Goal: Transaction & Acquisition: Book appointment/travel/reservation

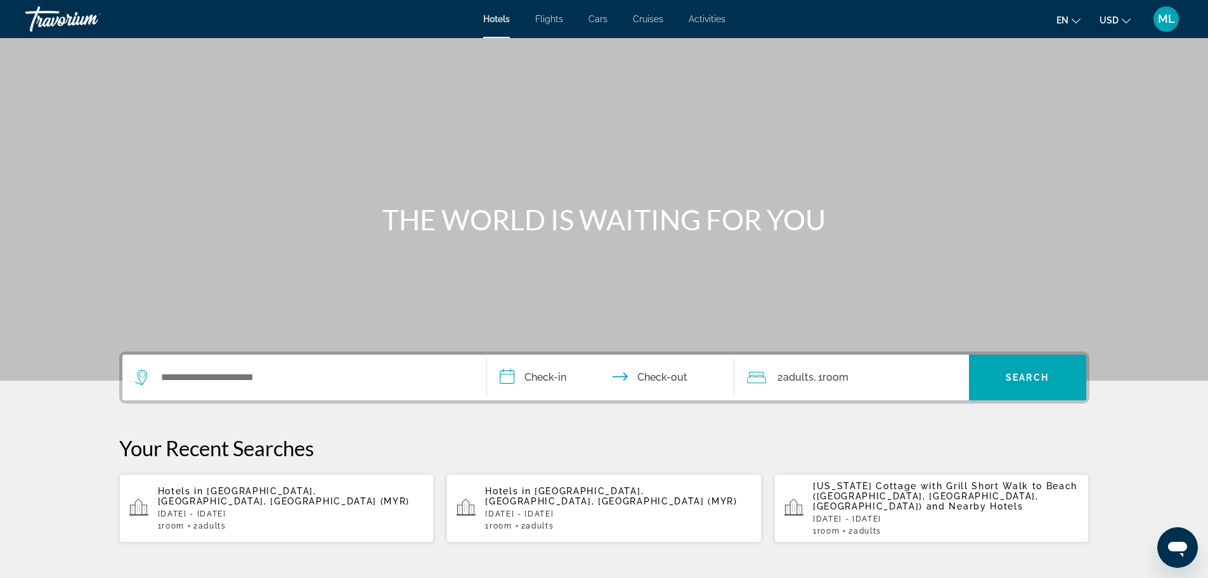
click at [350, 390] on div "Search widget" at bounding box center [304, 378] width 339 height 46
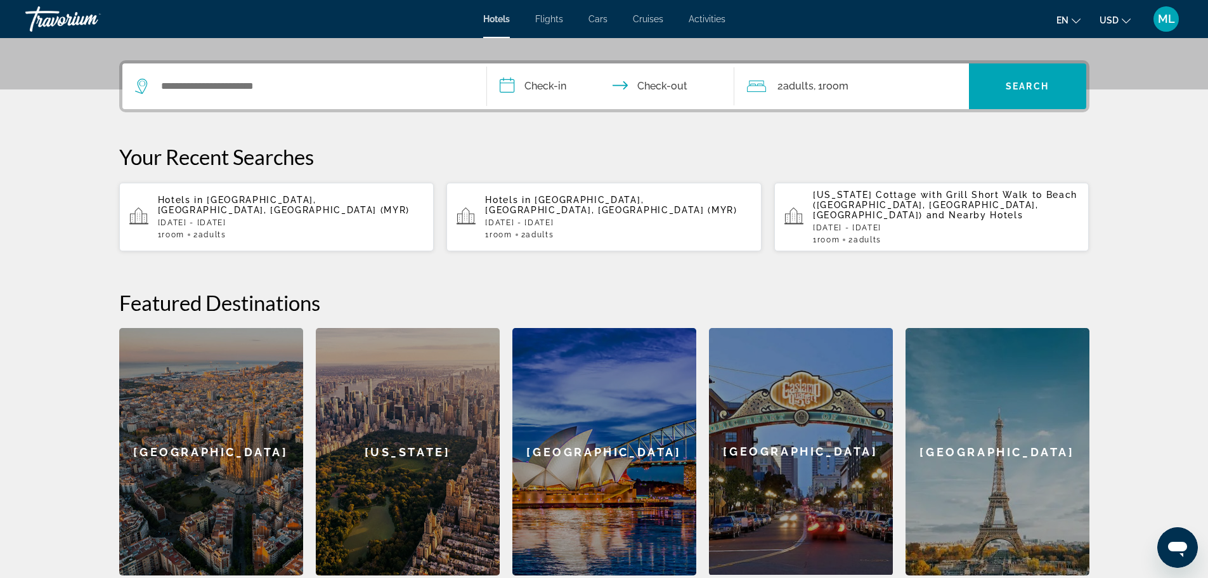
scroll to position [310, 0]
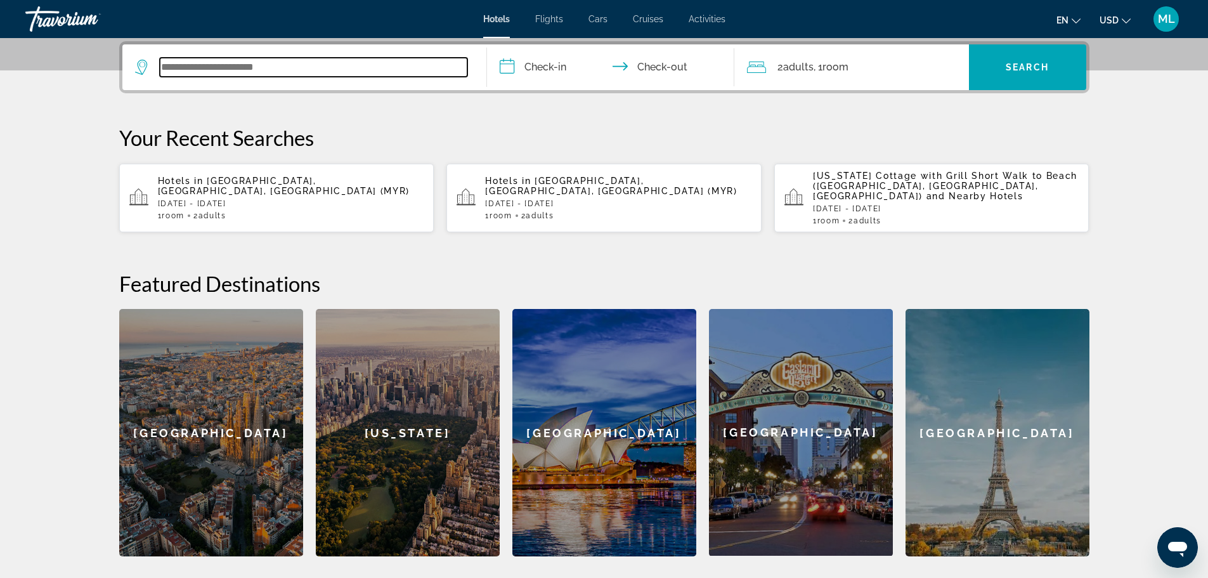
click at [259, 63] on input "Search widget" at bounding box center [314, 67] width 308 height 19
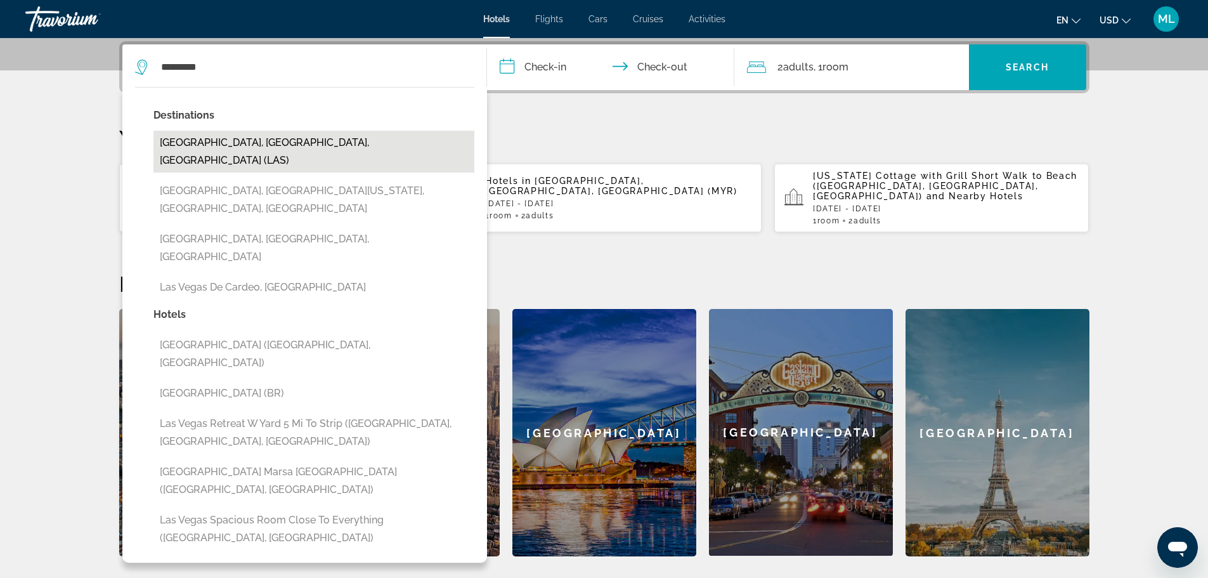
click at [284, 145] on button "[GEOGRAPHIC_DATA], [GEOGRAPHIC_DATA], [GEOGRAPHIC_DATA] (LAS)" at bounding box center [314, 152] width 321 height 42
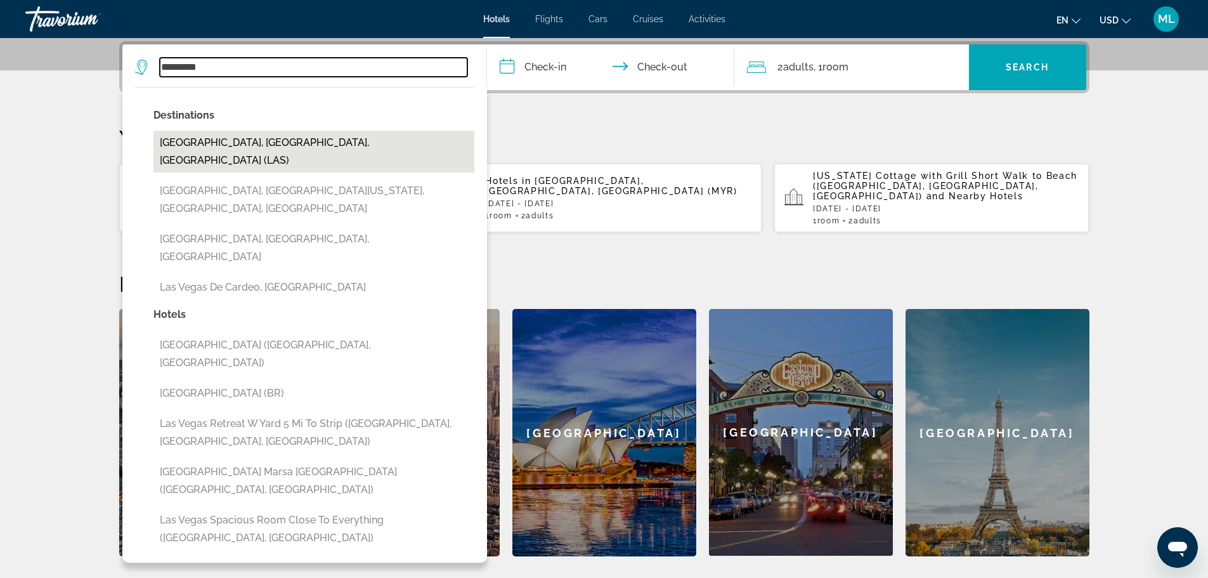
type input "**********"
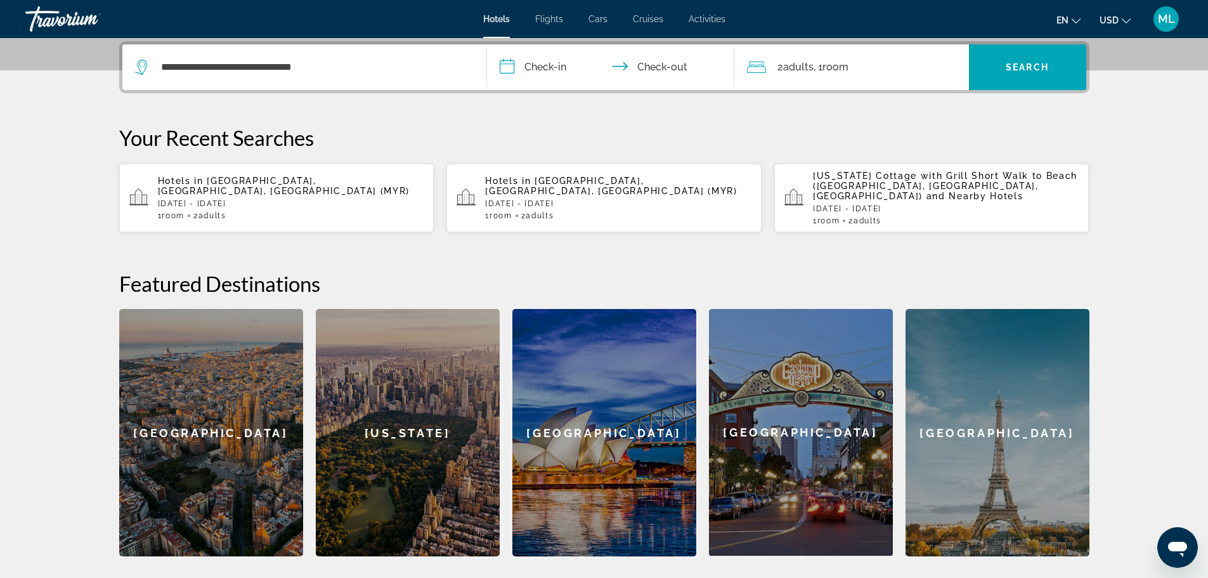
click at [511, 65] on input "**********" at bounding box center [613, 68] width 252 height 49
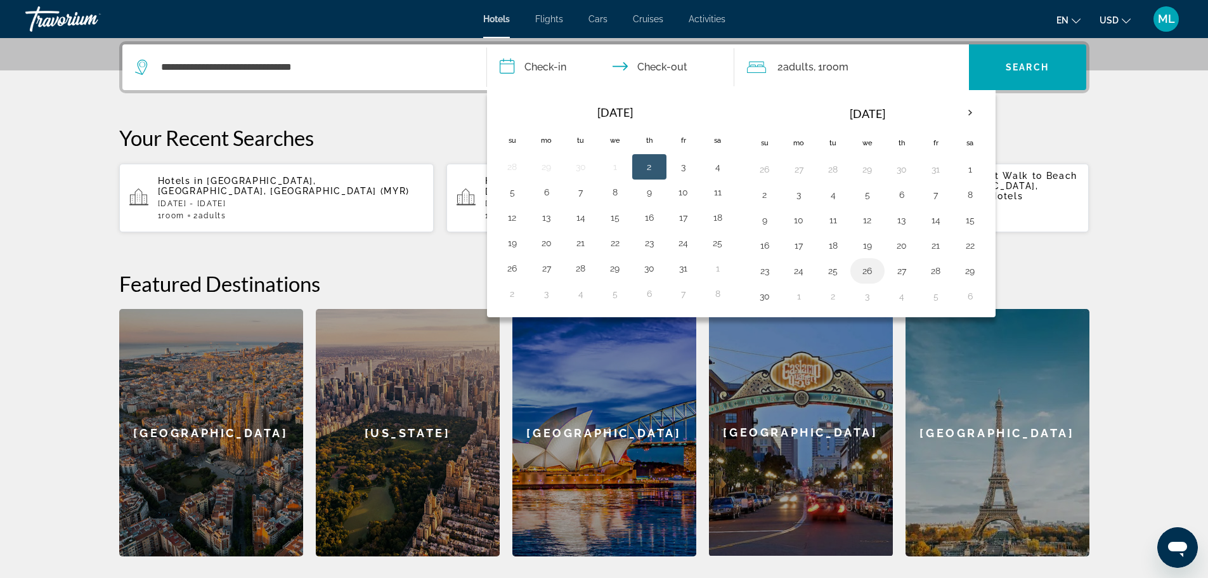
click at [865, 268] on button "26" at bounding box center [868, 271] width 20 height 18
click at [760, 294] on button "30" at bounding box center [765, 296] width 20 height 18
type input "**********"
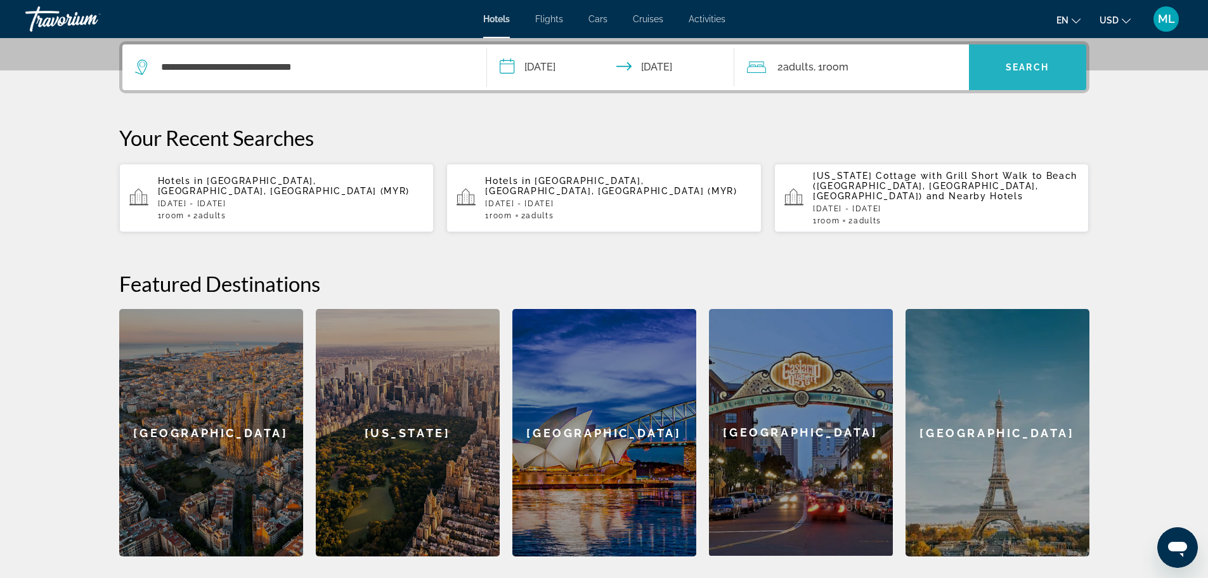
click at [1016, 66] on span "Search" at bounding box center [1027, 67] width 43 height 10
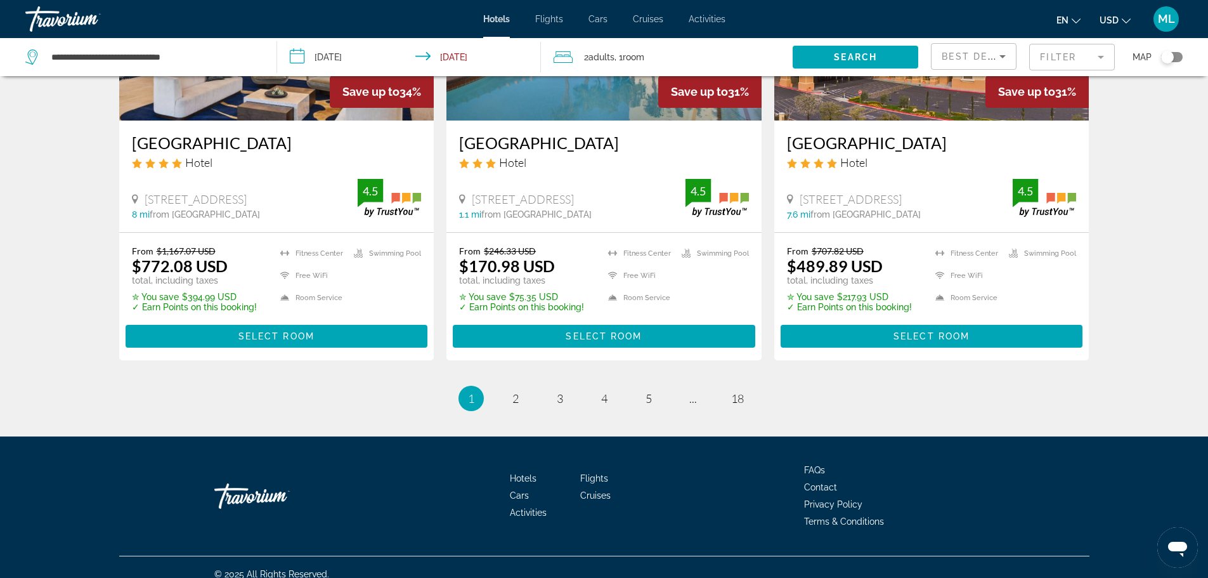
scroll to position [1677, 0]
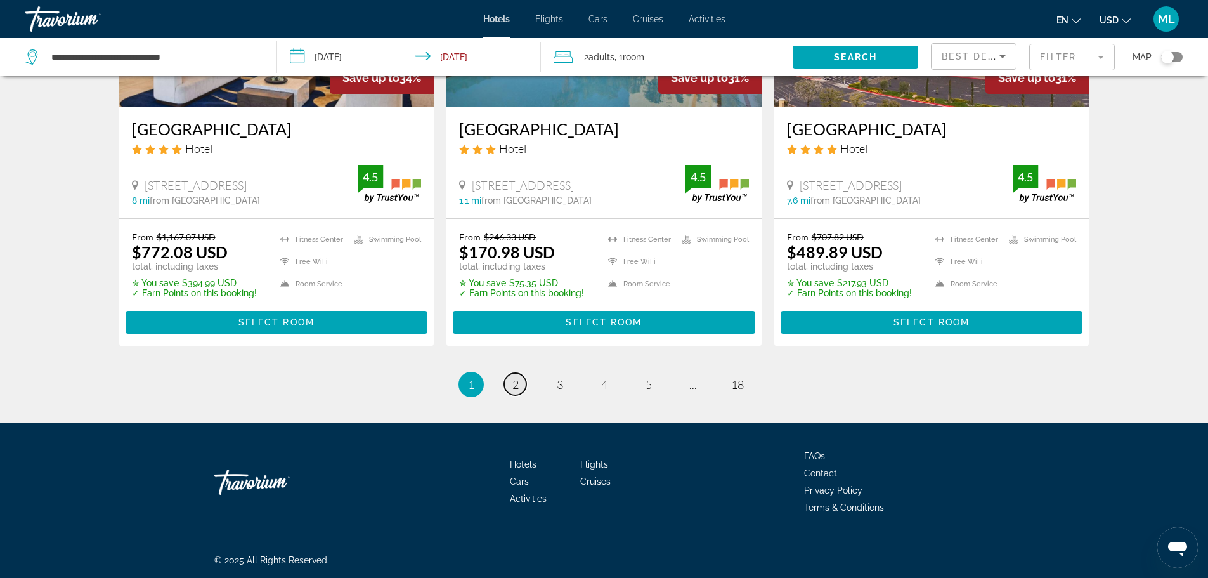
click at [511, 386] on link "page 2" at bounding box center [515, 384] width 22 height 22
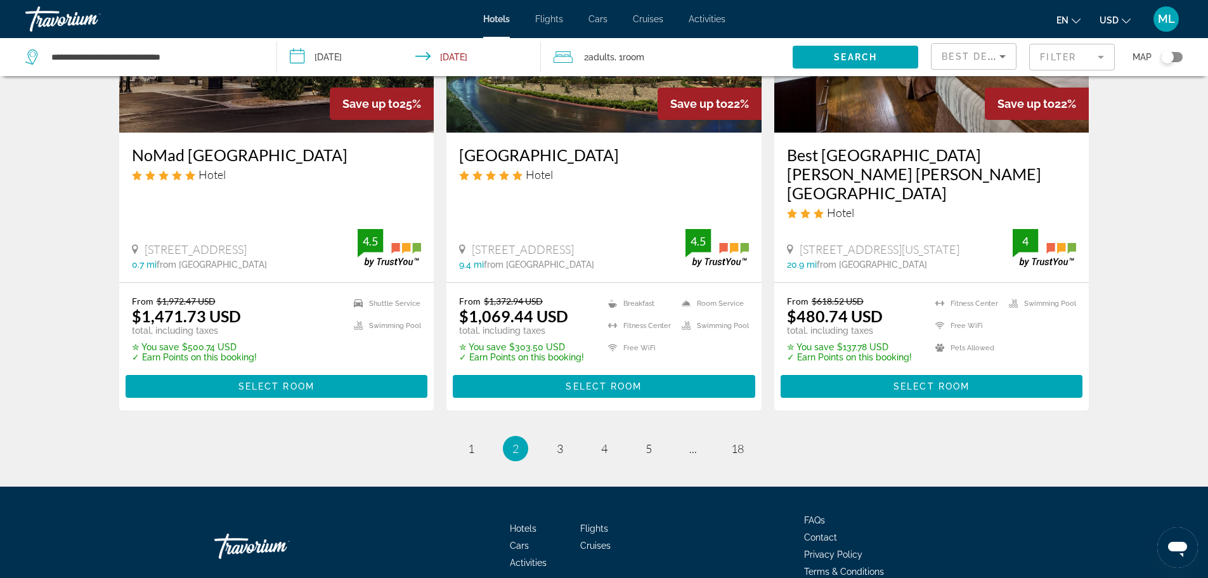
scroll to position [1658, 0]
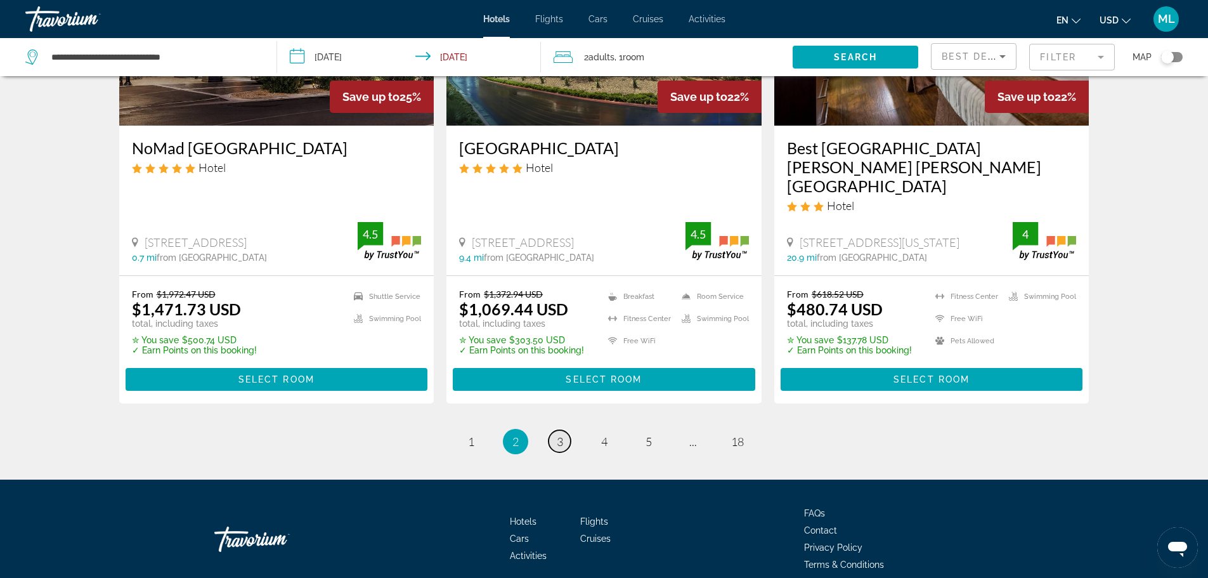
click at [561, 435] on span "3" at bounding box center [560, 442] width 6 height 14
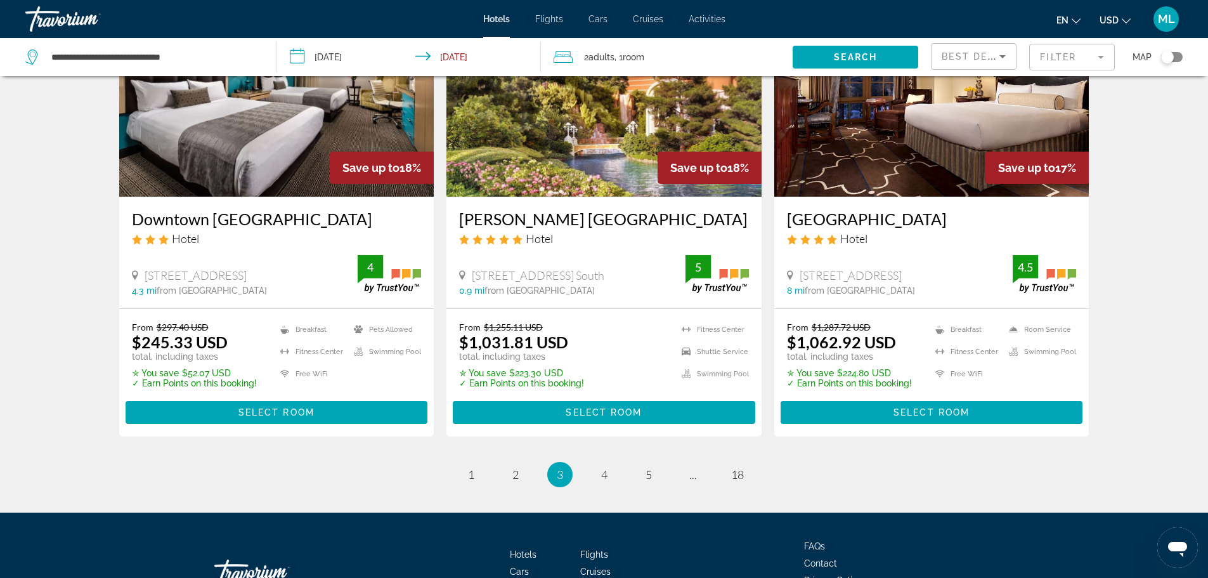
scroll to position [1573, 0]
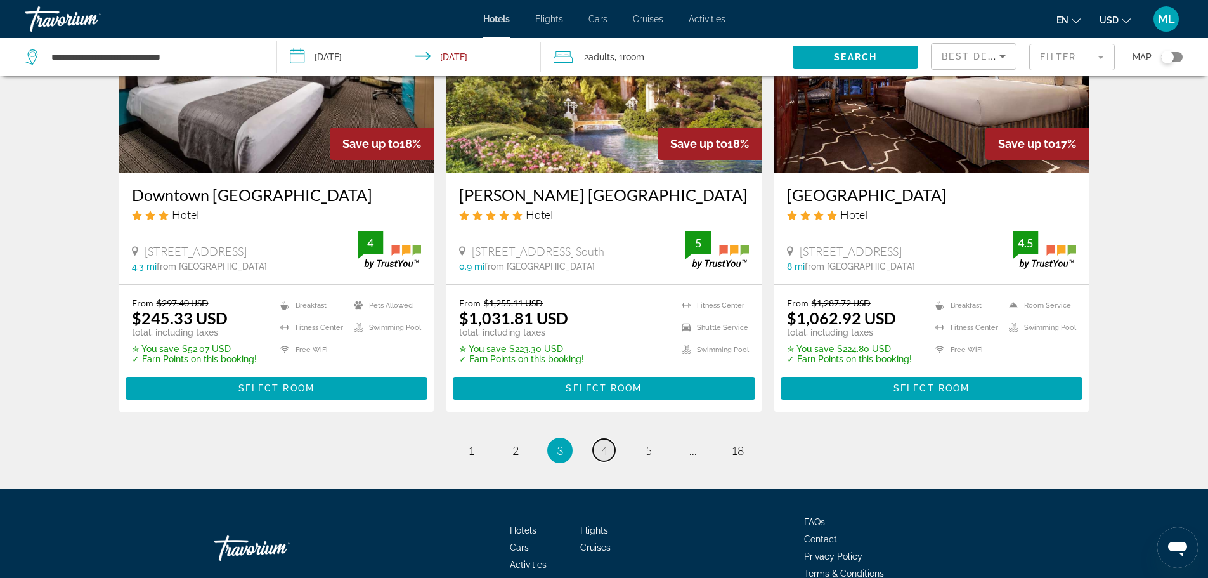
click at [599, 452] on link "page 4" at bounding box center [604, 450] width 22 height 22
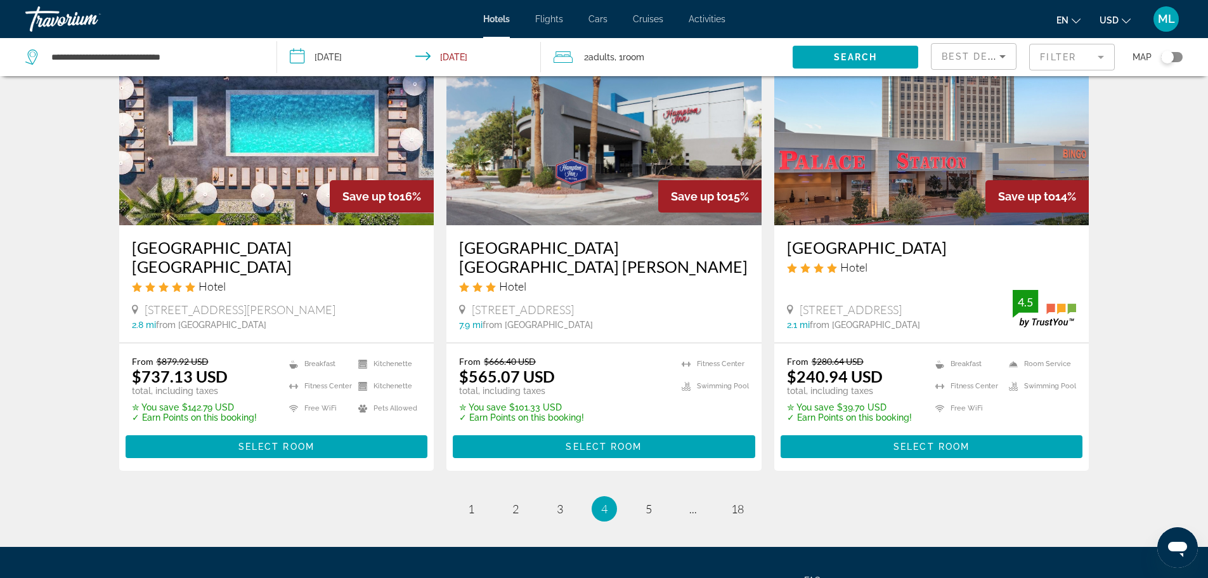
scroll to position [1522, 0]
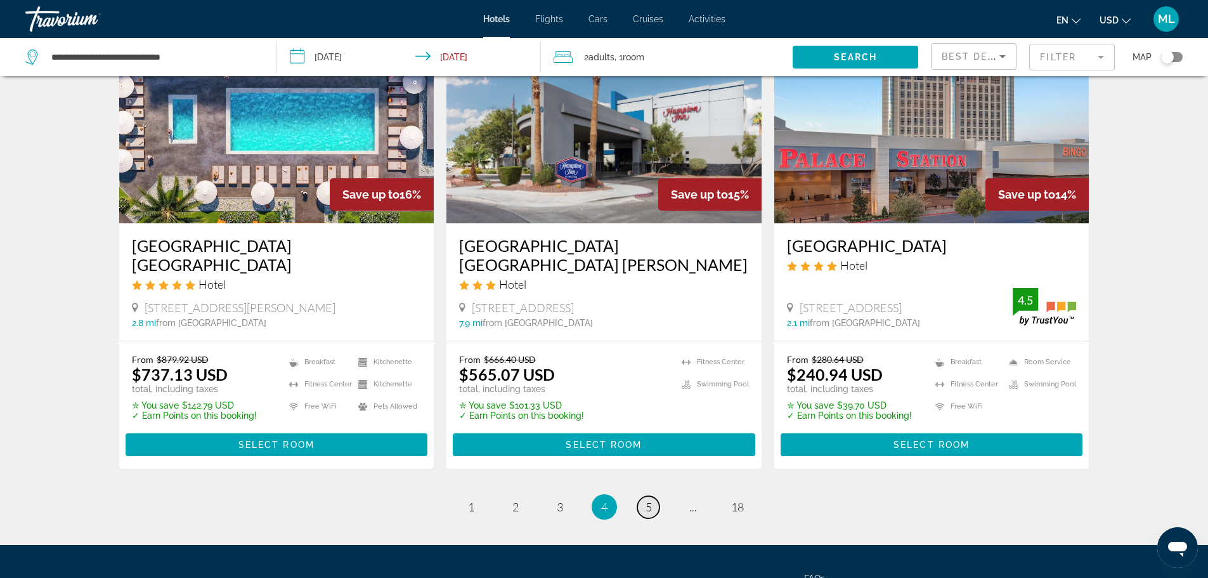
click at [652, 496] on link "page 5" at bounding box center [649, 507] width 22 height 22
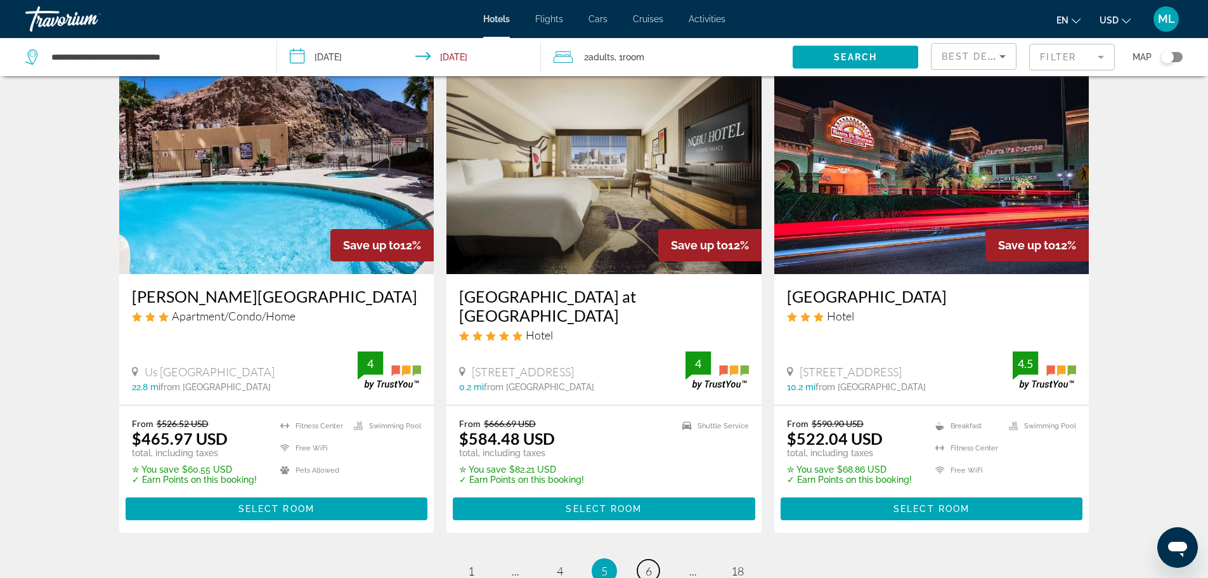
scroll to position [1497, 0]
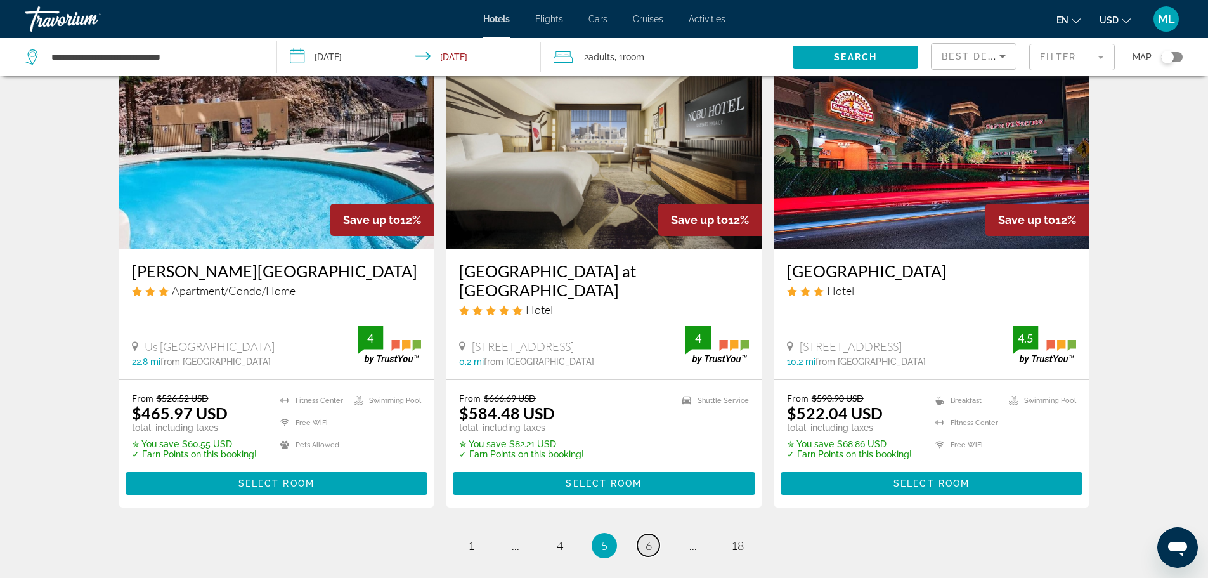
click at [647, 553] on link "page 6" at bounding box center [649, 545] width 22 height 22
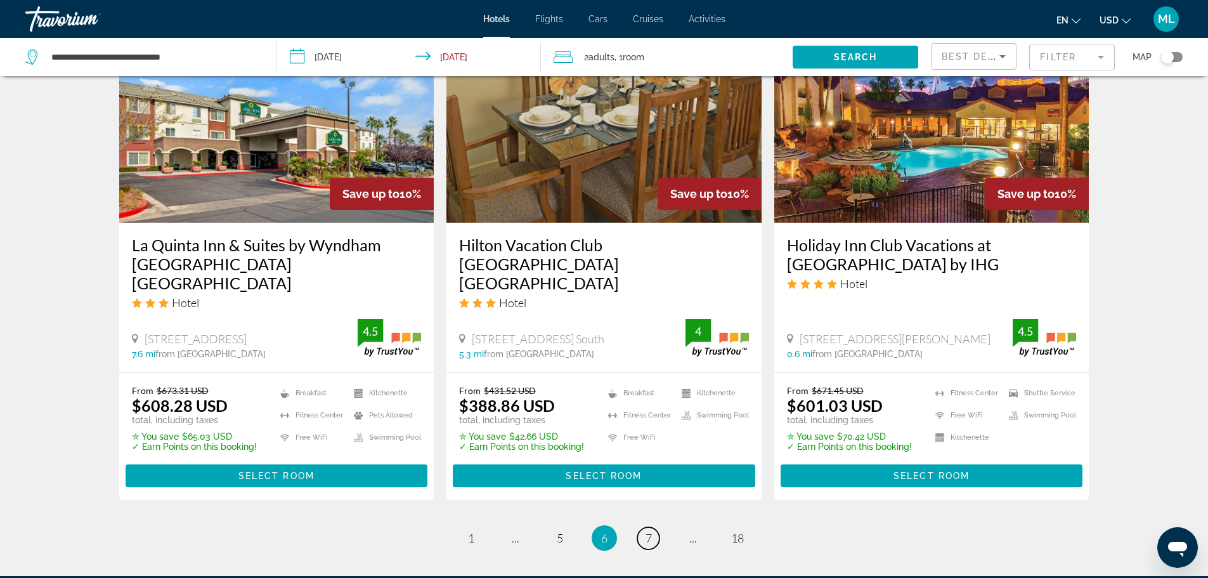
scroll to position [1649, 0]
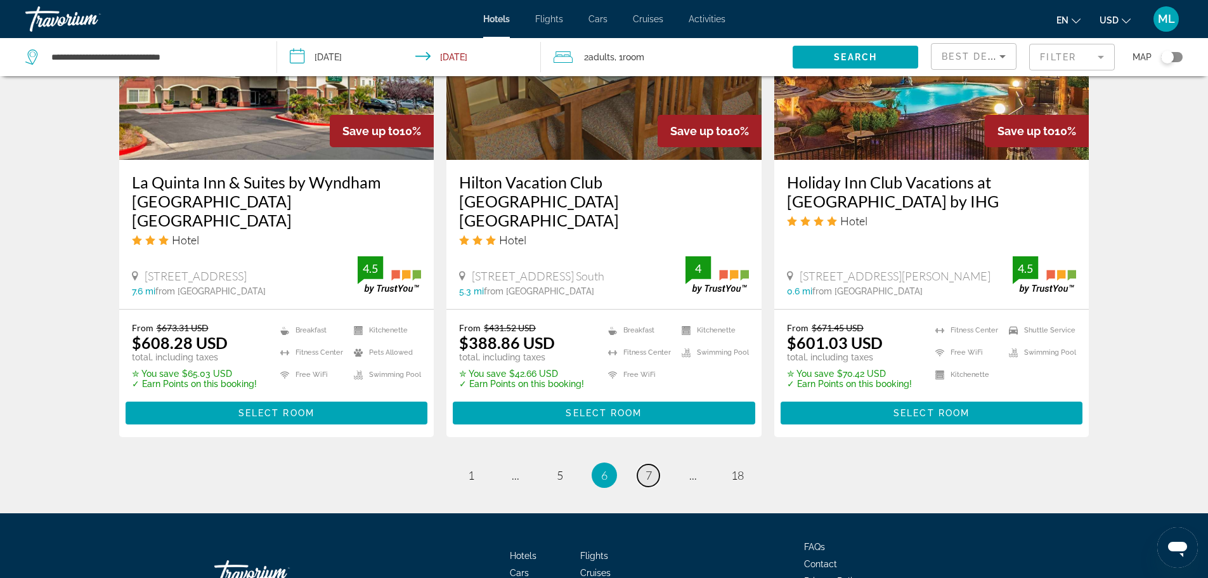
click at [646, 468] on span "7" at bounding box center [649, 475] width 6 height 14
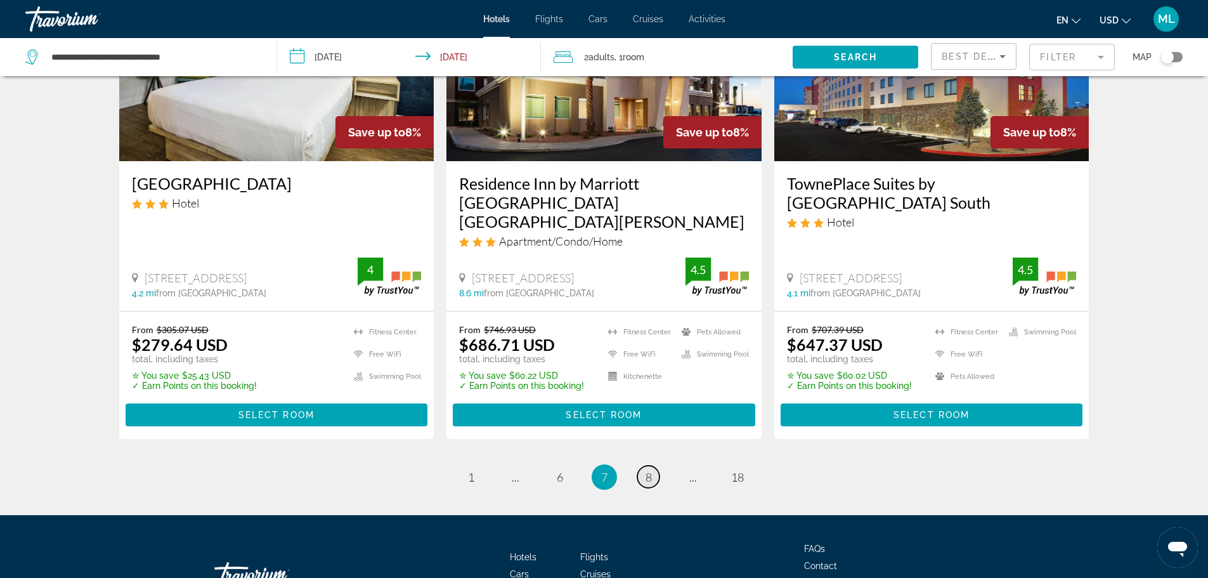
scroll to position [1624, 0]
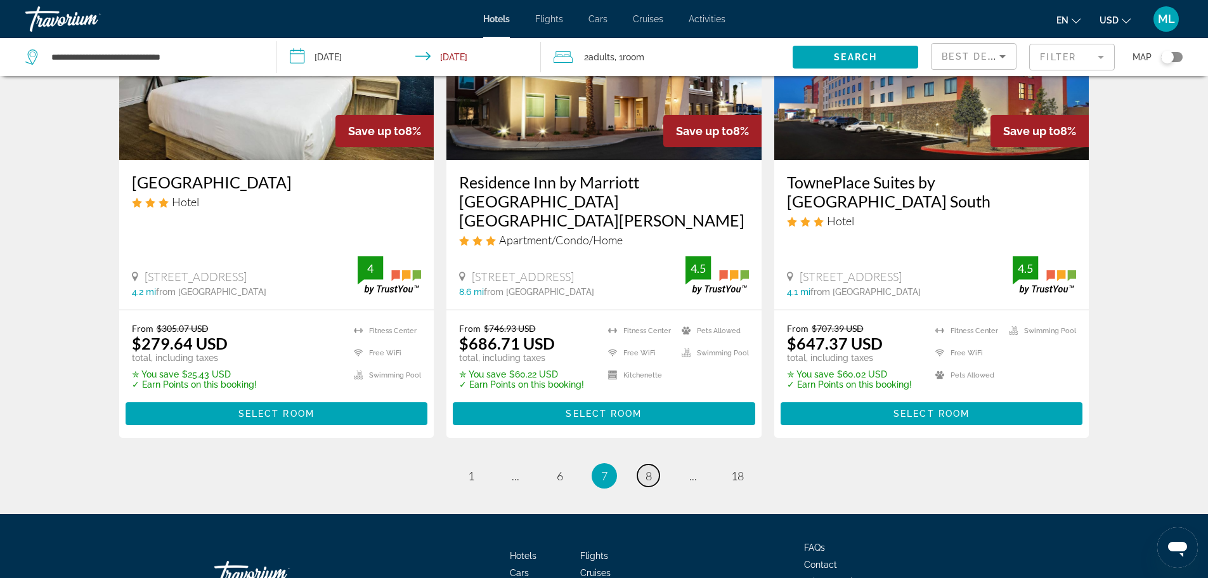
click at [646, 469] on span "8" at bounding box center [649, 476] width 6 height 14
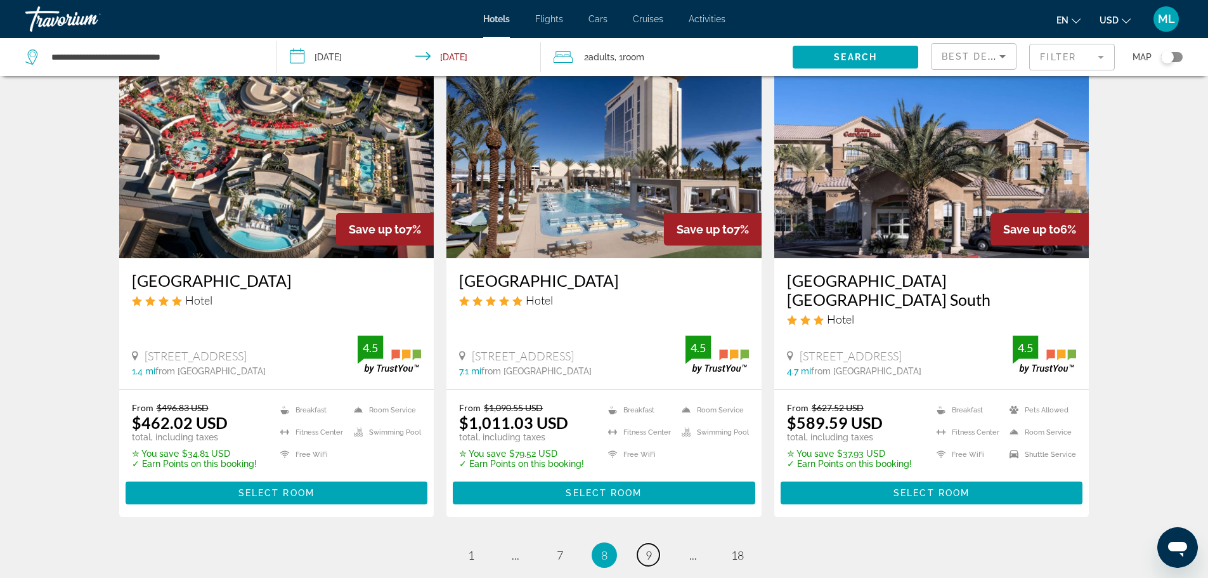
scroll to position [1548, 0]
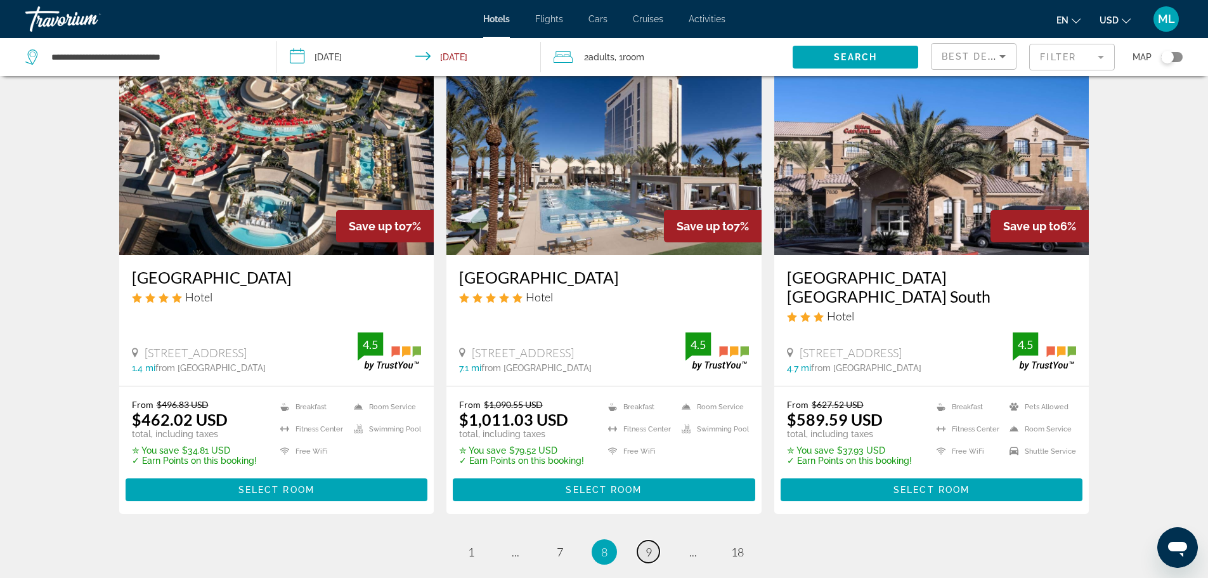
click at [647, 545] on span "9" at bounding box center [649, 552] width 6 height 14
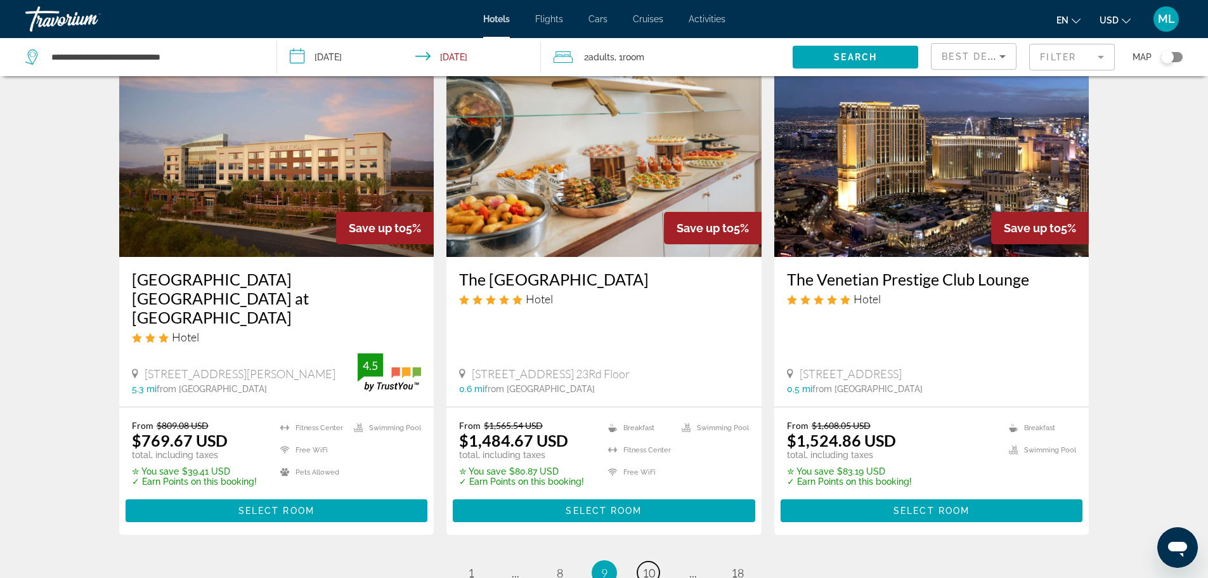
scroll to position [1548, 0]
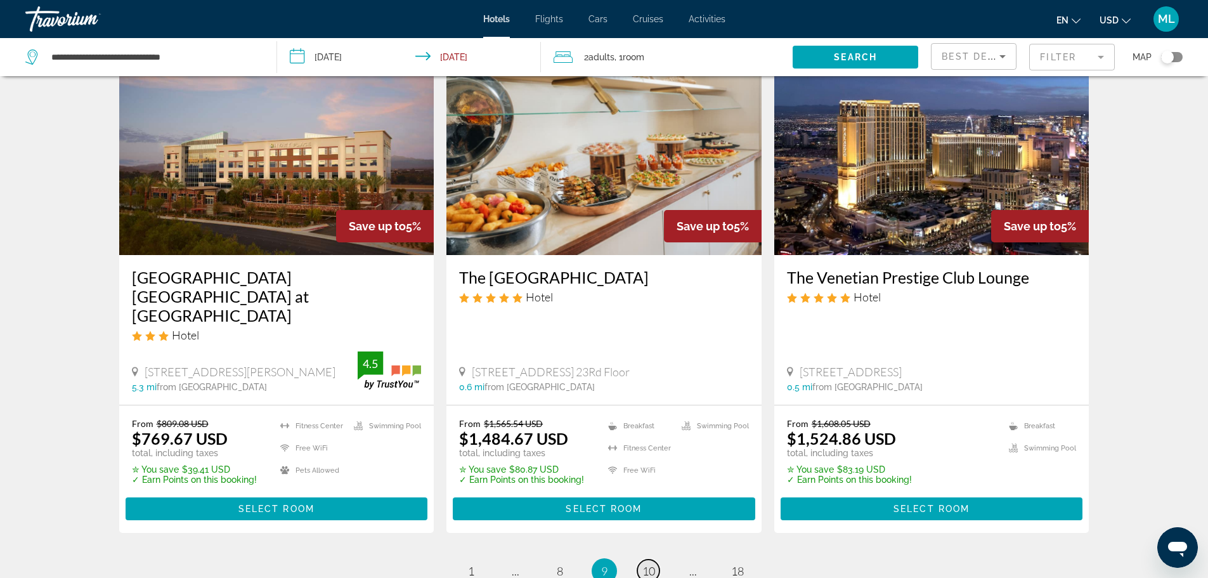
click at [648, 564] on span "10" at bounding box center [649, 571] width 13 height 14
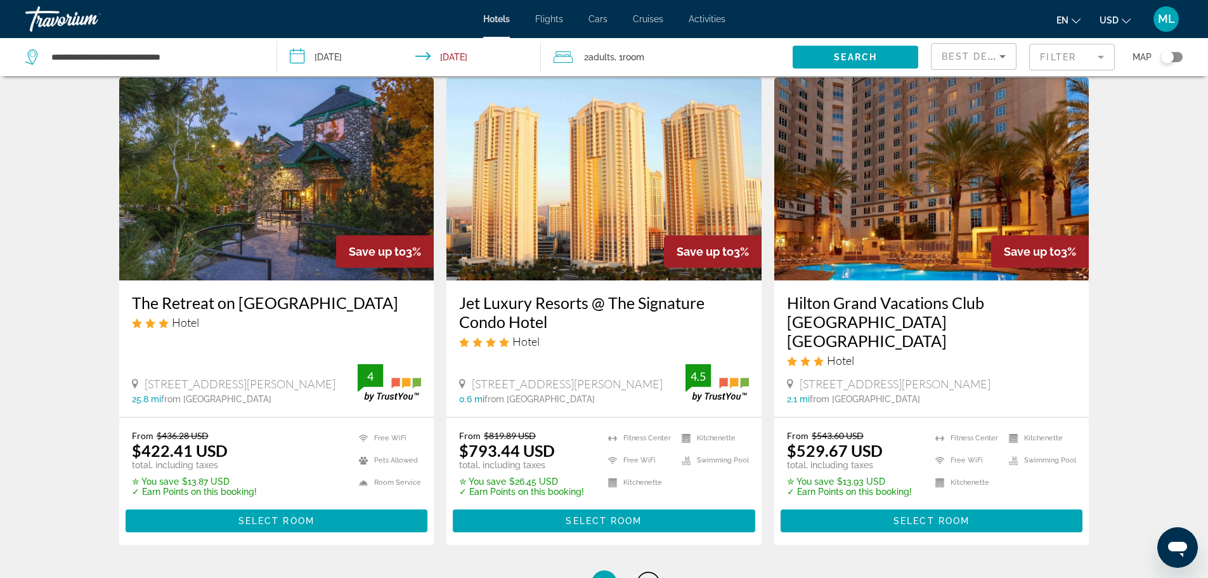
scroll to position [1548, 0]
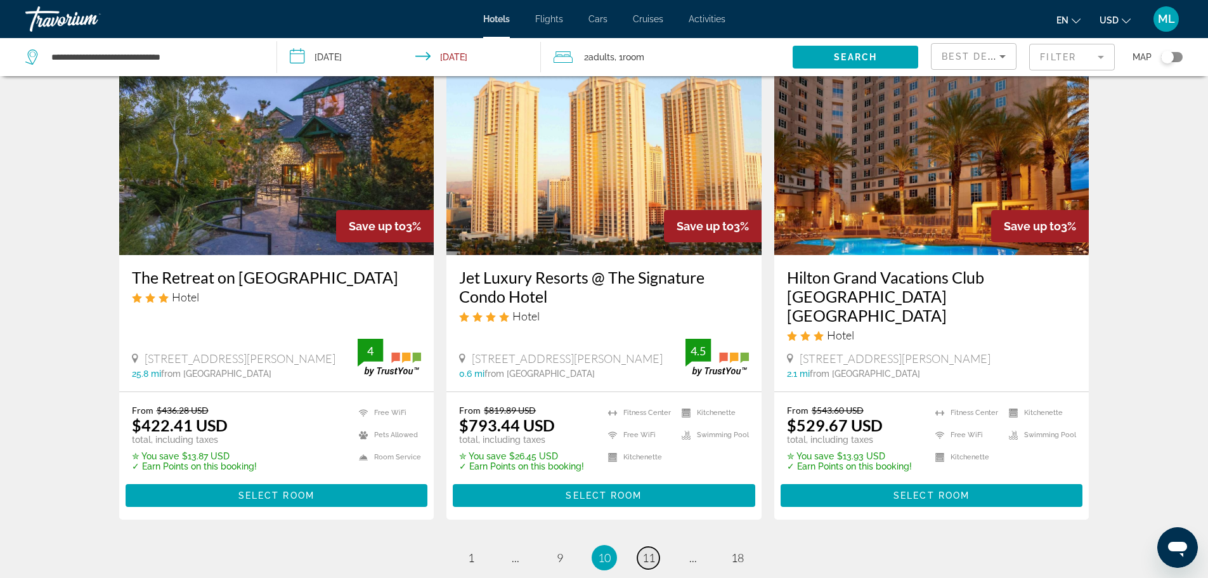
click at [649, 551] on span "11" at bounding box center [649, 558] width 13 height 14
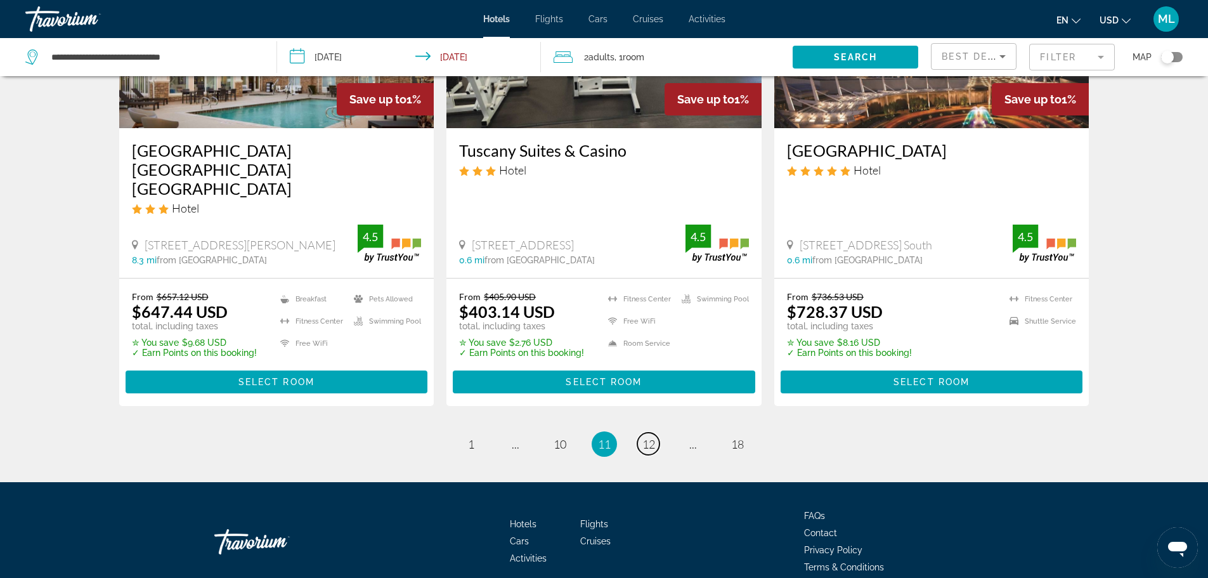
scroll to position [1639, 0]
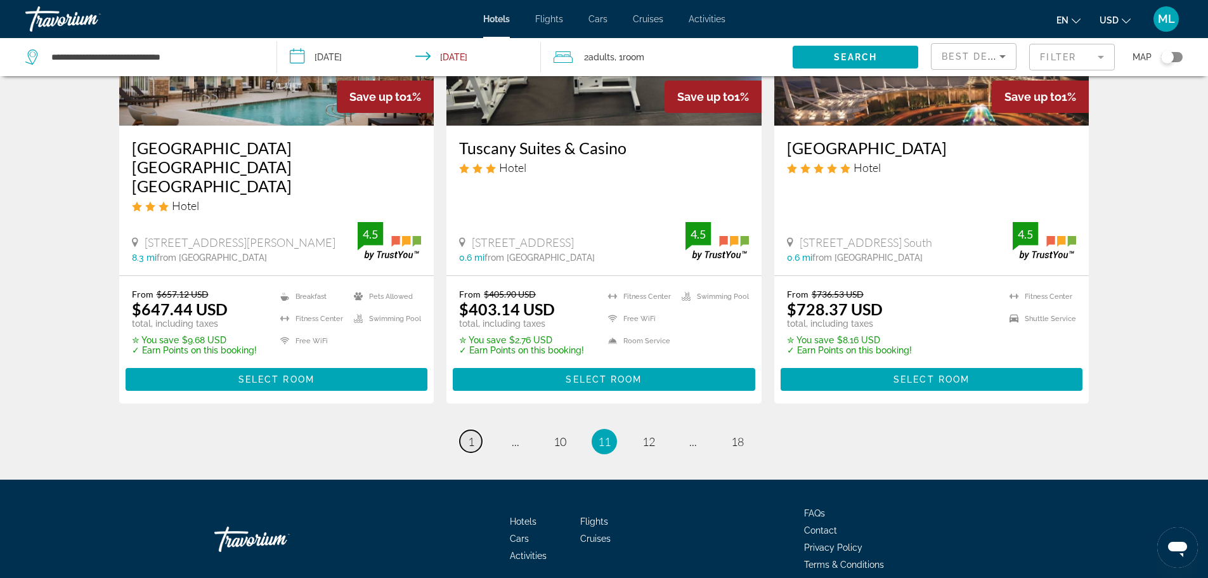
click at [474, 435] on span "1" at bounding box center [471, 442] width 6 height 14
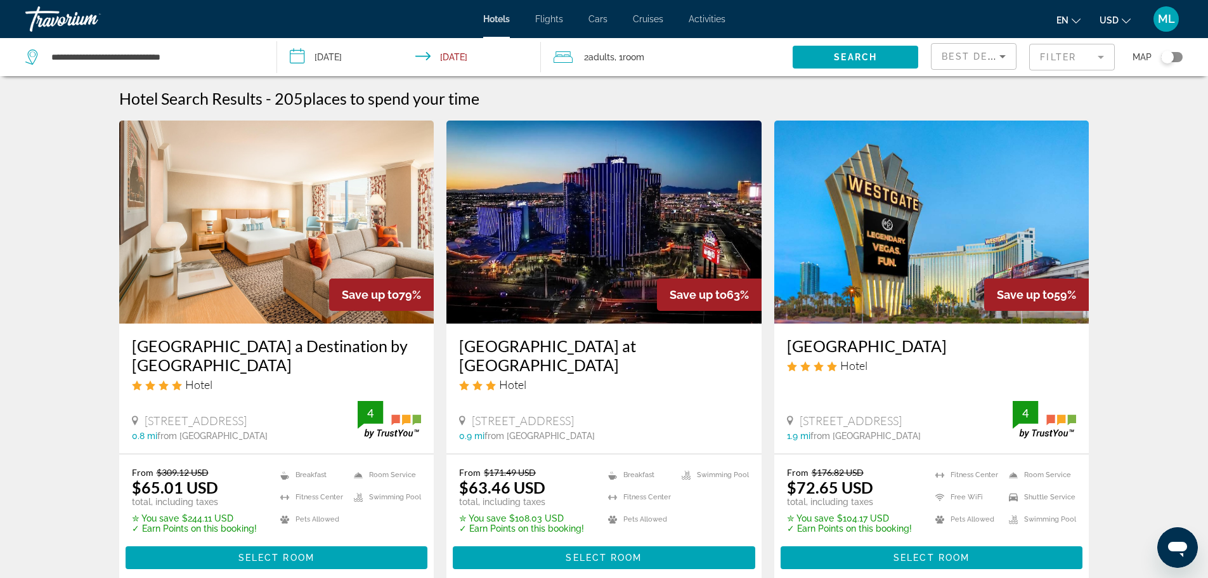
click at [249, 286] on img "Main content" at bounding box center [276, 222] width 315 height 203
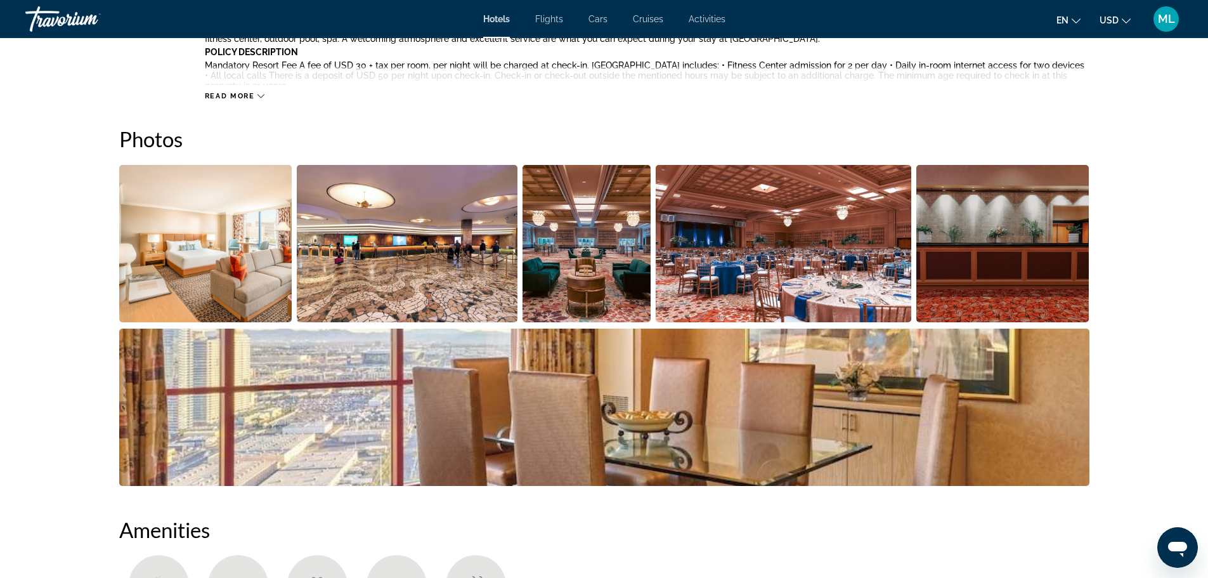
scroll to position [685, 0]
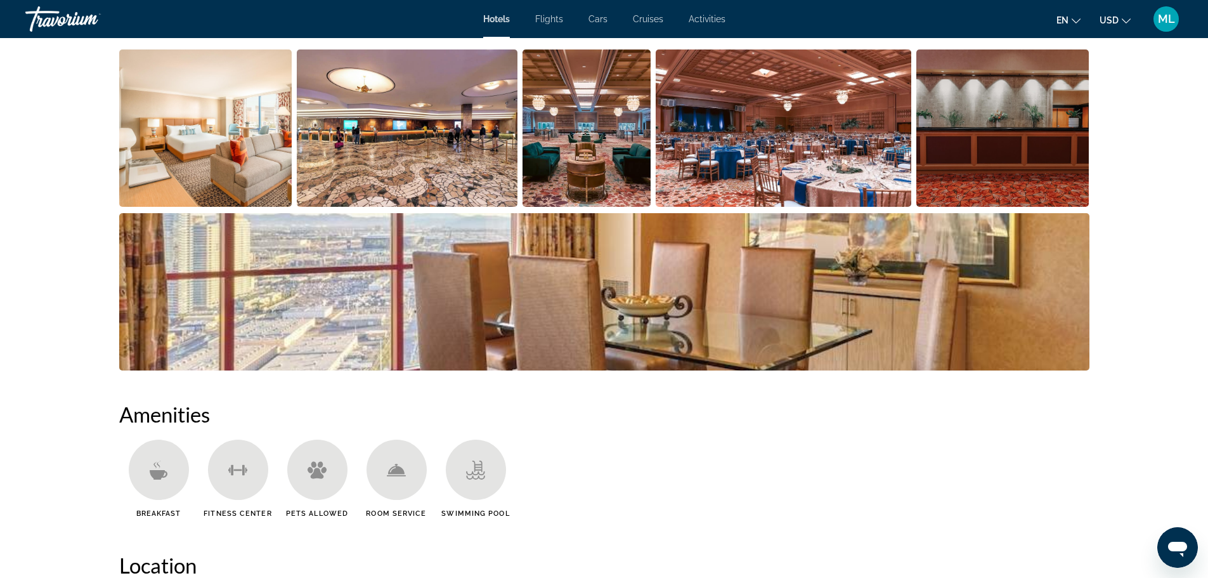
click at [273, 122] on img "Open full-screen image slider" at bounding box center [205, 127] width 173 height 157
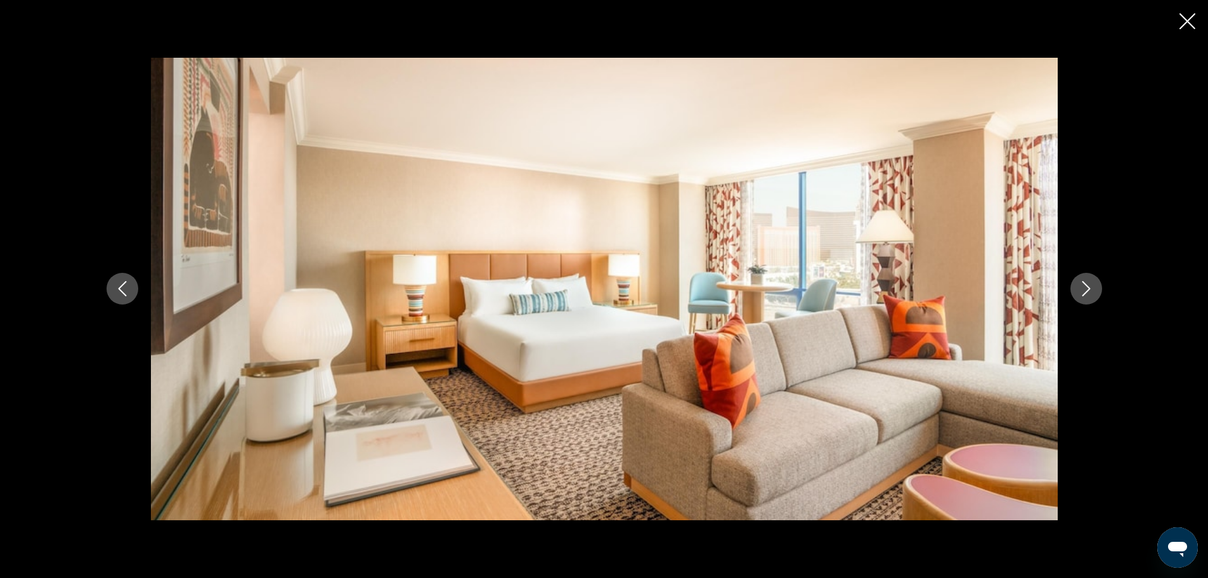
click at [1087, 296] on icon "Next image" at bounding box center [1086, 288] width 15 height 15
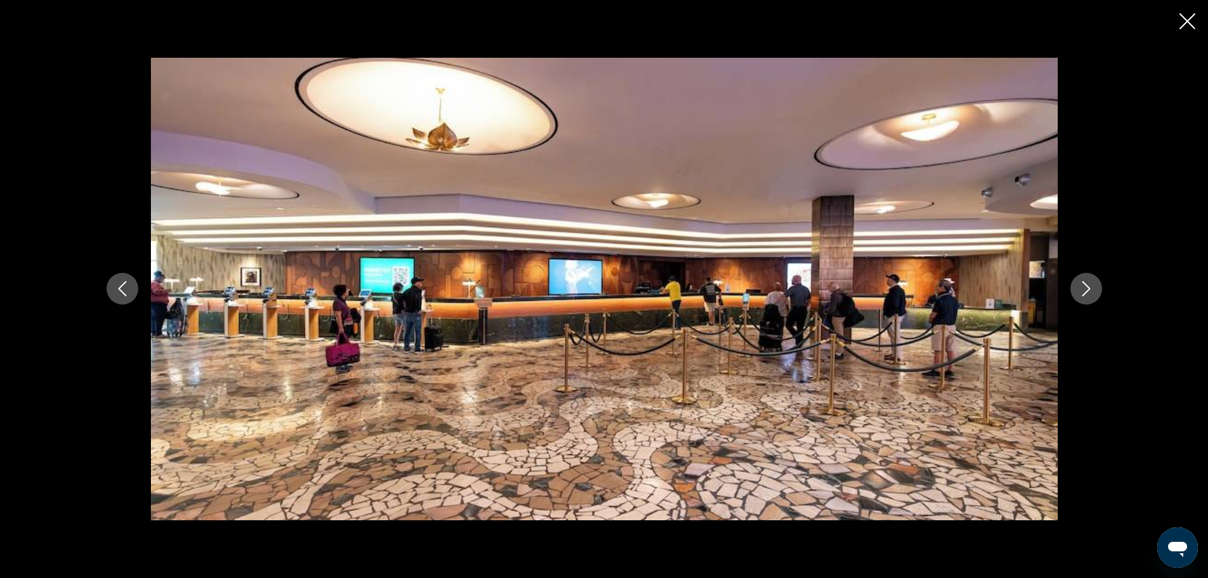
click at [1087, 296] on icon "Next image" at bounding box center [1086, 288] width 15 height 15
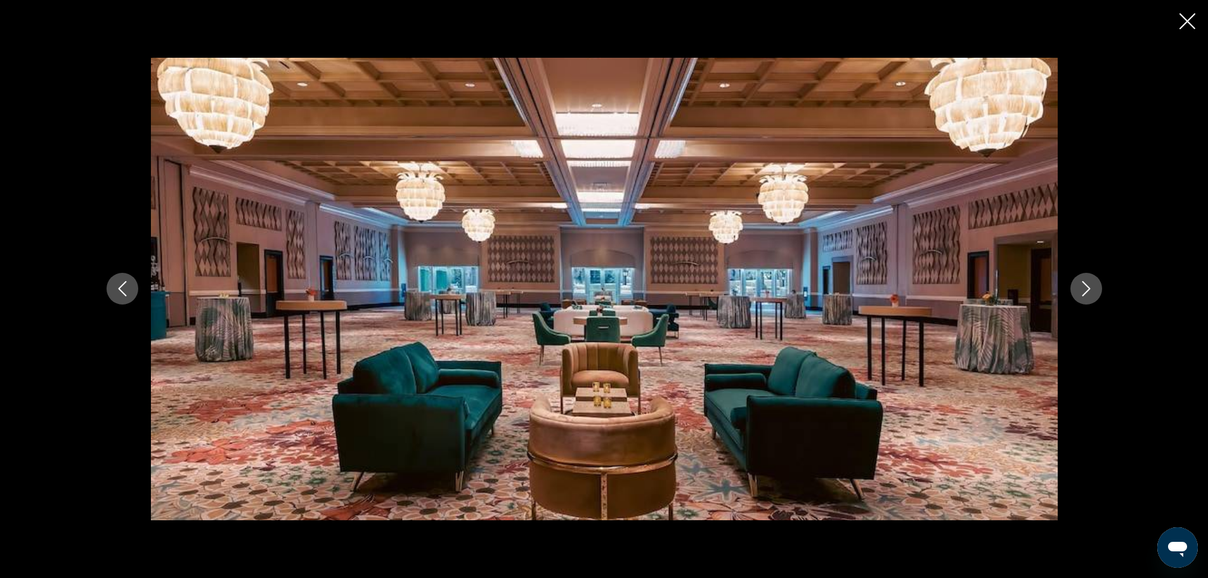
click at [1087, 296] on icon "Next image" at bounding box center [1086, 288] width 15 height 15
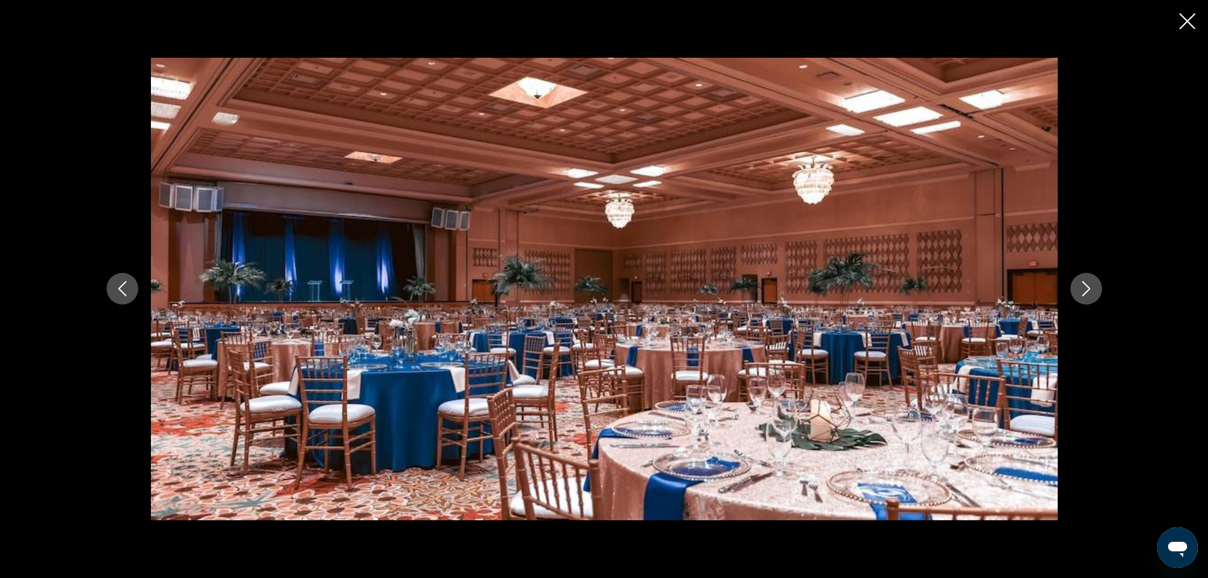
click at [1087, 296] on icon "Next image" at bounding box center [1086, 288] width 15 height 15
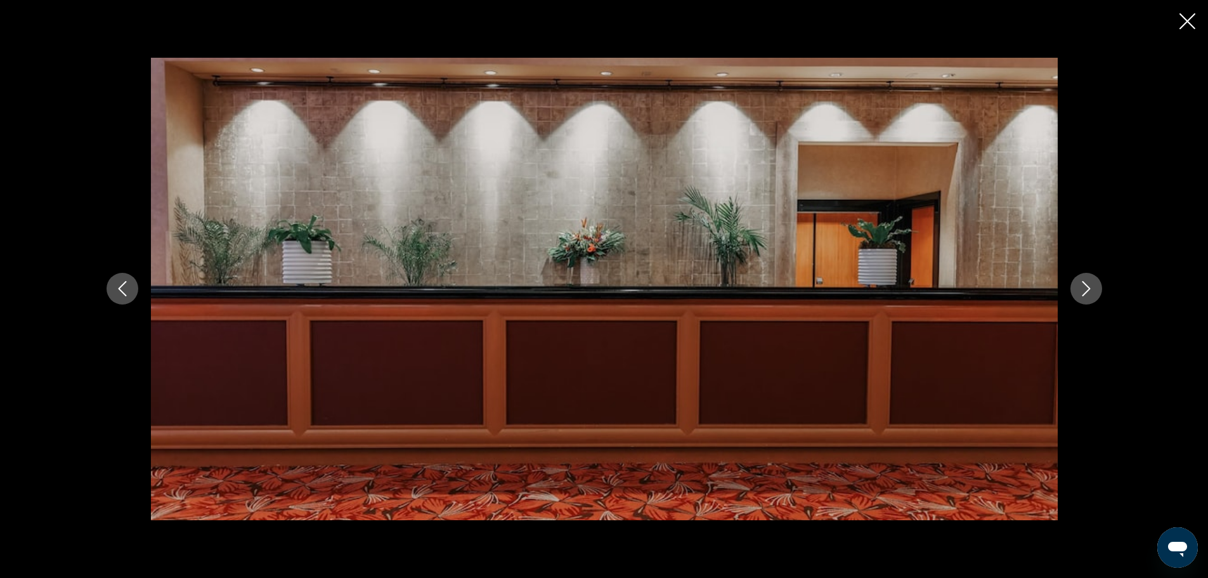
click at [1087, 296] on icon "Next image" at bounding box center [1086, 288] width 15 height 15
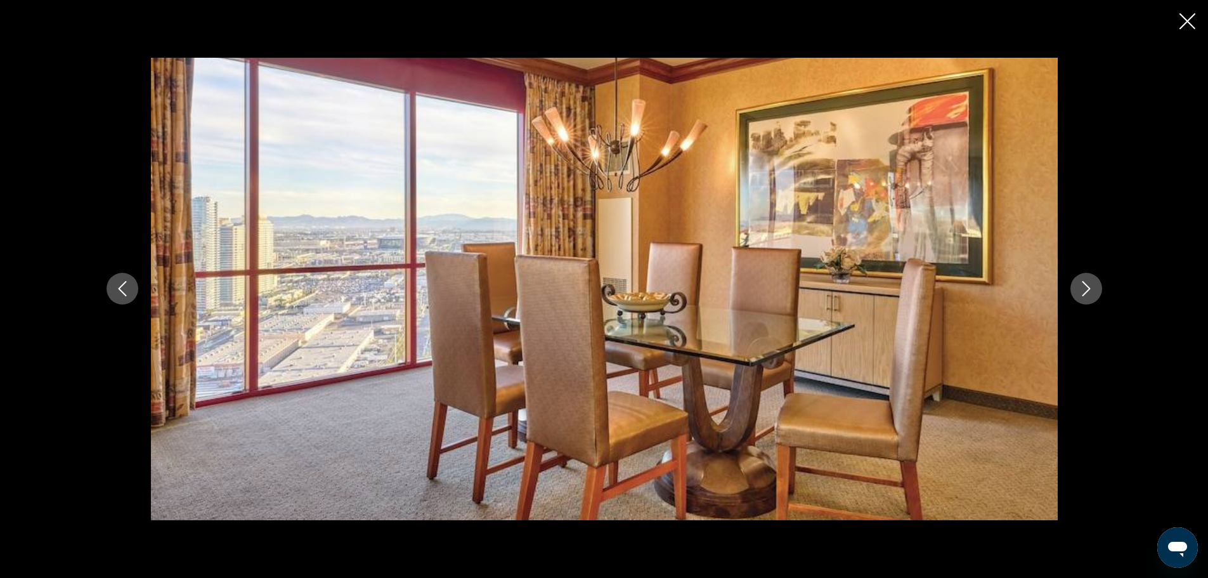
click at [1087, 296] on icon "Next image" at bounding box center [1086, 288] width 15 height 15
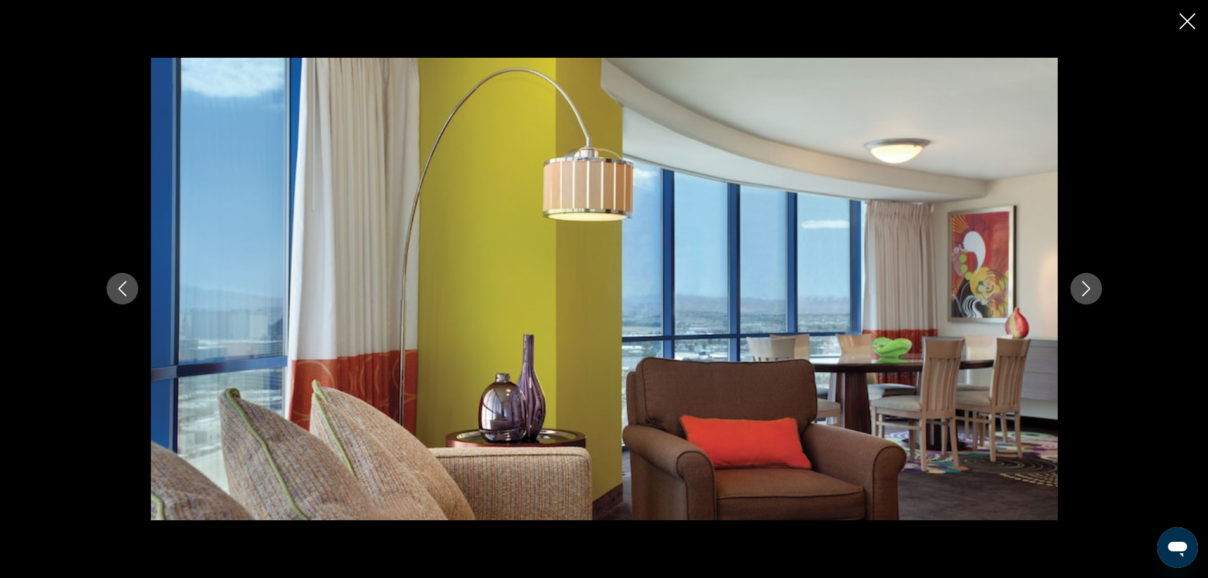
click at [1087, 296] on icon "Next image" at bounding box center [1086, 288] width 15 height 15
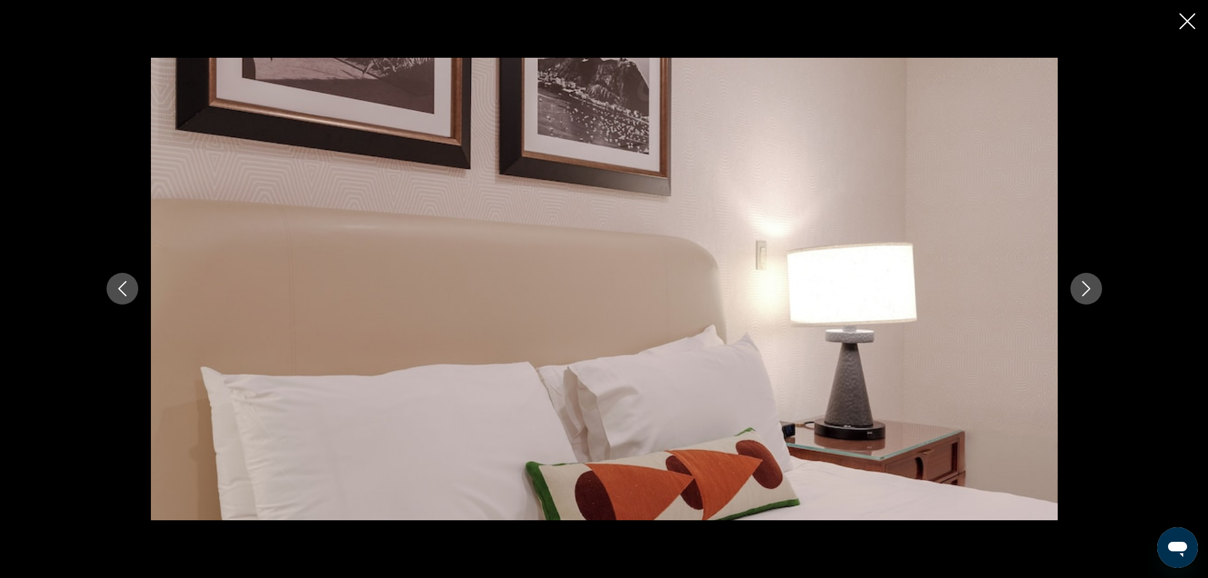
click at [1087, 296] on icon "Next image" at bounding box center [1086, 288] width 15 height 15
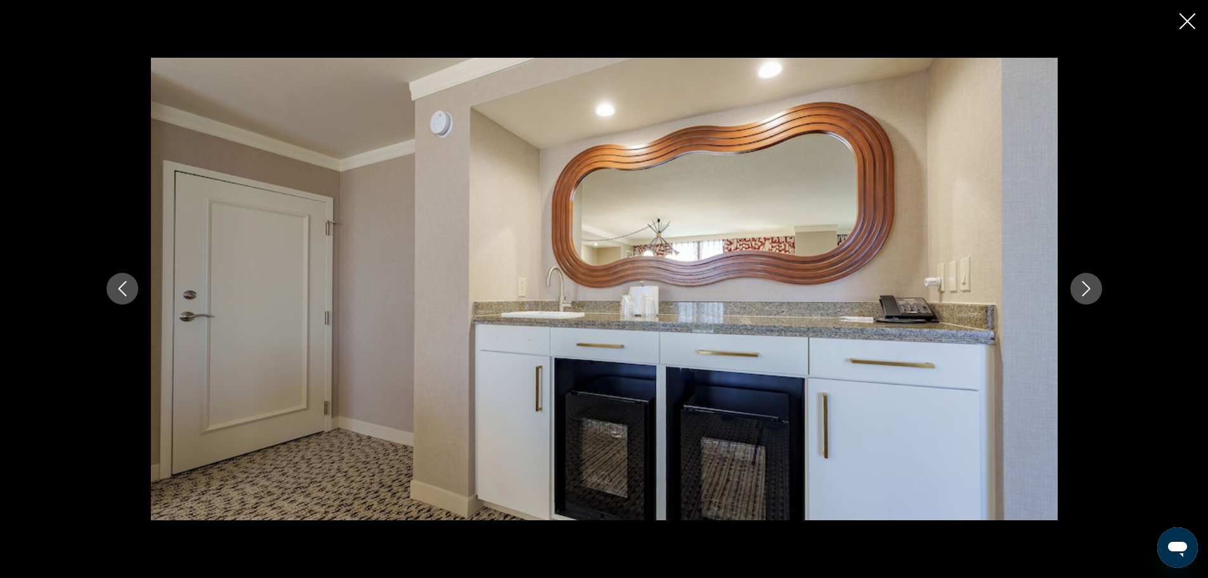
click at [1087, 296] on icon "Next image" at bounding box center [1086, 288] width 15 height 15
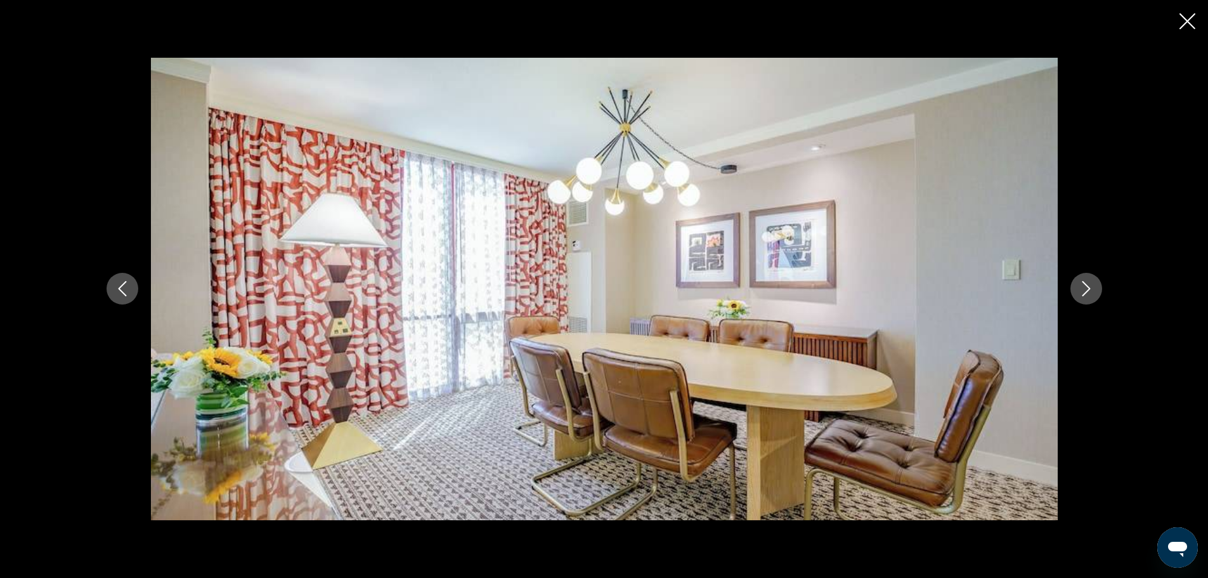
click at [1087, 296] on icon "Next image" at bounding box center [1086, 288] width 15 height 15
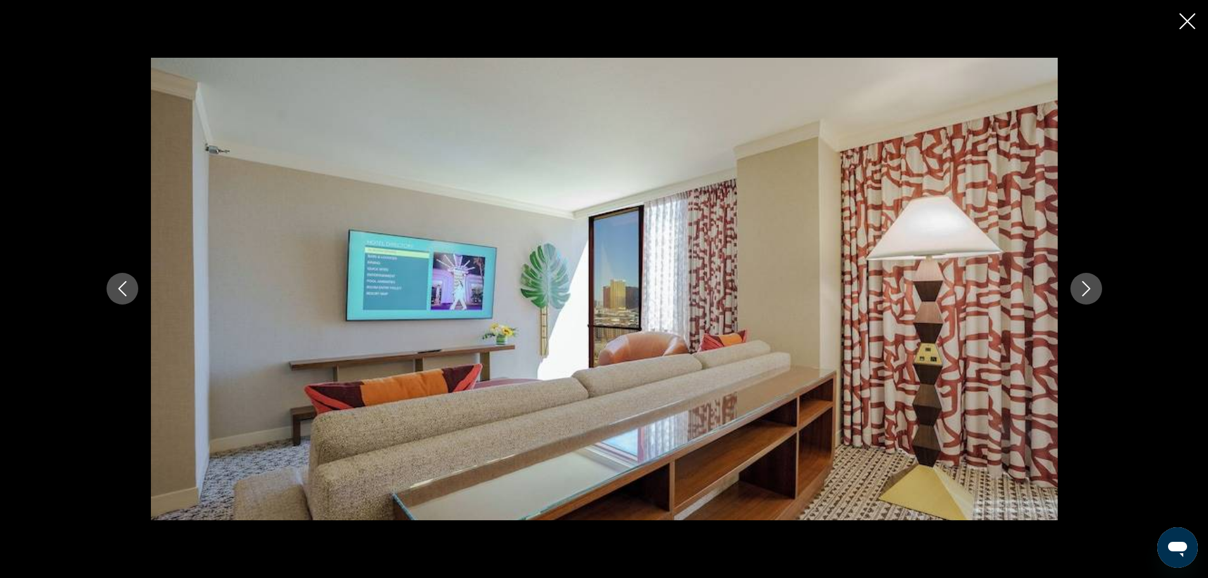
click at [1087, 296] on icon "Next image" at bounding box center [1086, 288] width 15 height 15
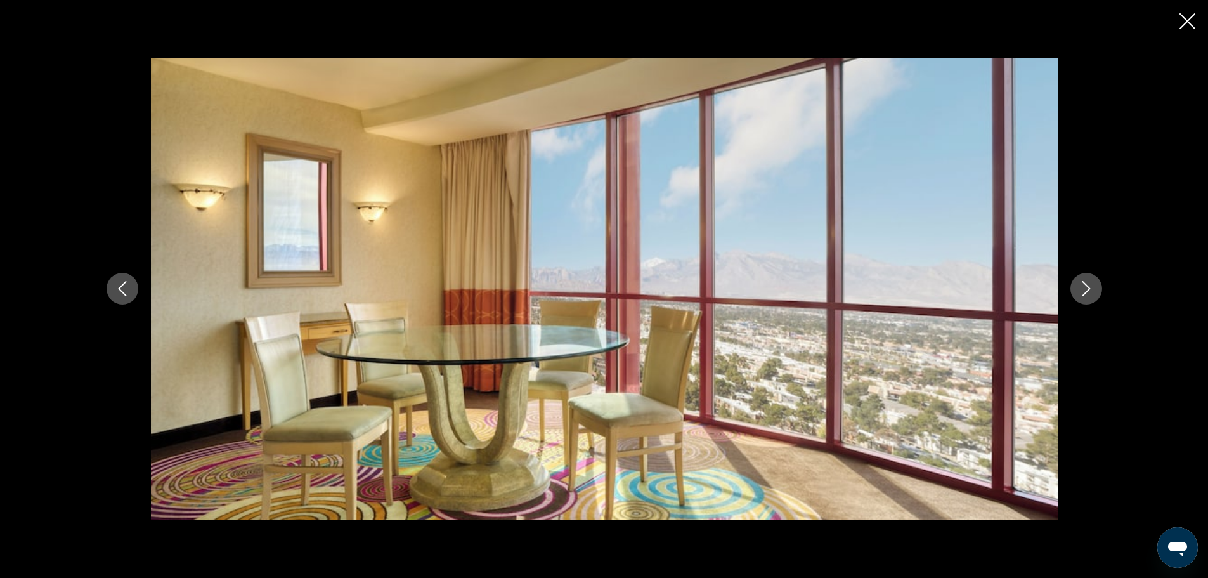
click at [1087, 296] on icon "Next image" at bounding box center [1086, 288] width 15 height 15
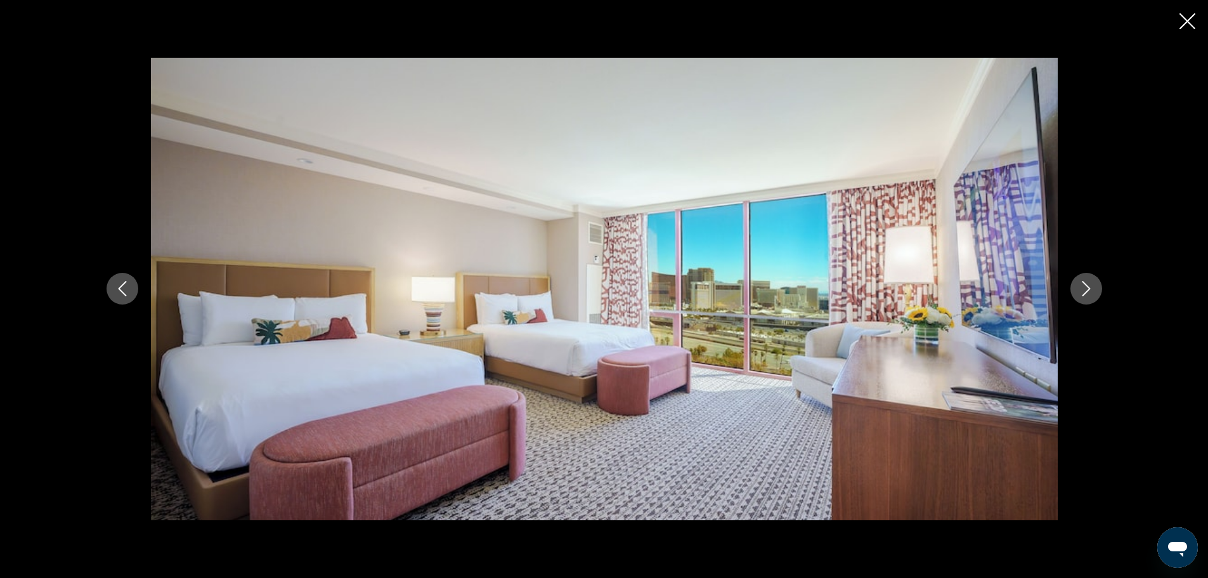
click at [1087, 296] on icon "Next image" at bounding box center [1086, 288] width 15 height 15
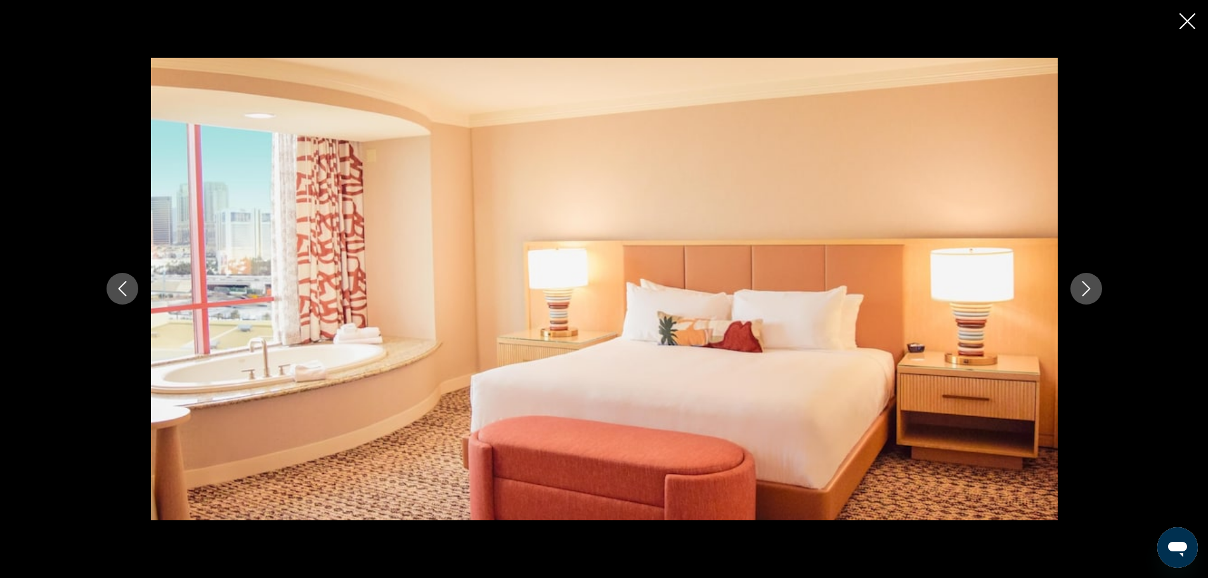
click at [1087, 296] on icon "Next image" at bounding box center [1086, 288] width 15 height 15
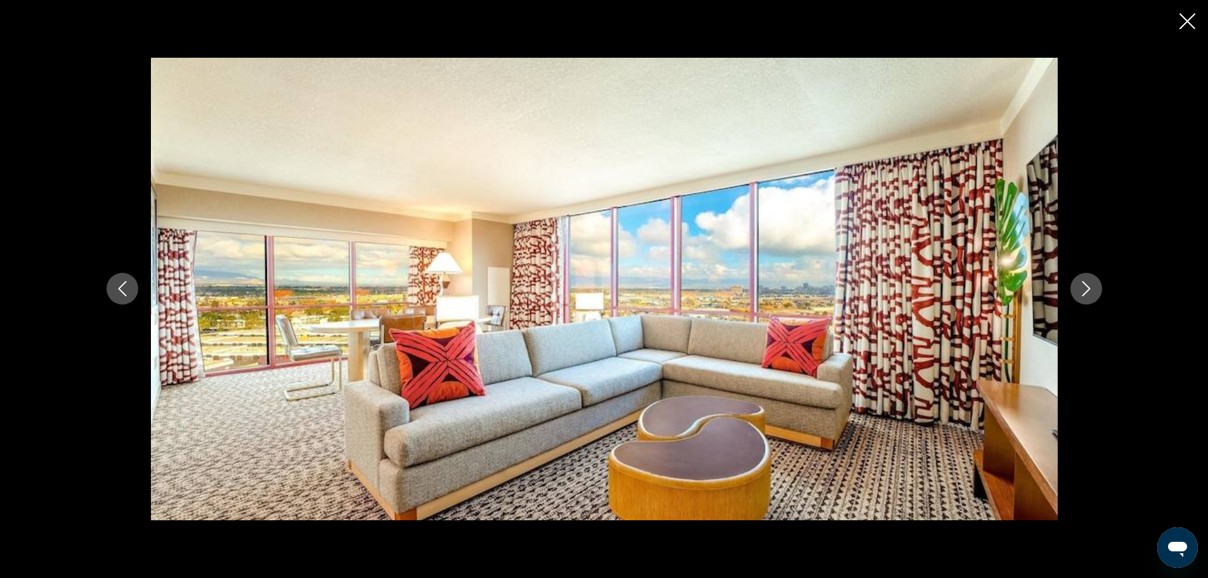
click at [1087, 296] on icon "Next image" at bounding box center [1086, 288] width 15 height 15
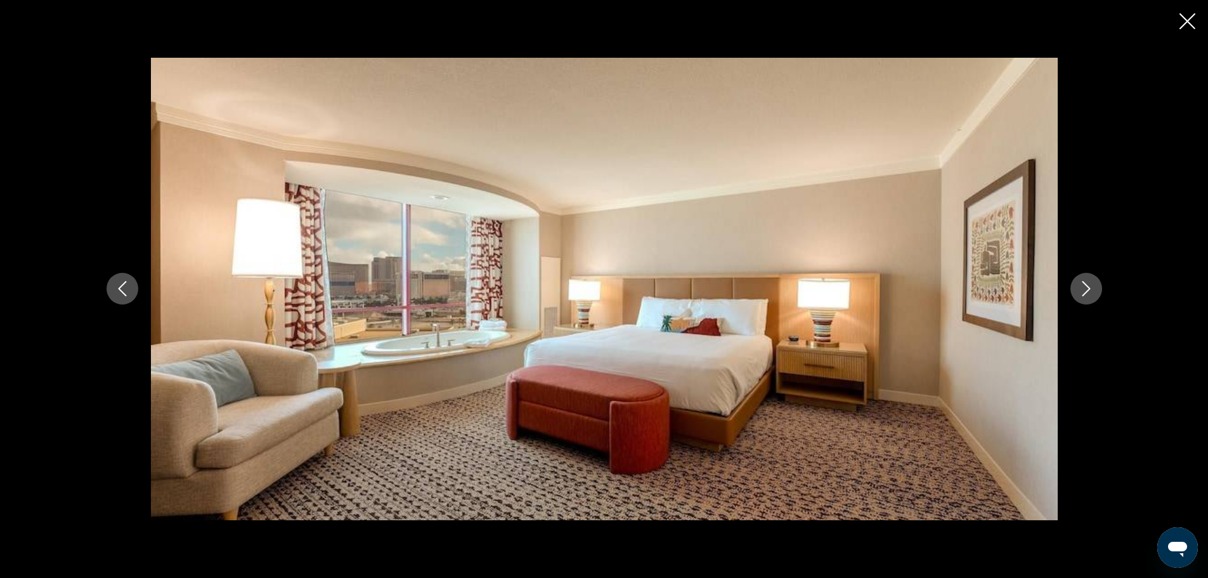
click at [1087, 296] on icon "Next image" at bounding box center [1086, 288] width 15 height 15
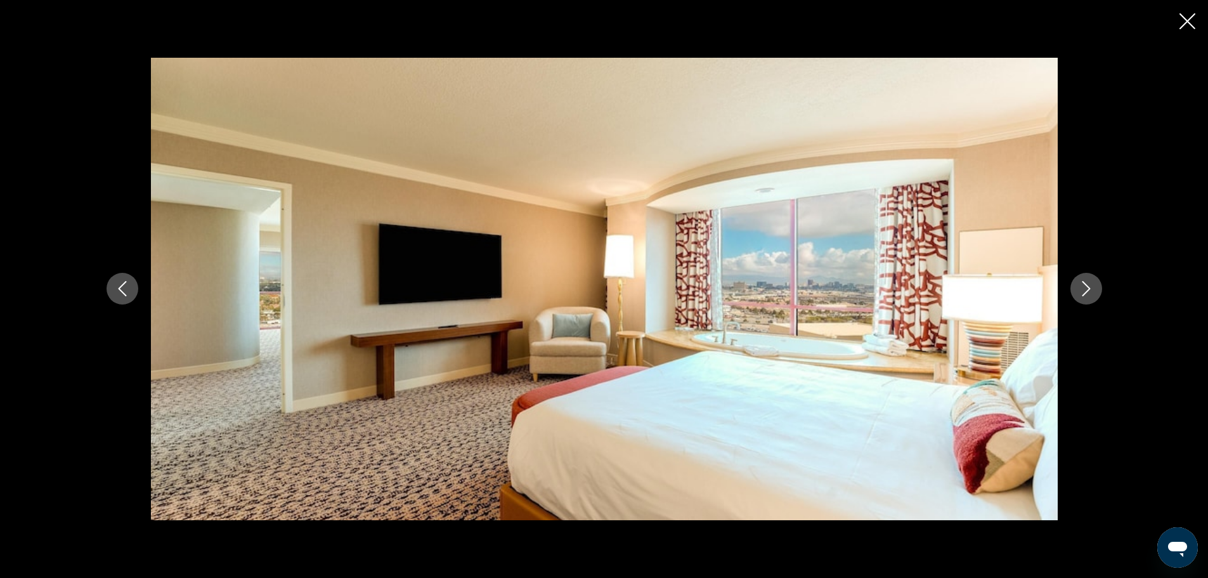
click at [1087, 296] on icon "Next image" at bounding box center [1086, 288] width 15 height 15
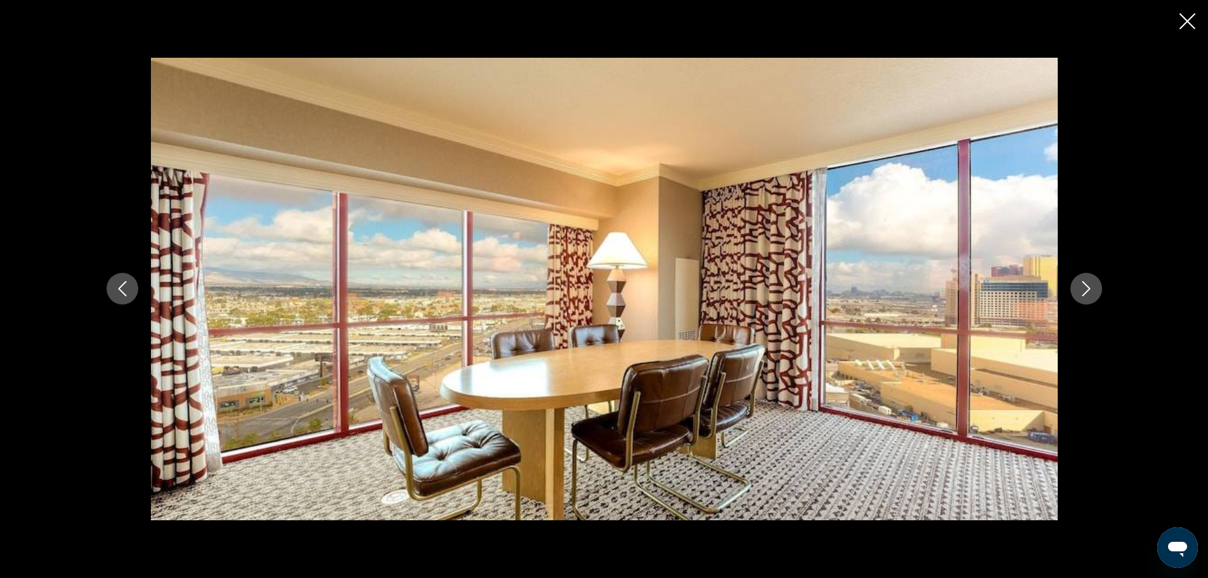
click at [1087, 296] on icon "Next image" at bounding box center [1086, 288] width 15 height 15
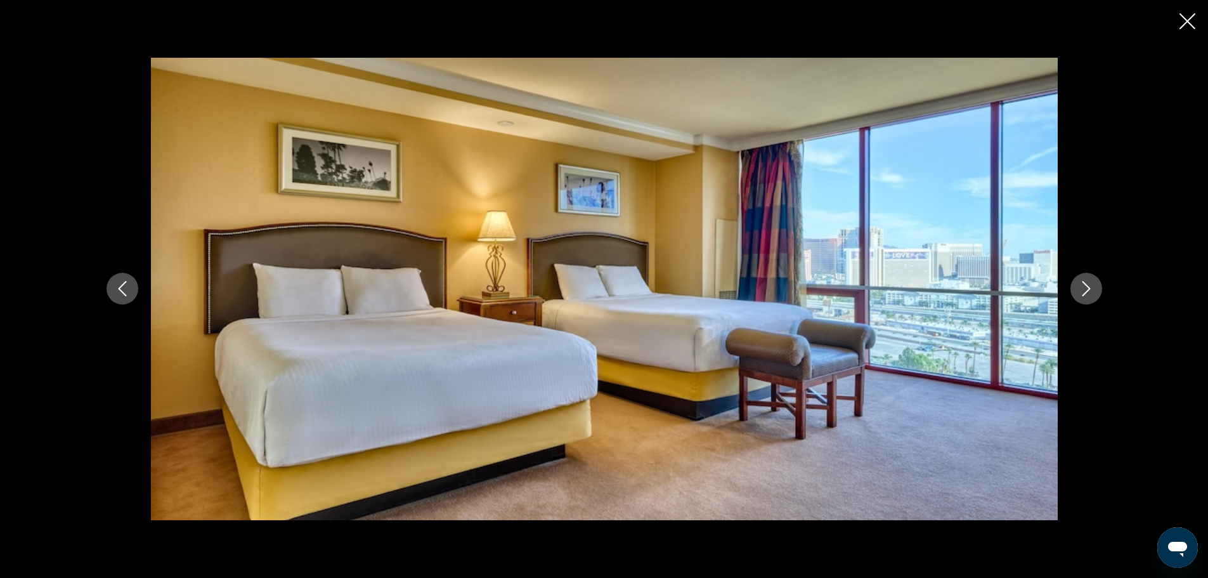
click at [1087, 296] on icon "Next image" at bounding box center [1086, 288] width 15 height 15
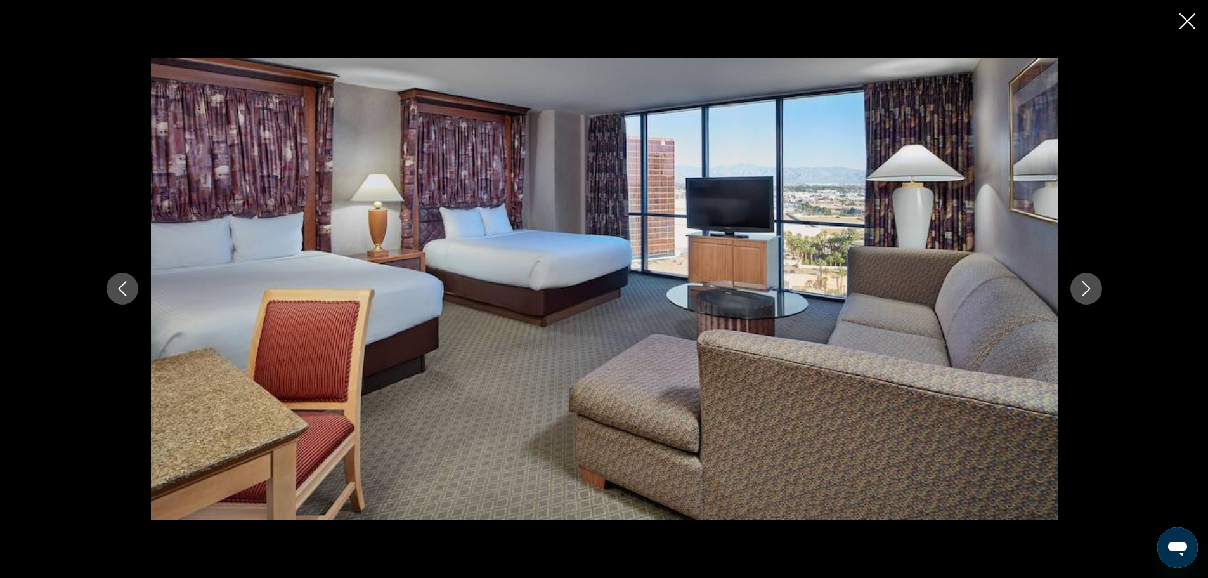
click at [1087, 296] on icon "Next image" at bounding box center [1086, 288] width 15 height 15
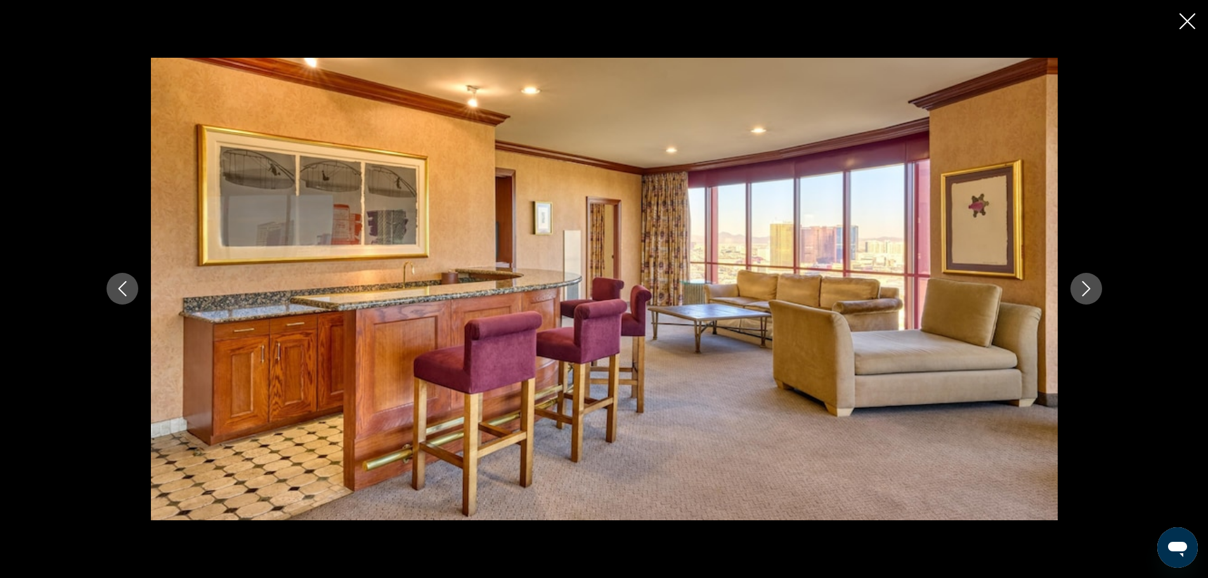
click at [1087, 296] on icon "Next image" at bounding box center [1086, 288] width 15 height 15
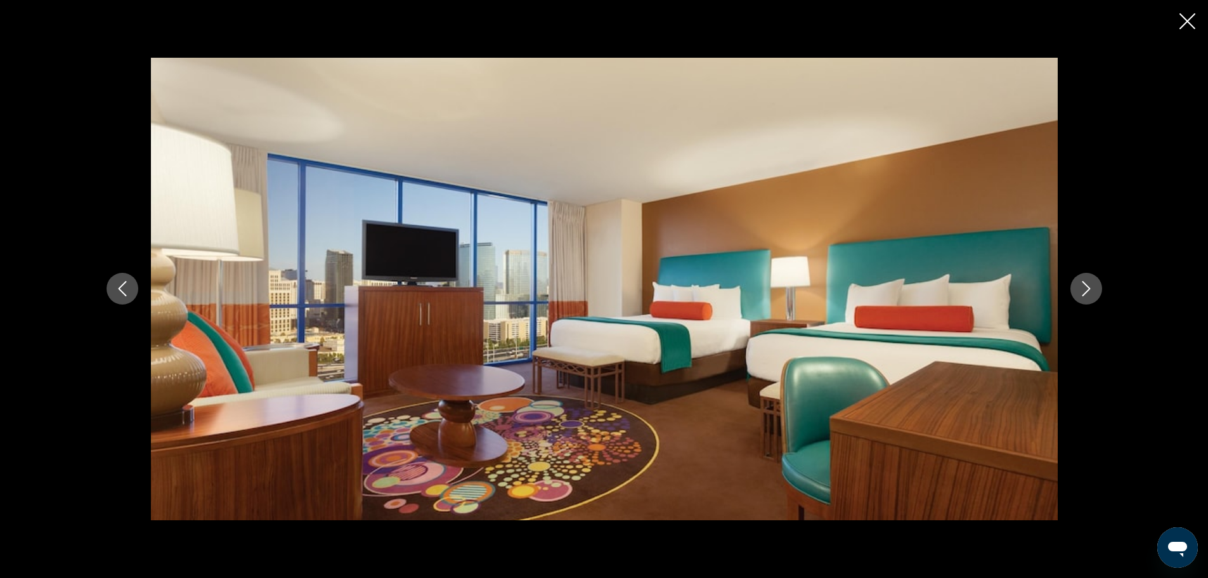
click at [1087, 296] on icon "Next image" at bounding box center [1086, 288] width 15 height 15
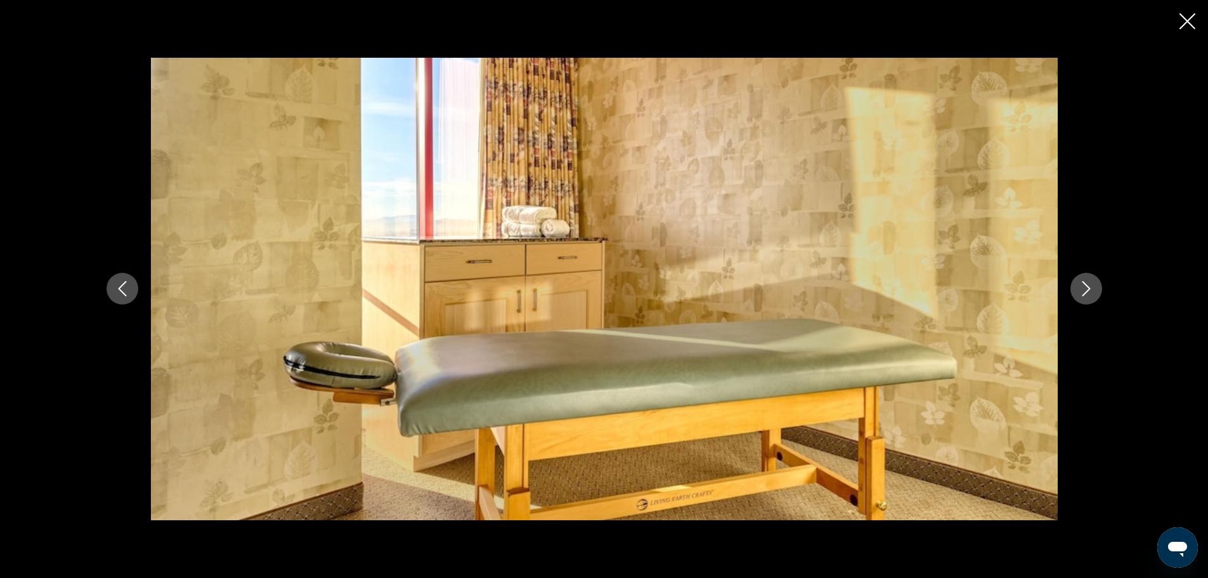
click at [1087, 296] on icon "Next image" at bounding box center [1086, 288] width 15 height 15
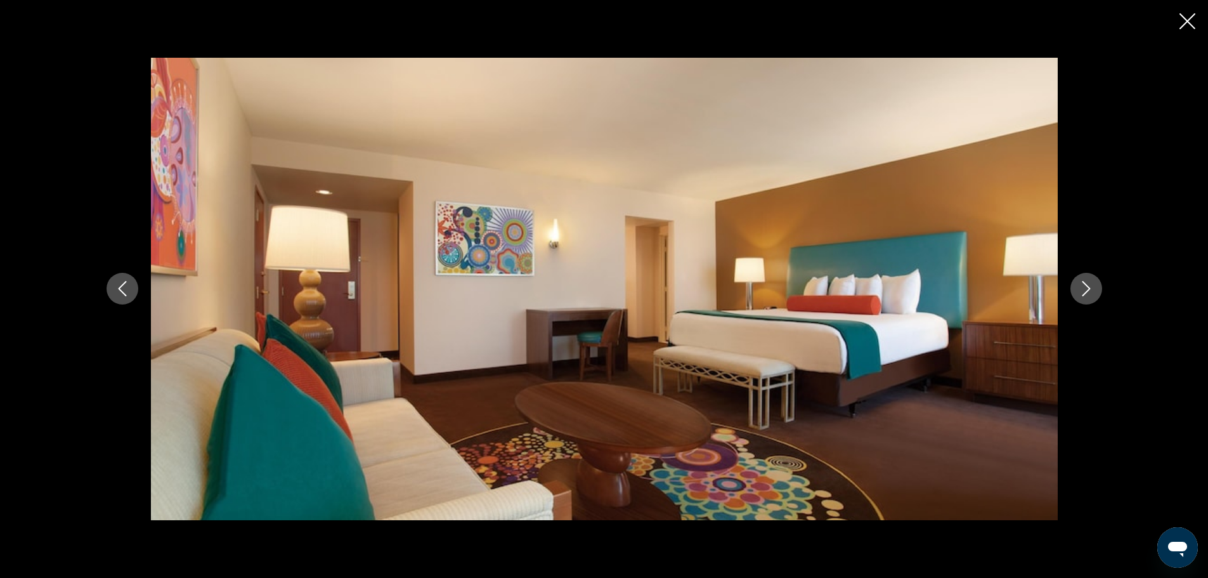
click at [1087, 296] on icon "Next image" at bounding box center [1086, 288] width 15 height 15
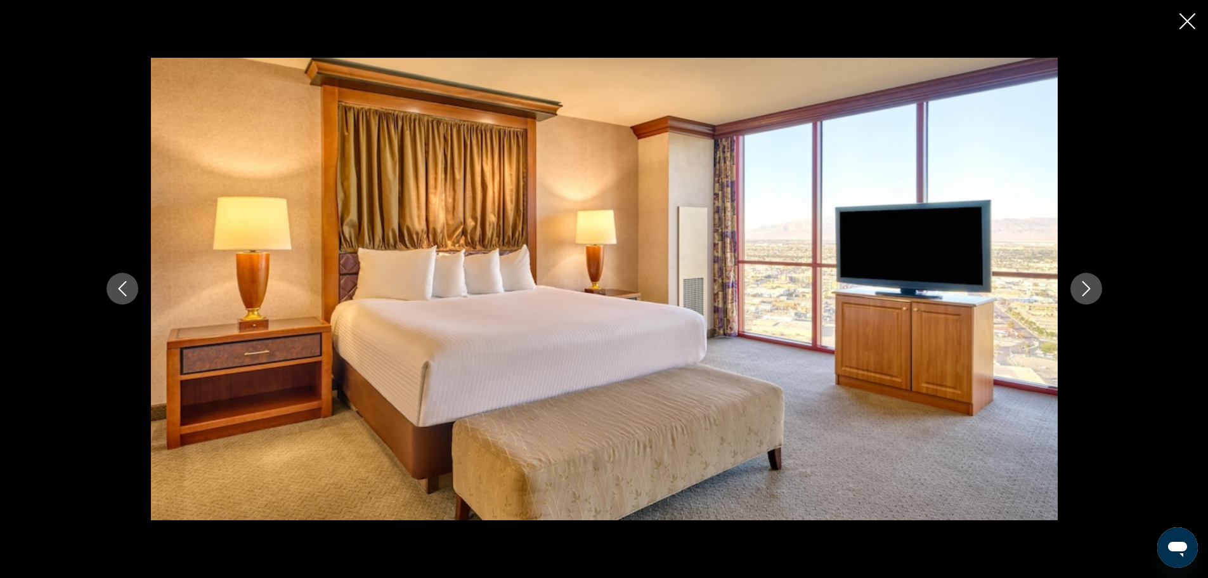
click at [1087, 296] on icon "Next image" at bounding box center [1086, 288] width 15 height 15
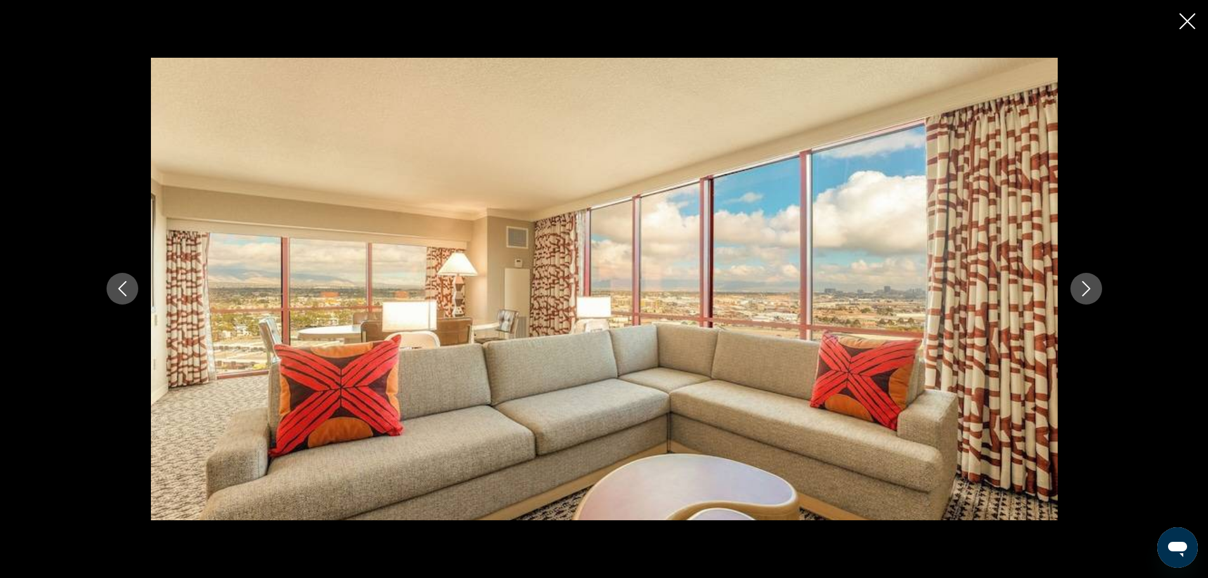
click at [1087, 296] on icon "Next image" at bounding box center [1086, 288] width 15 height 15
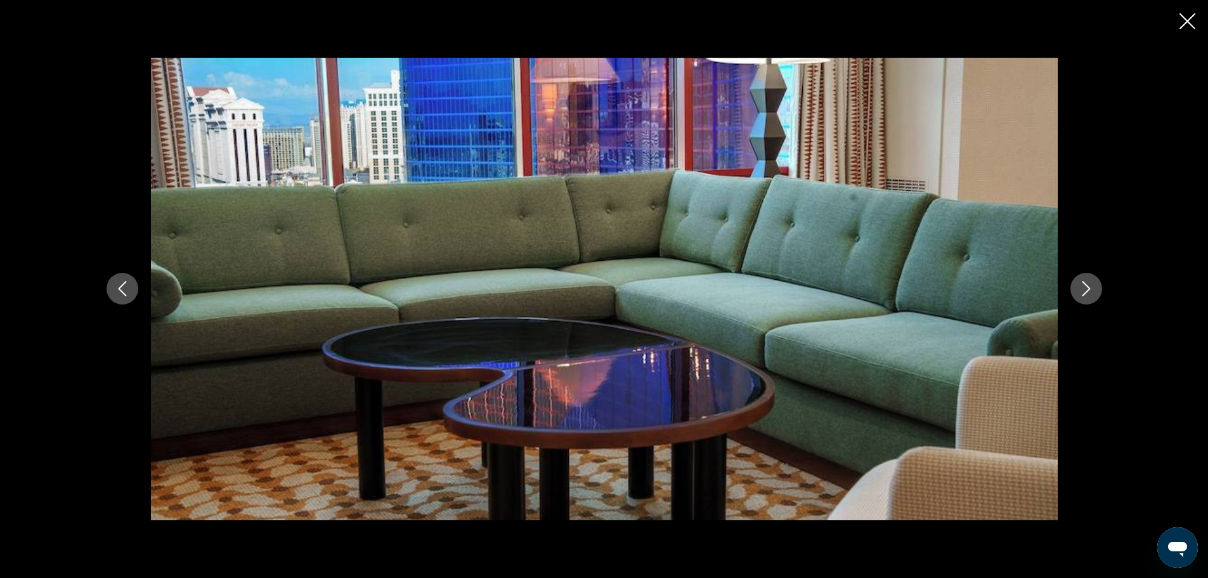
click at [1087, 296] on icon "Next image" at bounding box center [1086, 288] width 15 height 15
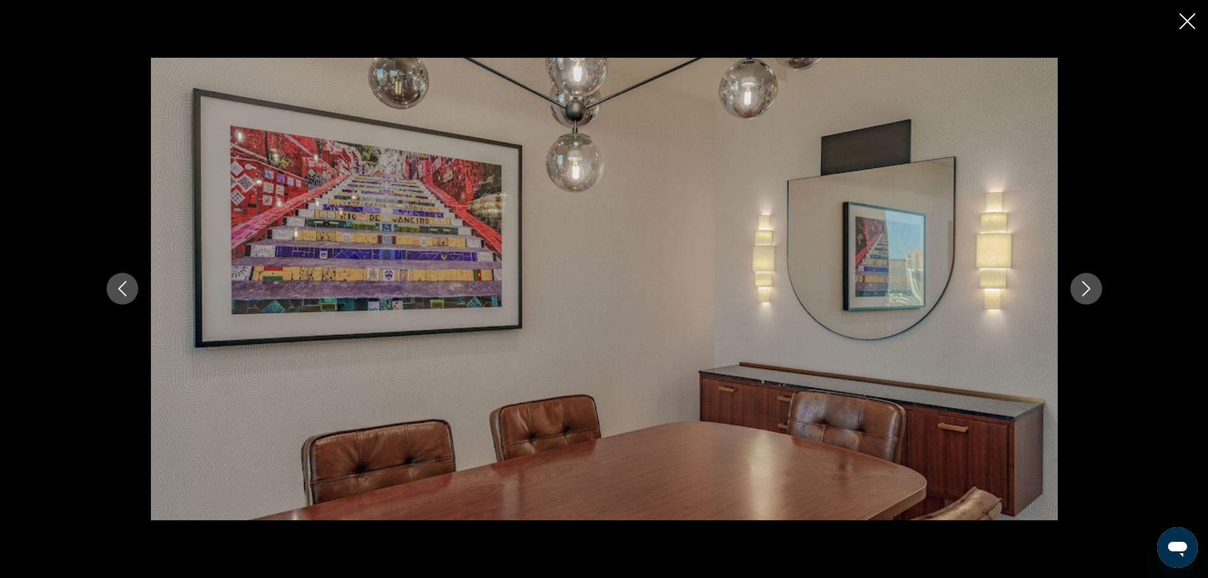
click at [1087, 296] on icon "Next image" at bounding box center [1086, 288] width 15 height 15
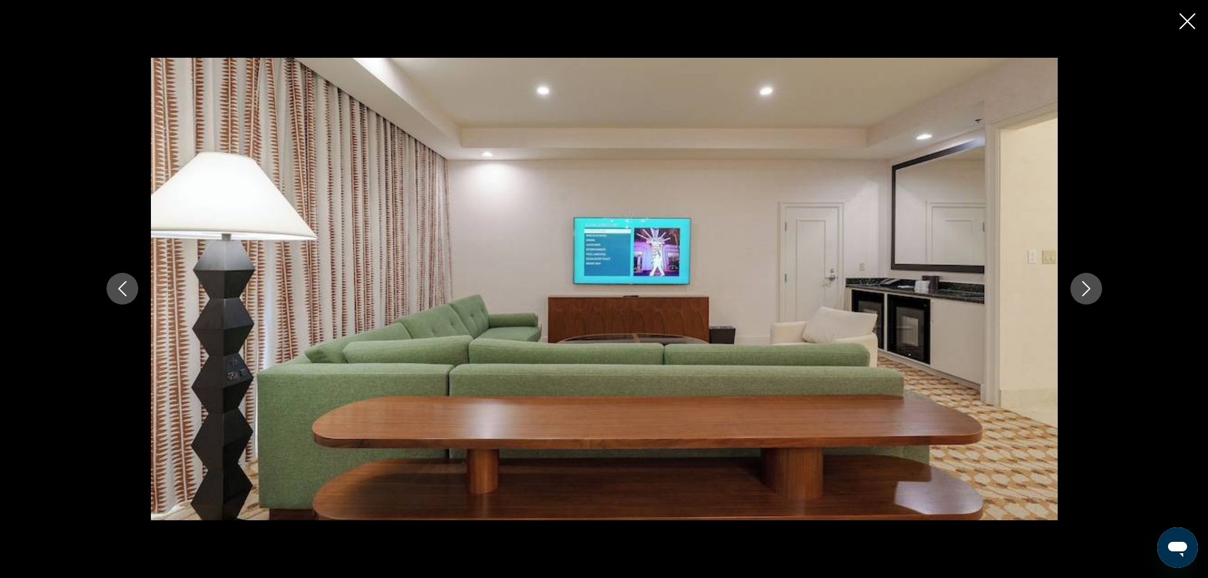
click at [1087, 296] on icon "Next image" at bounding box center [1086, 288] width 15 height 15
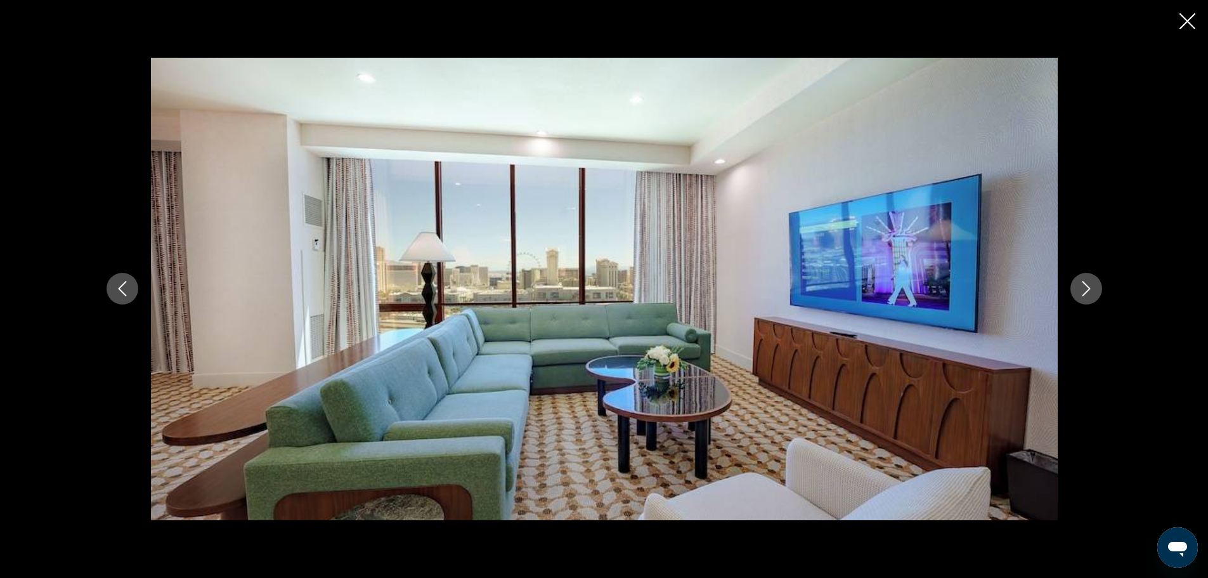
click at [1087, 296] on icon "Next image" at bounding box center [1086, 288] width 15 height 15
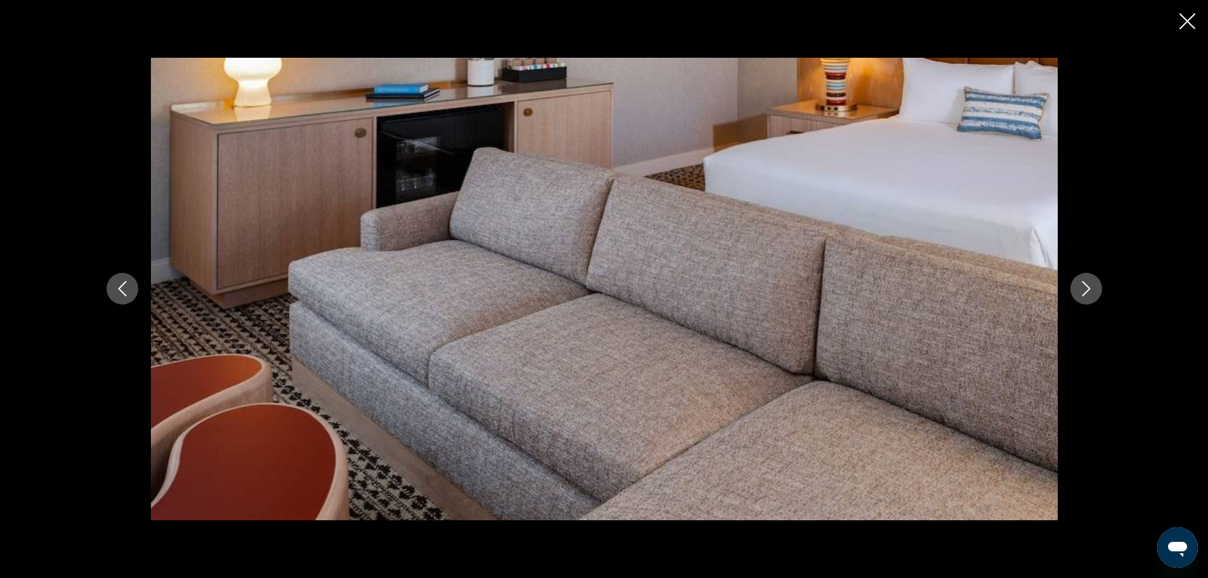
click at [1087, 296] on icon "Next image" at bounding box center [1086, 288] width 15 height 15
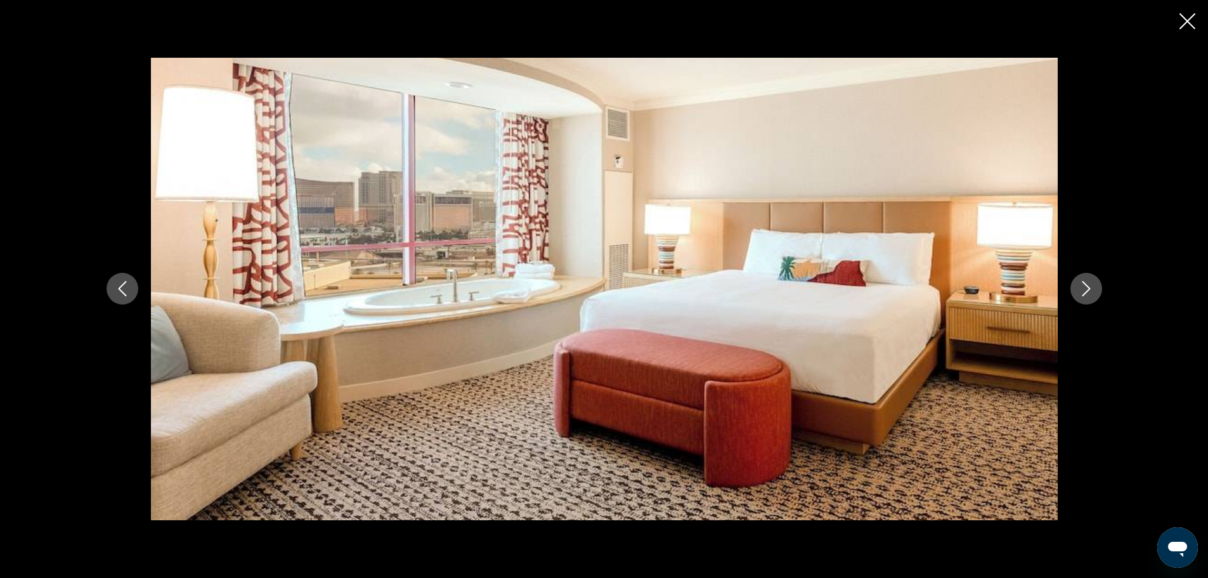
click at [1087, 296] on icon "Next image" at bounding box center [1086, 288] width 15 height 15
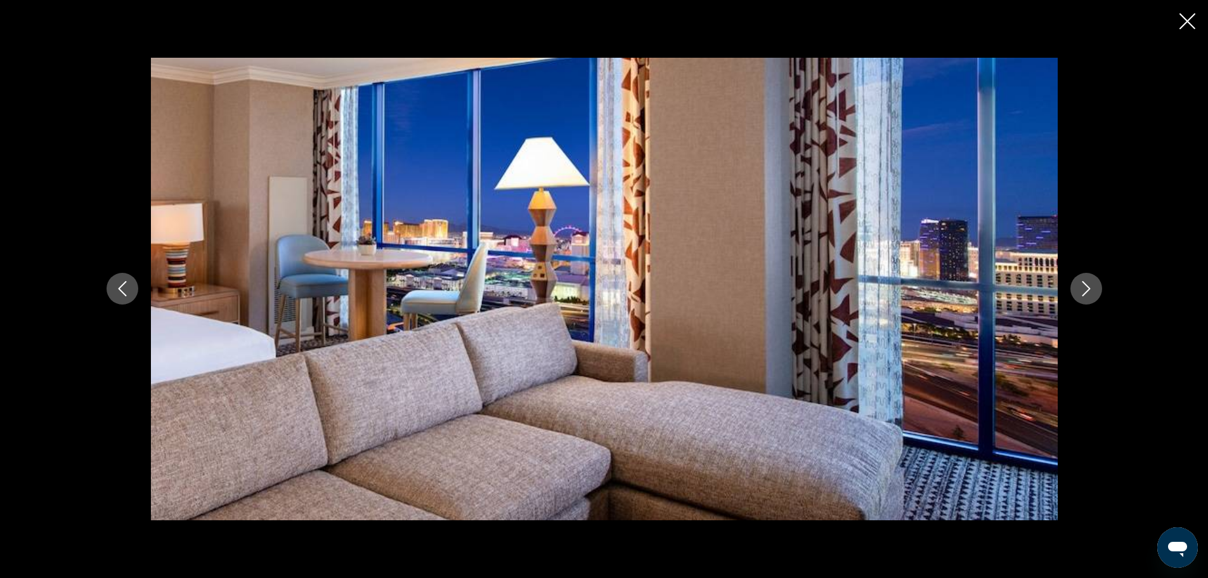
click at [1087, 296] on icon "Next image" at bounding box center [1086, 288] width 15 height 15
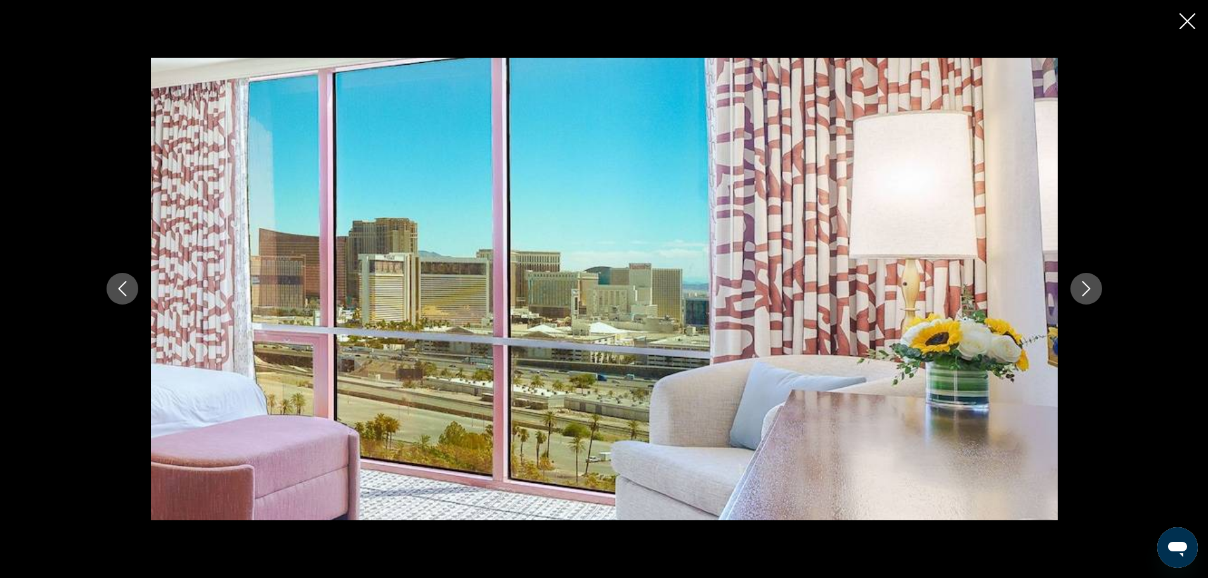
click at [1087, 296] on icon "Next image" at bounding box center [1086, 288] width 15 height 15
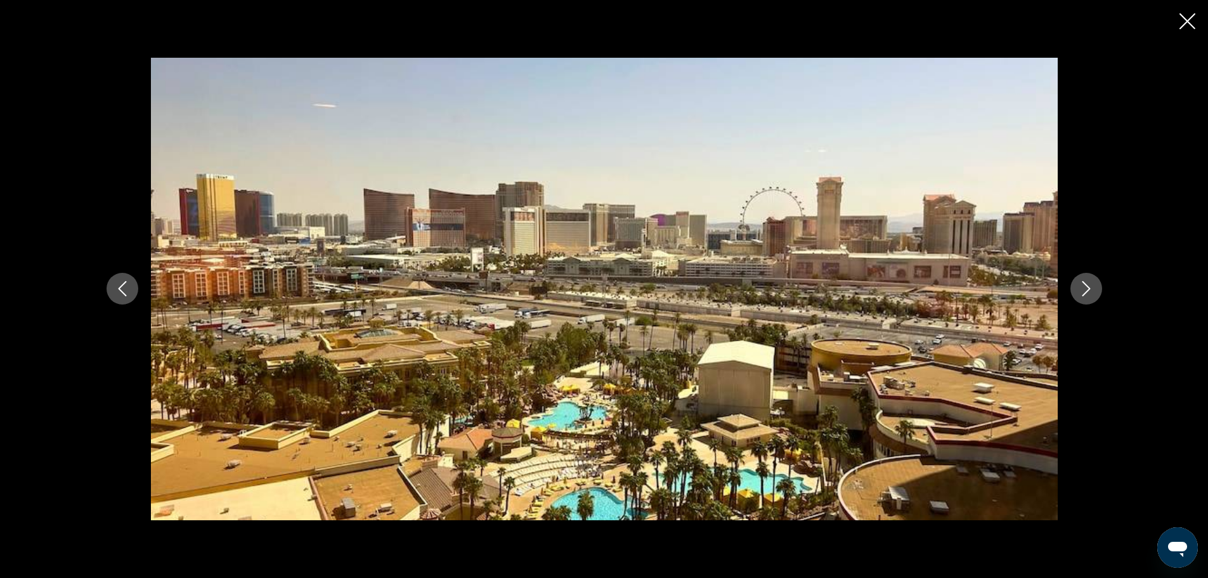
click at [1087, 296] on icon "Next image" at bounding box center [1086, 288] width 15 height 15
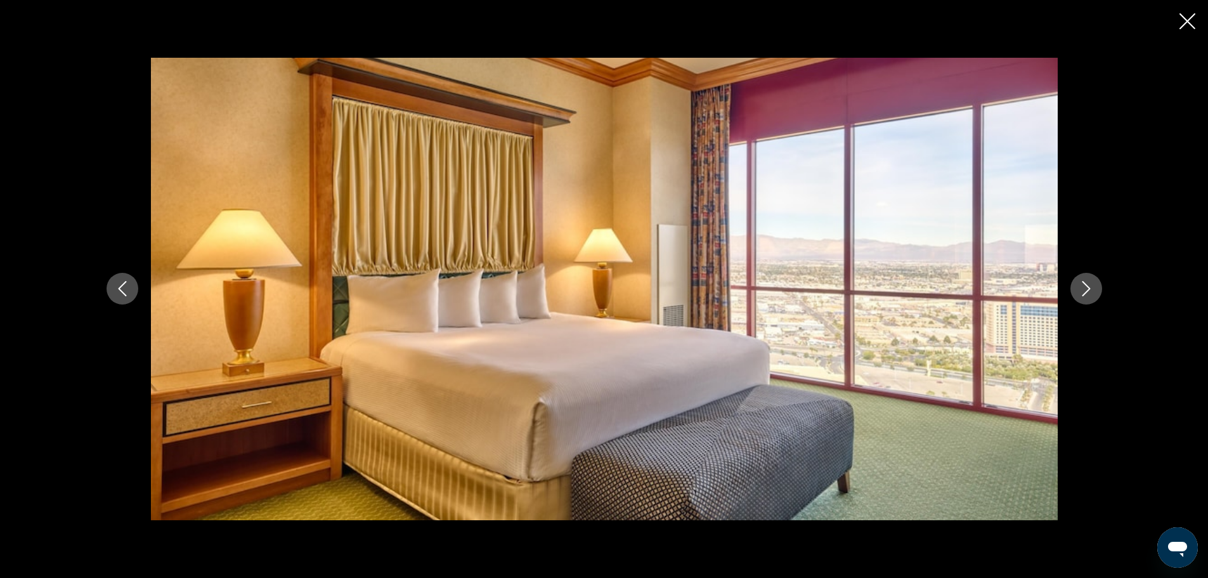
click at [1087, 296] on icon "Next image" at bounding box center [1086, 288] width 15 height 15
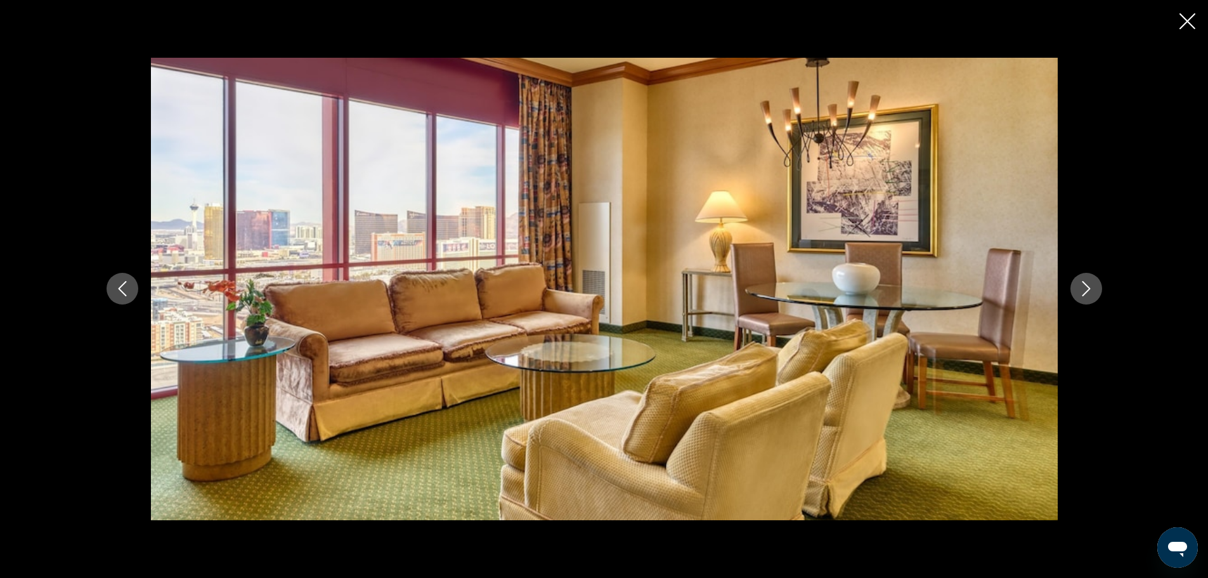
click at [1087, 296] on icon "Next image" at bounding box center [1086, 288] width 15 height 15
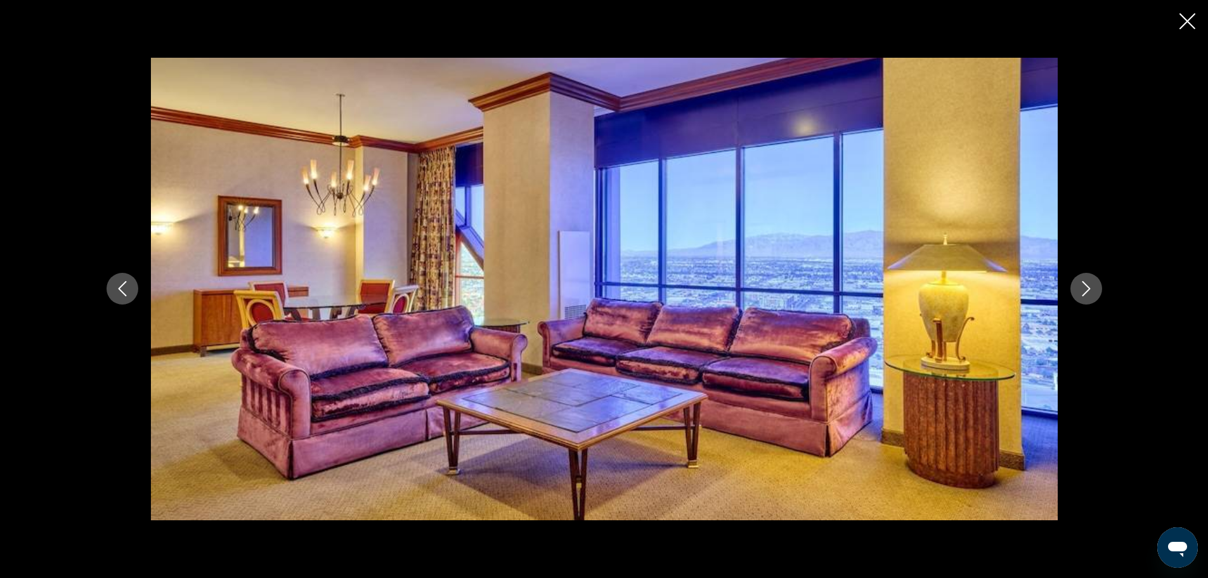
click at [1087, 296] on icon "Next image" at bounding box center [1086, 288] width 15 height 15
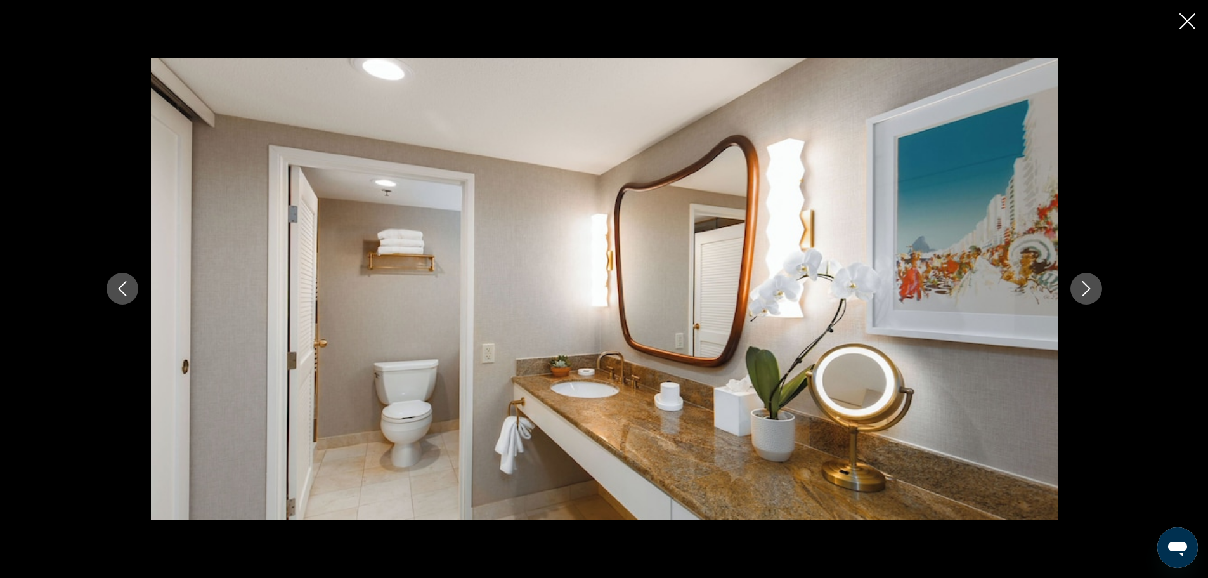
click at [1087, 296] on icon "Next image" at bounding box center [1086, 288] width 15 height 15
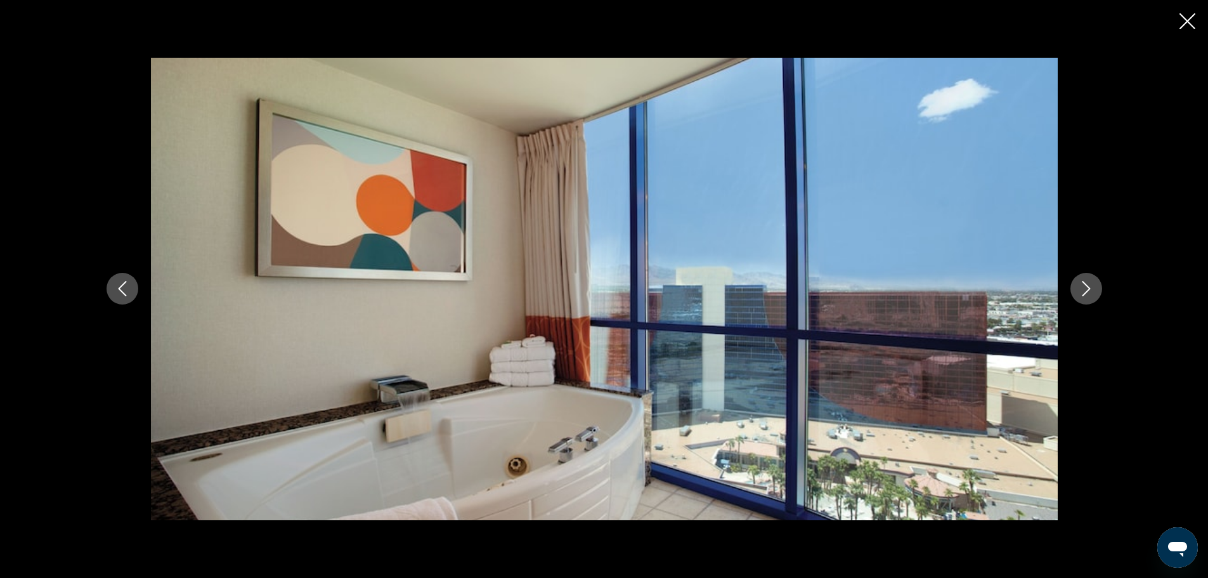
click at [114, 284] on button "Previous image" at bounding box center [123, 289] width 32 height 32
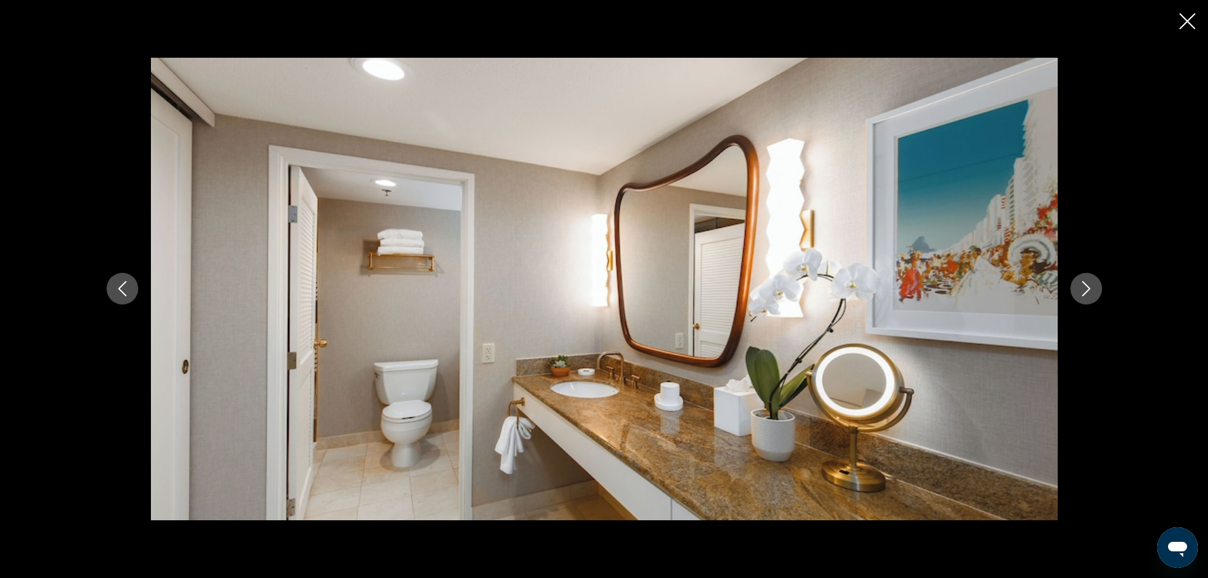
click at [1085, 293] on icon "Next image" at bounding box center [1086, 289] width 8 height 15
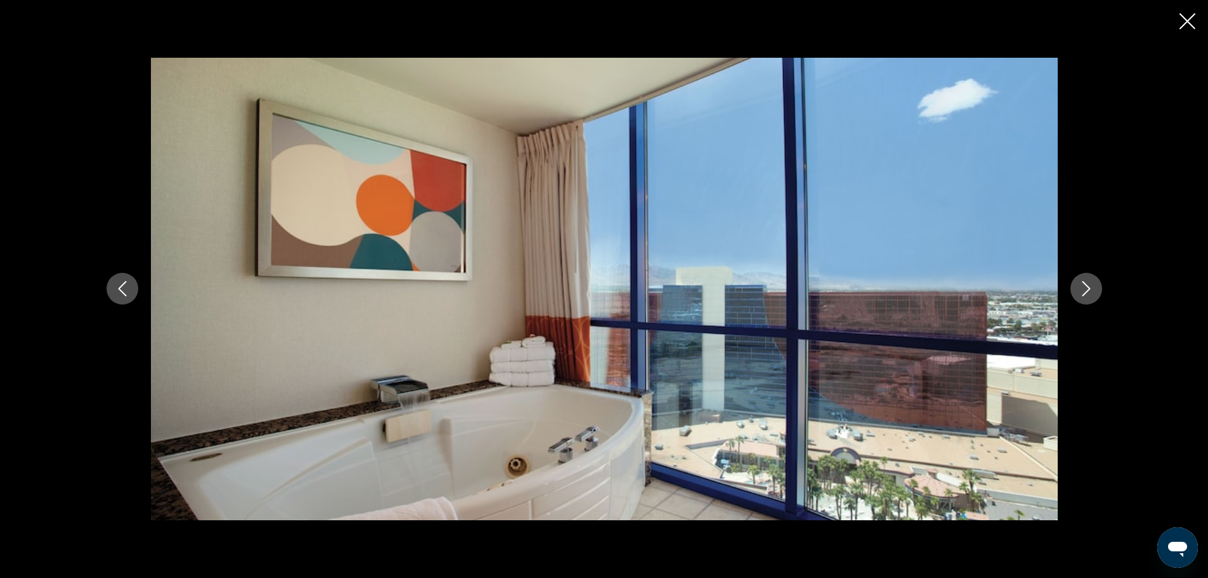
click at [1085, 293] on icon "Next image" at bounding box center [1086, 289] width 8 height 15
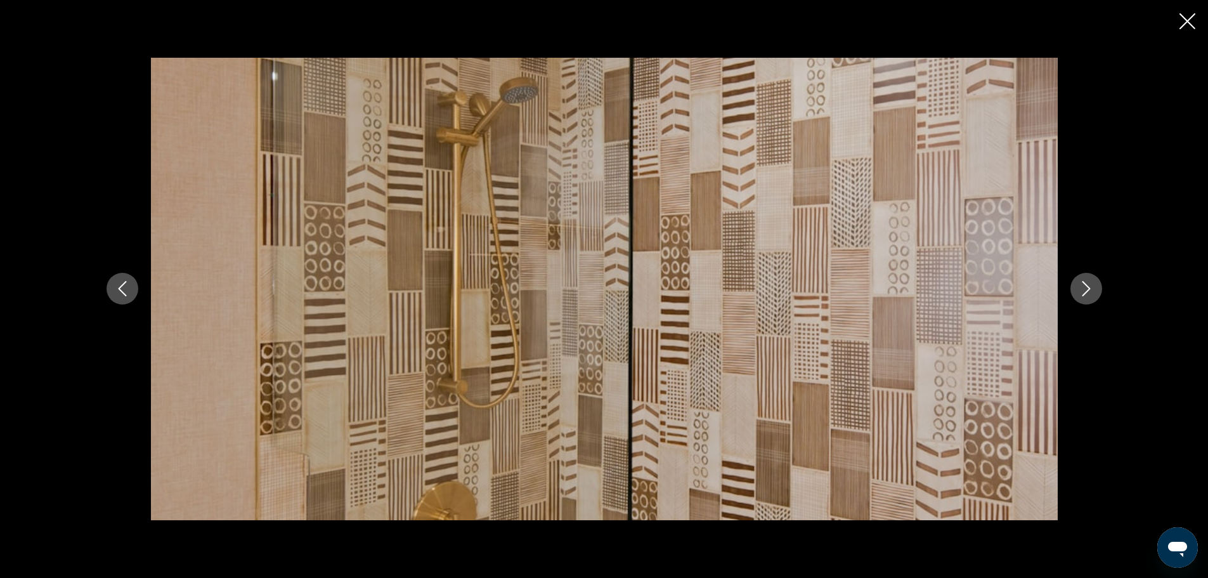
click at [1085, 293] on icon "Next image" at bounding box center [1086, 289] width 8 height 15
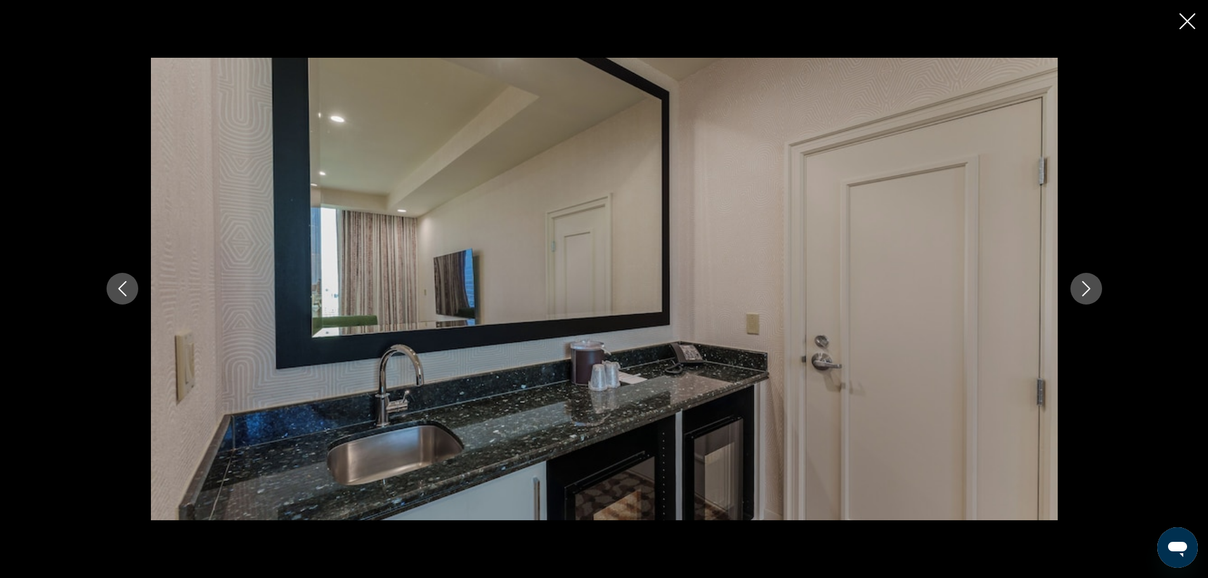
click at [1085, 293] on icon "Next image" at bounding box center [1086, 289] width 8 height 15
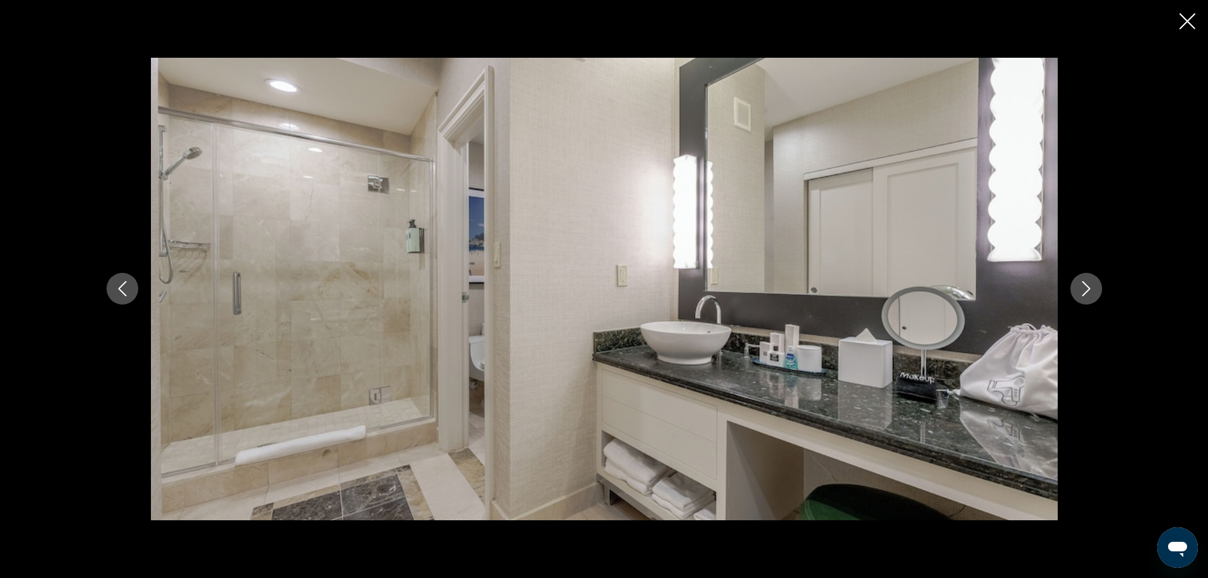
click at [1085, 293] on icon "Next image" at bounding box center [1086, 289] width 8 height 15
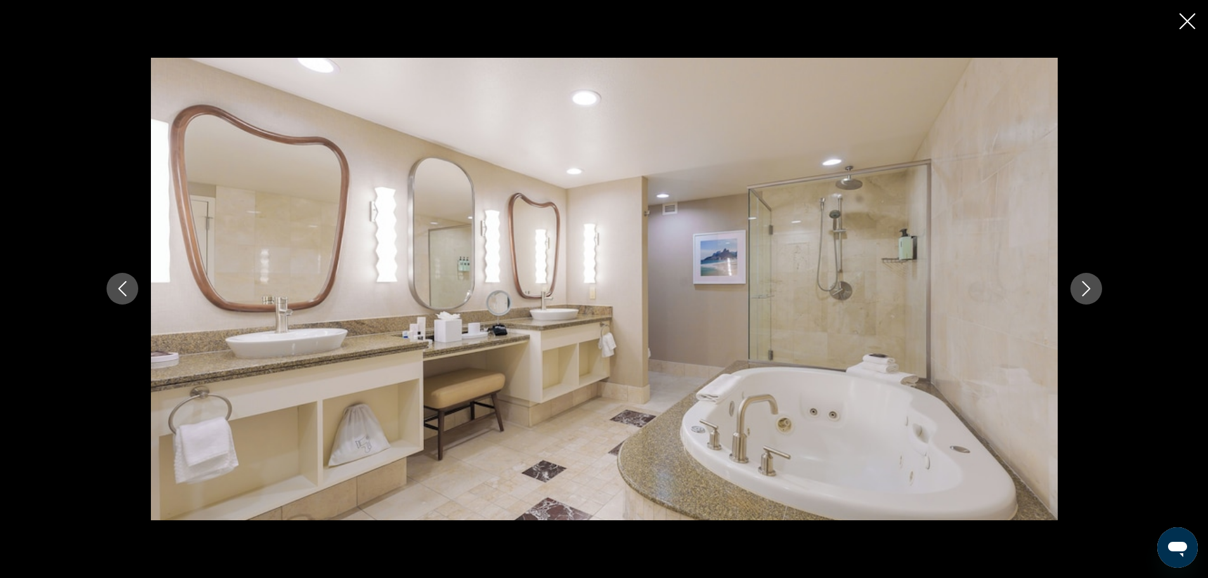
click at [1085, 293] on icon "Next image" at bounding box center [1086, 289] width 8 height 15
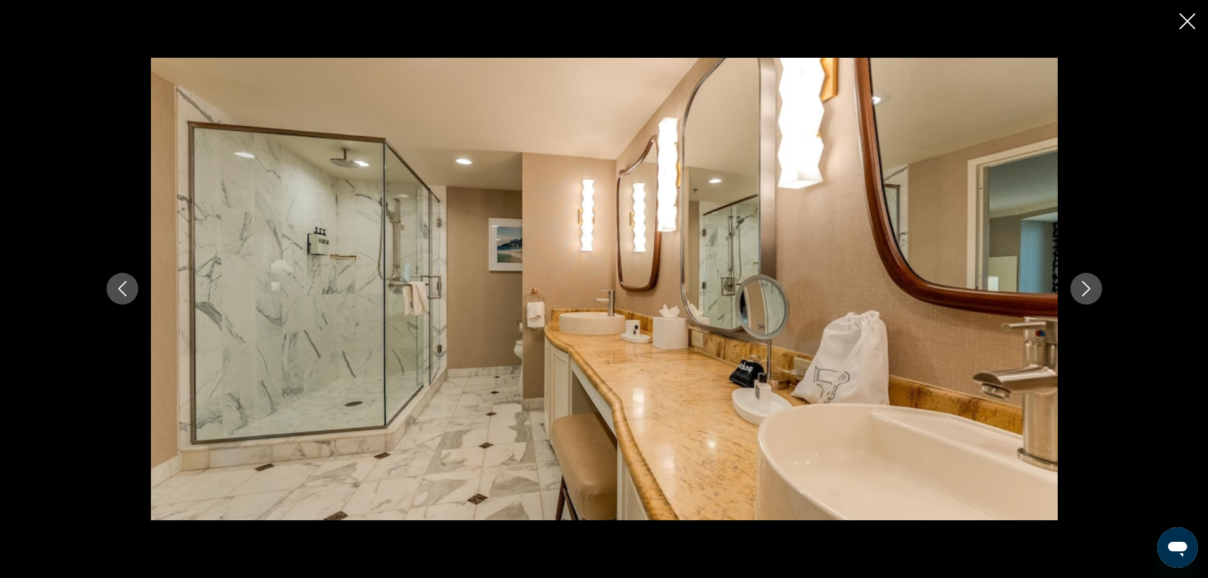
click at [118, 283] on icon "Previous image" at bounding box center [122, 288] width 15 height 15
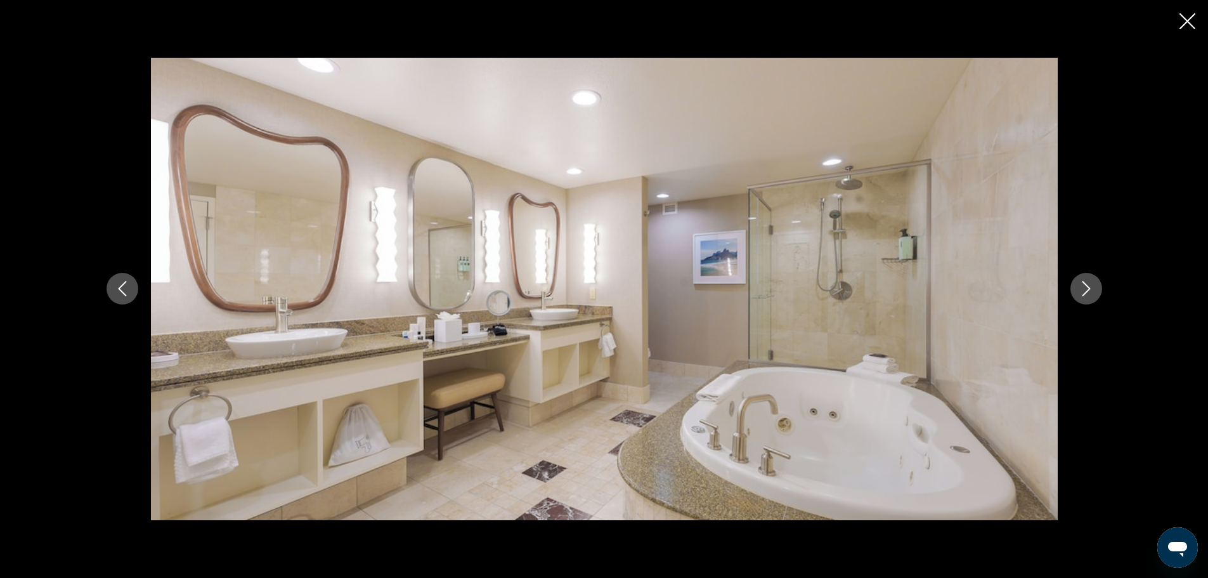
click at [1082, 296] on icon "Next image" at bounding box center [1086, 288] width 15 height 15
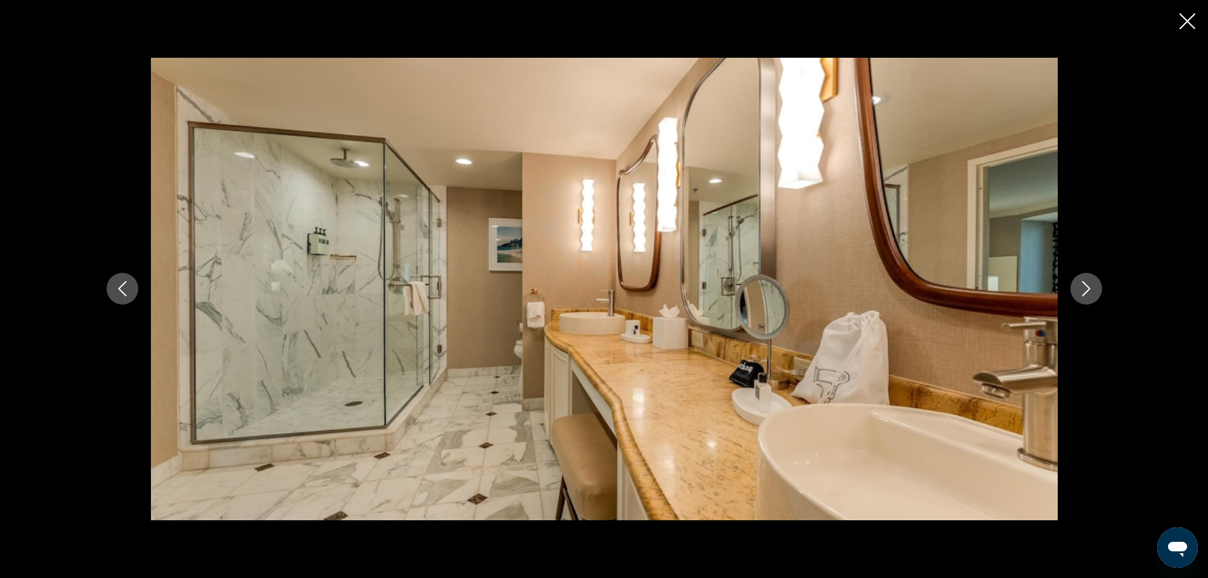
click at [1082, 296] on icon "Next image" at bounding box center [1086, 288] width 15 height 15
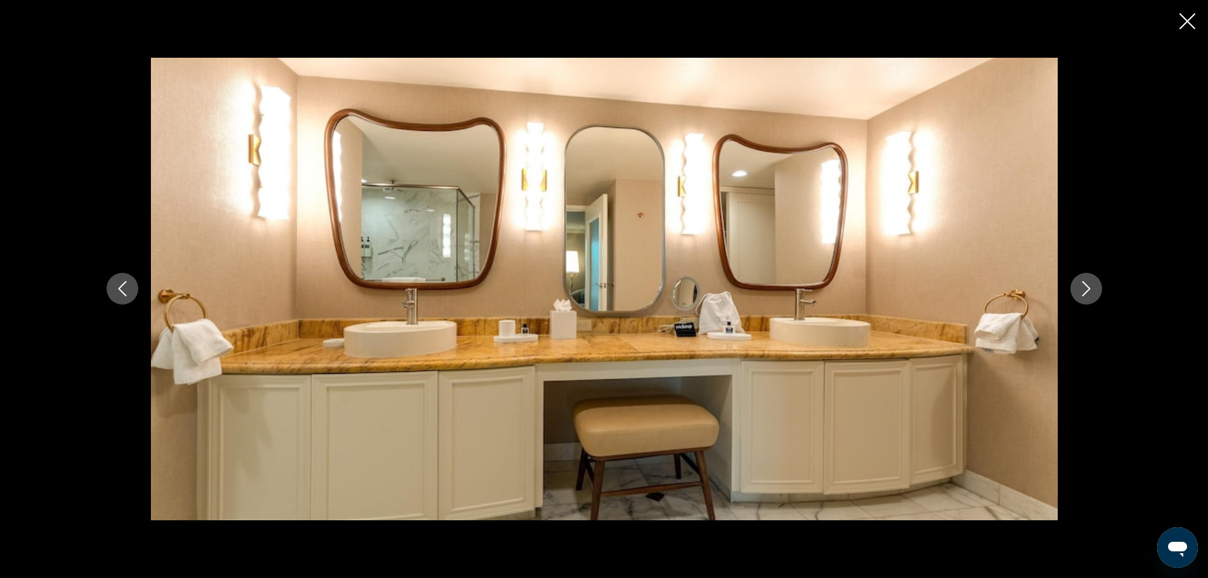
click at [1082, 296] on icon "Next image" at bounding box center [1086, 288] width 15 height 15
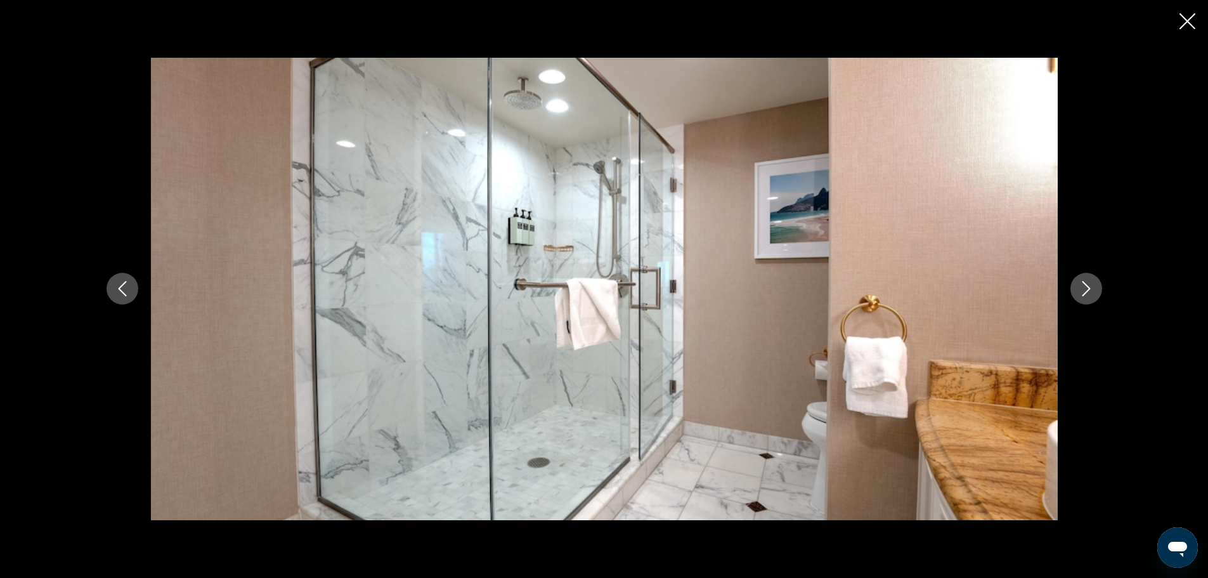
click at [1082, 296] on icon "Next image" at bounding box center [1086, 288] width 15 height 15
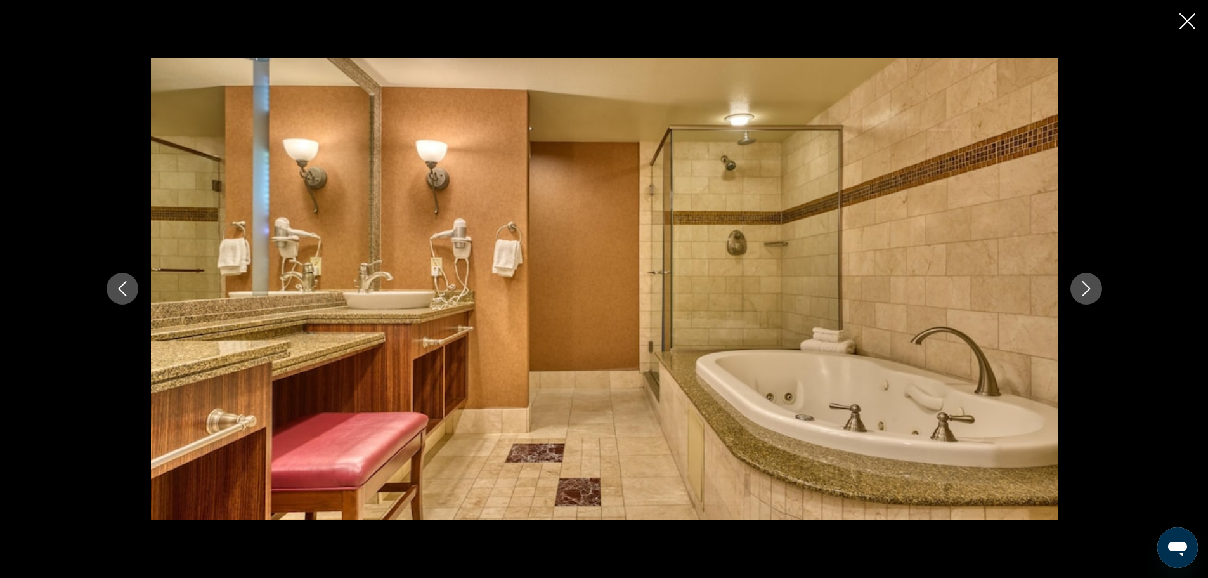
click at [1082, 296] on icon "Next image" at bounding box center [1086, 288] width 15 height 15
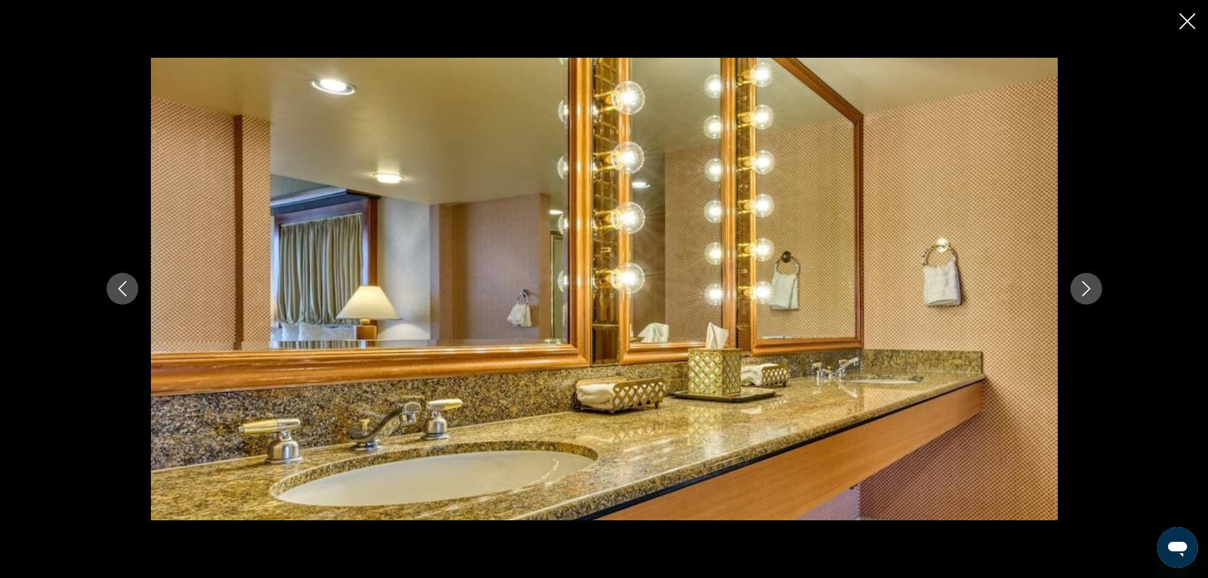
click at [1082, 296] on icon "Next image" at bounding box center [1086, 288] width 15 height 15
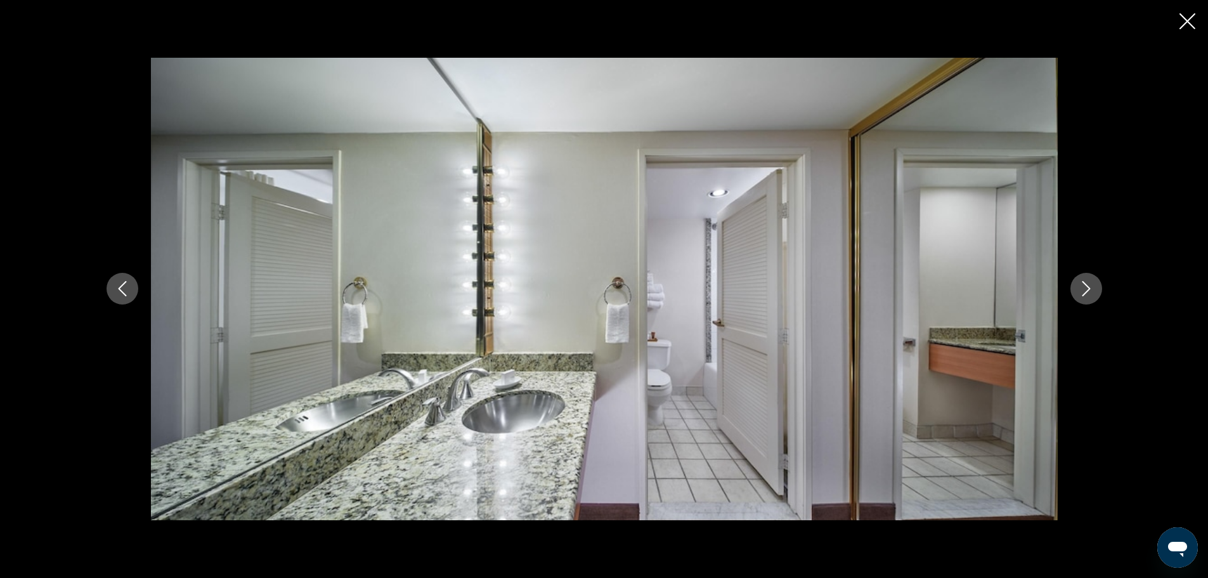
click at [1082, 296] on icon "Next image" at bounding box center [1086, 288] width 15 height 15
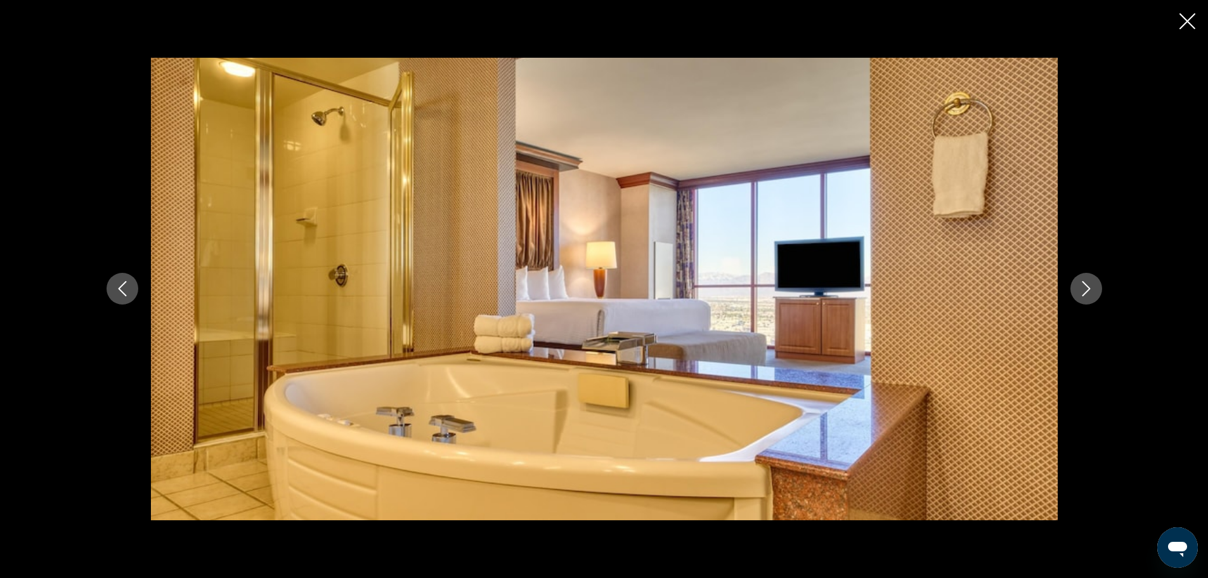
click at [1082, 296] on icon "Next image" at bounding box center [1086, 288] width 15 height 15
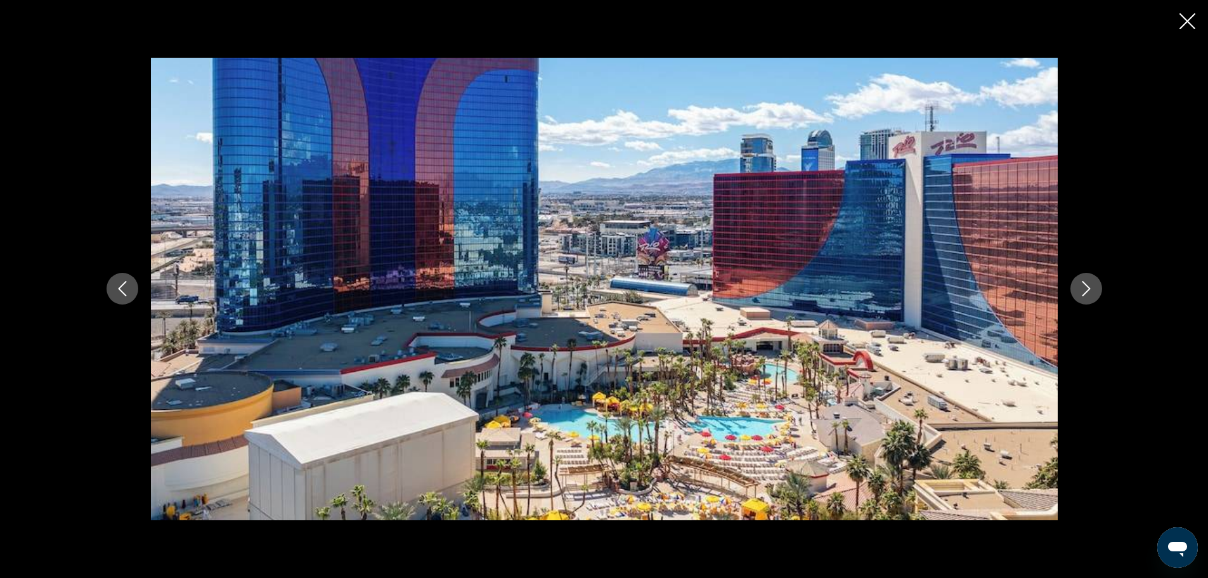
click at [1082, 296] on icon "Next image" at bounding box center [1086, 288] width 15 height 15
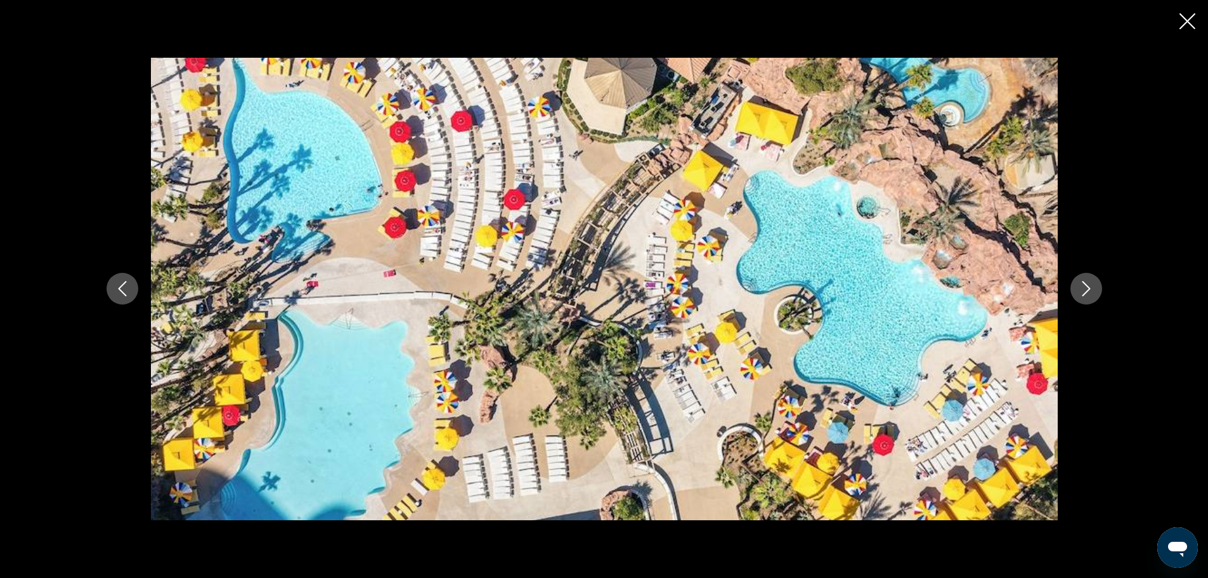
click at [1082, 296] on icon "Next image" at bounding box center [1086, 288] width 15 height 15
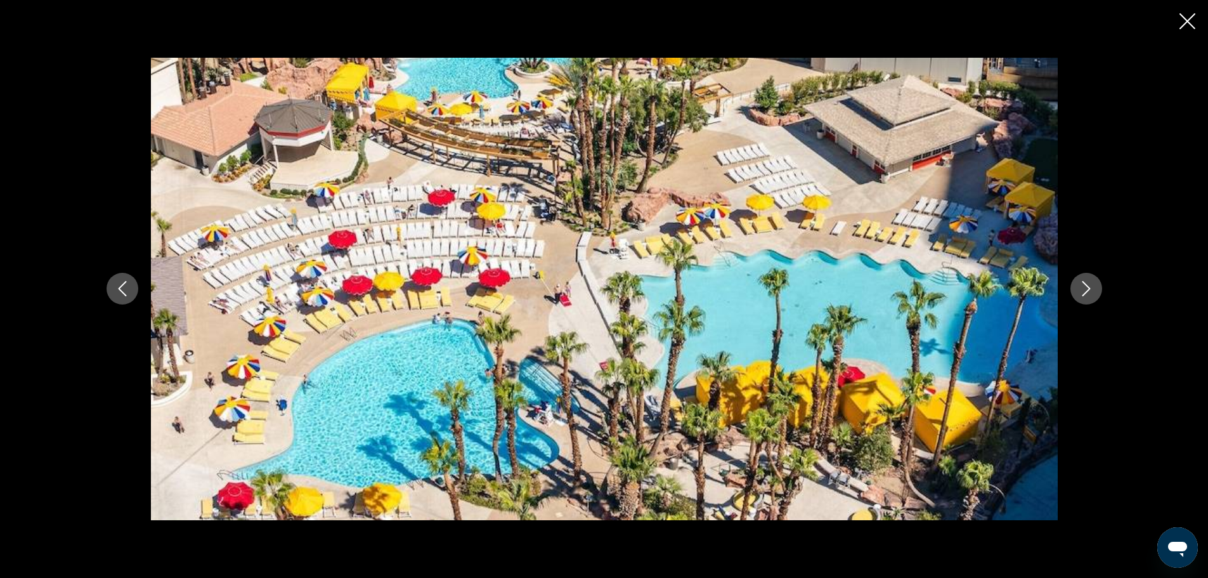
click at [1082, 296] on icon "Next image" at bounding box center [1086, 288] width 15 height 15
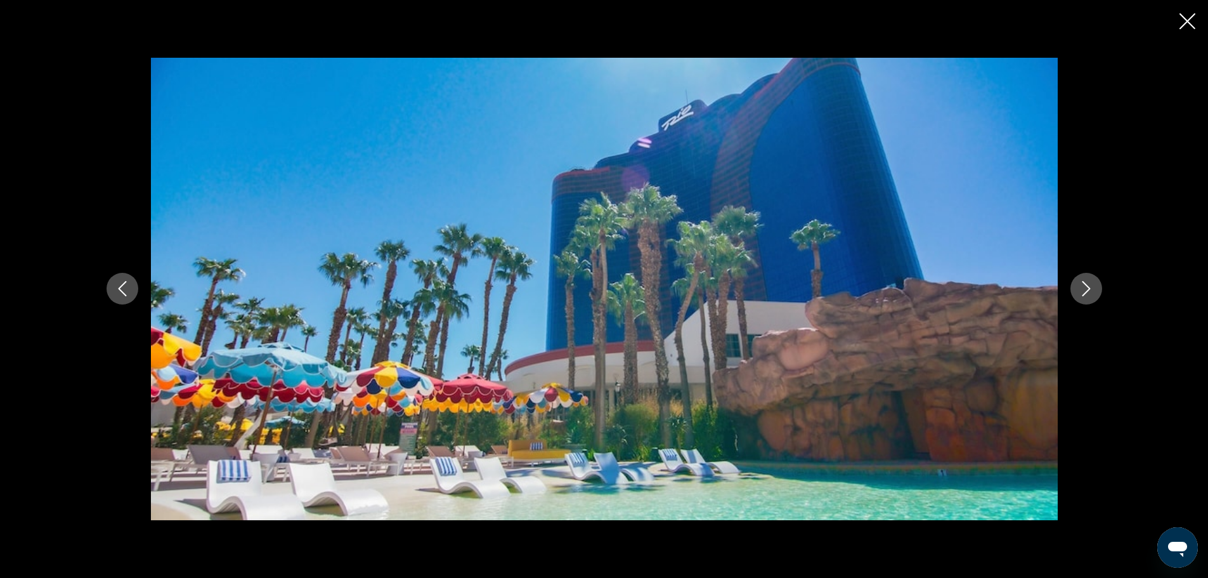
click at [1082, 296] on icon "Next image" at bounding box center [1086, 288] width 15 height 15
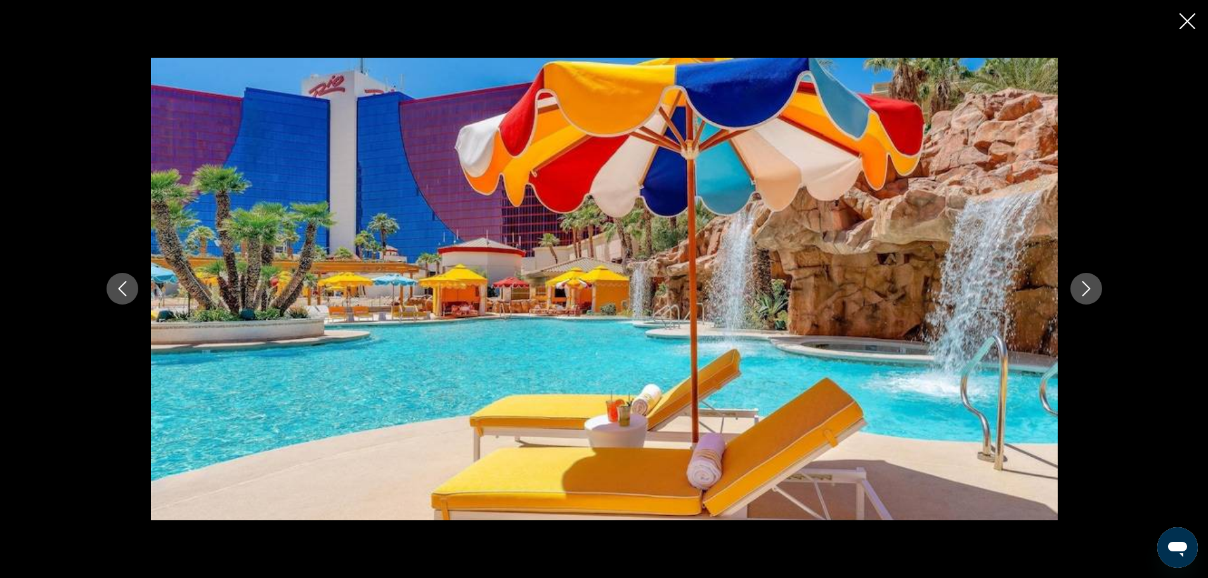
click at [1082, 296] on icon "Next image" at bounding box center [1086, 288] width 15 height 15
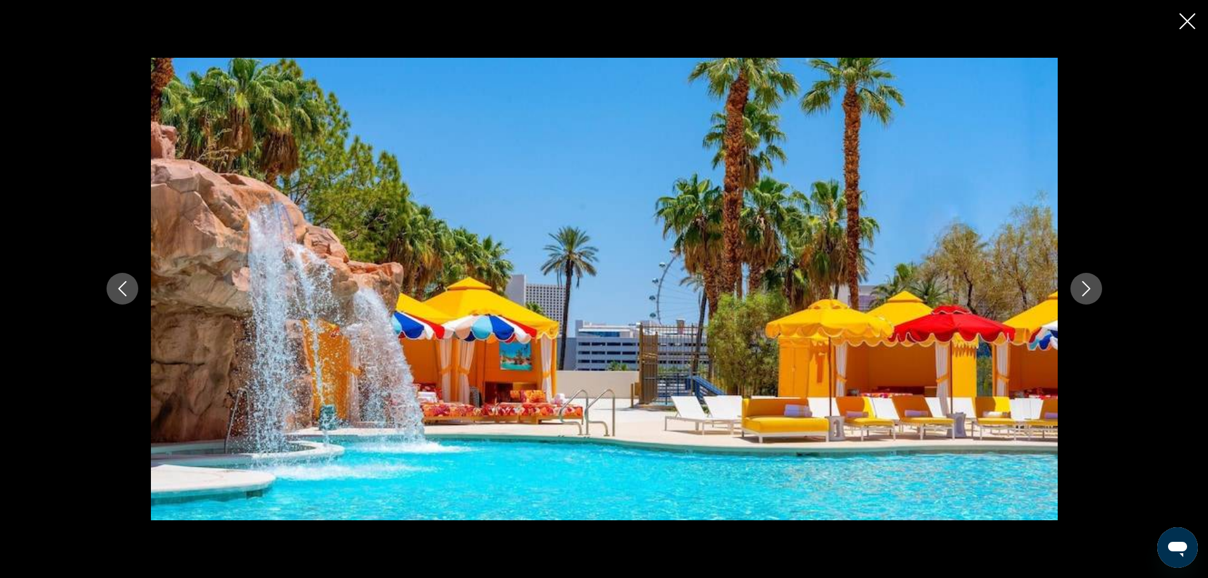
click at [1082, 296] on icon "Next image" at bounding box center [1086, 288] width 15 height 15
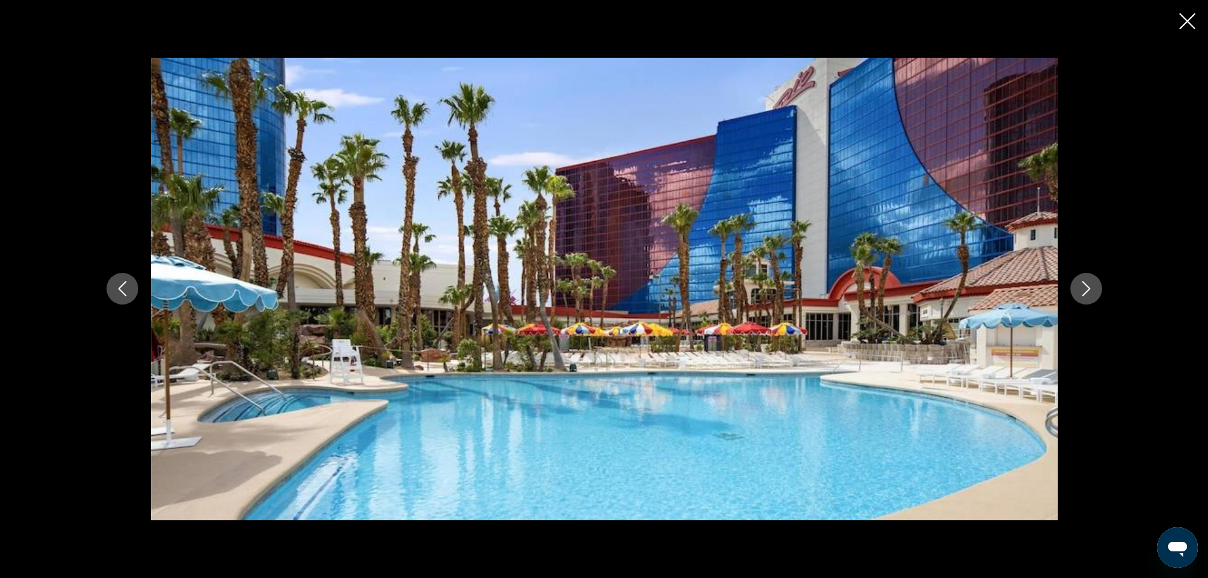
click at [1082, 296] on icon "Next image" at bounding box center [1086, 288] width 15 height 15
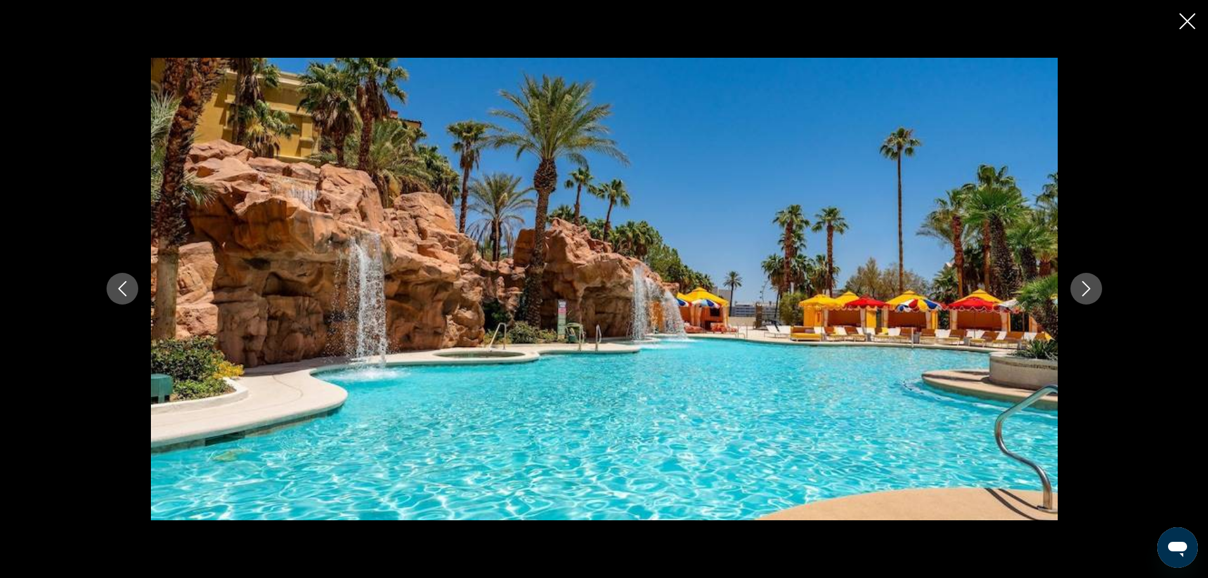
click at [1082, 296] on icon "Next image" at bounding box center [1086, 288] width 15 height 15
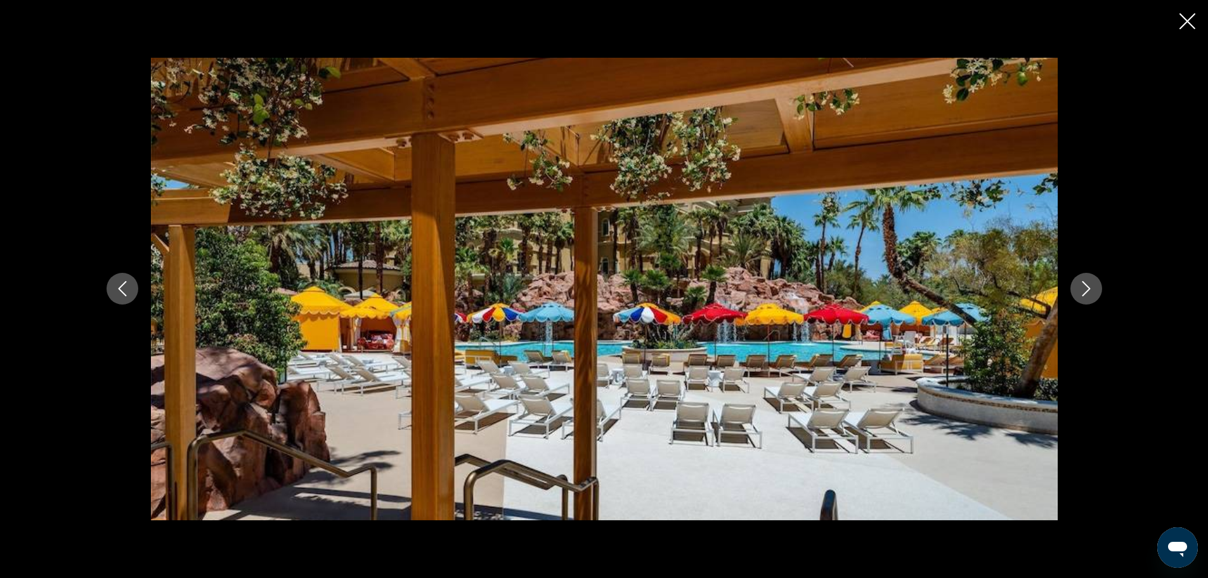
click at [1082, 296] on icon "Next image" at bounding box center [1086, 288] width 15 height 15
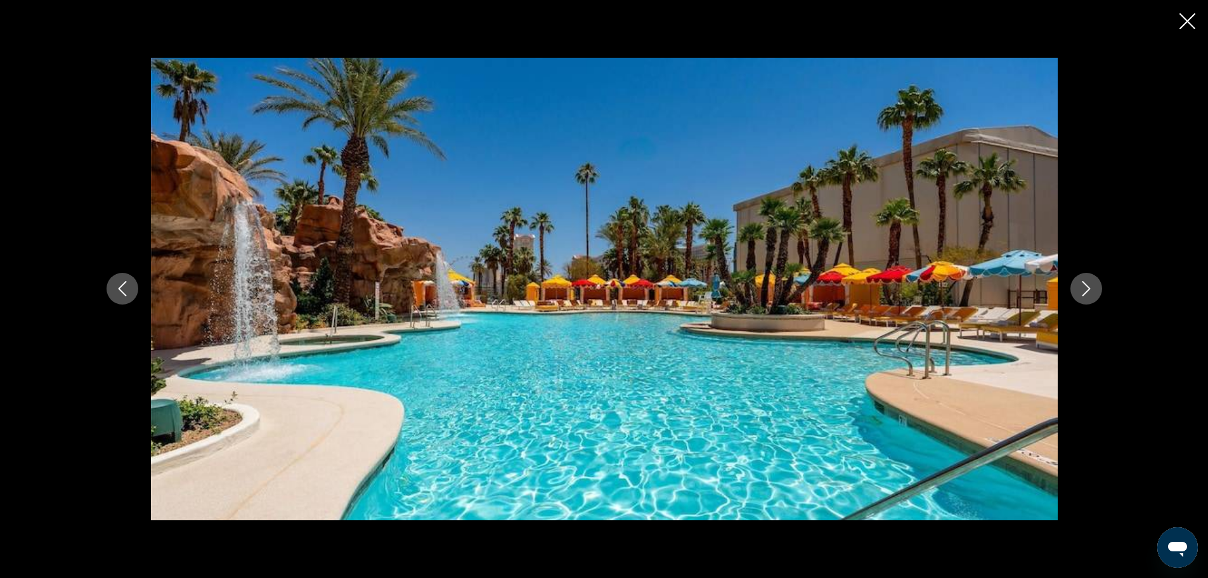
click at [1082, 296] on icon "Next image" at bounding box center [1086, 288] width 15 height 15
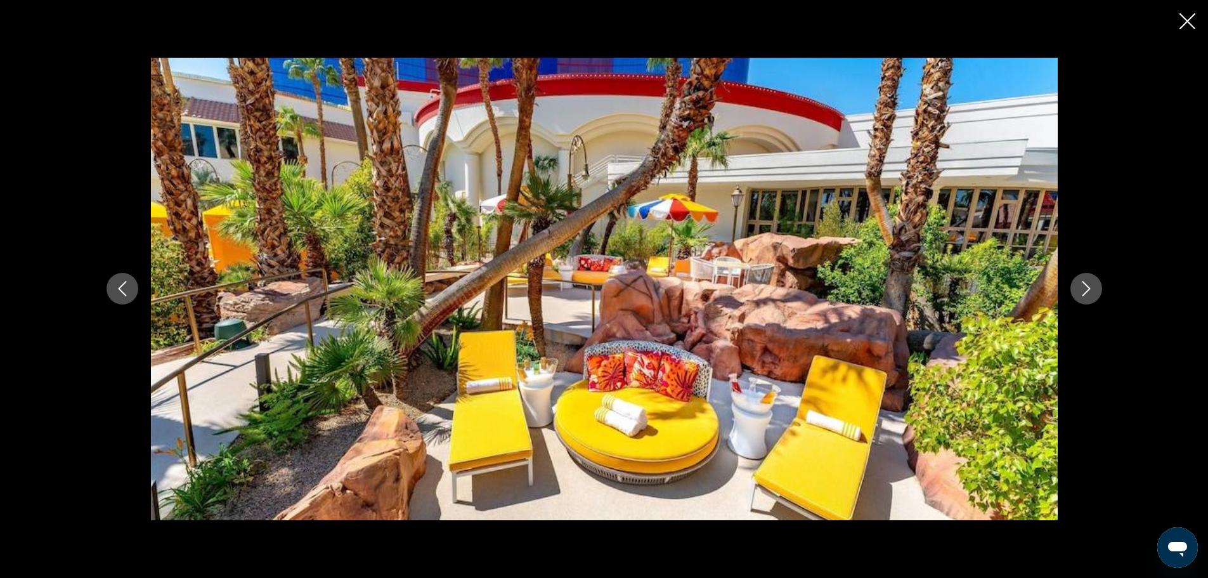
click at [1082, 296] on icon "Next image" at bounding box center [1086, 288] width 15 height 15
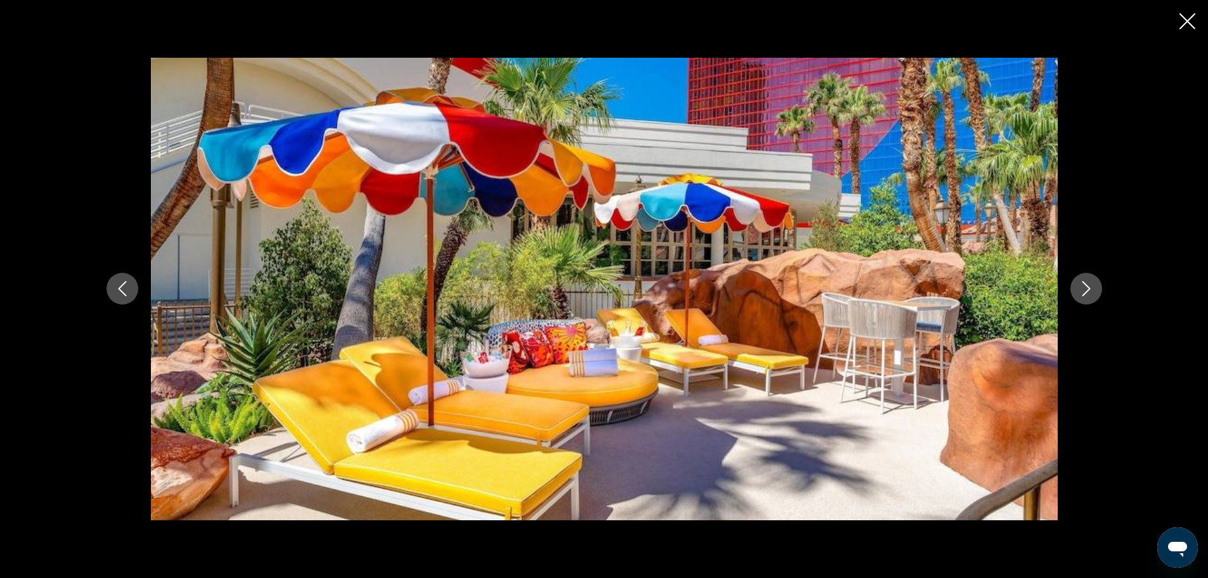
click at [1082, 296] on icon "Next image" at bounding box center [1086, 288] width 15 height 15
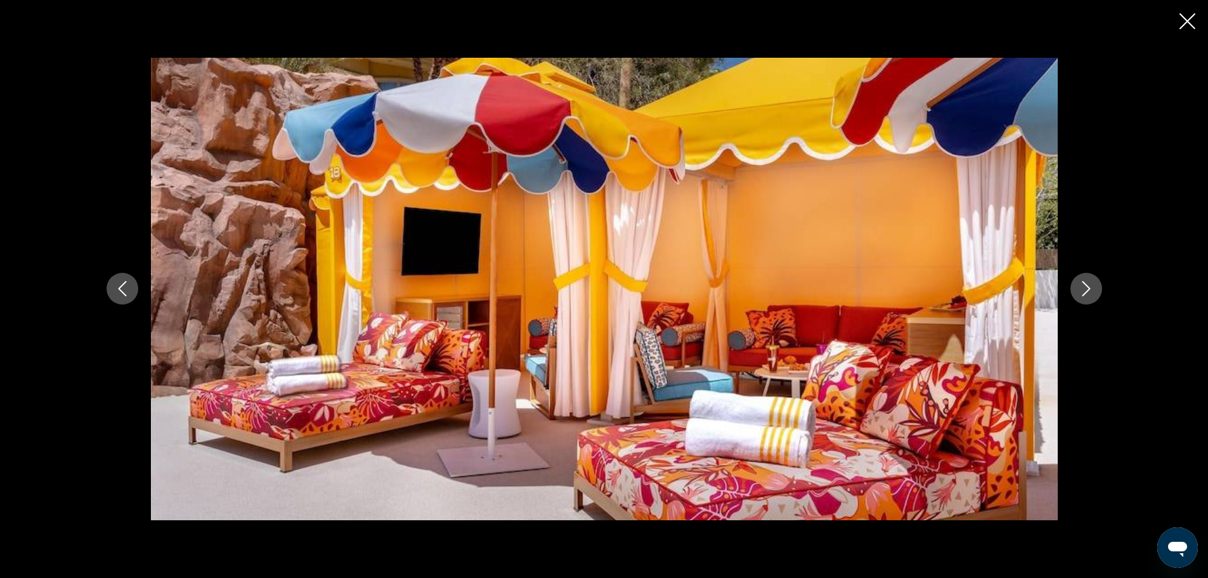
click at [1082, 296] on icon "Next image" at bounding box center [1086, 288] width 15 height 15
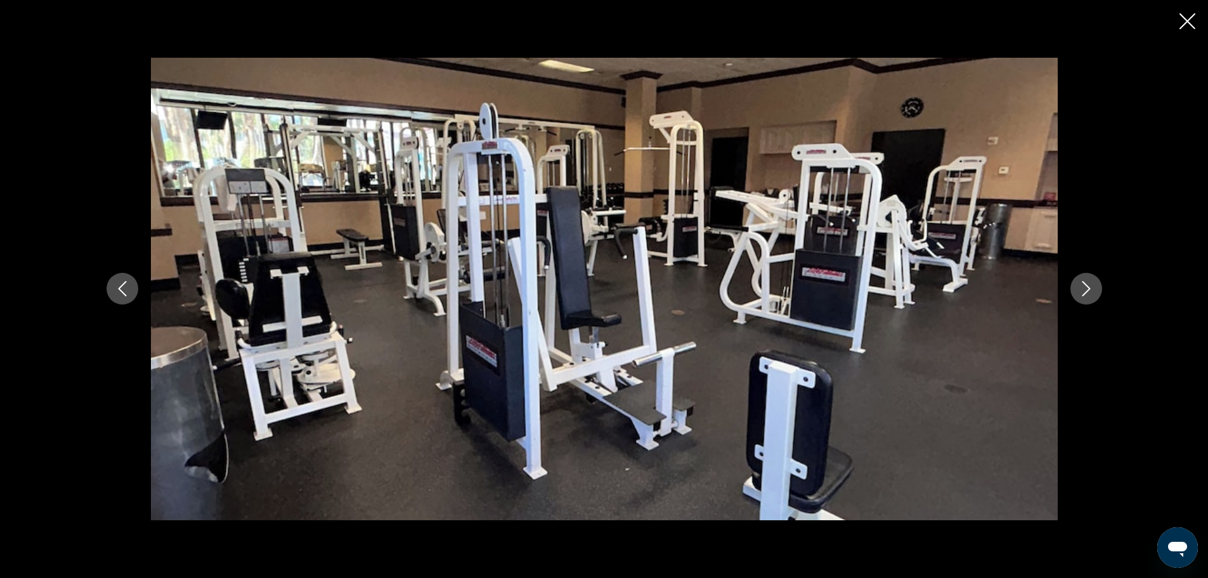
click at [1082, 296] on icon "Next image" at bounding box center [1086, 288] width 15 height 15
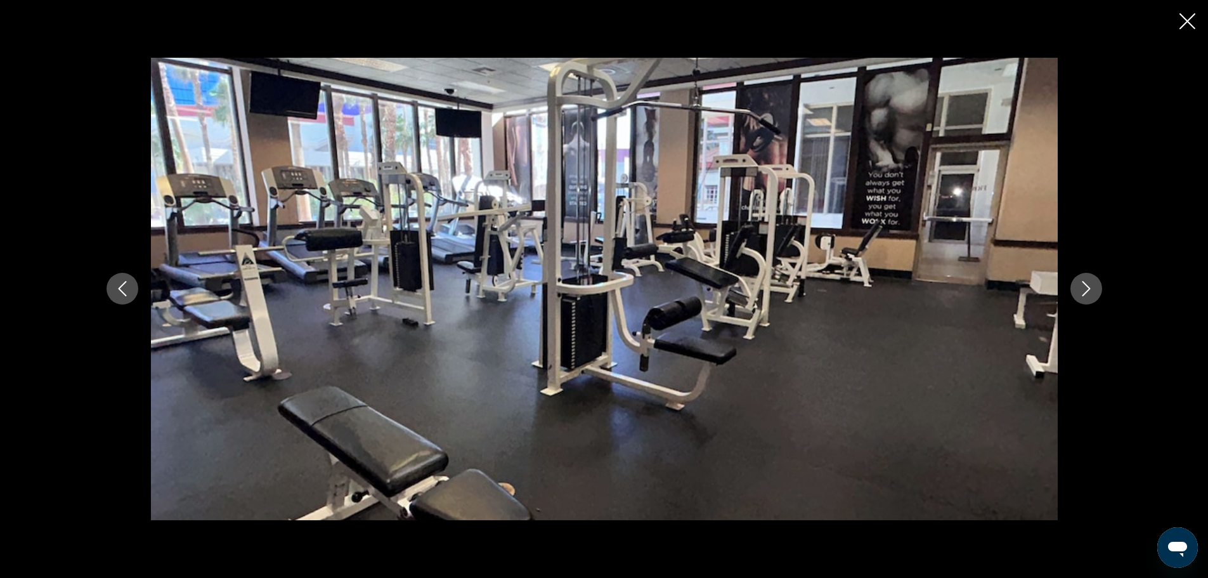
click at [1082, 296] on icon "Next image" at bounding box center [1086, 288] width 15 height 15
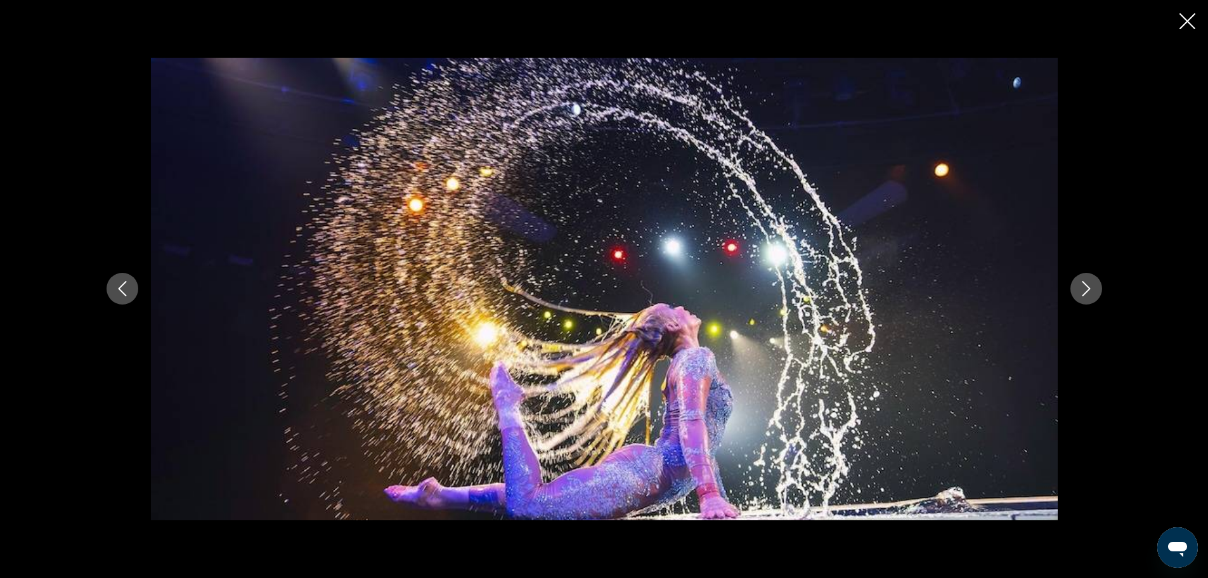
click at [1082, 296] on icon "Next image" at bounding box center [1086, 288] width 15 height 15
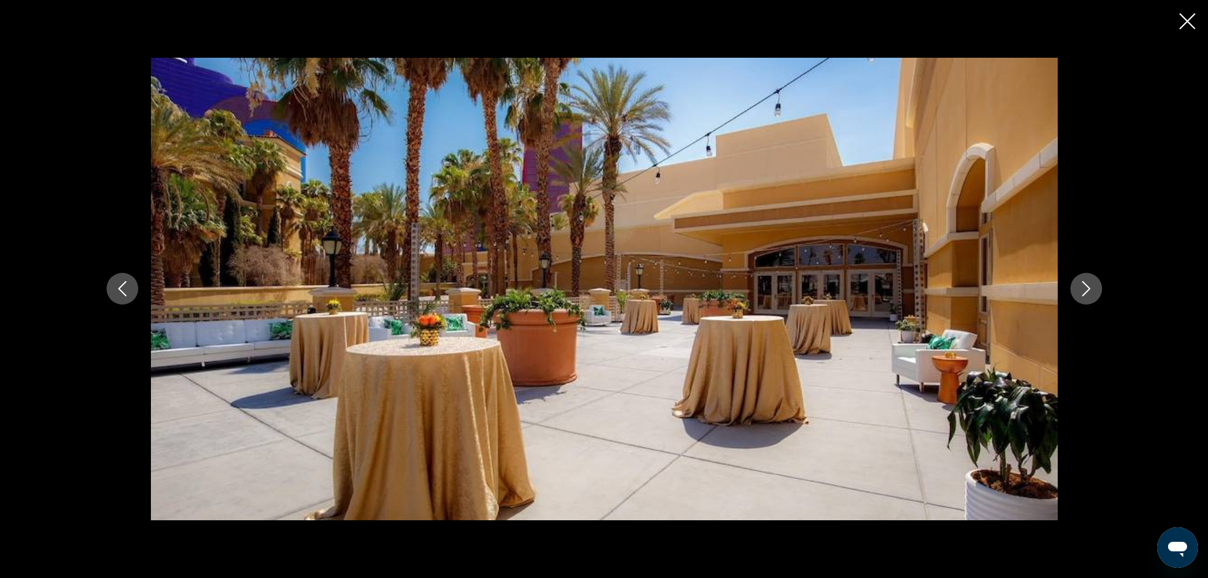
click at [1082, 296] on icon "Next image" at bounding box center [1086, 288] width 15 height 15
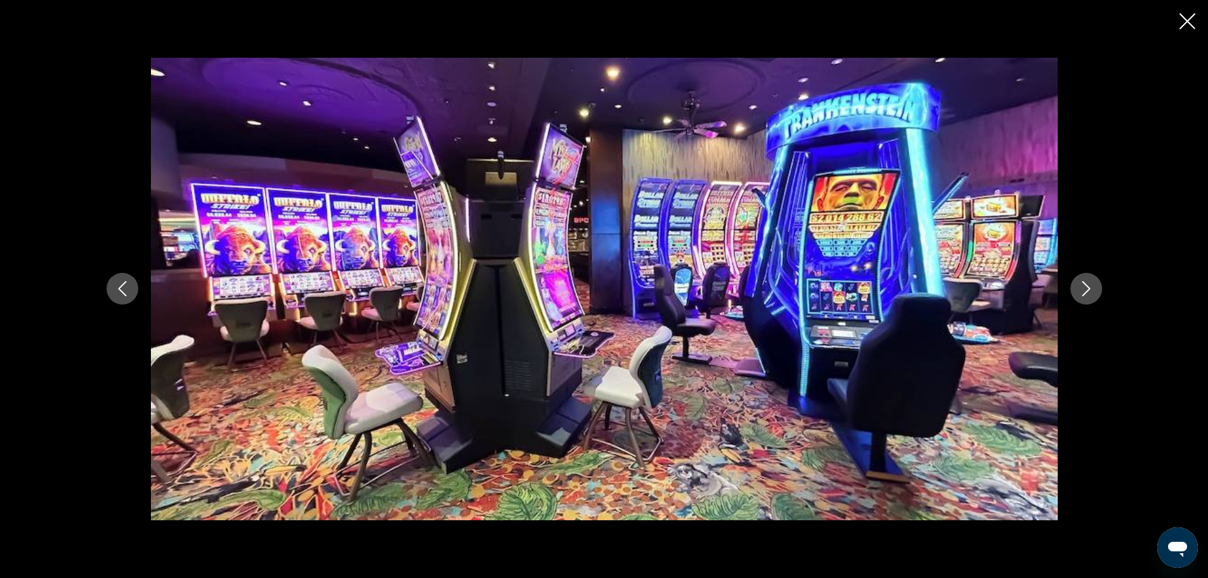
click at [1082, 296] on icon "Next image" at bounding box center [1086, 288] width 15 height 15
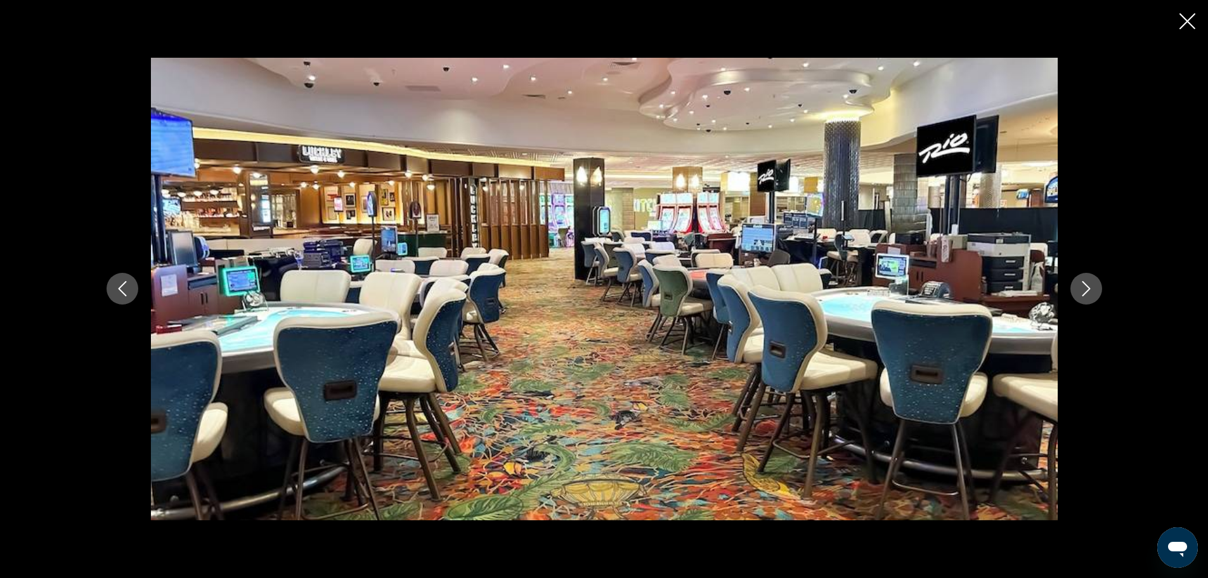
click at [1082, 296] on icon "Next image" at bounding box center [1086, 288] width 15 height 15
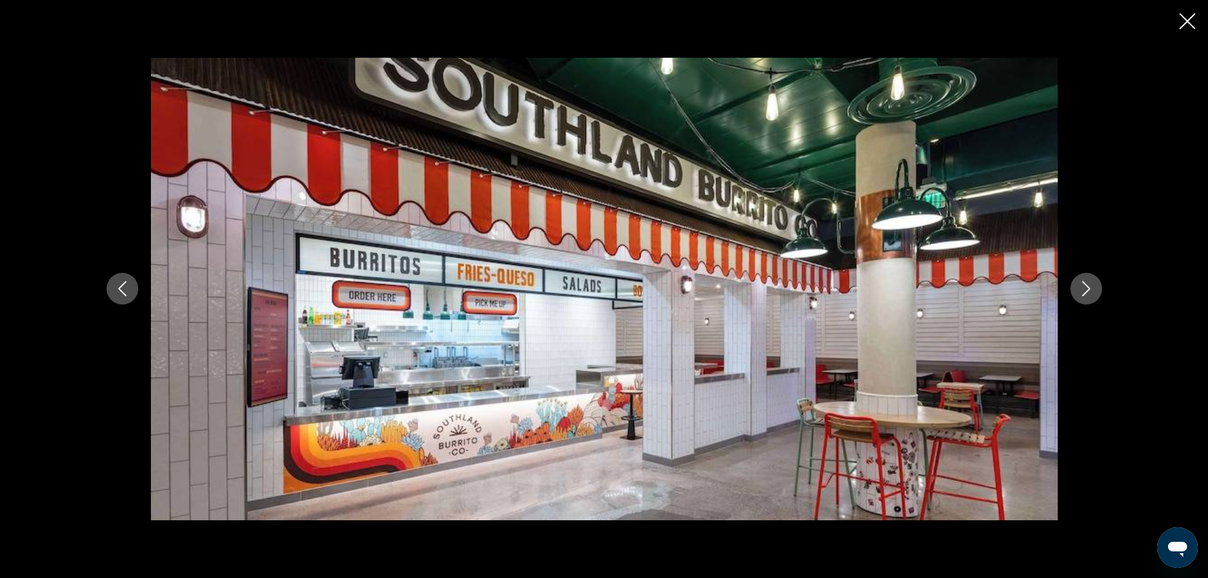
click at [1082, 296] on icon "Next image" at bounding box center [1086, 288] width 15 height 15
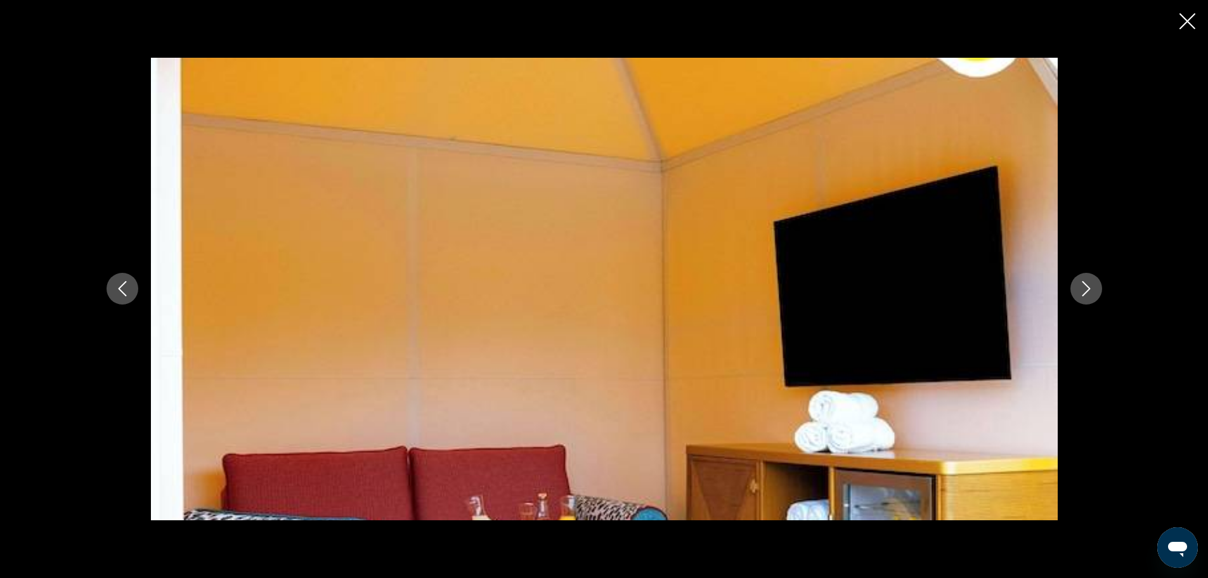
click at [1082, 296] on icon "Next image" at bounding box center [1086, 288] width 15 height 15
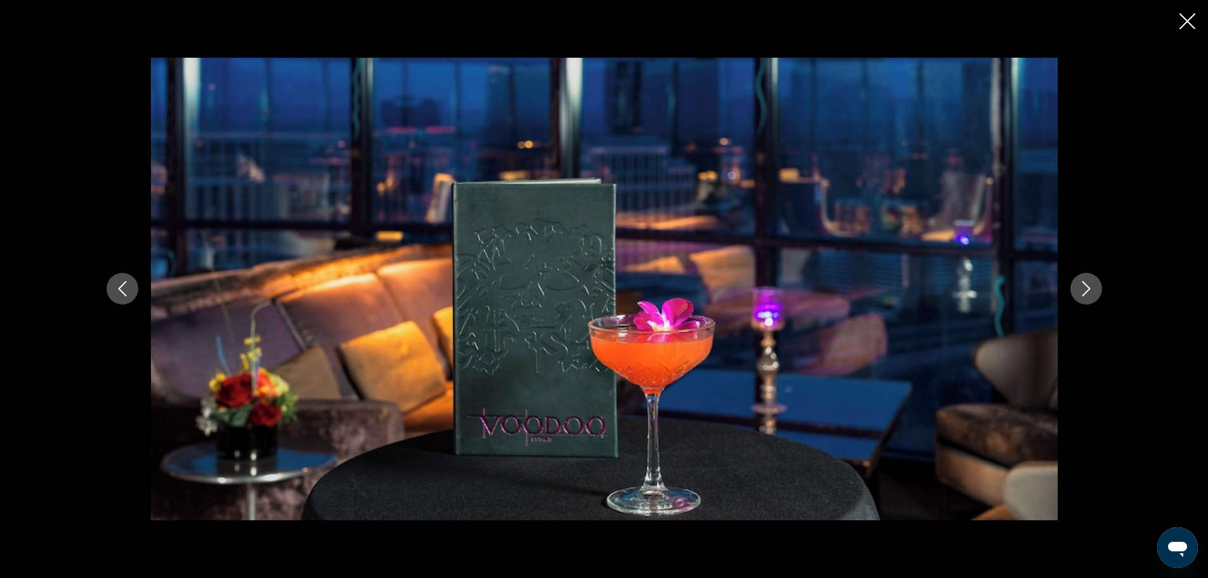
click at [1082, 296] on icon "Next image" at bounding box center [1086, 288] width 15 height 15
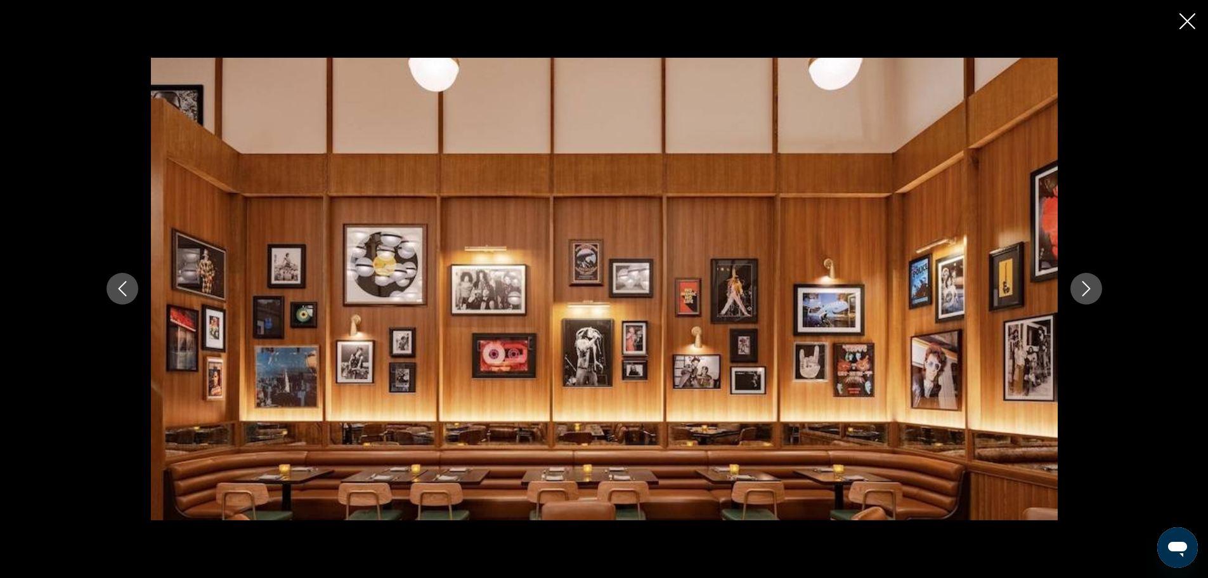
click at [1082, 296] on icon "Next image" at bounding box center [1086, 288] width 15 height 15
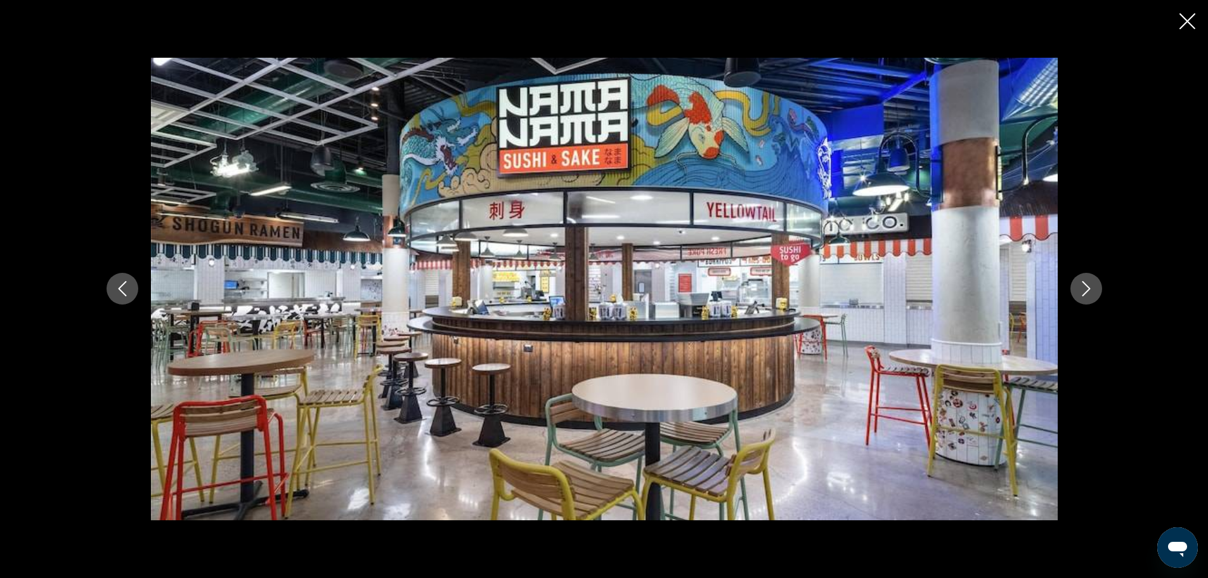
click at [1082, 296] on icon "Next image" at bounding box center [1086, 288] width 15 height 15
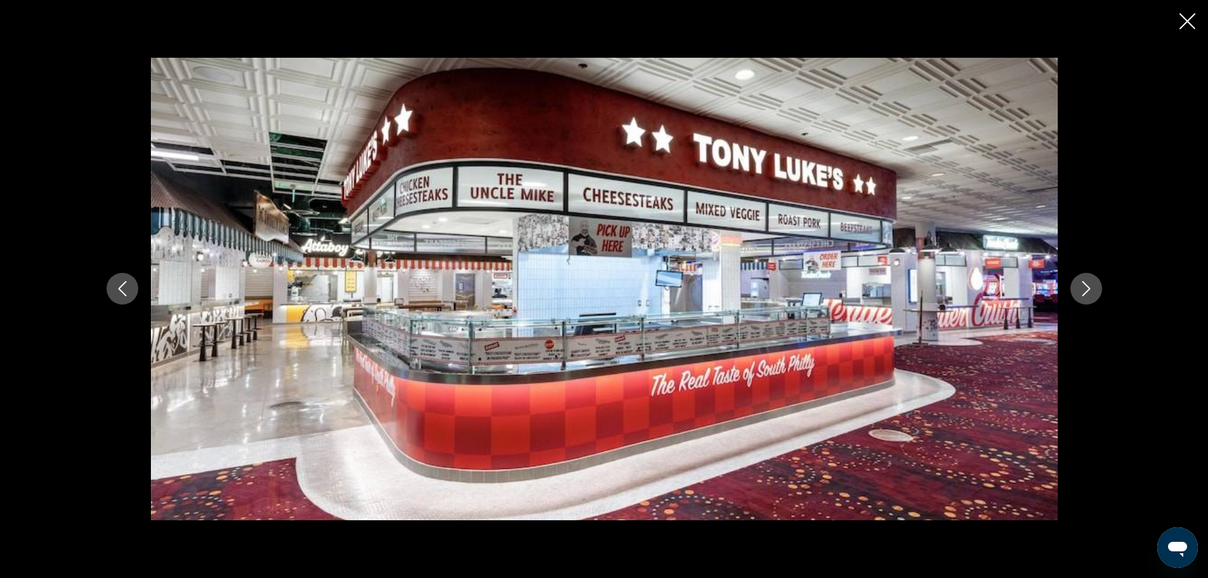
click at [1082, 296] on icon "Next image" at bounding box center [1086, 288] width 15 height 15
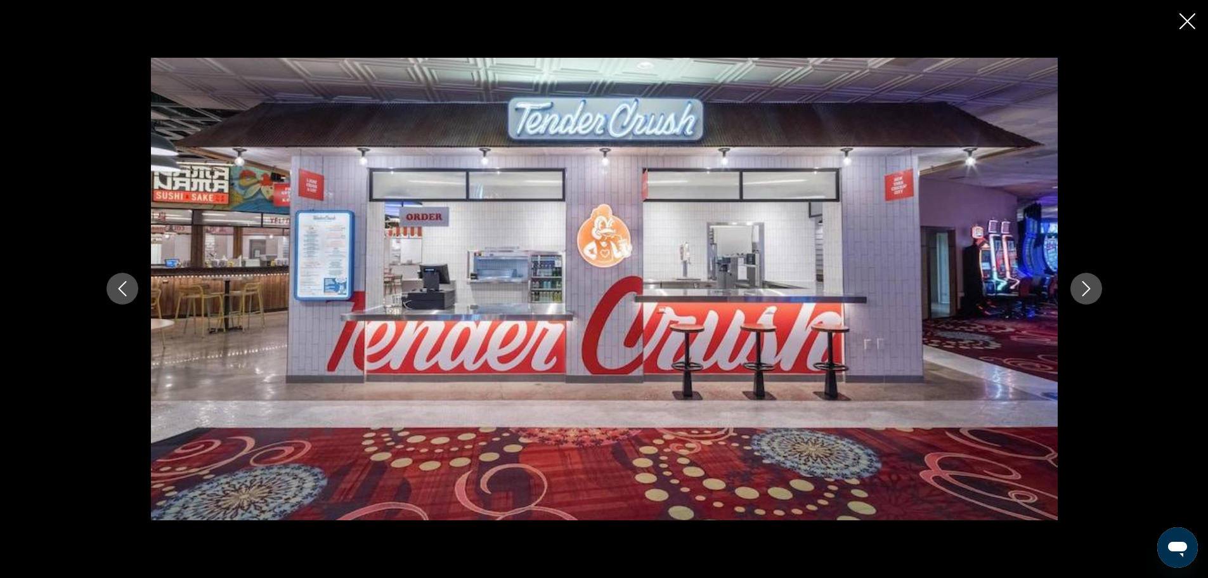
click at [1082, 296] on icon "Next image" at bounding box center [1086, 288] width 15 height 15
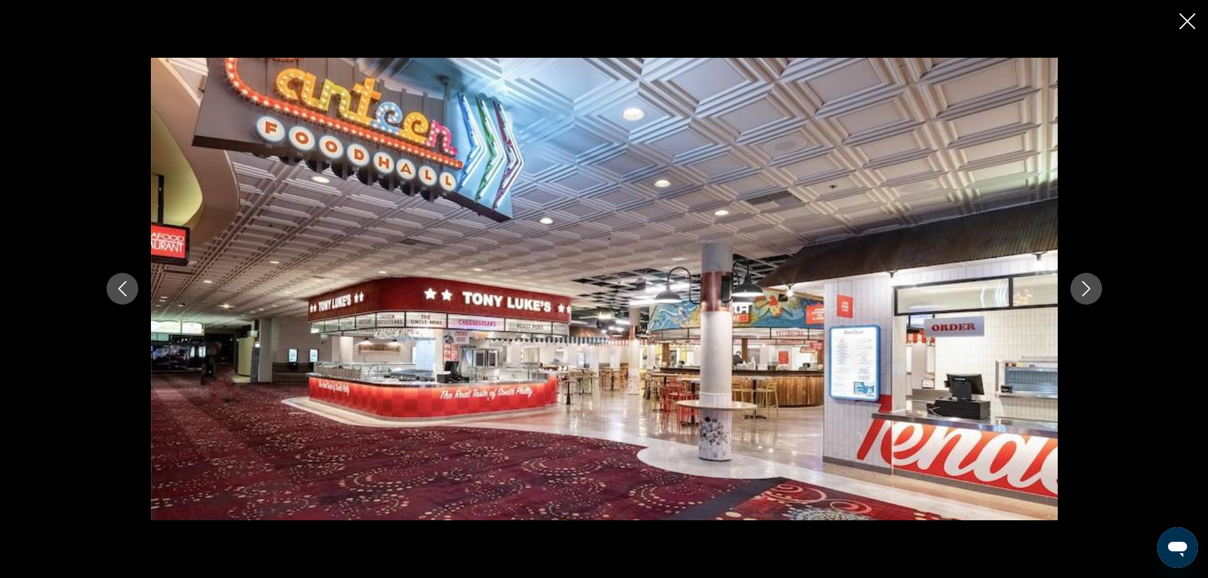
click at [1082, 296] on icon "Next image" at bounding box center [1086, 288] width 15 height 15
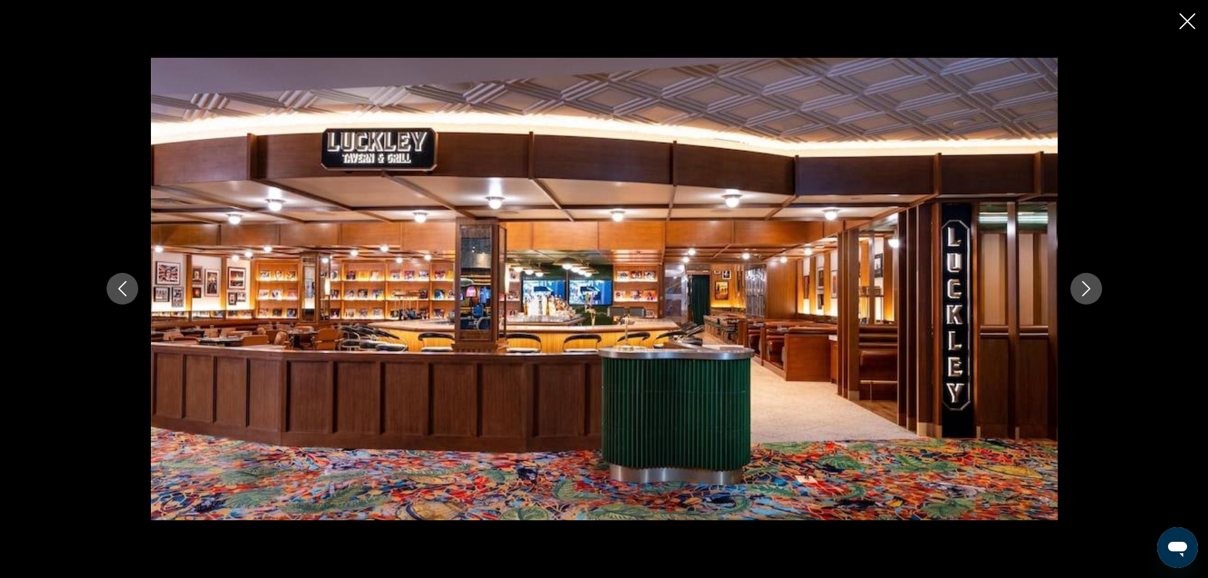
click at [1082, 296] on icon "Next image" at bounding box center [1086, 288] width 15 height 15
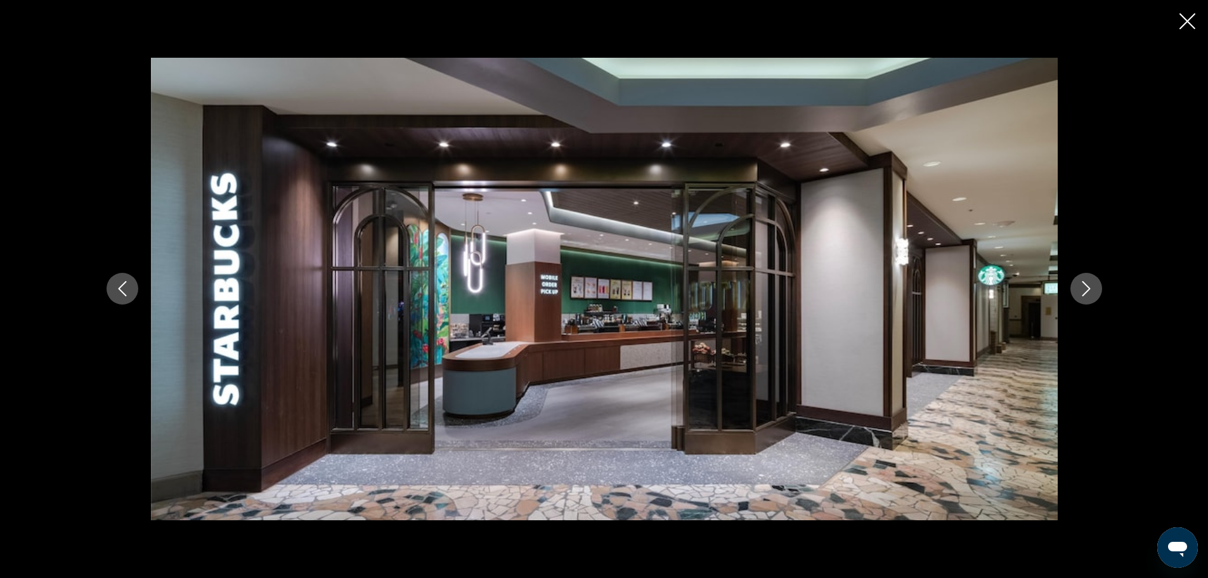
click at [1082, 296] on icon "Next image" at bounding box center [1086, 288] width 15 height 15
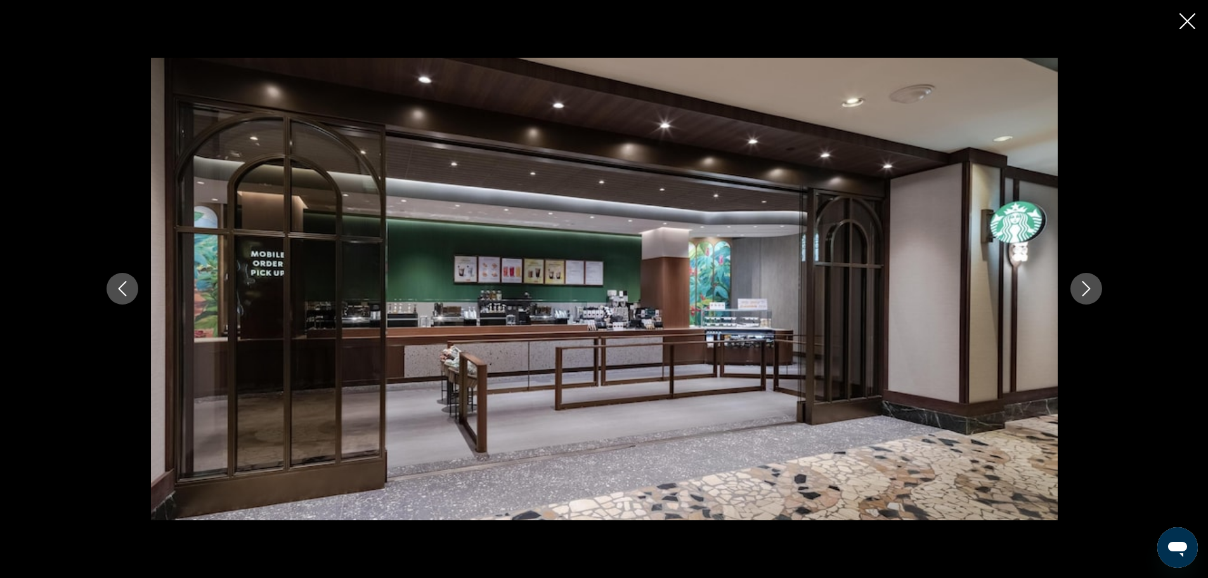
click at [1082, 296] on icon "Next image" at bounding box center [1086, 288] width 15 height 15
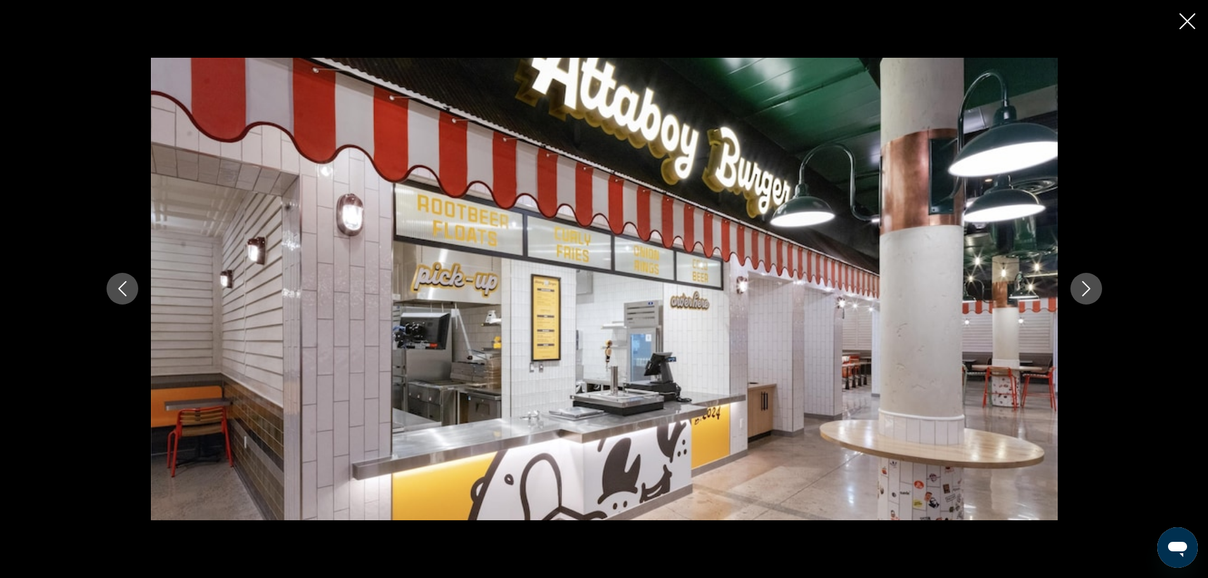
click at [1082, 296] on icon "Next image" at bounding box center [1086, 288] width 15 height 15
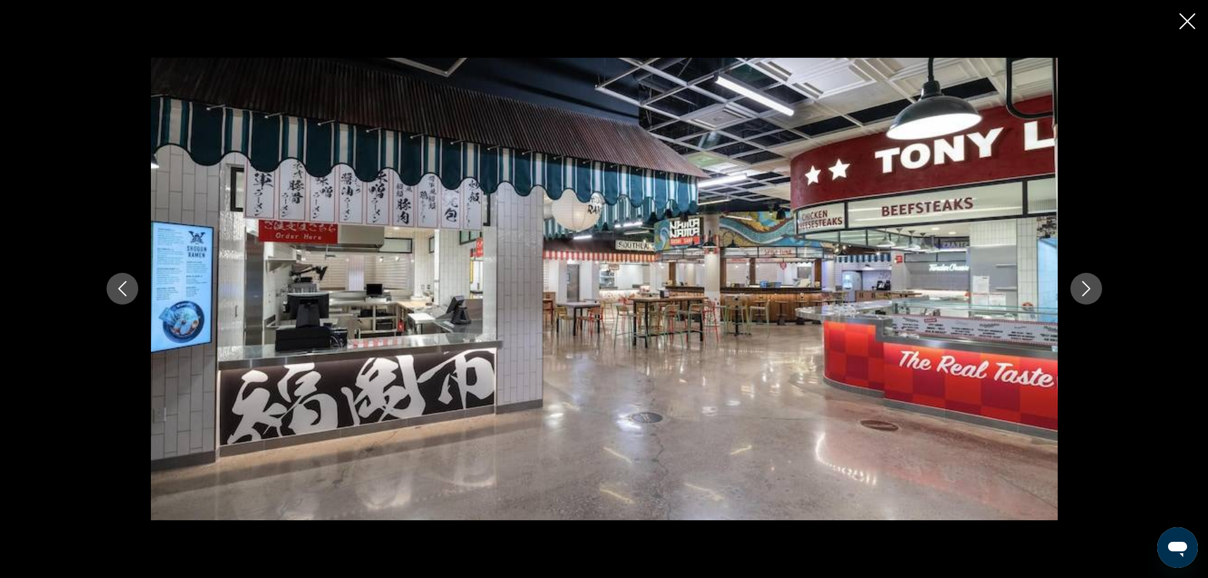
click at [1082, 296] on icon "Next image" at bounding box center [1086, 288] width 15 height 15
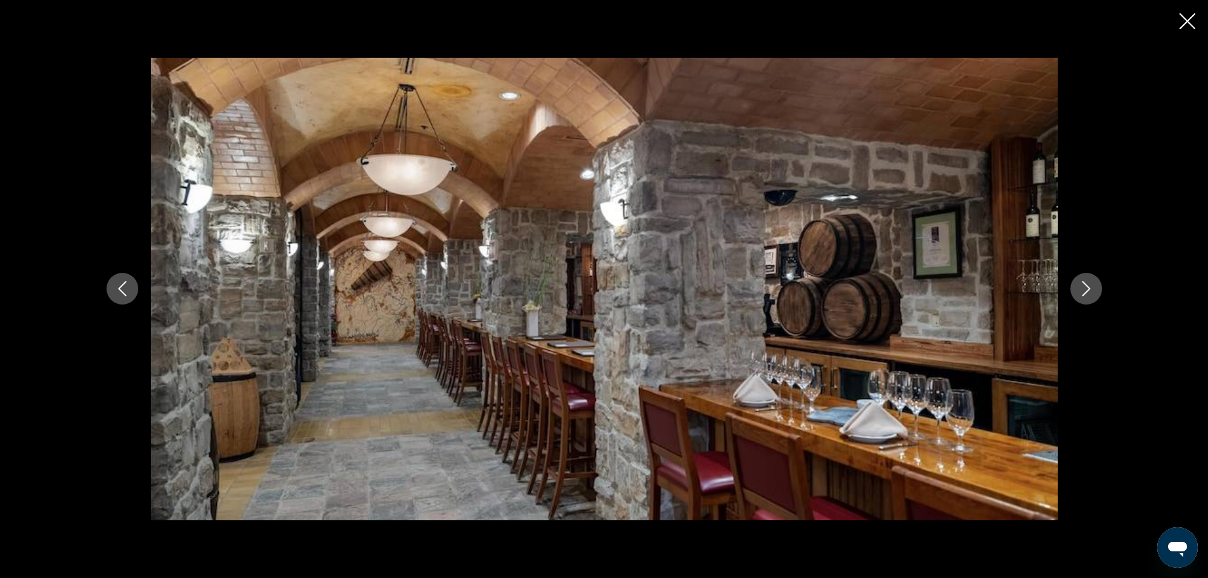
click at [1082, 296] on icon "Next image" at bounding box center [1086, 288] width 15 height 15
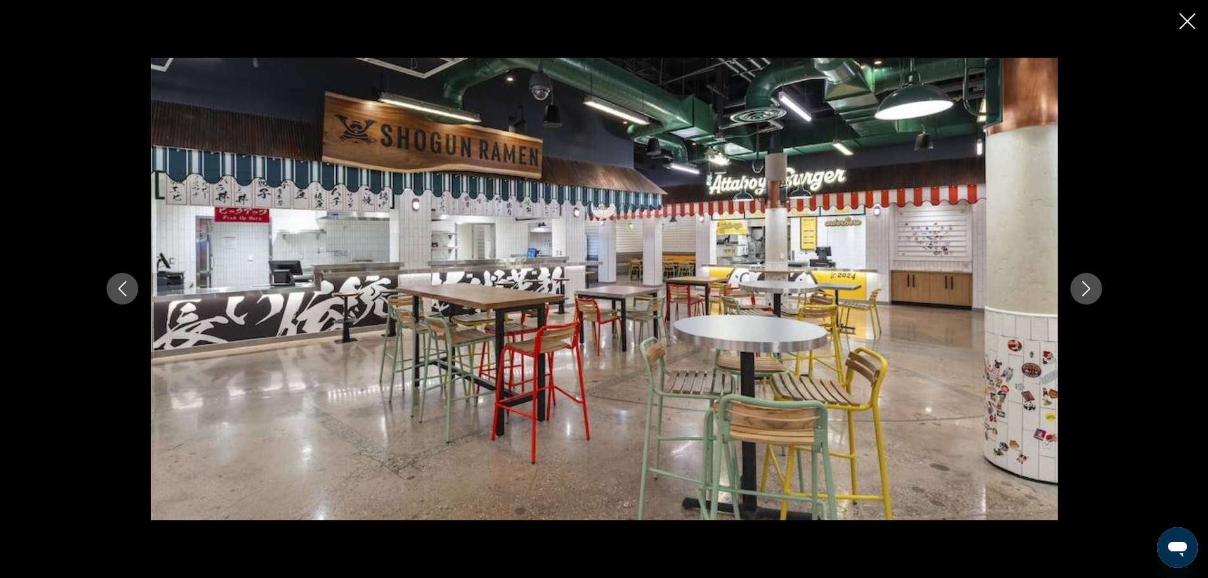
click at [1082, 296] on icon "Next image" at bounding box center [1086, 288] width 15 height 15
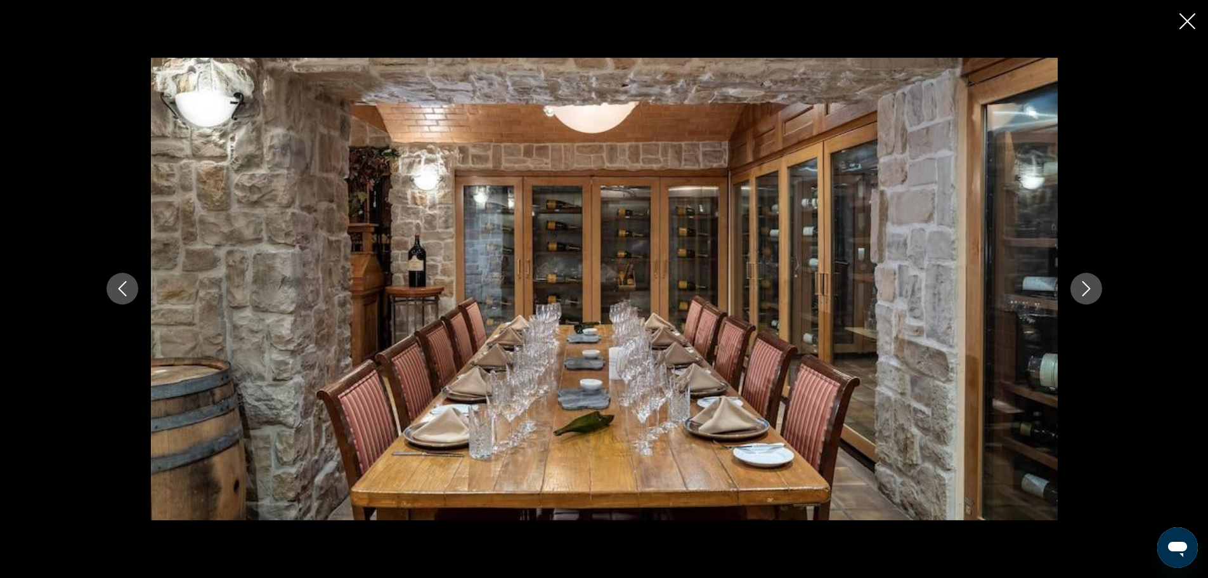
click at [1082, 296] on icon "Next image" at bounding box center [1086, 288] width 15 height 15
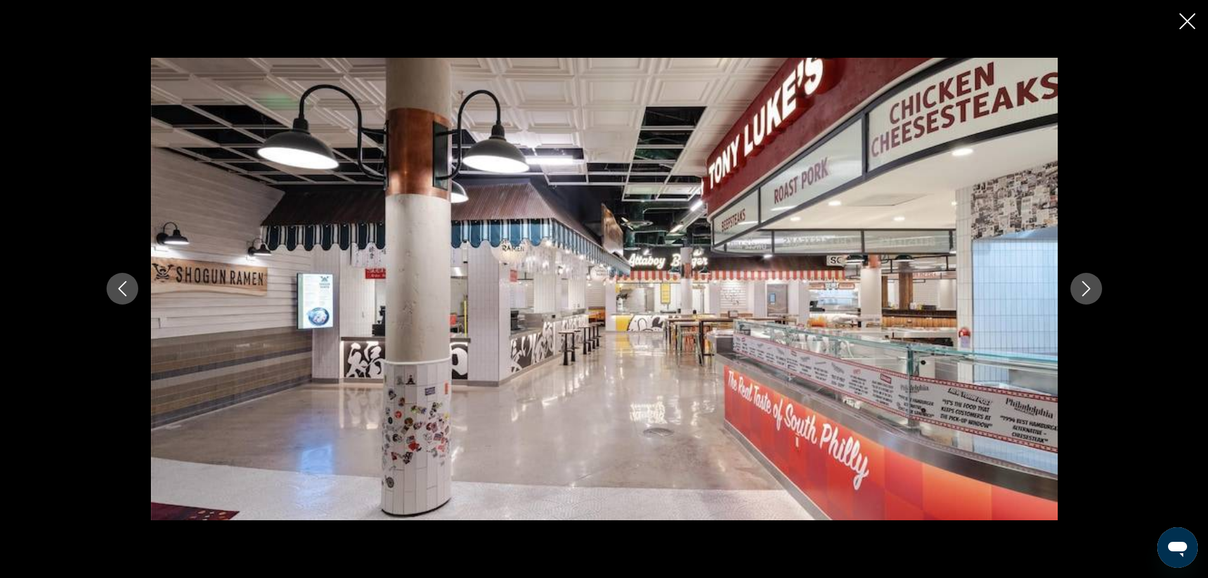
click at [1082, 296] on icon "Next image" at bounding box center [1086, 288] width 15 height 15
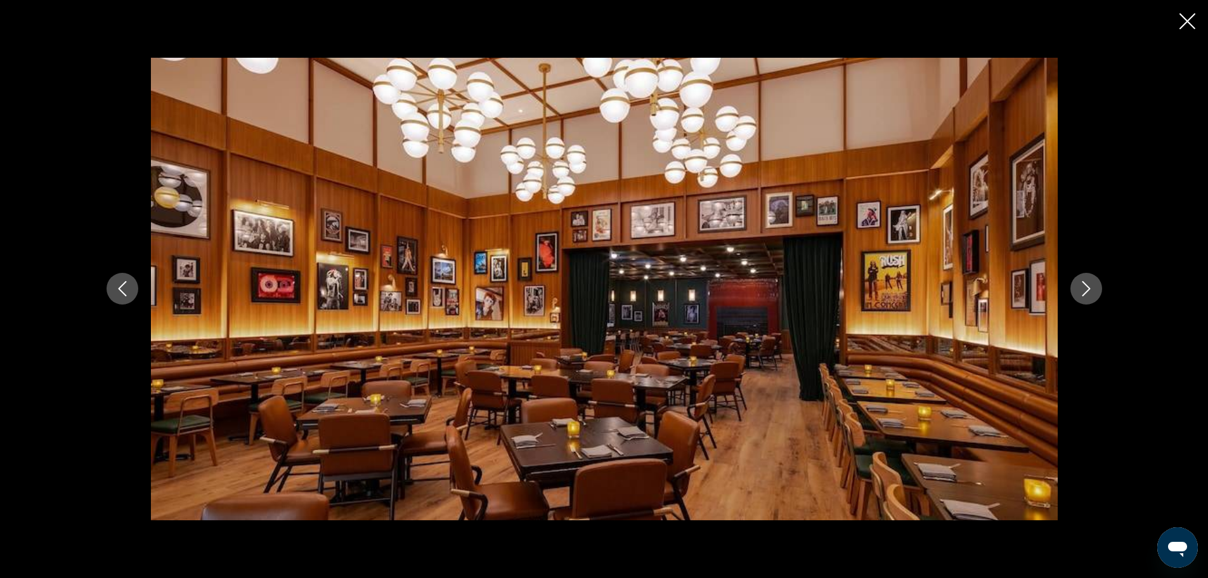
click at [1082, 296] on icon "Next image" at bounding box center [1086, 288] width 15 height 15
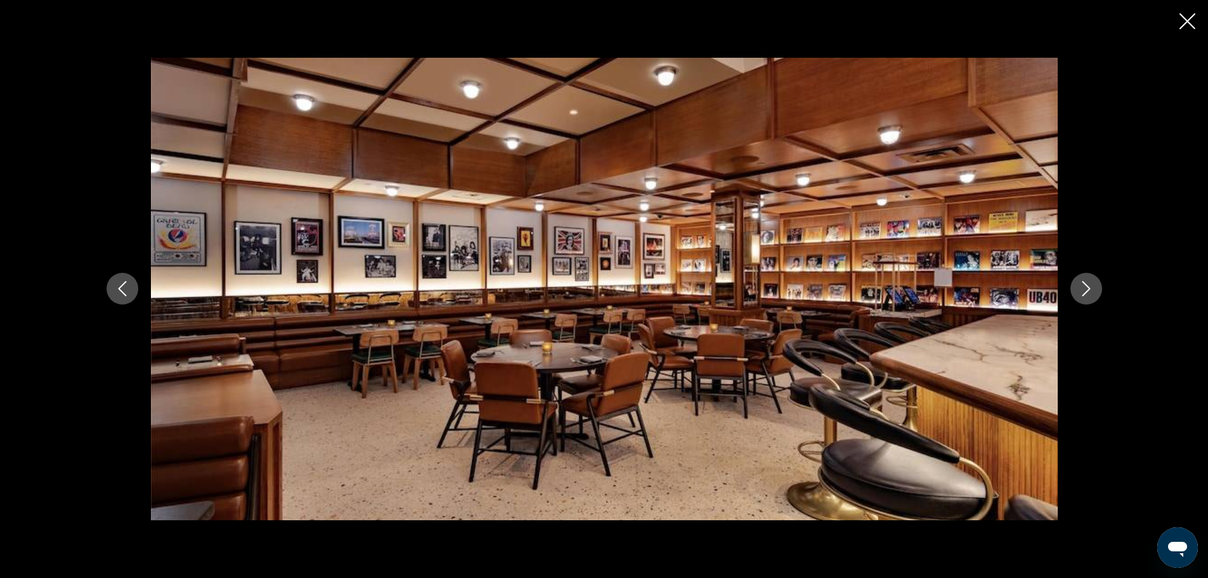
click at [1082, 296] on icon "Next image" at bounding box center [1086, 288] width 15 height 15
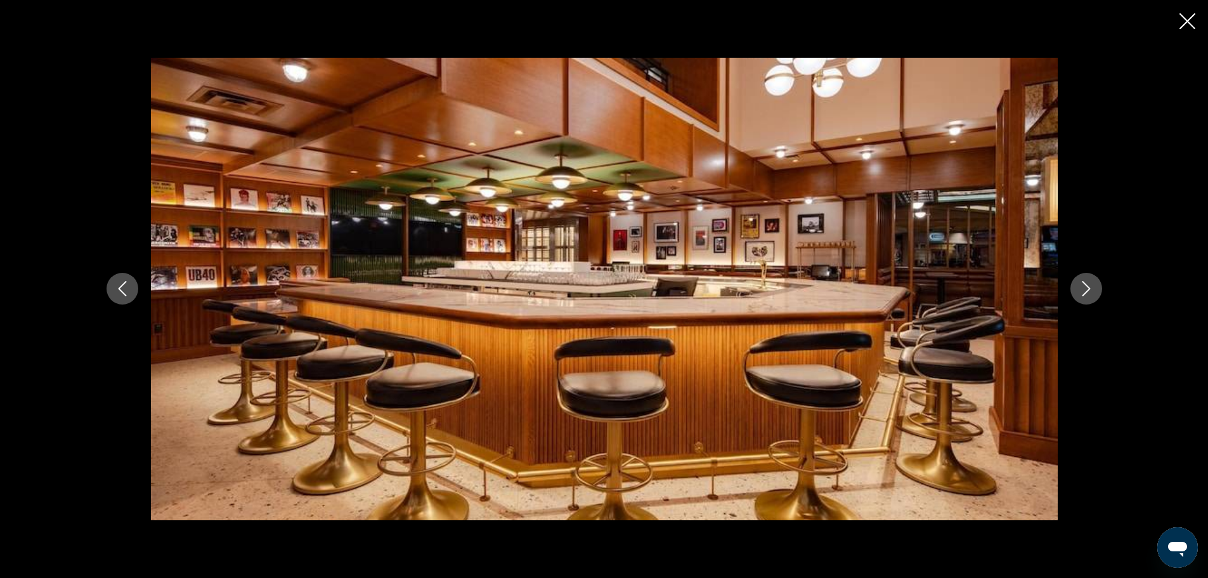
click at [1082, 296] on icon "Next image" at bounding box center [1086, 288] width 15 height 15
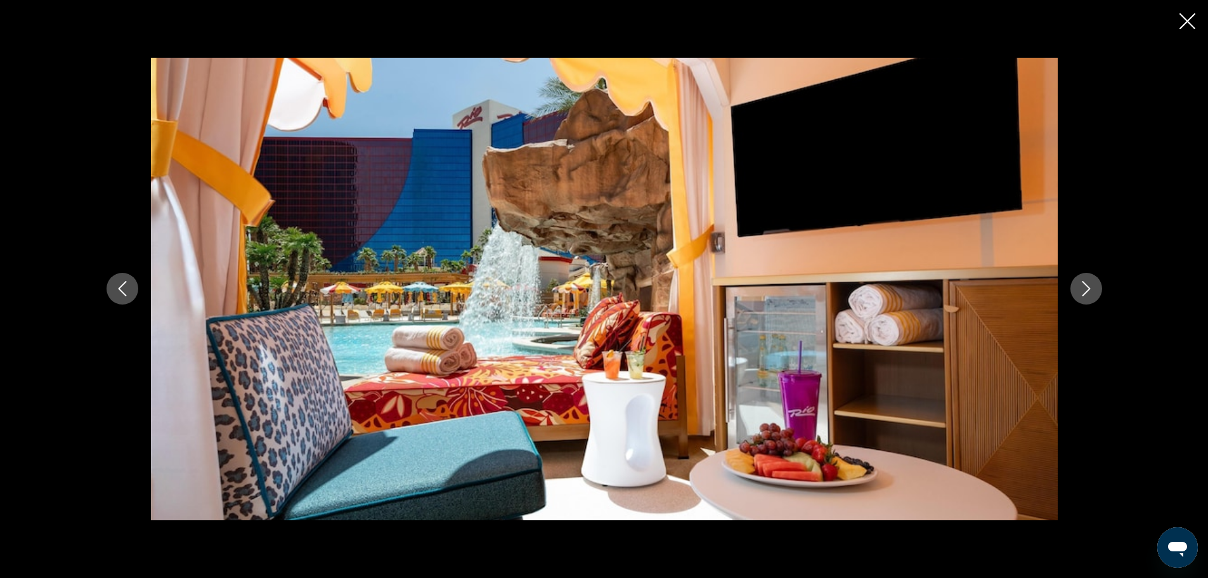
click at [1082, 296] on icon "Next image" at bounding box center [1086, 288] width 15 height 15
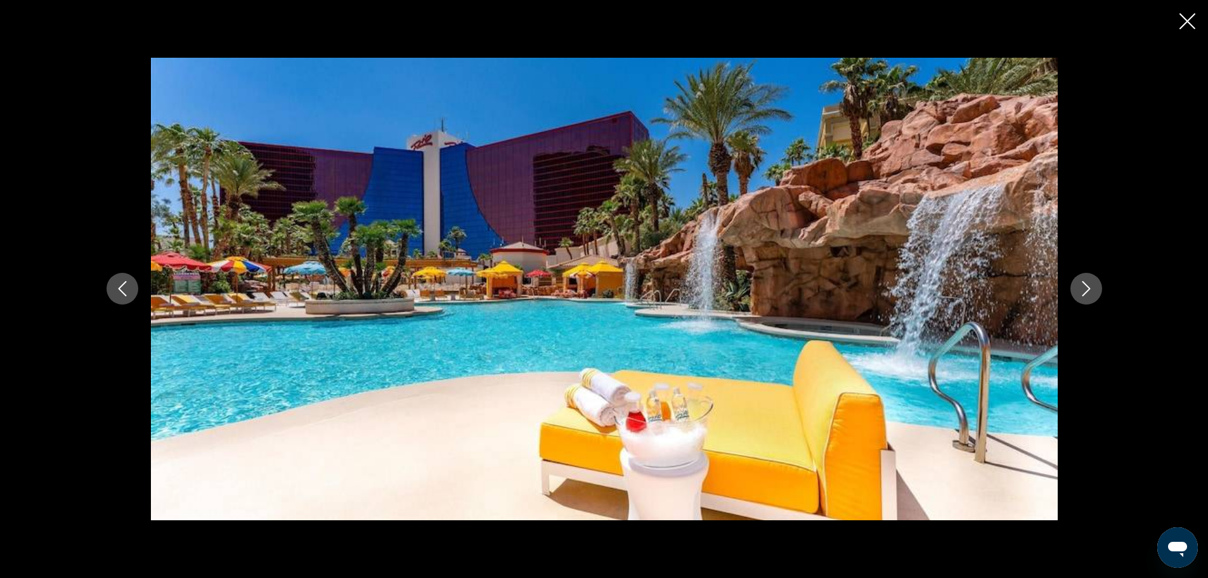
click at [1082, 296] on icon "Next image" at bounding box center [1086, 288] width 15 height 15
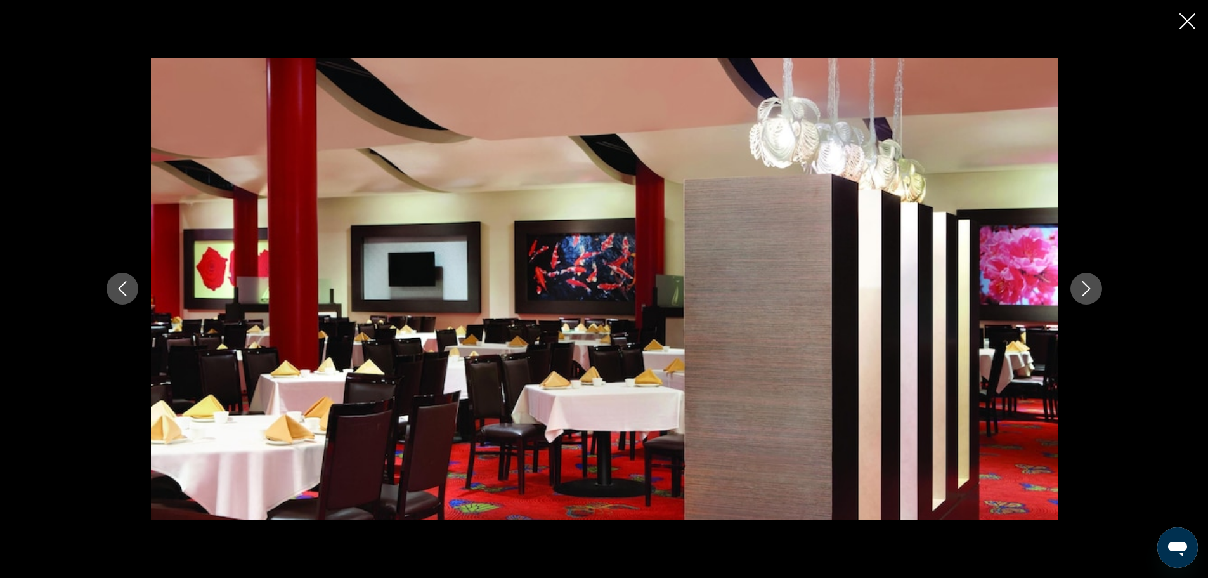
click at [1082, 296] on icon "Next image" at bounding box center [1086, 288] width 15 height 15
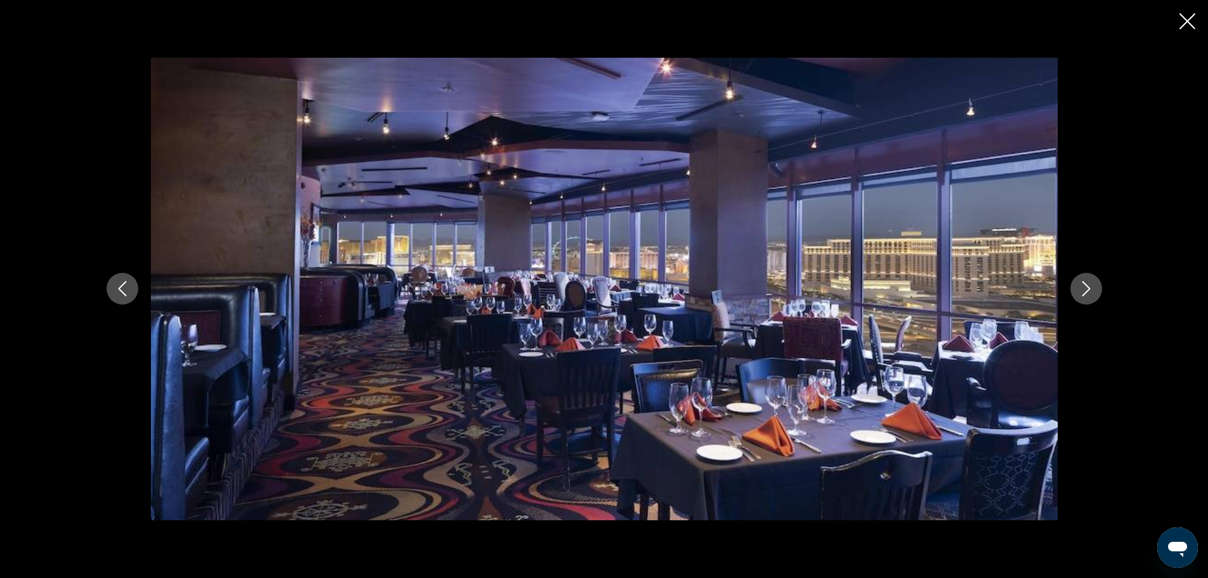
click at [1082, 296] on icon "Next image" at bounding box center [1086, 288] width 15 height 15
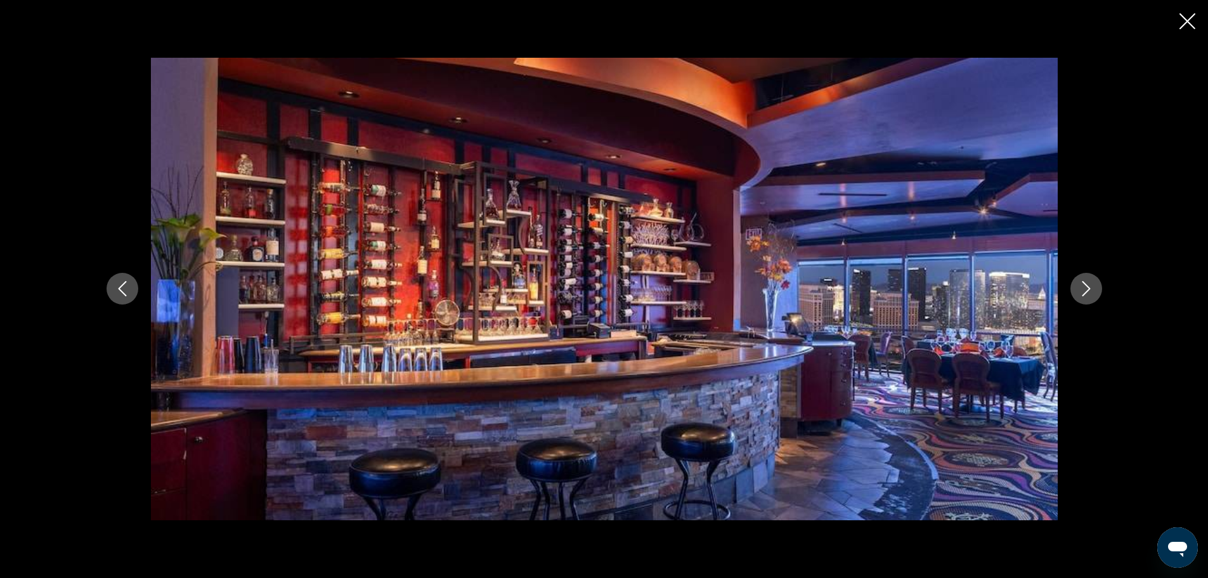
click at [1082, 296] on icon "Next image" at bounding box center [1086, 288] width 15 height 15
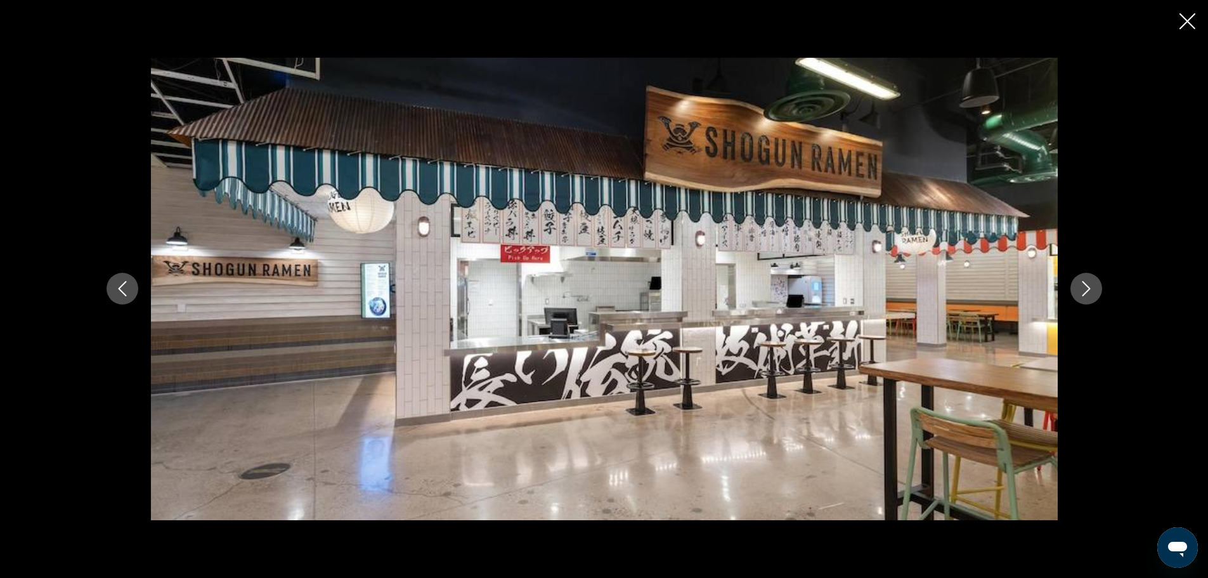
click at [1082, 296] on icon "Next image" at bounding box center [1086, 288] width 15 height 15
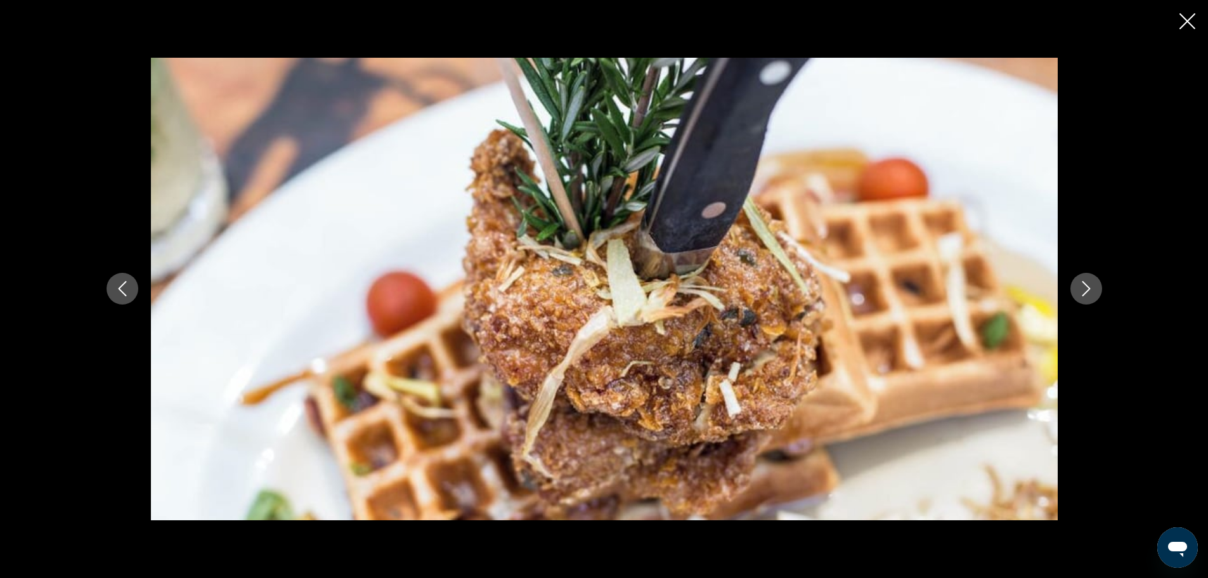
click at [1082, 296] on icon "Next image" at bounding box center [1086, 288] width 15 height 15
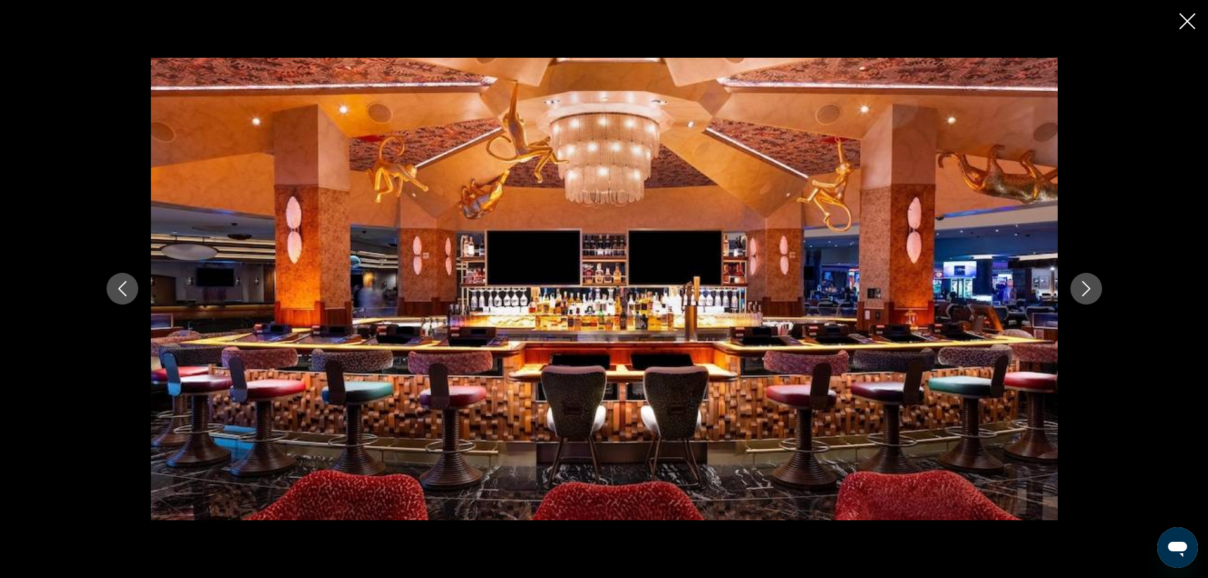
click at [1082, 296] on icon "Next image" at bounding box center [1086, 288] width 15 height 15
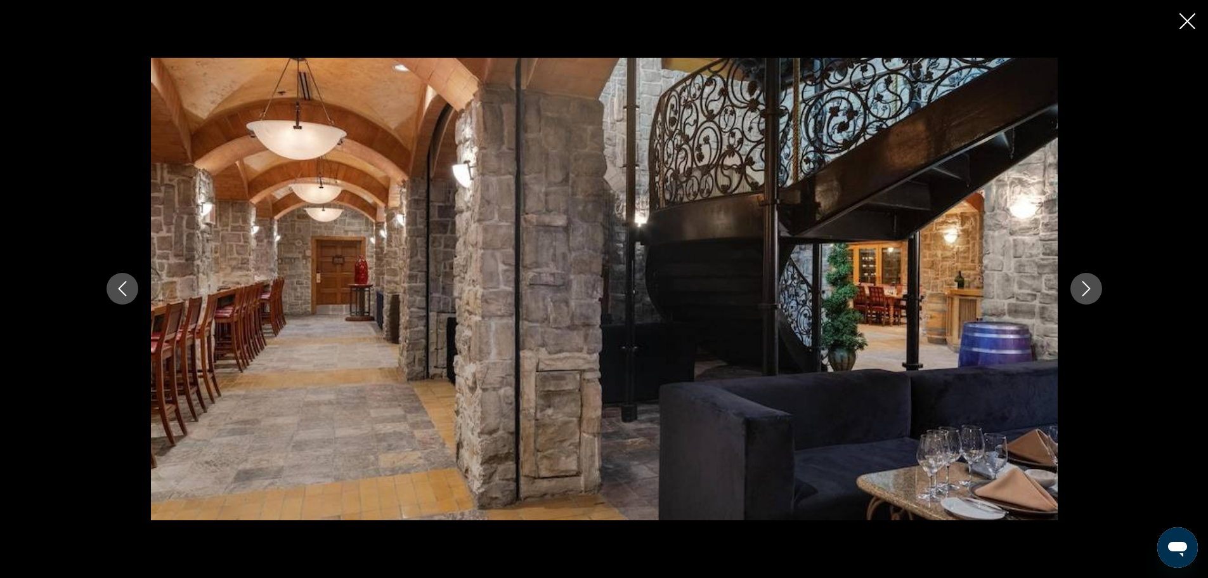
click at [1082, 296] on icon "Next image" at bounding box center [1086, 288] width 15 height 15
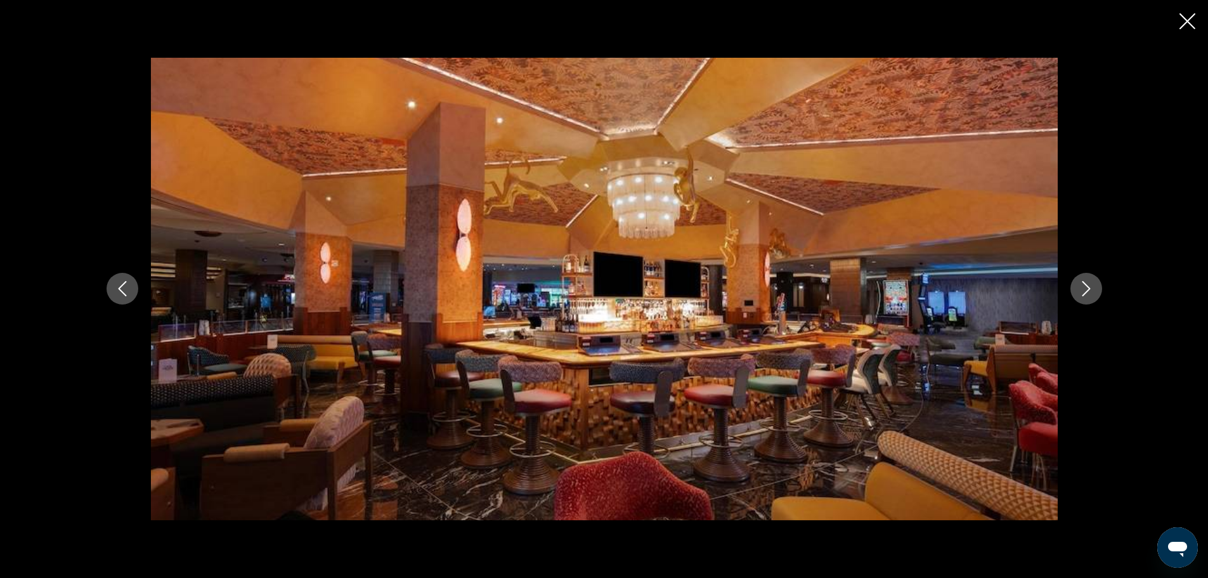
click at [1187, 27] on icon "Close slideshow" at bounding box center [1188, 21] width 16 height 16
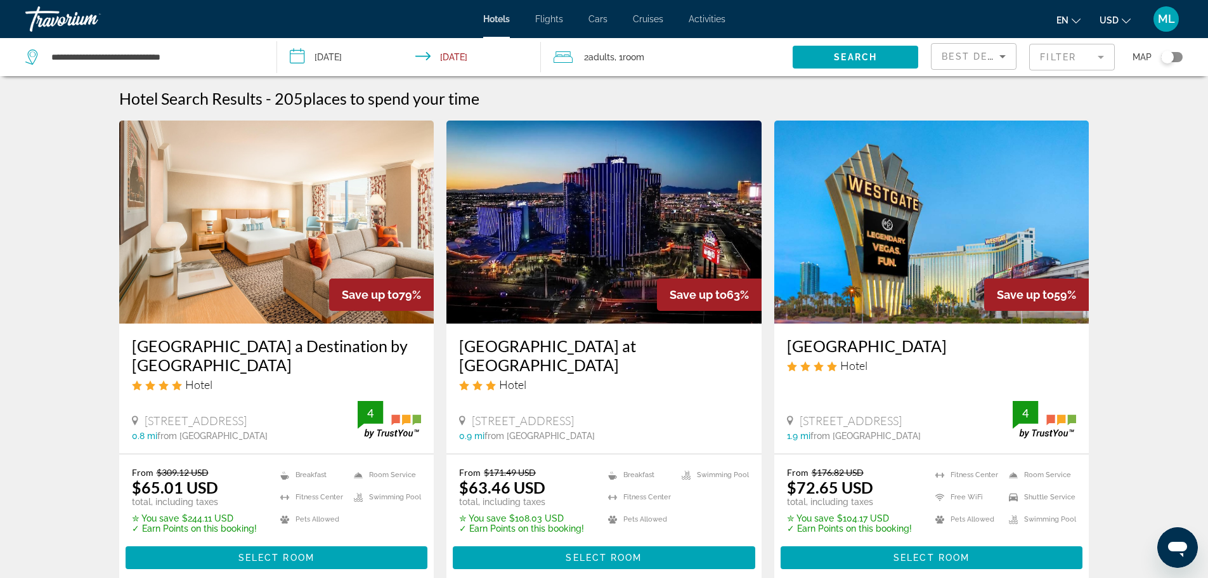
click at [588, 256] on img "Main content" at bounding box center [604, 222] width 315 height 203
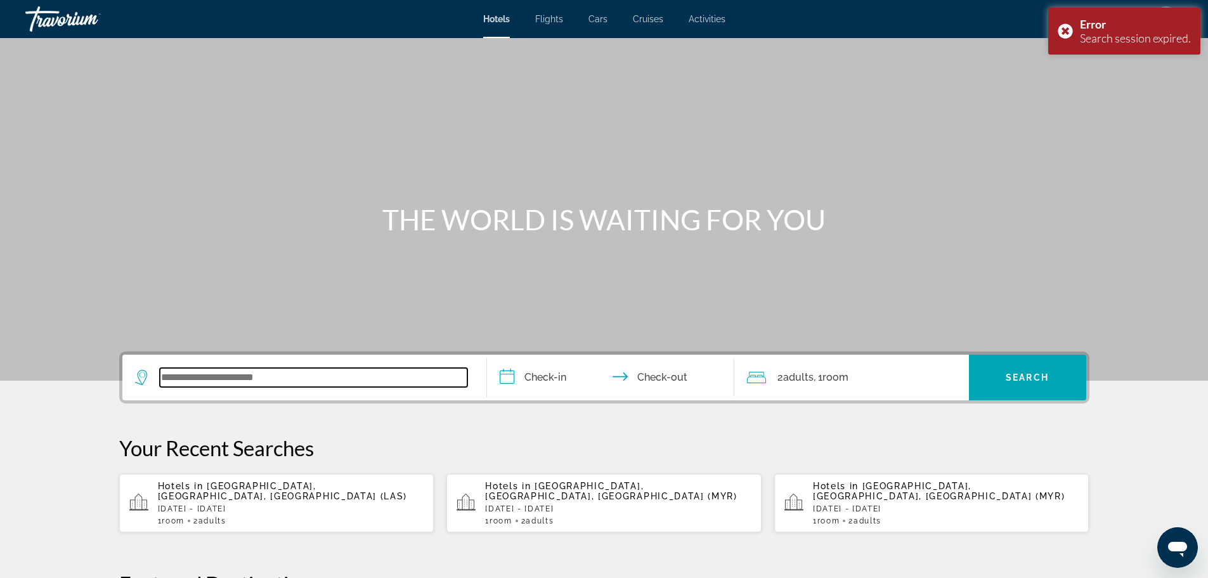
click at [304, 383] on input "Search widget" at bounding box center [314, 377] width 308 height 19
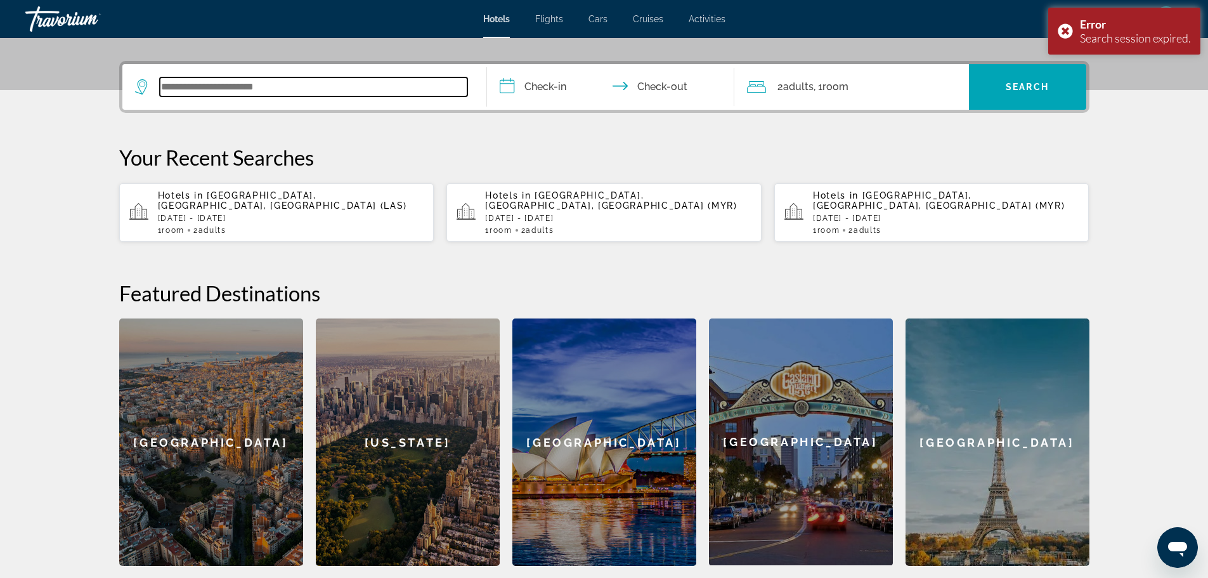
scroll to position [310, 0]
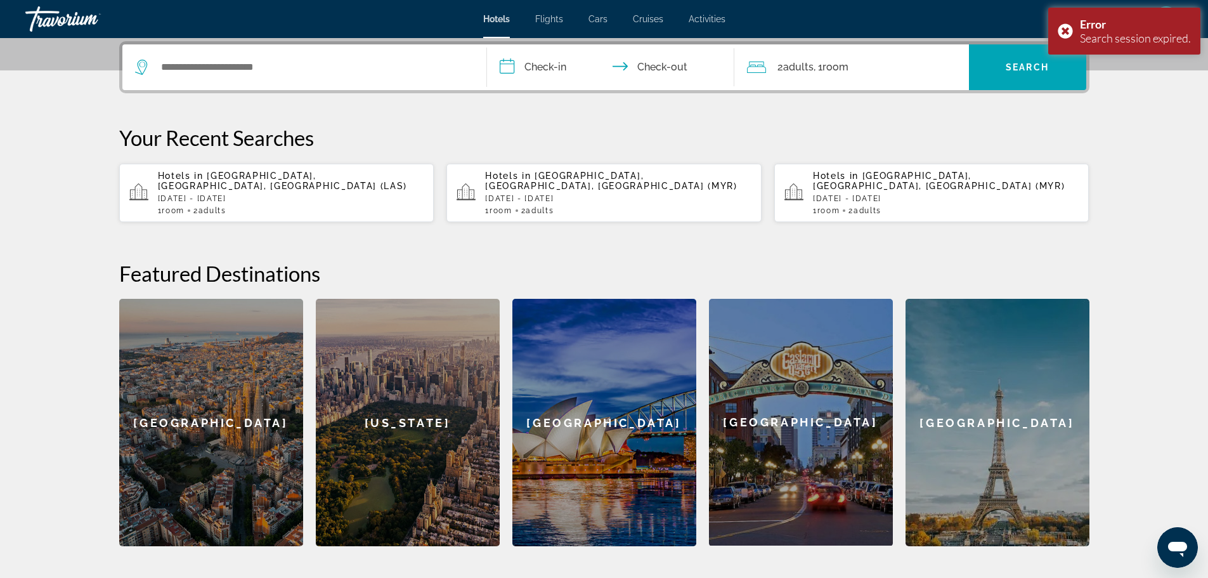
click at [270, 206] on div "1 Room rooms 2 Adult Adults" at bounding box center [291, 210] width 266 height 9
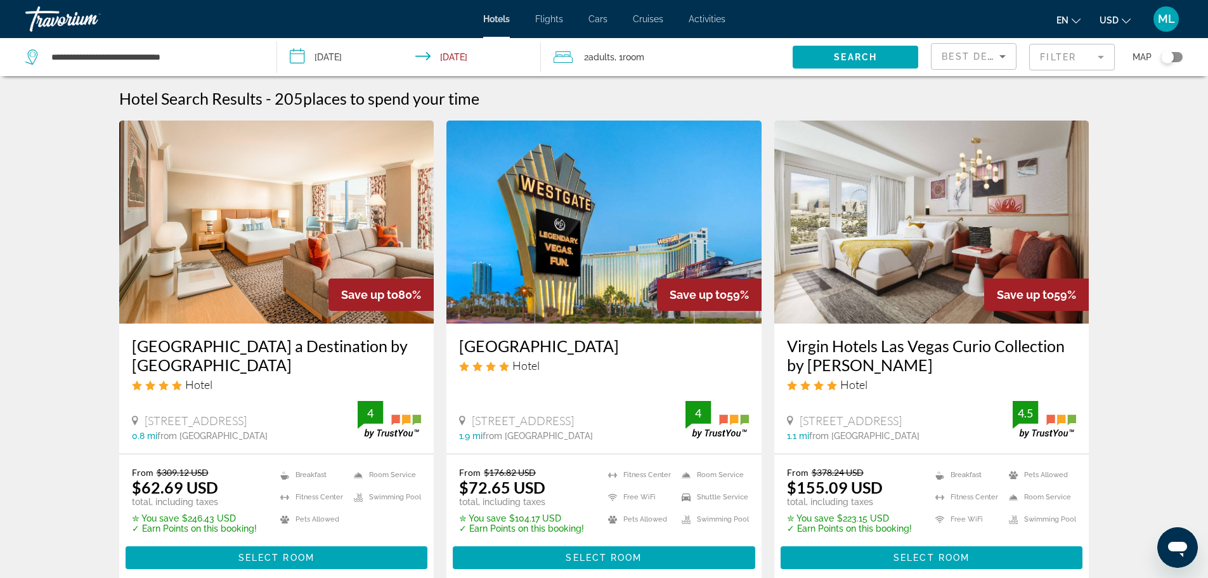
click at [575, 243] on img "Main content" at bounding box center [604, 222] width 315 height 203
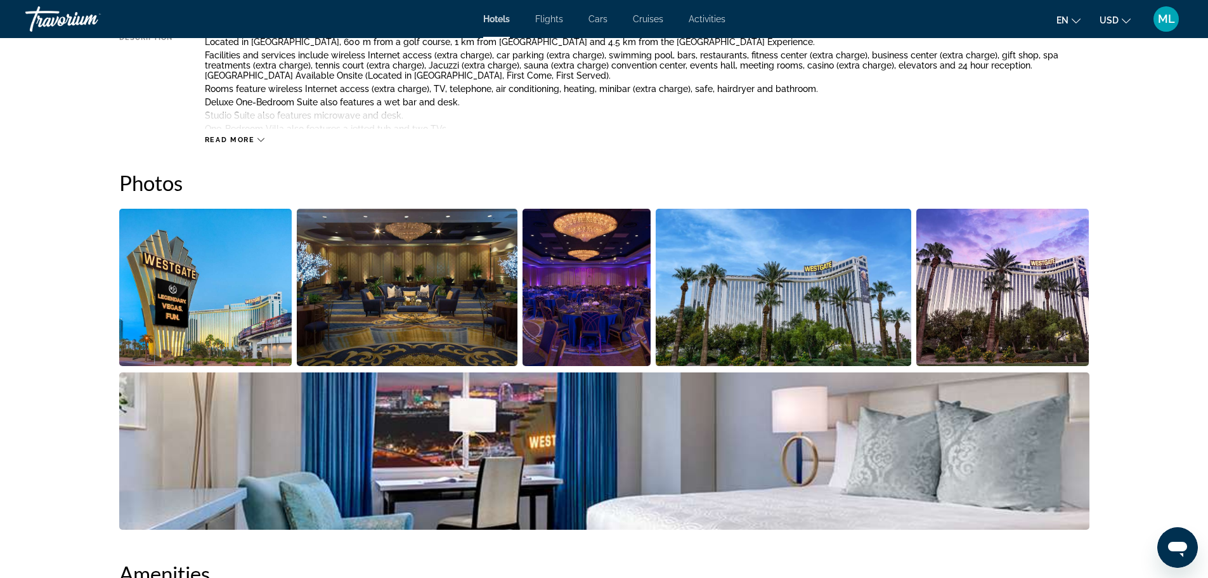
scroll to position [507, 0]
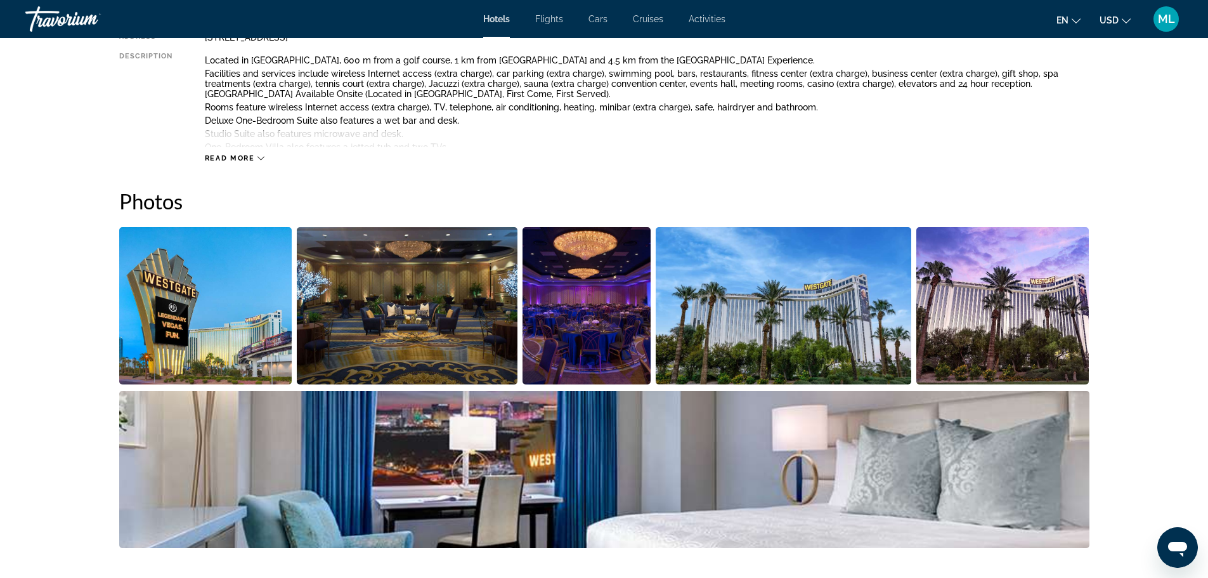
click at [247, 285] on img "Open full-screen image slider" at bounding box center [205, 305] width 173 height 157
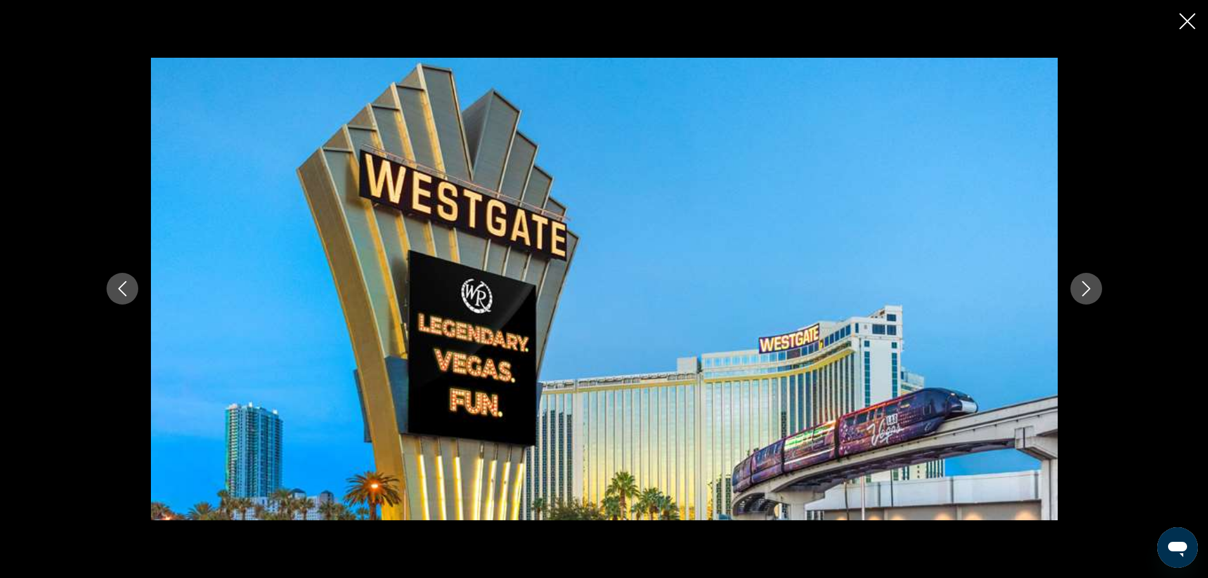
click at [1082, 284] on icon "Next image" at bounding box center [1086, 288] width 15 height 15
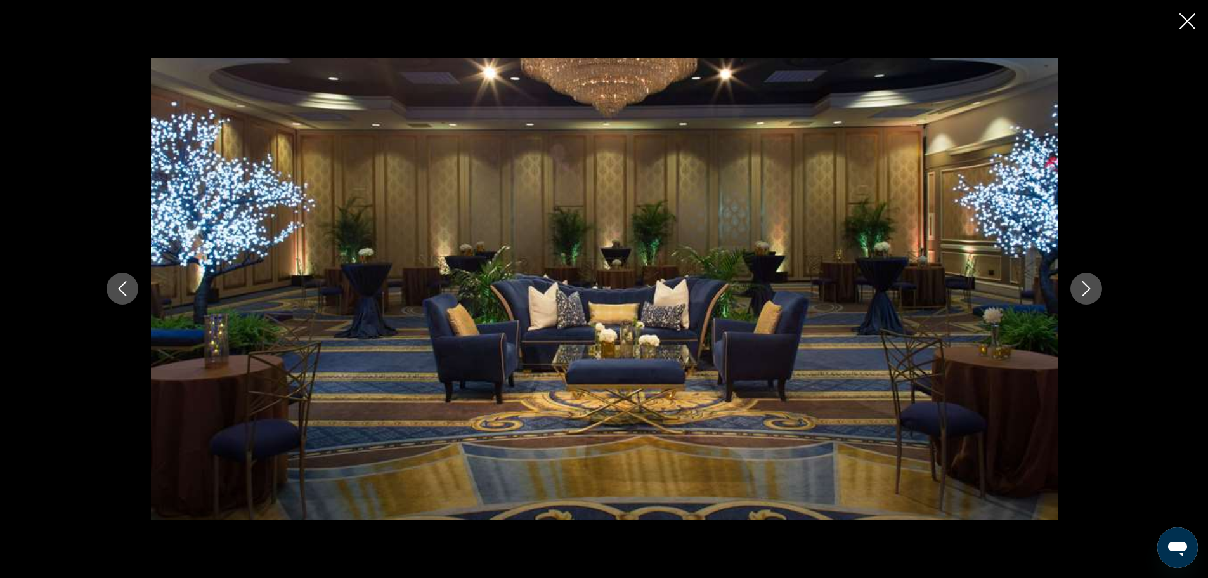
click at [1082, 284] on icon "Next image" at bounding box center [1086, 288] width 15 height 15
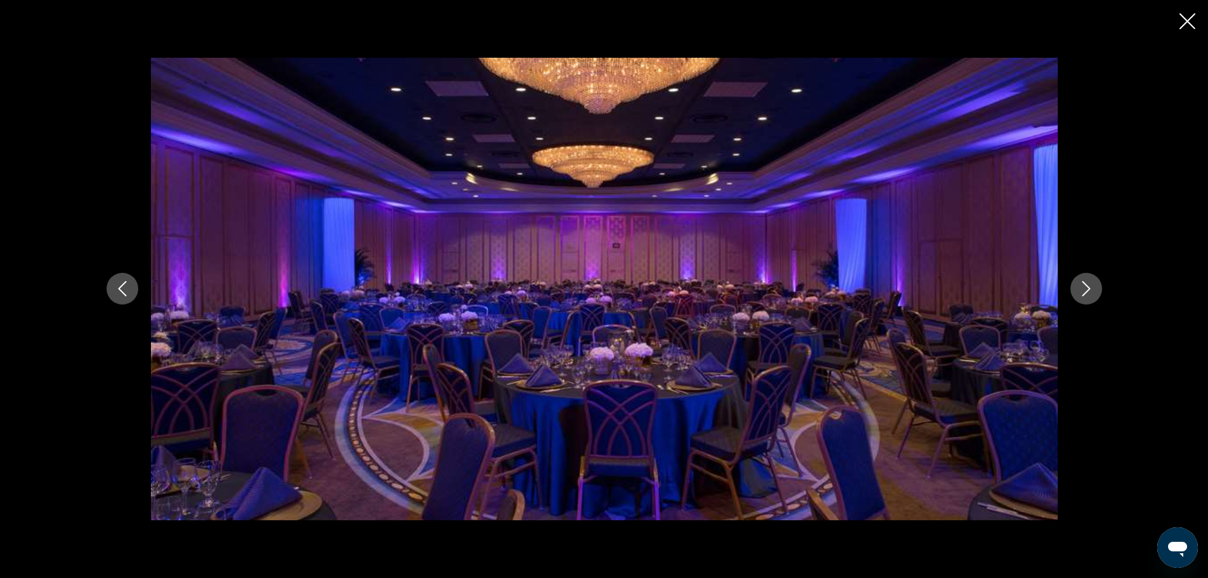
click at [1082, 284] on icon "Next image" at bounding box center [1086, 288] width 15 height 15
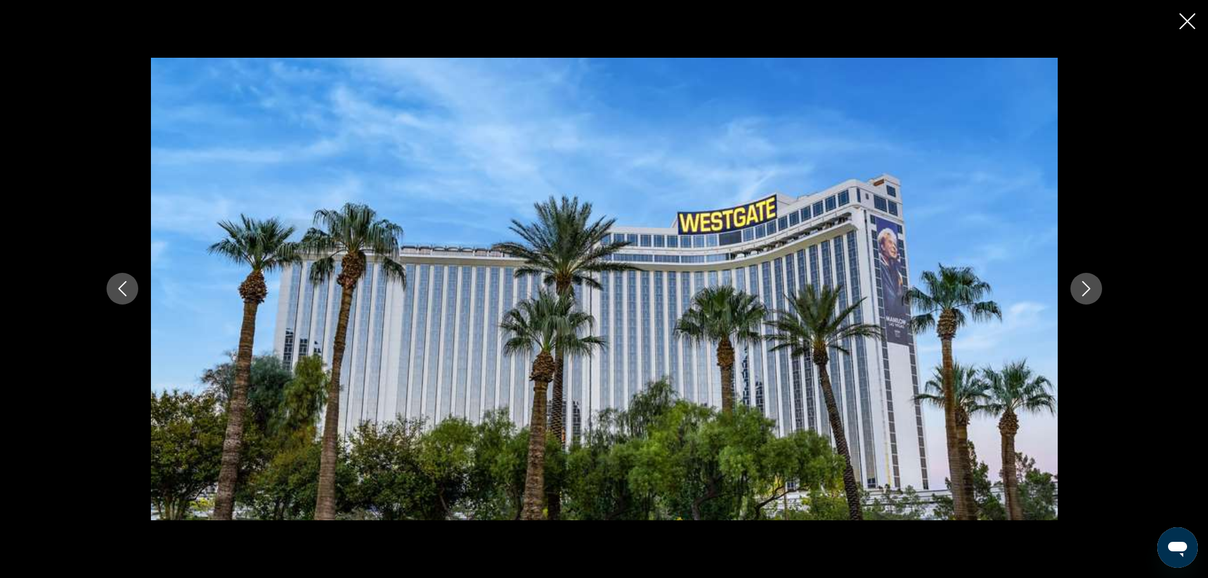
click at [1082, 284] on icon "Next image" at bounding box center [1086, 288] width 15 height 15
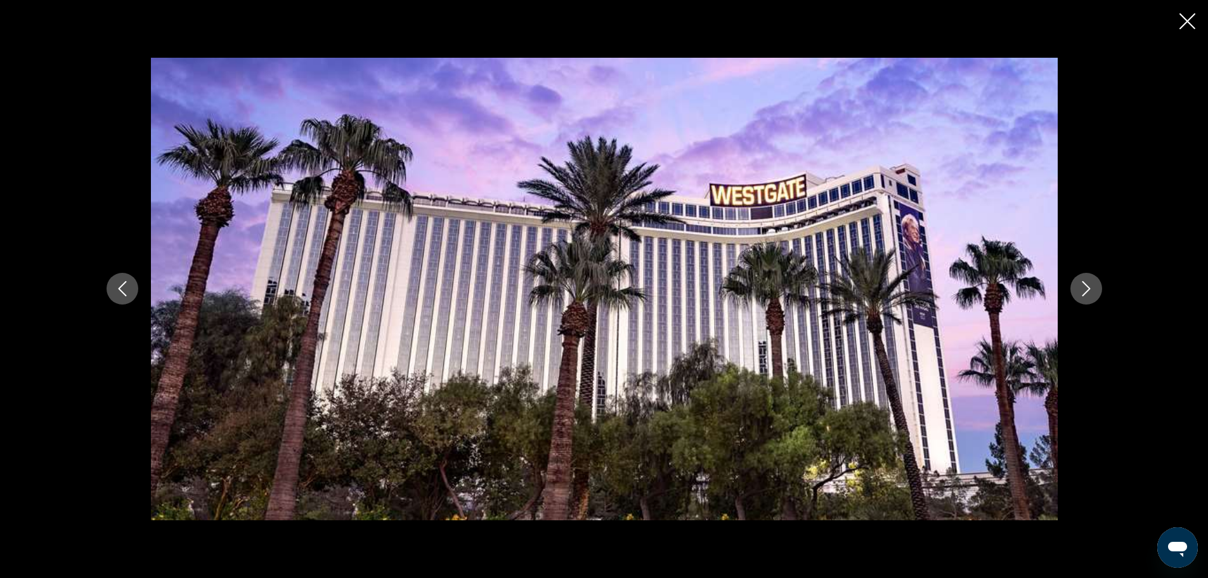
click at [1082, 284] on icon "Next image" at bounding box center [1086, 288] width 15 height 15
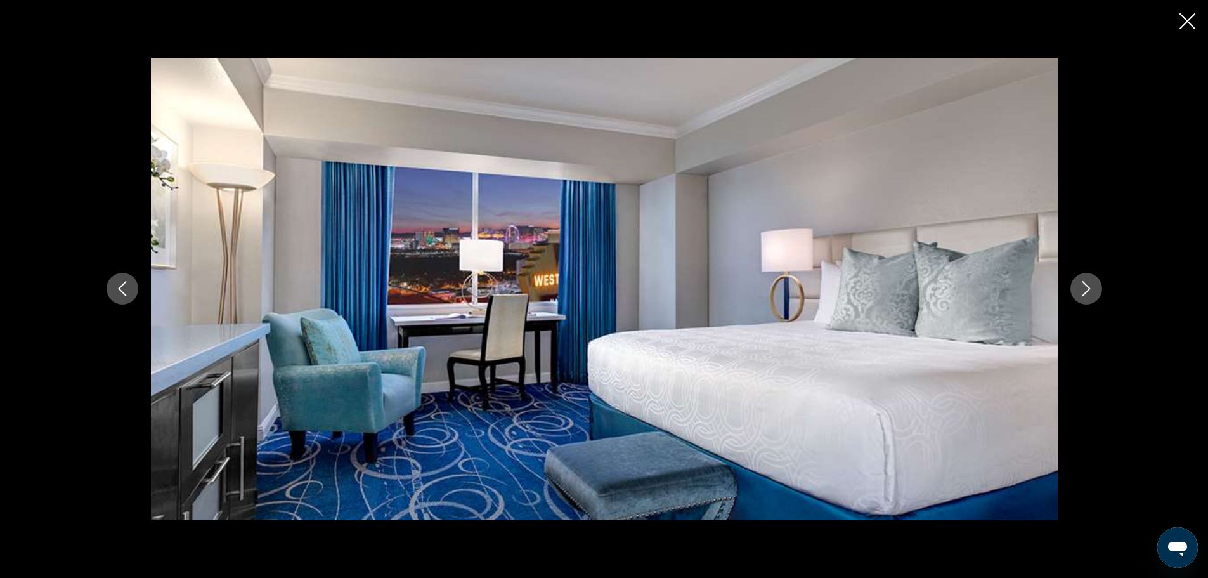
click at [1082, 284] on icon "Next image" at bounding box center [1086, 288] width 15 height 15
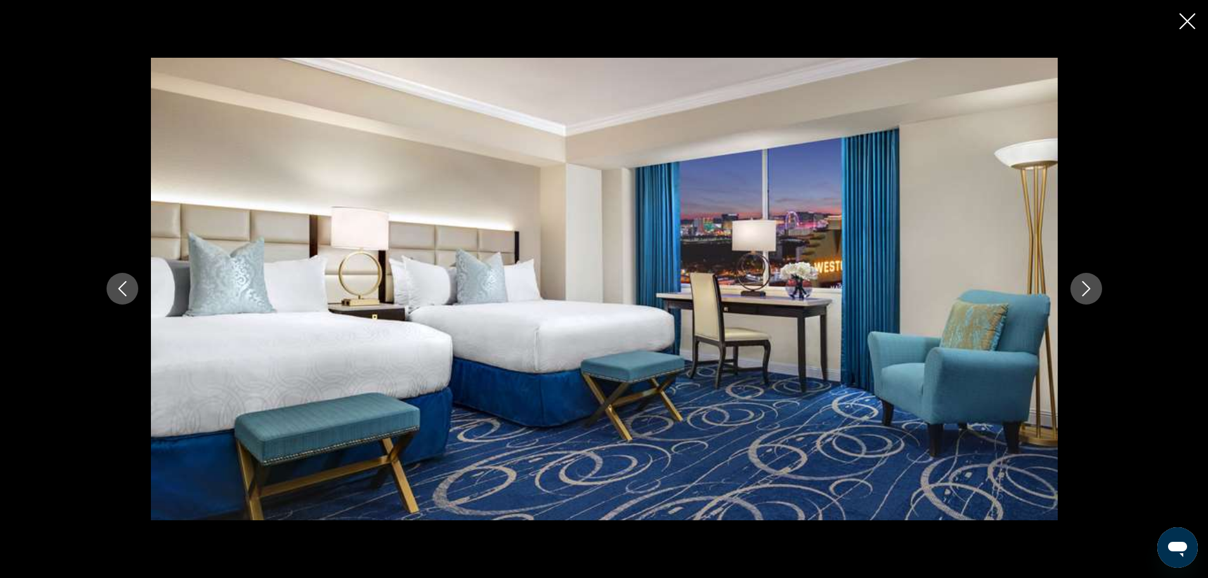
click at [1082, 284] on icon "Next image" at bounding box center [1086, 288] width 15 height 15
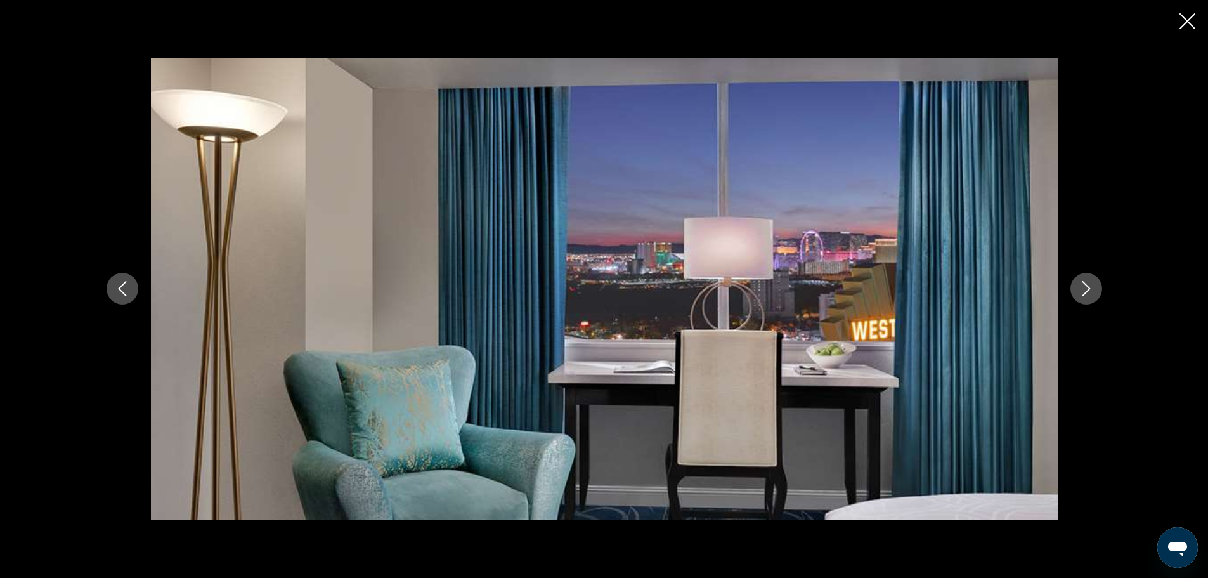
click at [1082, 284] on icon "Next image" at bounding box center [1086, 288] width 15 height 15
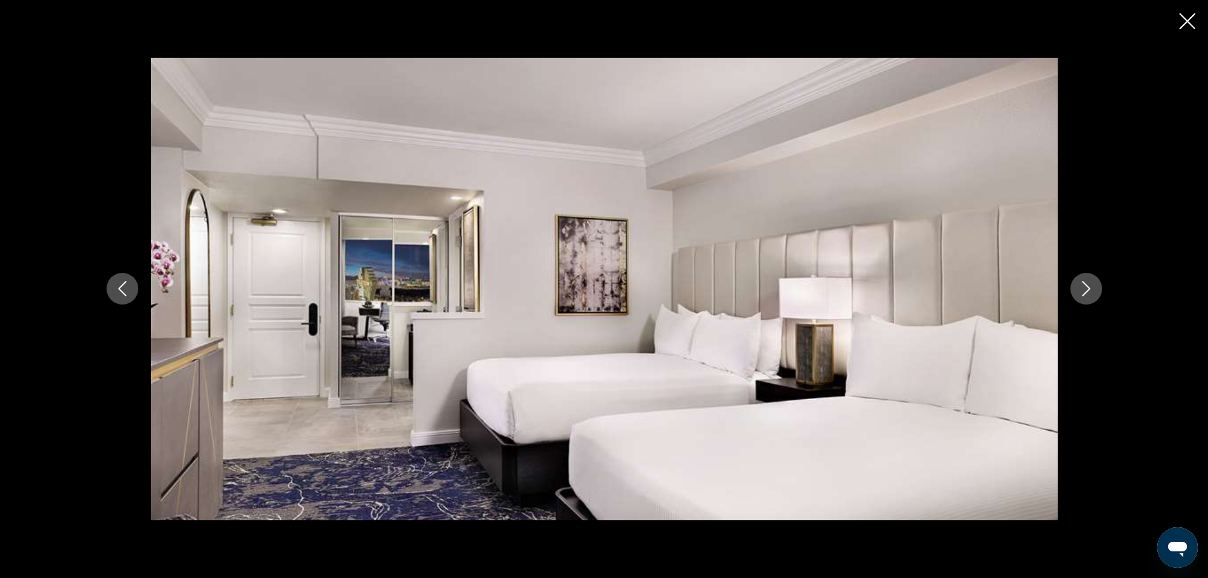
click at [1082, 284] on icon "Next image" at bounding box center [1086, 288] width 15 height 15
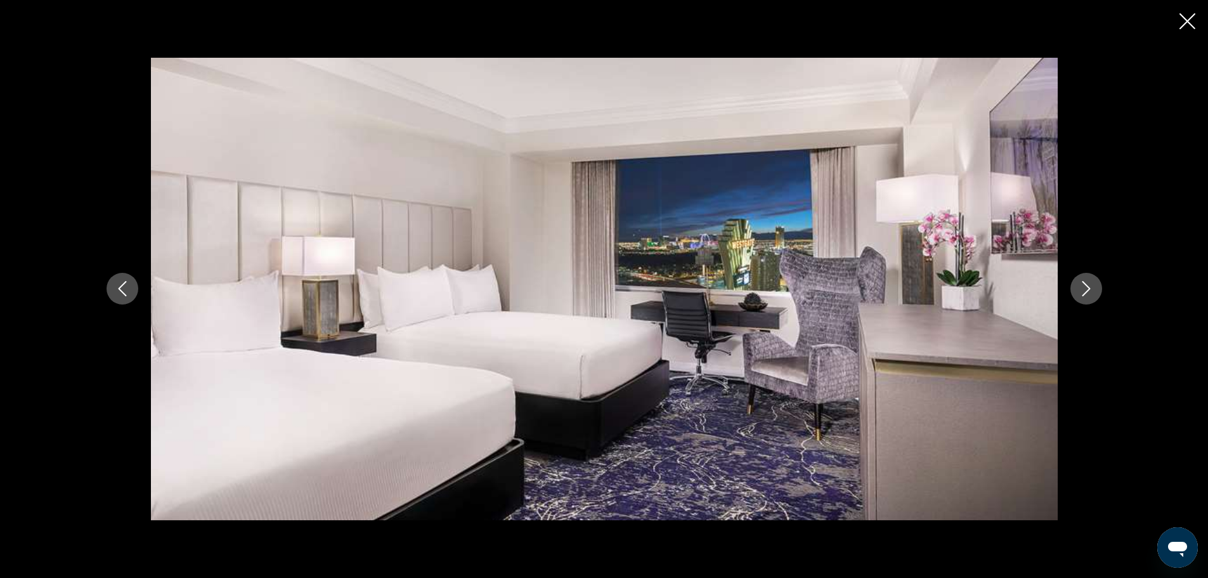
click at [1082, 284] on icon "Next image" at bounding box center [1086, 288] width 15 height 15
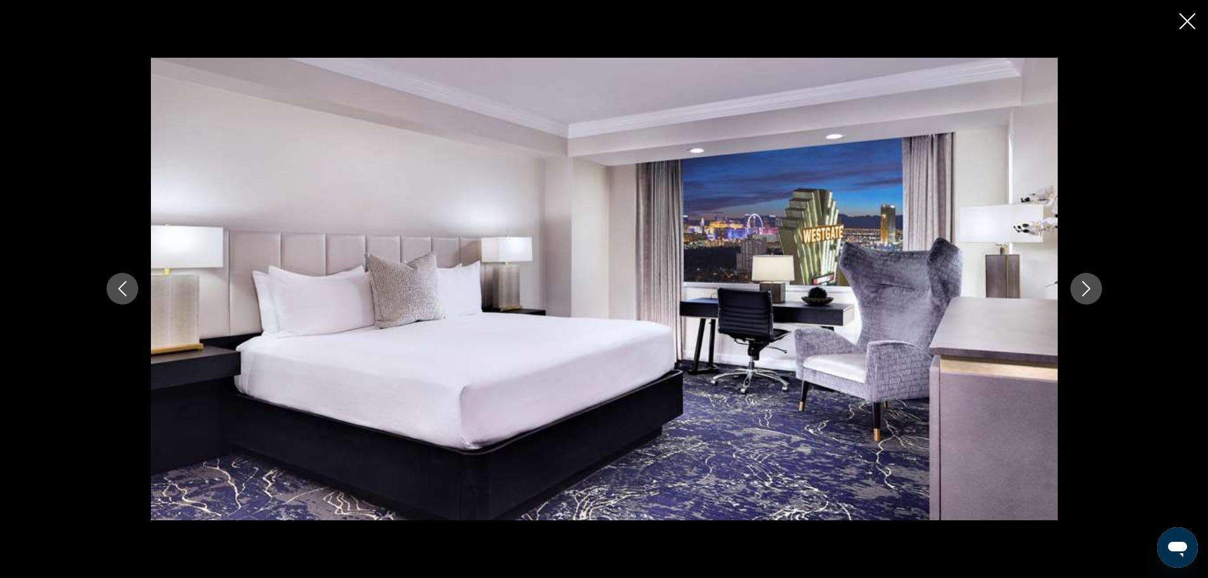
click at [1082, 284] on icon "Next image" at bounding box center [1086, 288] width 15 height 15
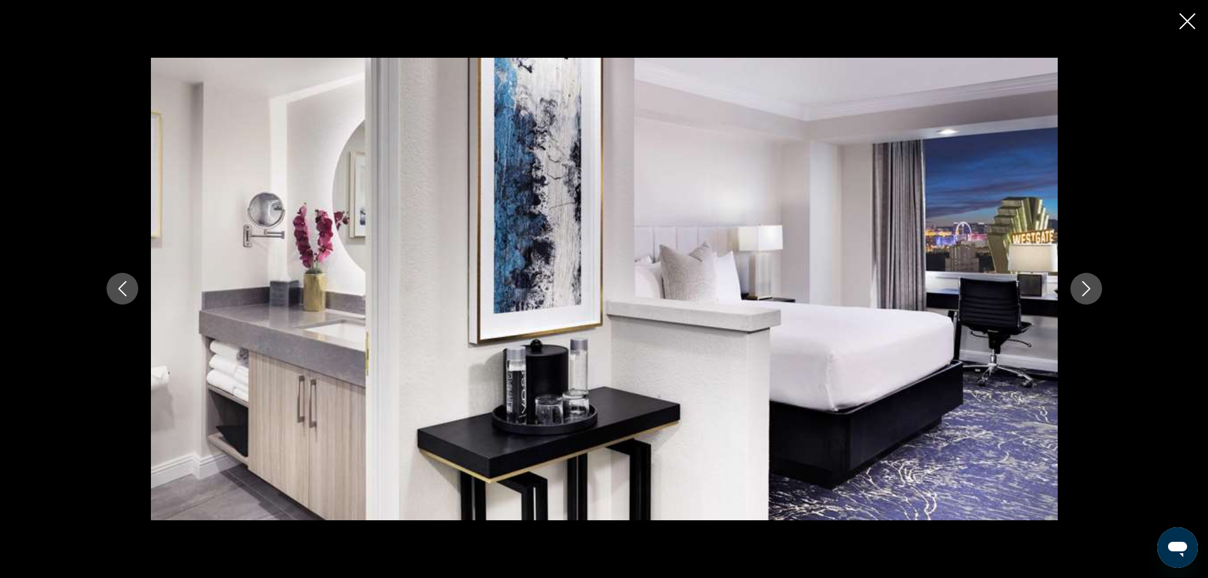
click at [1082, 284] on icon "Next image" at bounding box center [1086, 288] width 15 height 15
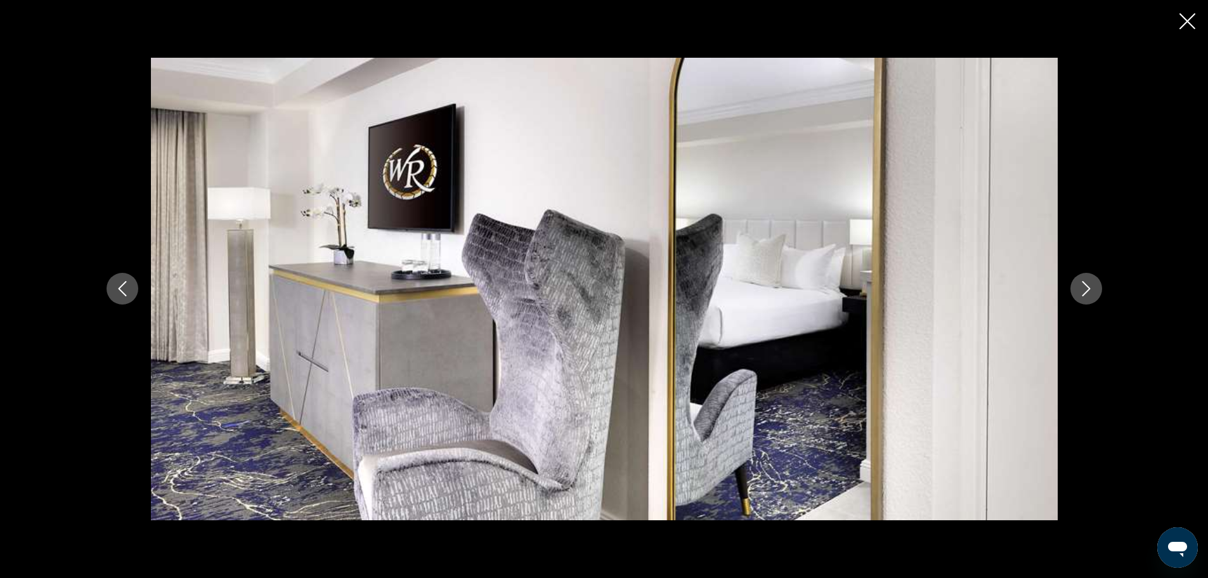
click at [1082, 284] on icon "Next image" at bounding box center [1086, 288] width 15 height 15
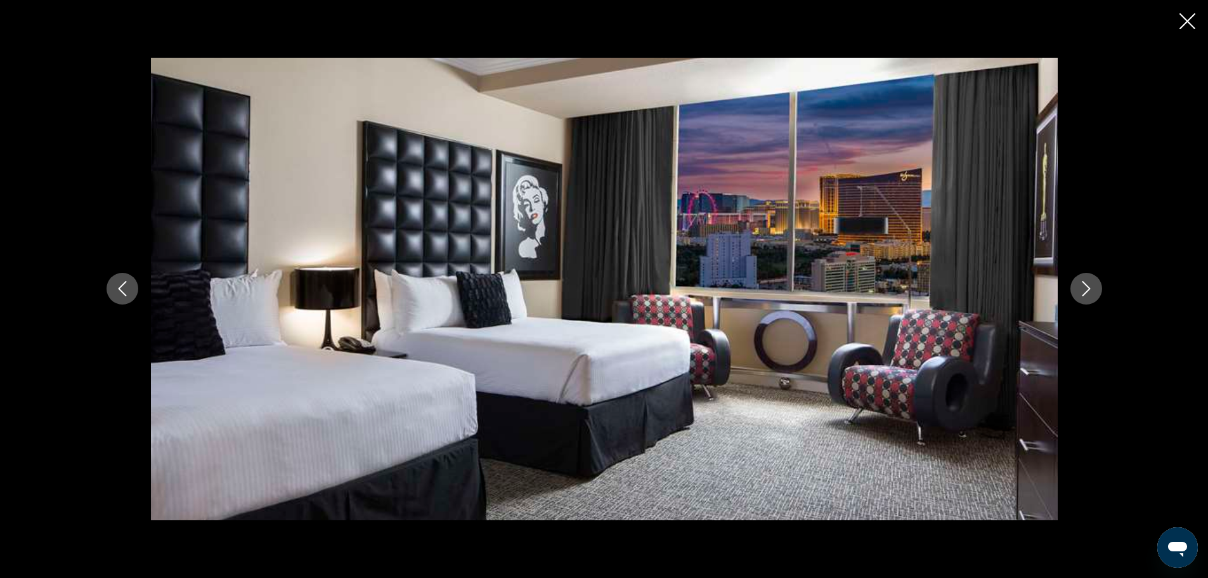
click at [1082, 284] on icon "Next image" at bounding box center [1086, 288] width 15 height 15
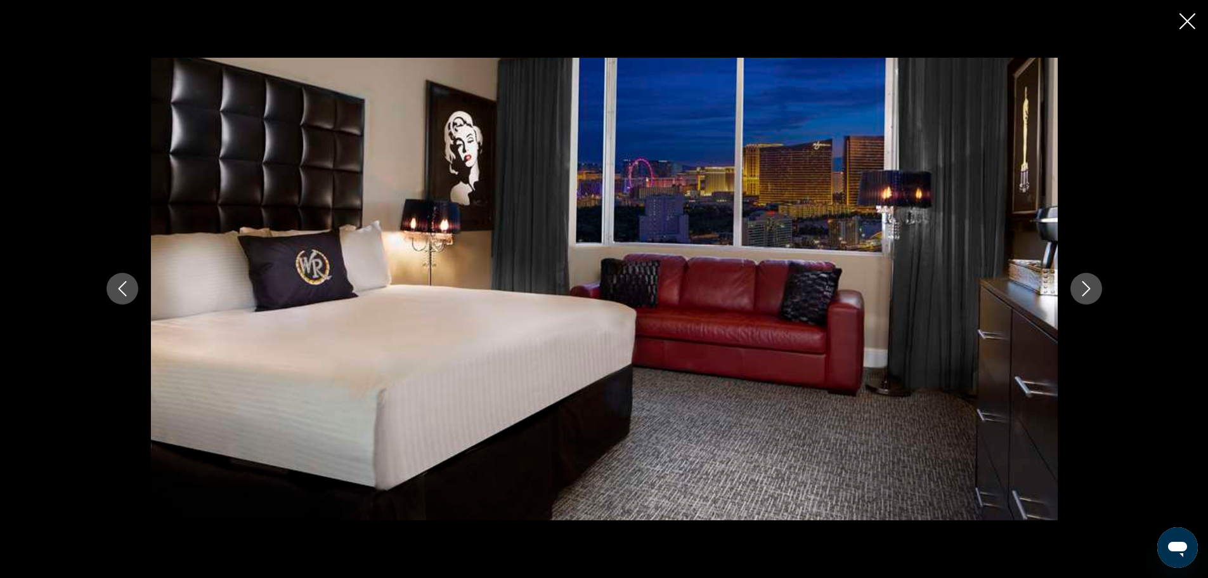
click at [1082, 284] on icon "Next image" at bounding box center [1086, 288] width 15 height 15
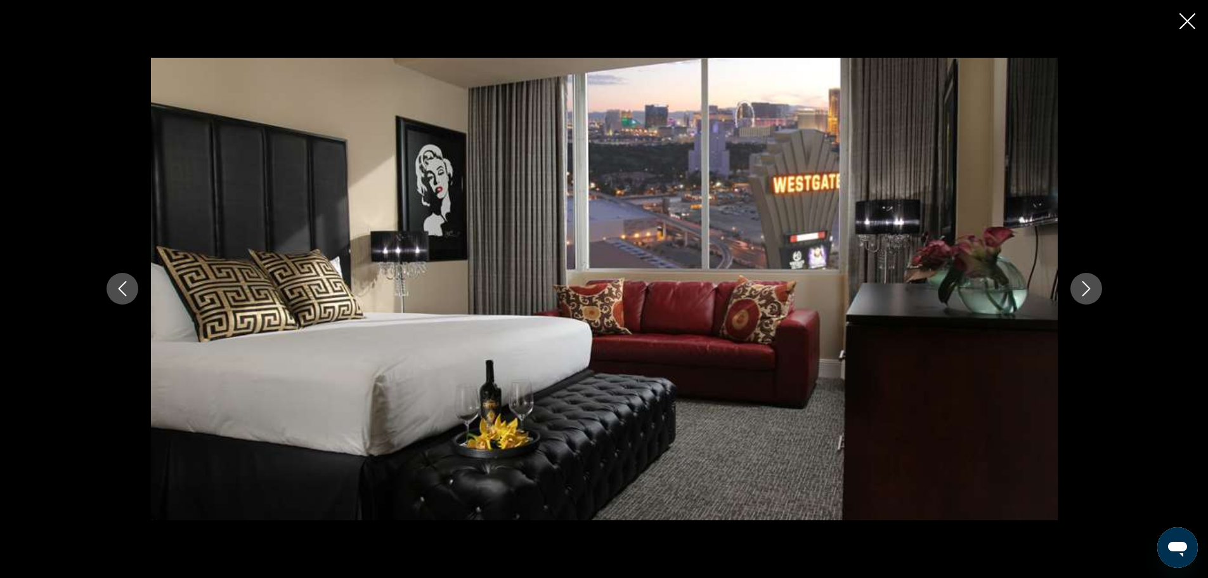
click at [1082, 284] on icon "Next image" at bounding box center [1086, 288] width 15 height 15
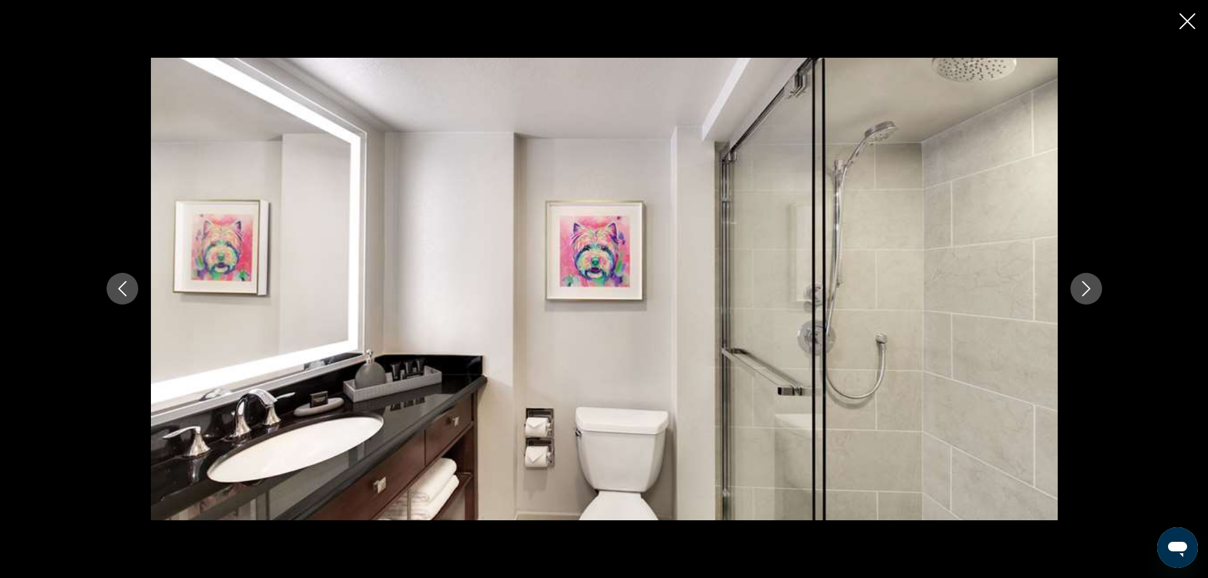
click at [1082, 284] on icon "Next image" at bounding box center [1086, 288] width 15 height 15
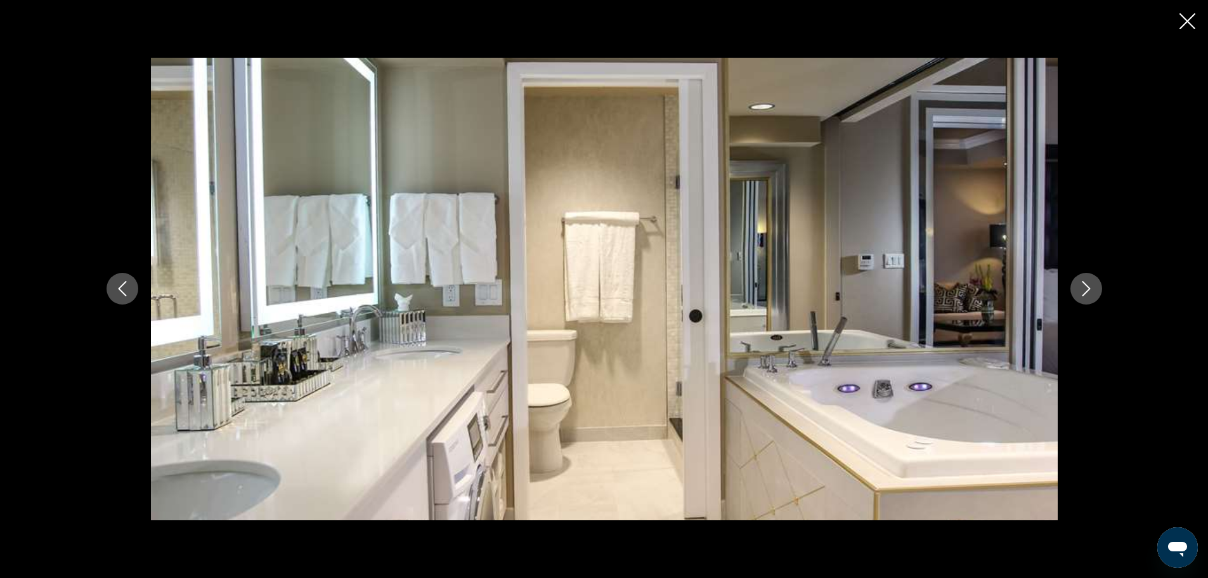
click at [1082, 284] on icon "Next image" at bounding box center [1086, 288] width 15 height 15
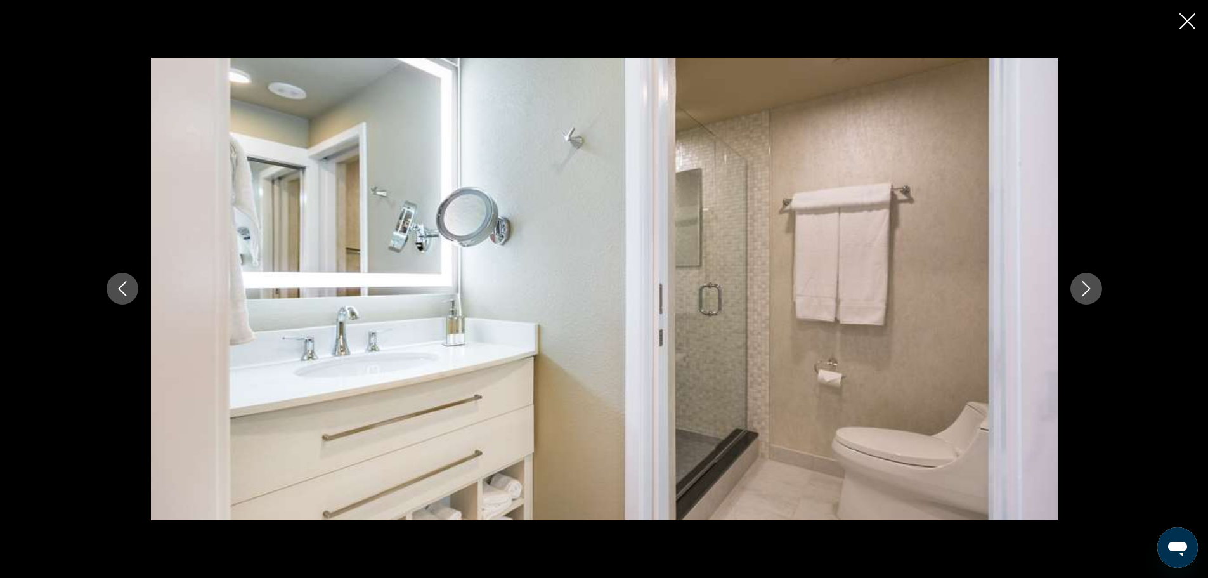
click at [1082, 284] on icon "Next image" at bounding box center [1086, 288] width 15 height 15
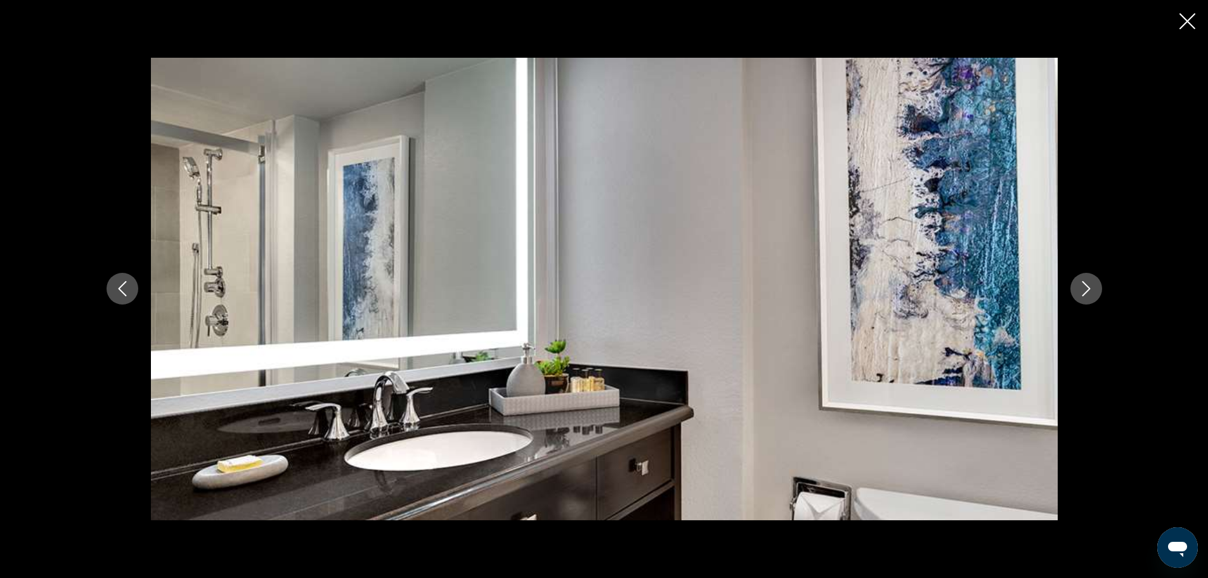
click at [1082, 284] on icon "Next image" at bounding box center [1086, 288] width 15 height 15
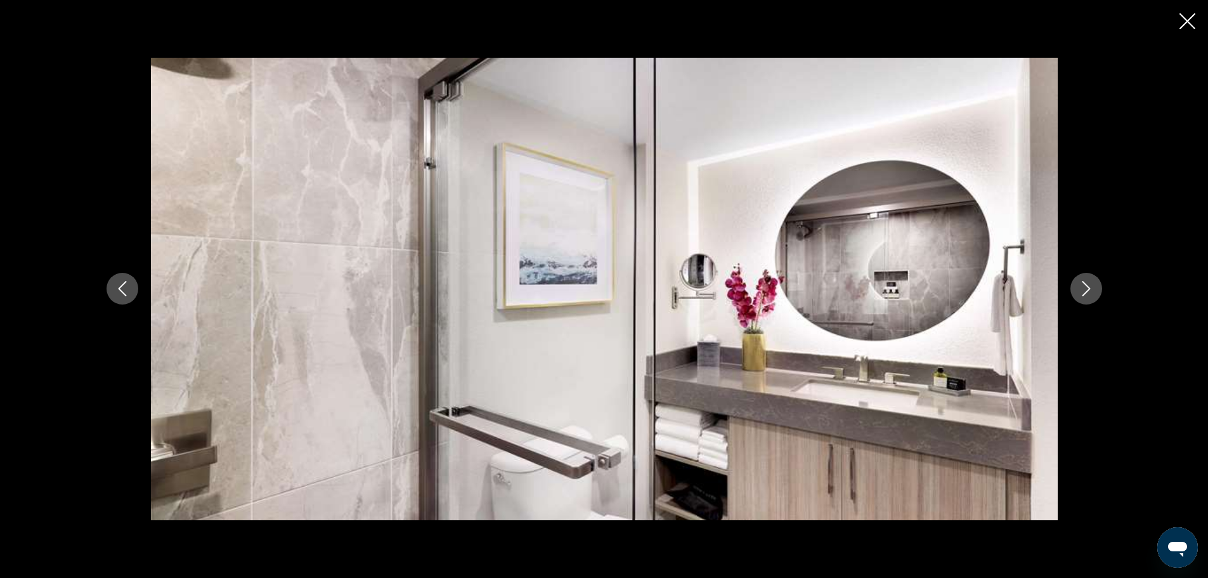
click at [1082, 284] on icon "Next image" at bounding box center [1086, 288] width 15 height 15
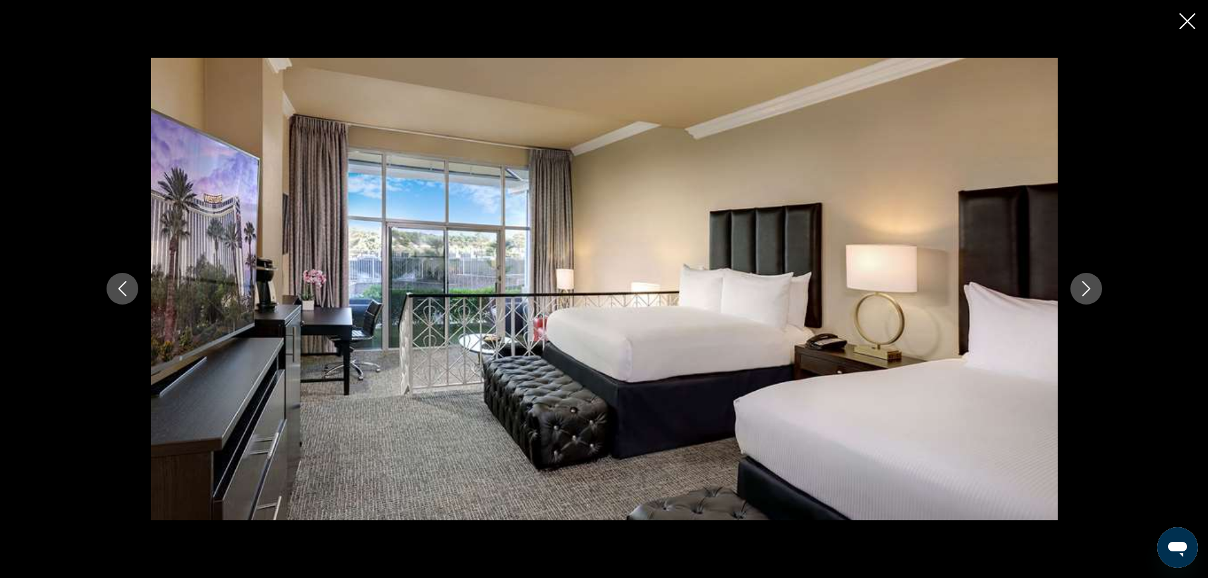
click at [1082, 284] on icon "Next image" at bounding box center [1086, 288] width 15 height 15
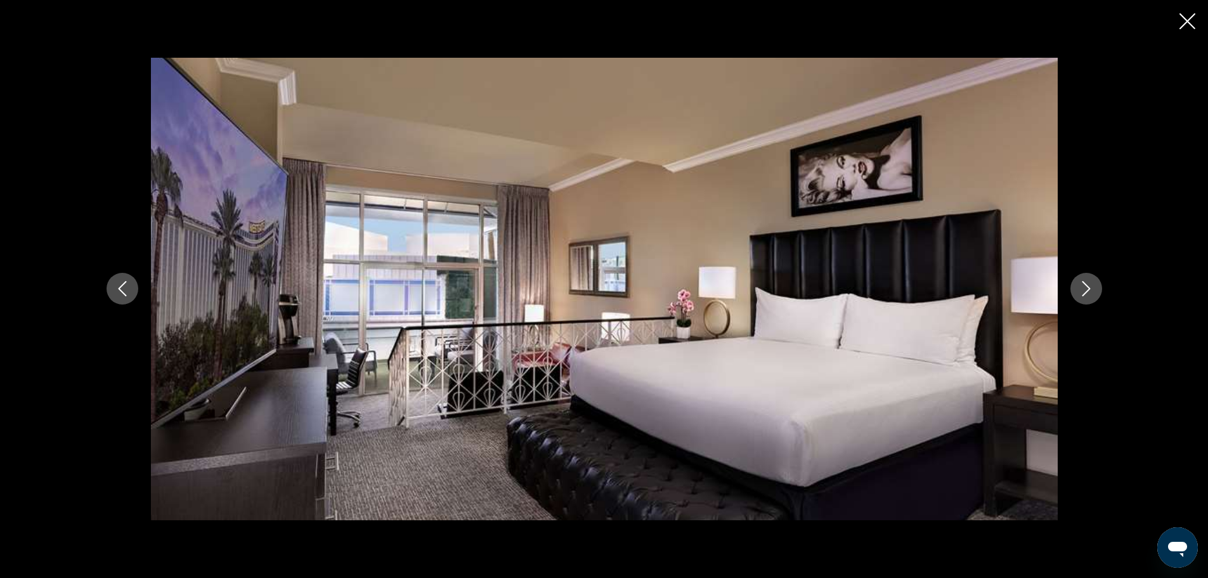
click at [1082, 284] on icon "Next image" at bounding box center [1086, 288] width 15 height 15
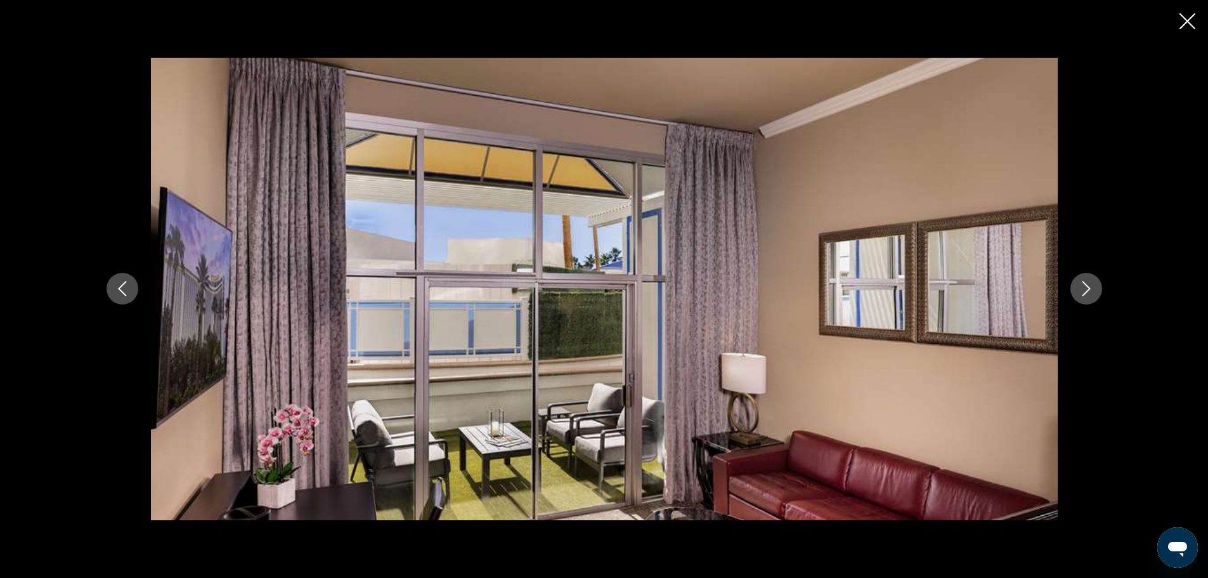
click at [1082, 284] on icon "Next image" at bounding box center [1086, 288] width 15 height 15
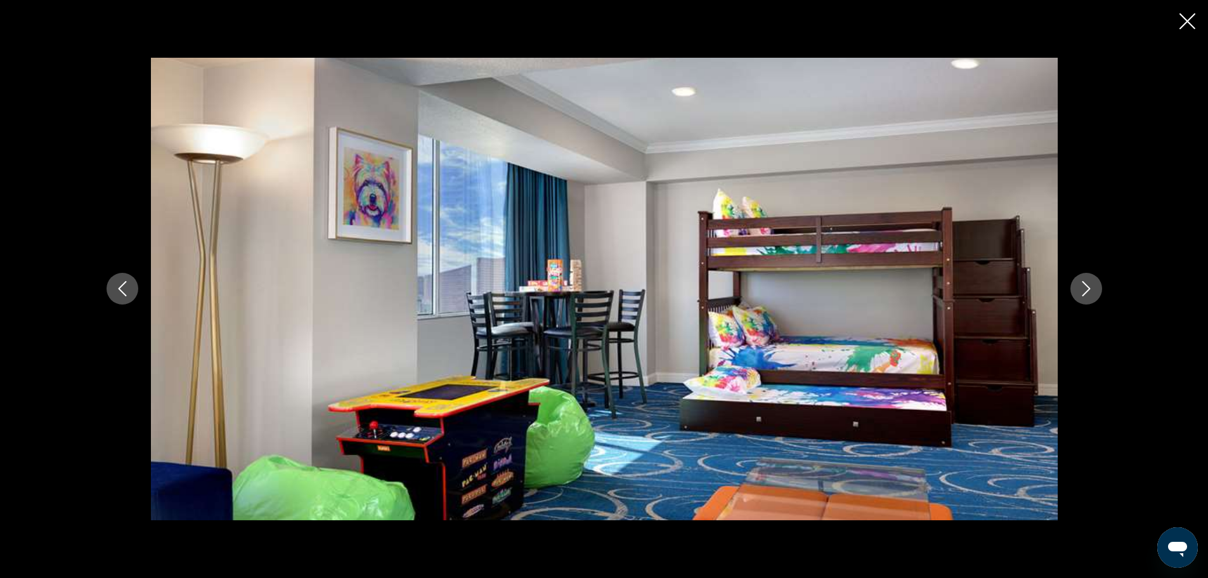
click at [1082, 284] on icon "Next image" at bounding box center [1086, 288] width 15 height 15
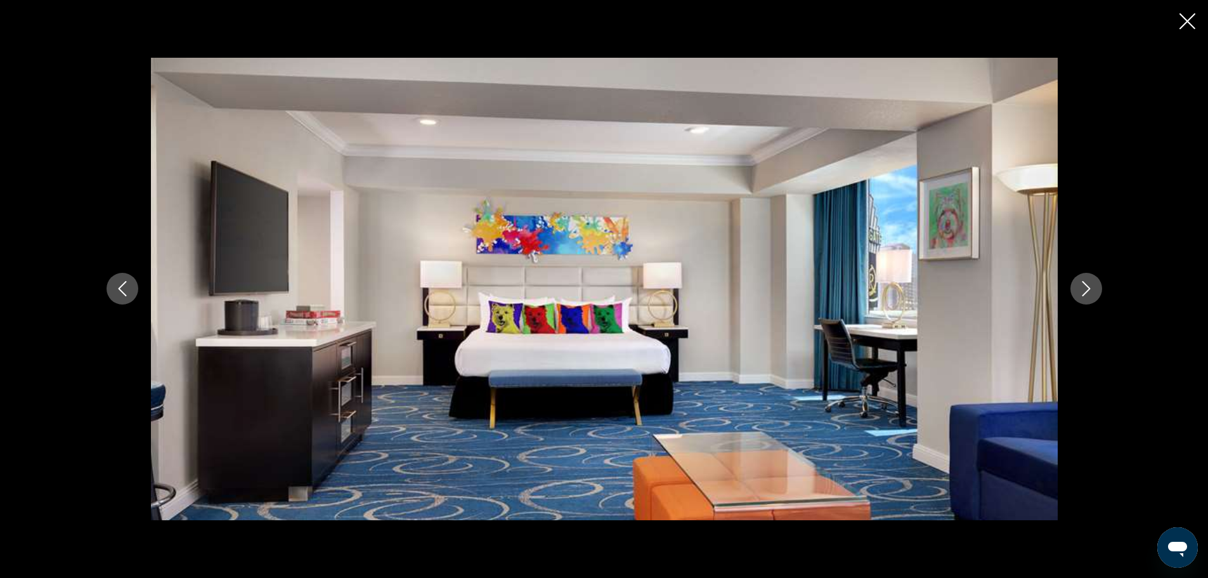
click at [1082, 284] on icon "Next image" at bounding box center [1086, 288] width 15 height 15
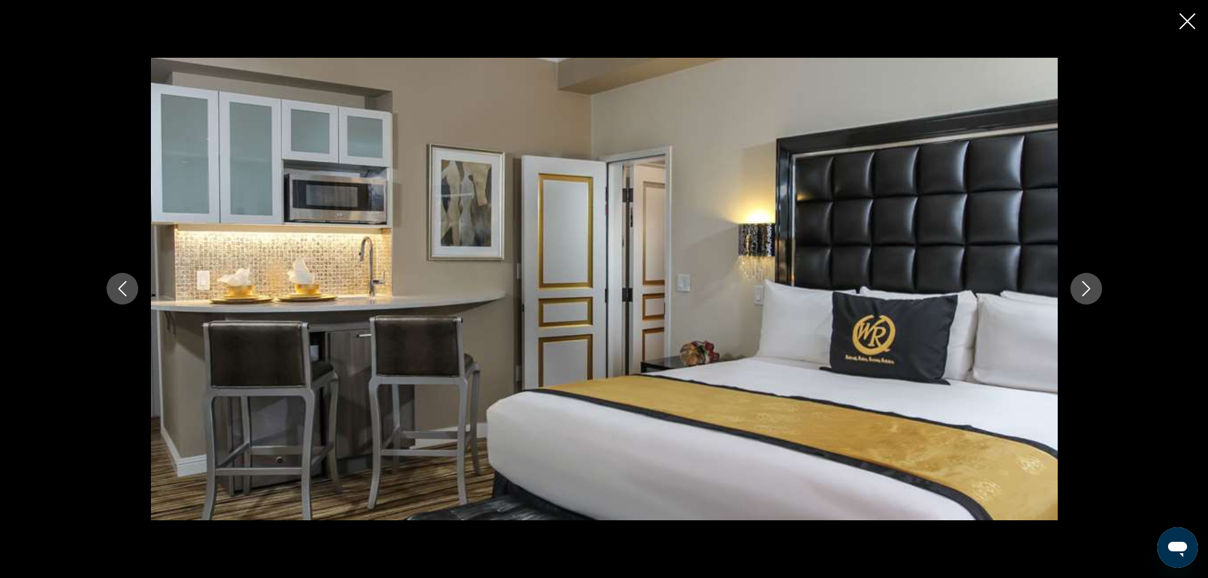
click at [1082, 284] on icon "Next image" at bounding box center [1086, 288] width 15 height 15
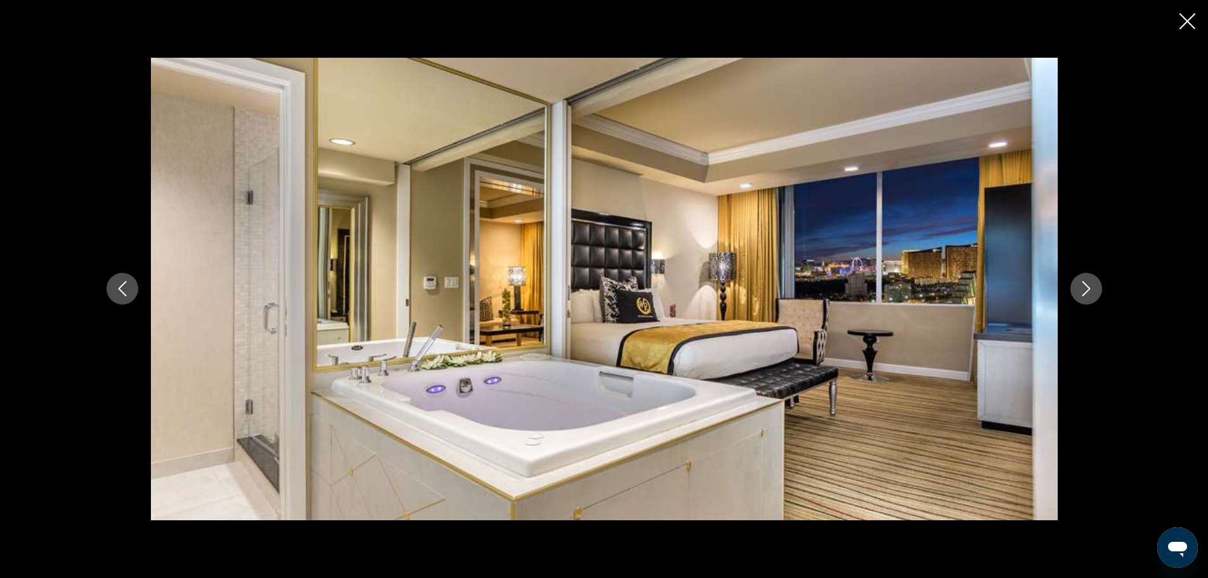
click at [1082, 284] on icon "Next image" at bounding box center [1086, 288] width 15 height 15
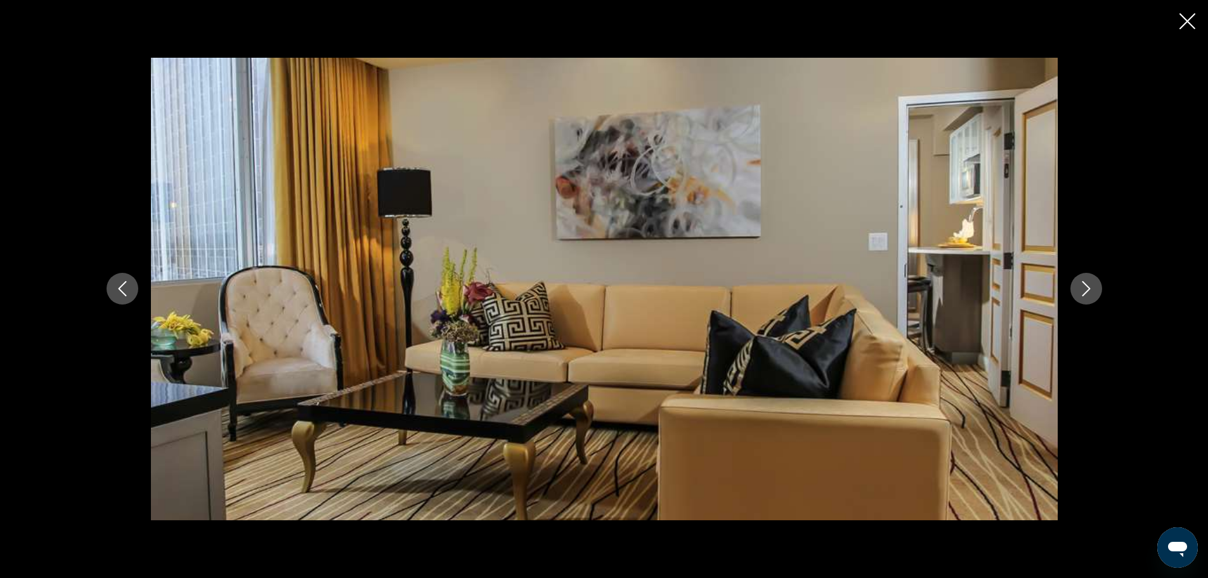
click at [1082, 284] on icon "Next image" at bounding box center [1086, 288] width 15 height 15
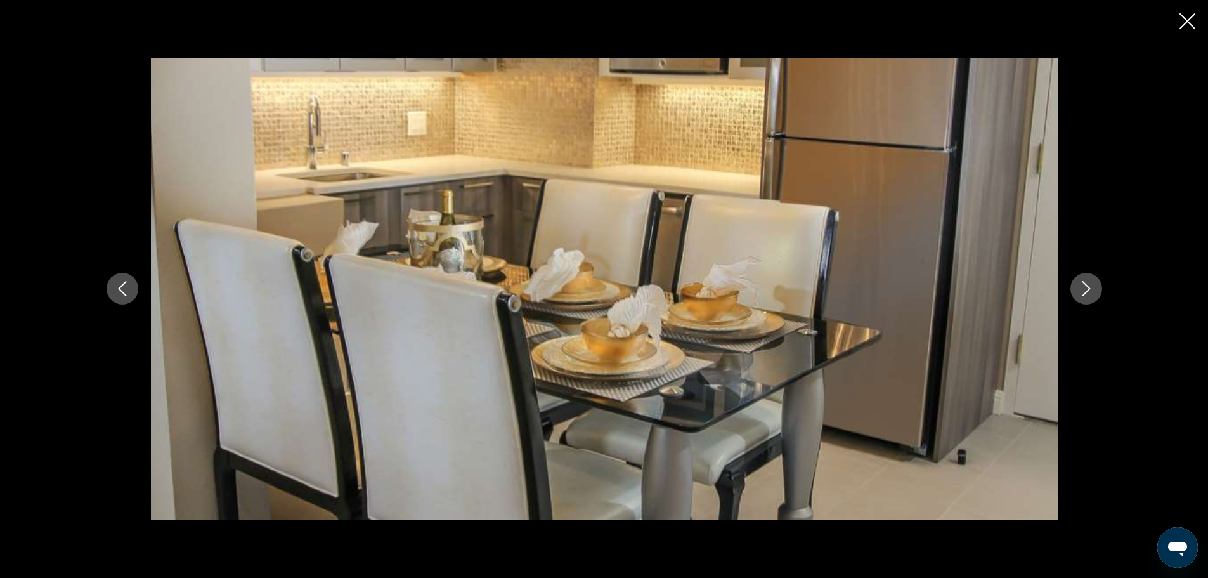
click at [1082, 284] on icon "Next image" at bounding box center [1086, 288] width 15 height 15
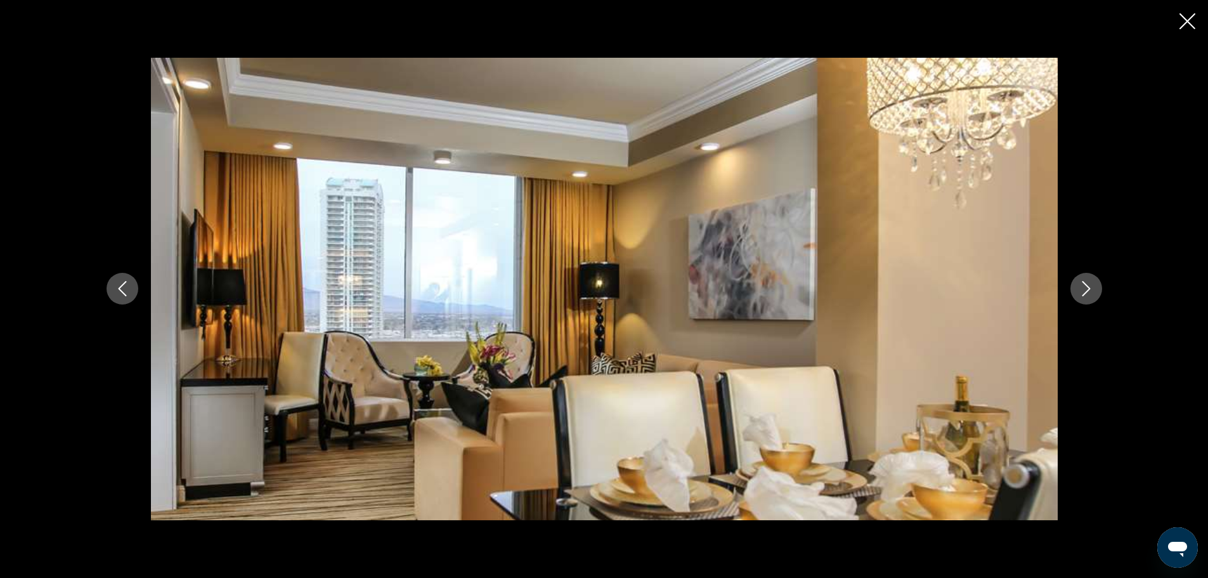
click at [1082, 284] on icon "Next image" at bounding box center [1086, 288] width 15 height 15
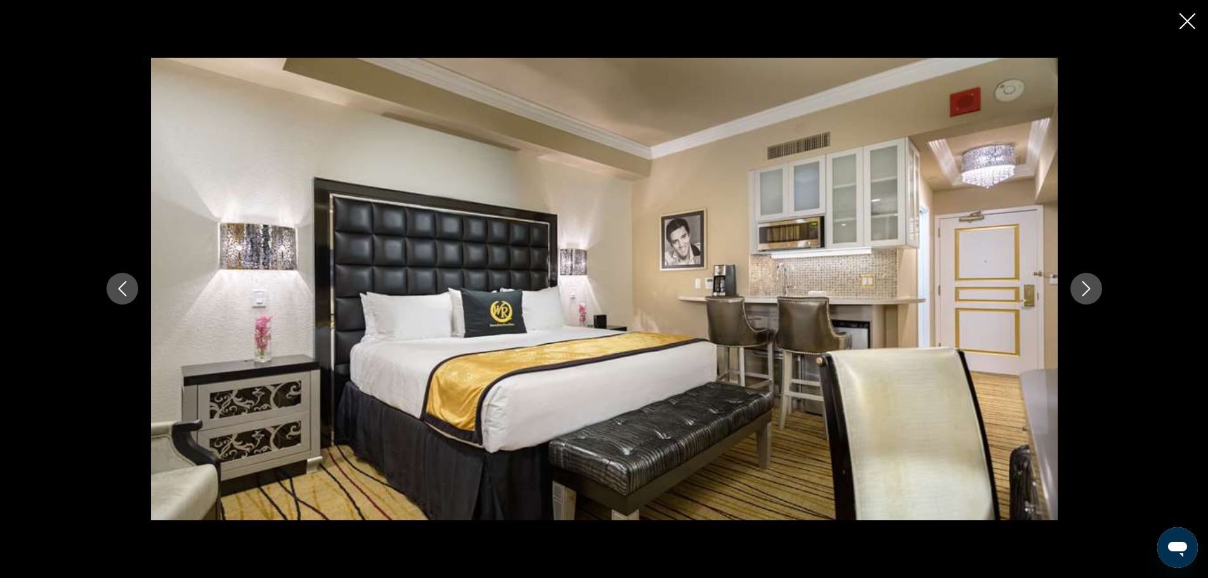
click at [1082, 284] on icon "Next image" at bounding box center [1086, 288] width 15 height 15
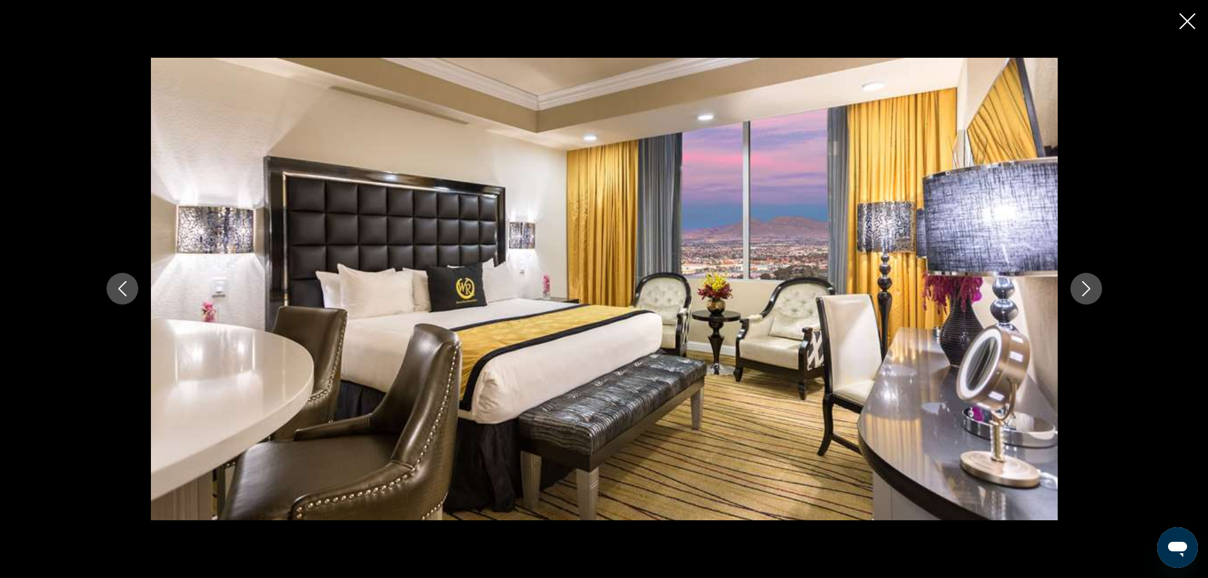
click at [1082, 284] on icon "Next image" at bounding box center [1086, 288] width 15 height 15
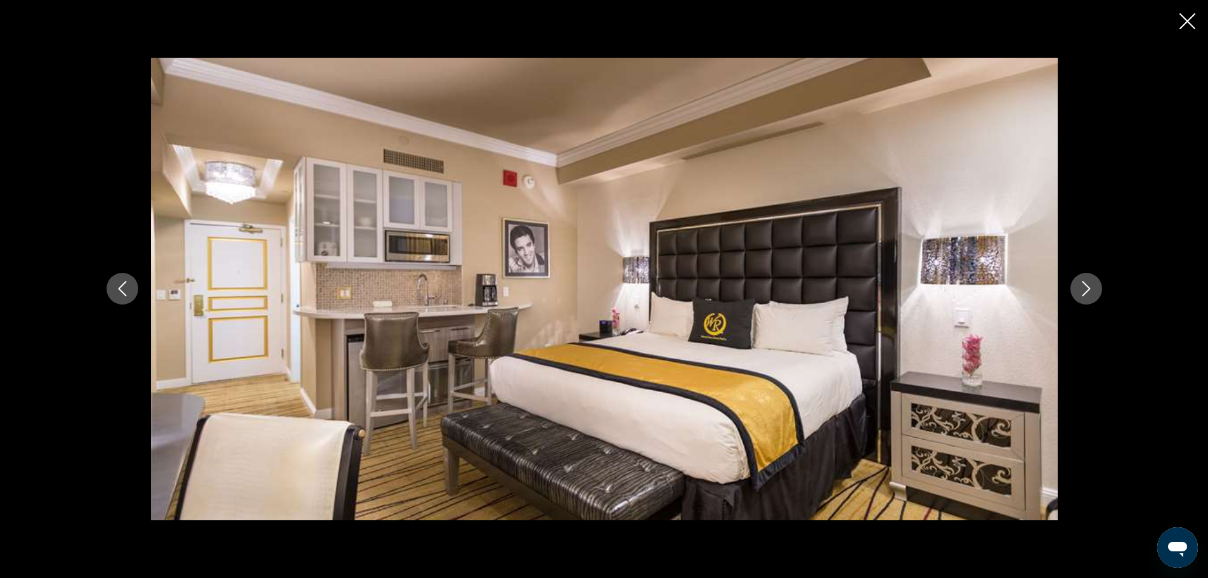
click at [1082, 284] on icon "Next image" at bounding box center [1086, 288] width 15 height 15
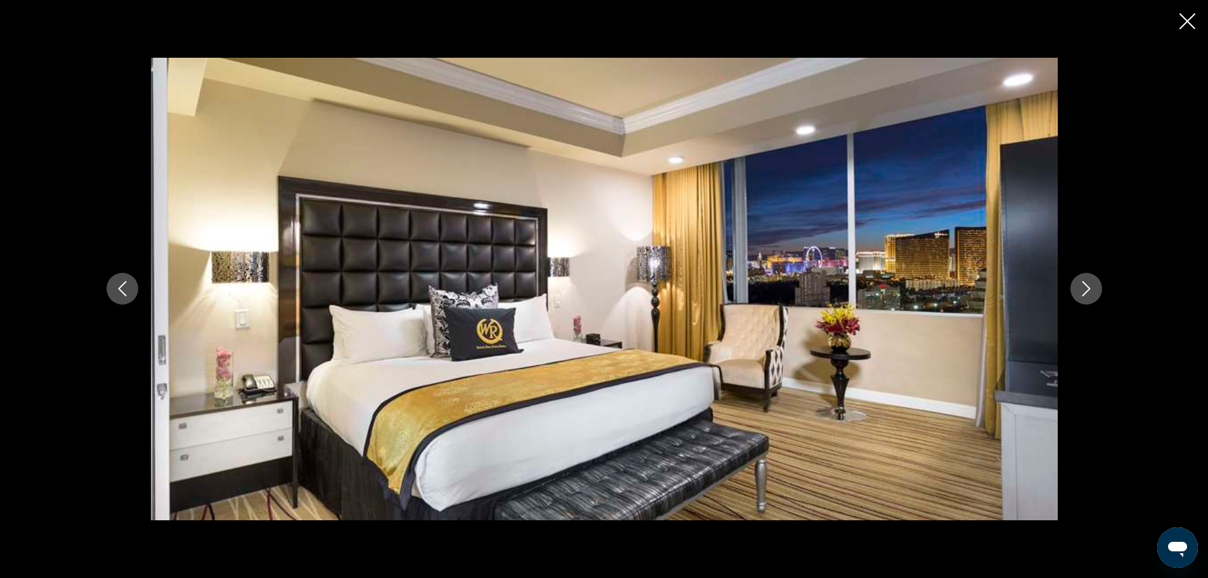
click at [1082, 284] on icon "Next image" at bounding box center [1086, 288] width 15 height 15
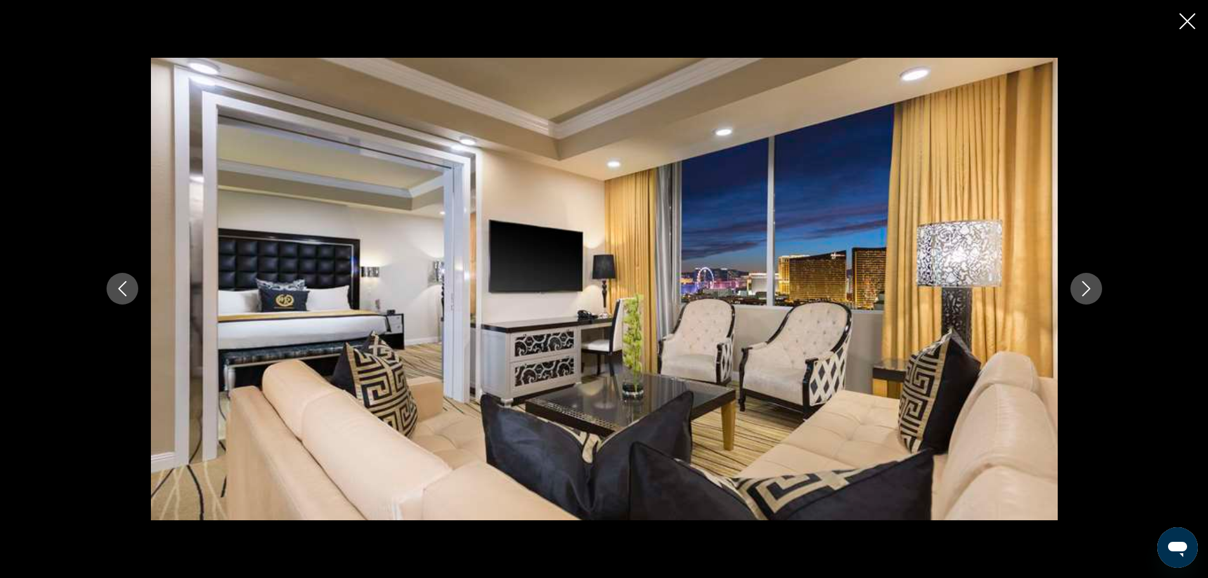
click at [1082, 284] on icon "Next image" at bounding box center [1086, 288] width 15 height 15
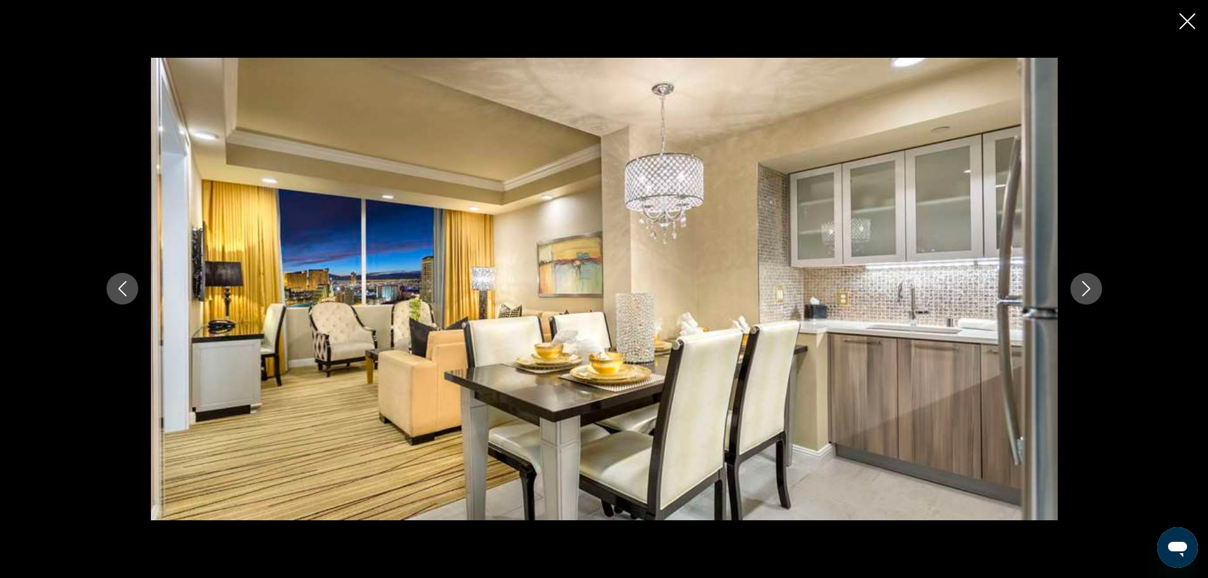
click at [1082, 284] on icon "Next image" at bounding box center [1086, 288] width 15 height 15
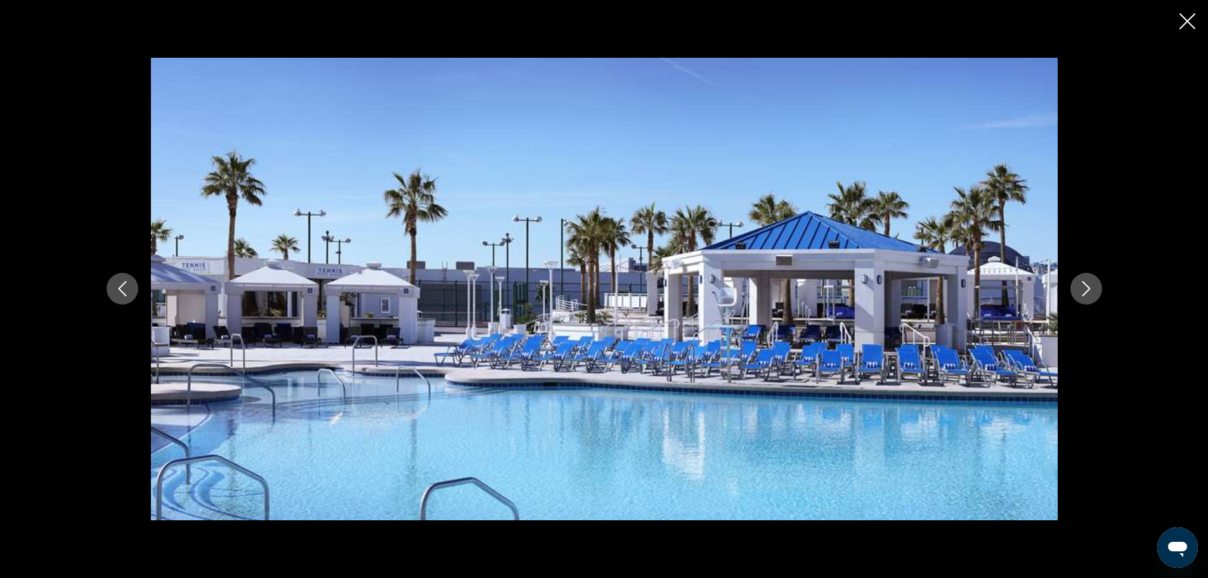
click at [1082, 284] on icon "Next image" at bounding box center [1086, 288] width 15 height 15
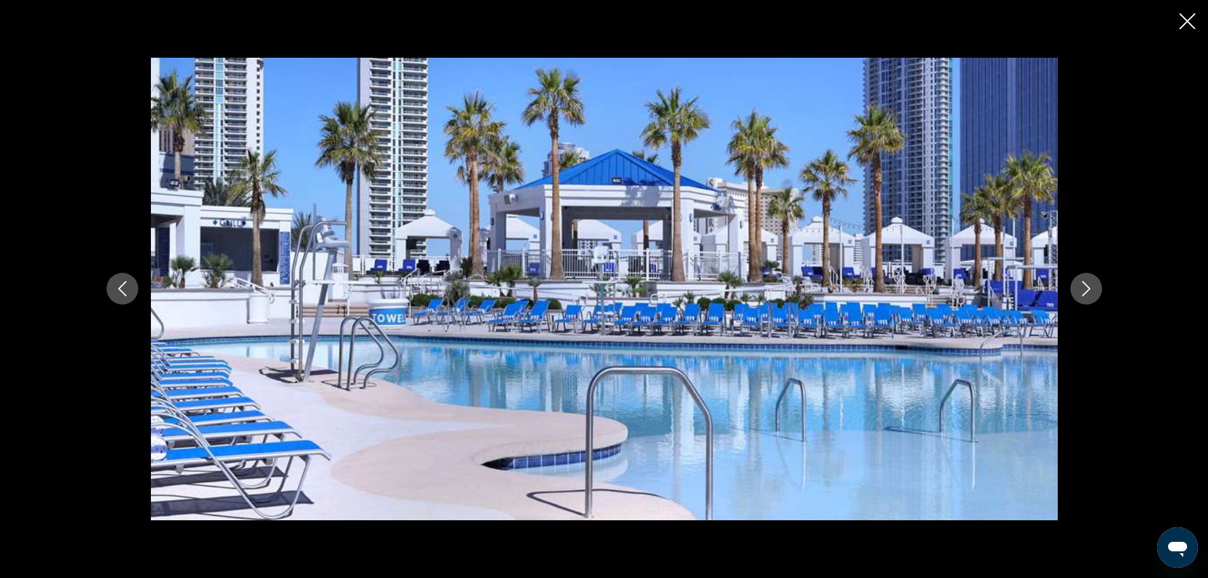
click at [1082, 284] on icon "Next image" at bounding box center [1086, 288] width 15 height 15
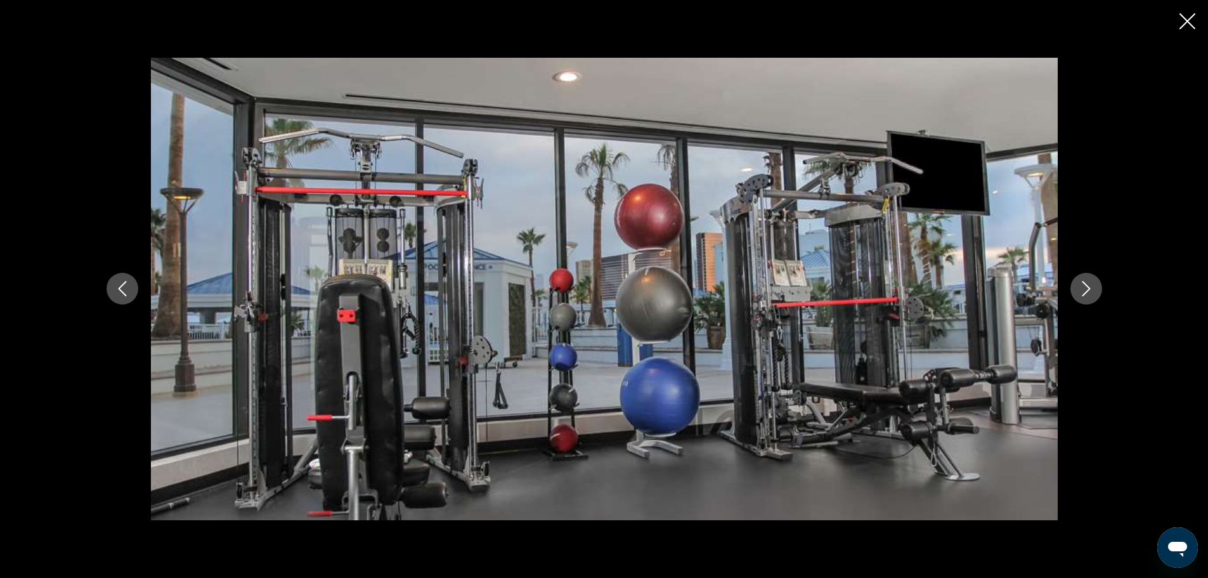
click at [1082, 284] on icon "Next image" at bounding box center [1086, 288] width 15 height 15
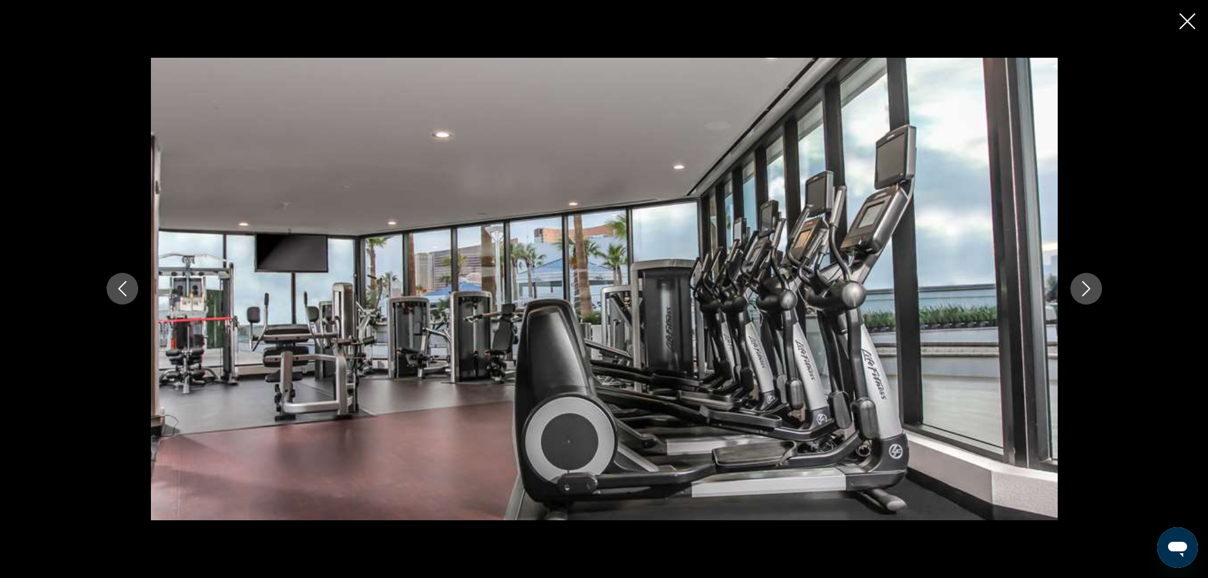
click at [1082, 284] on icon "Next image" at bounding box center [1086, 288] width 15 height 15
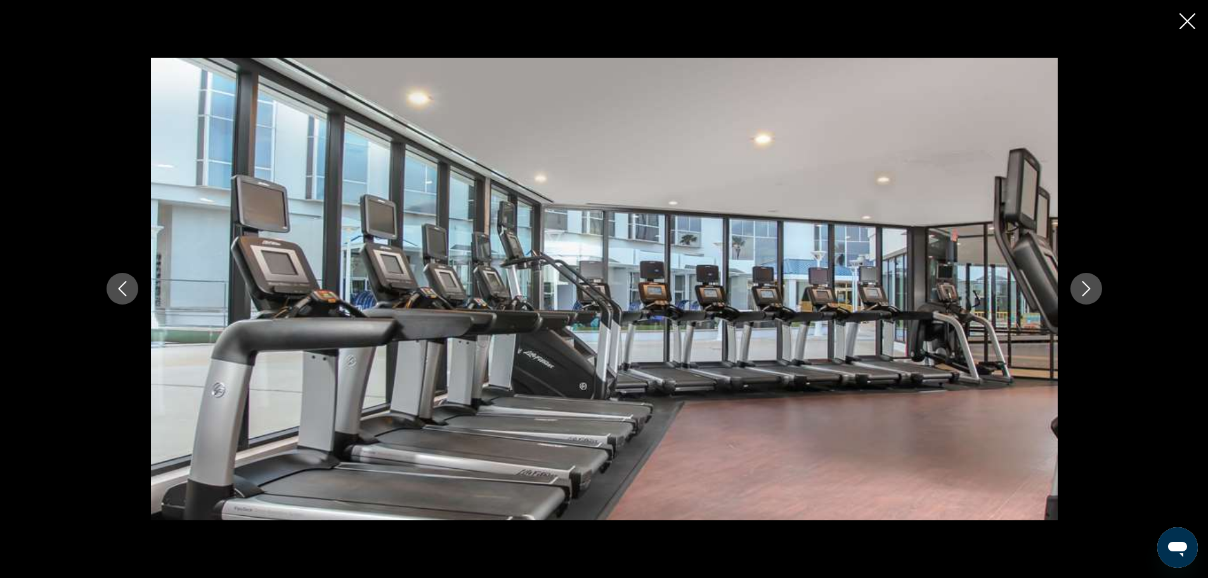
click at [1082, 284] on icon "Next image" at bounding box center [1086, 288] width 15 height 15
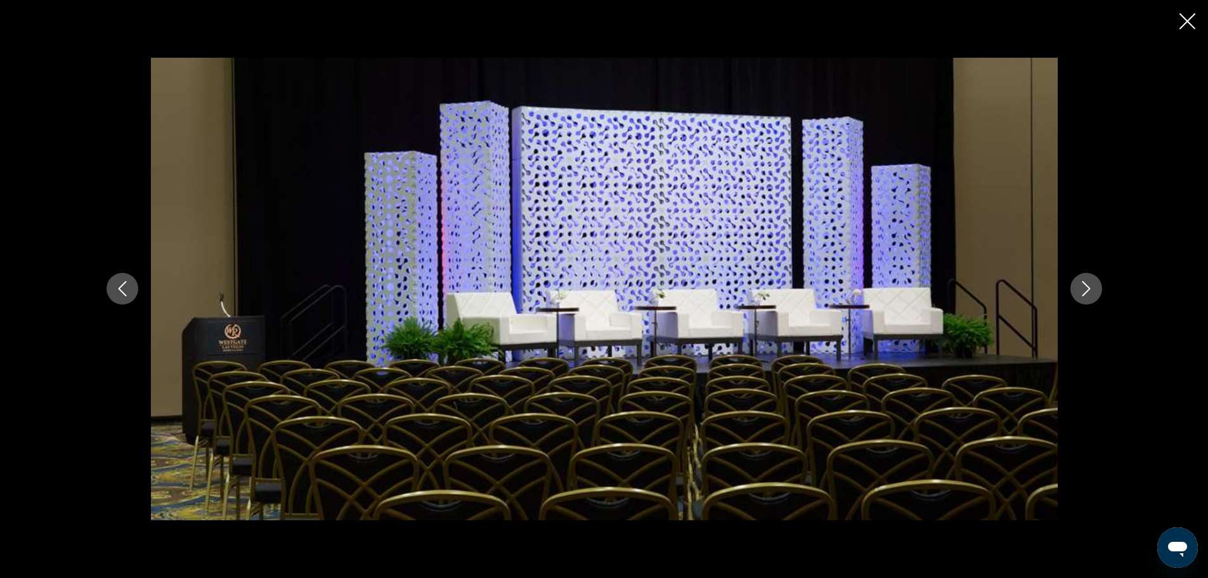
click at [1082, 284] on icon "Next image" at bounding box center [1086, 288] width 15 height 15
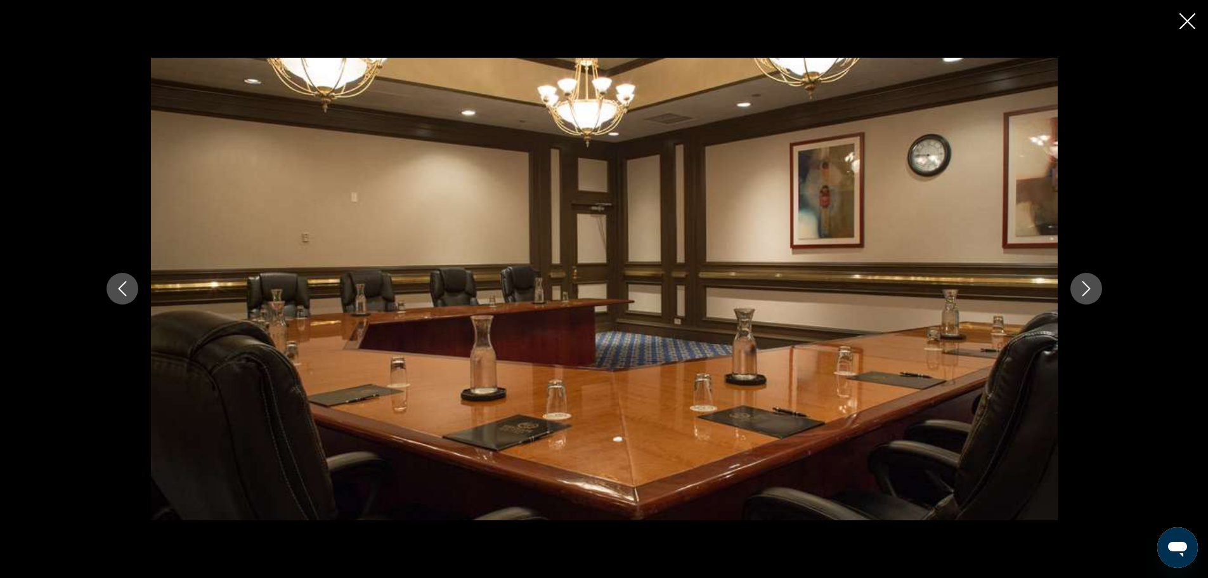
click at [1082, 284] on icon "Next image" at bounding box center [1086, 288] width 15 height 15
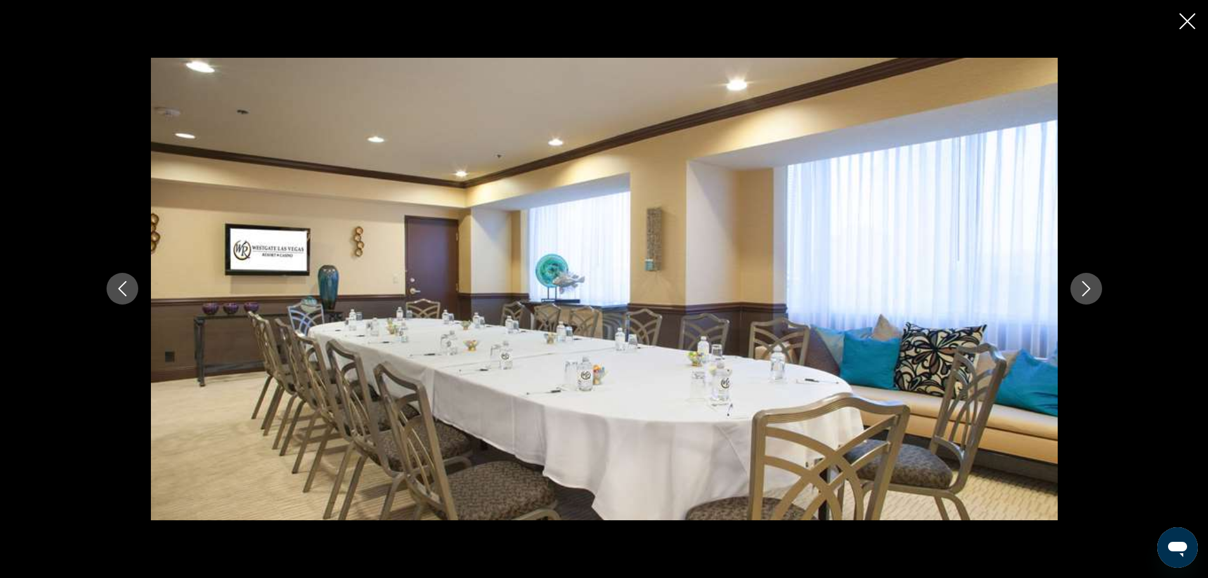
click at [1082, 284] on icon "Next image" at bounding box center [1086, 288] width 15 height 15
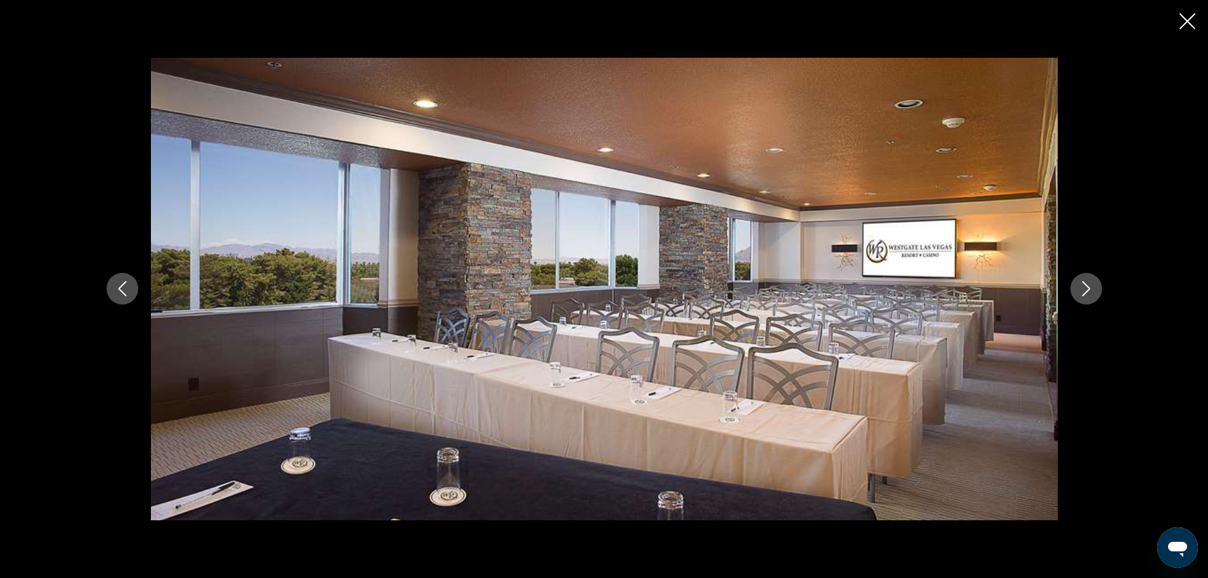
click at [1082, 284] on icon "Next image" at bounding box center [1086, 288] width 15 height 15
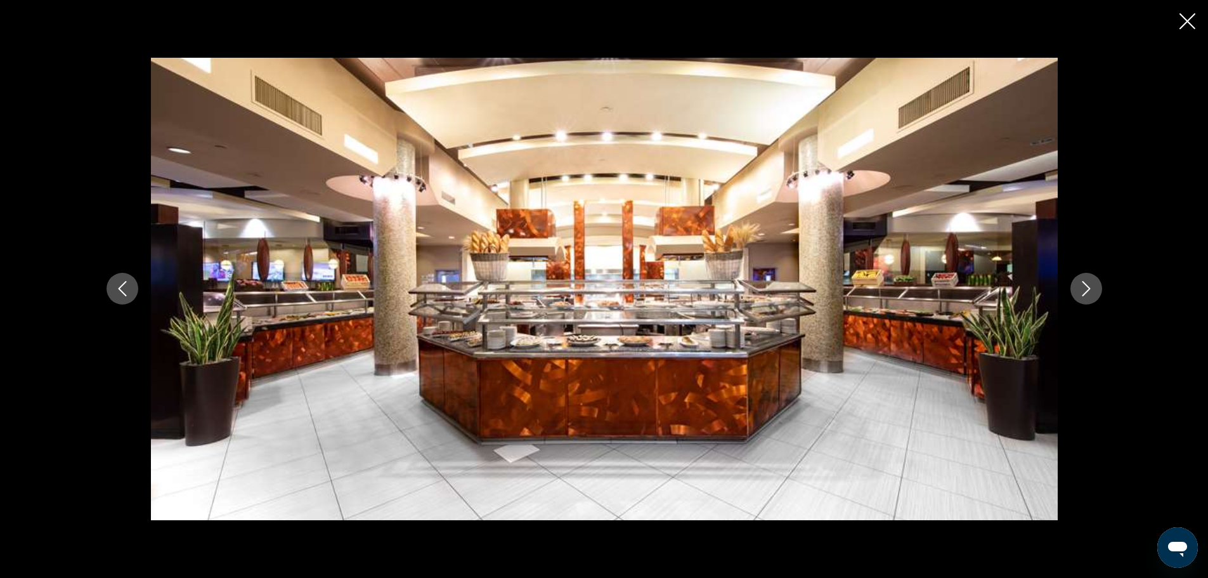
click at [1082, 284] on icon "Next image" at bounding box center [1086, 288] width 15 height 15
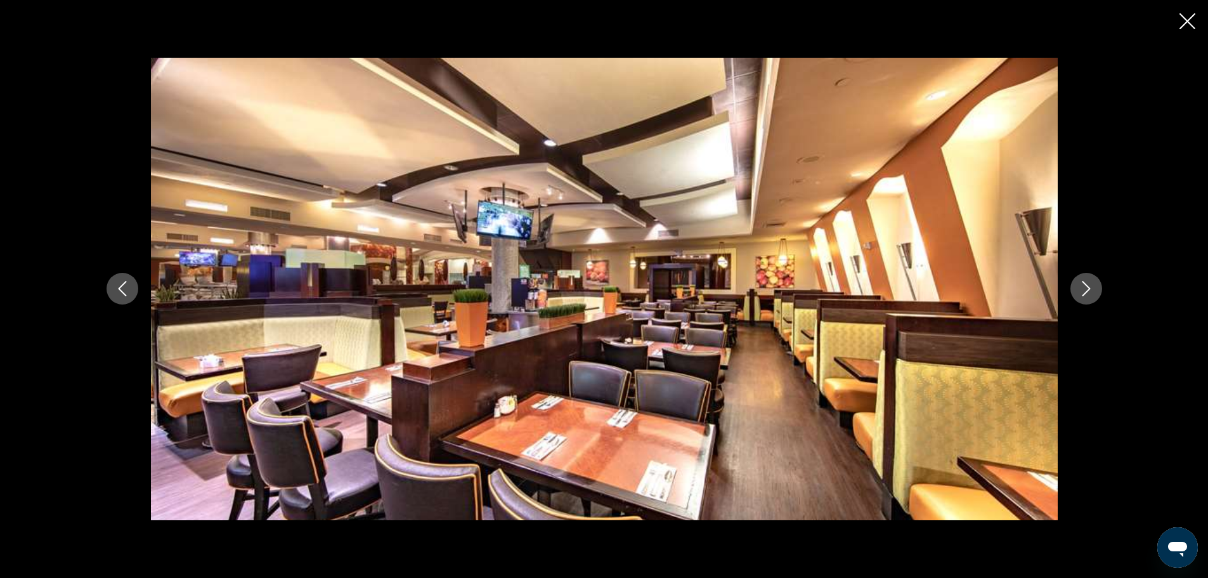
click at [115, 281] on icon "Previous image" at bounding box center [122, 288] width 15 height 15
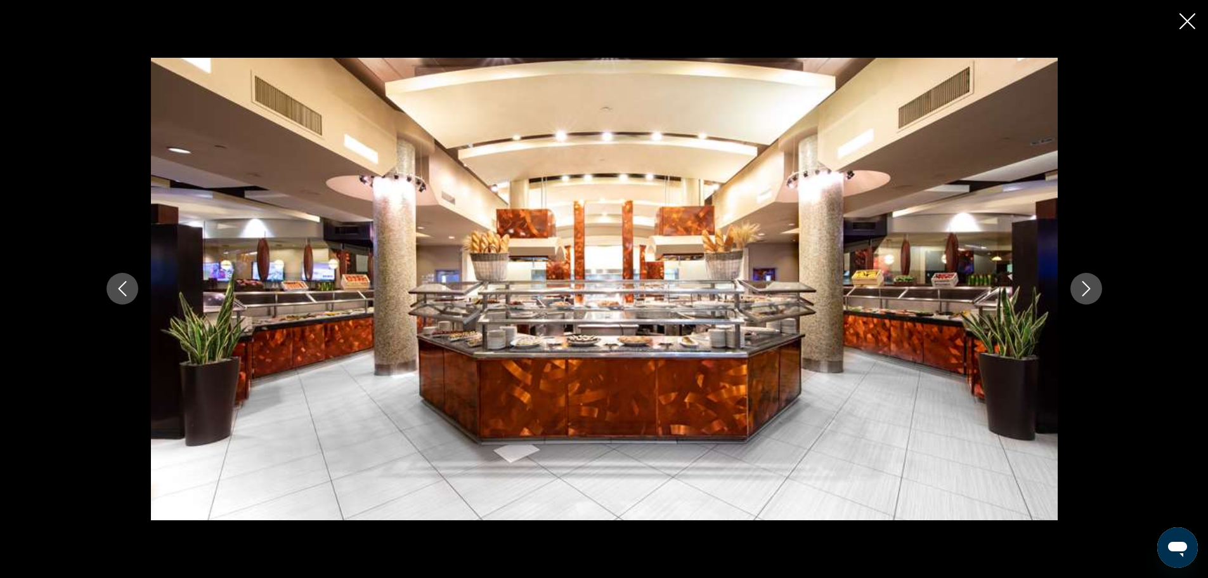
click at [1083, 287] on icon "Next image" at bounding box center [1086, 288] width 15 height 15
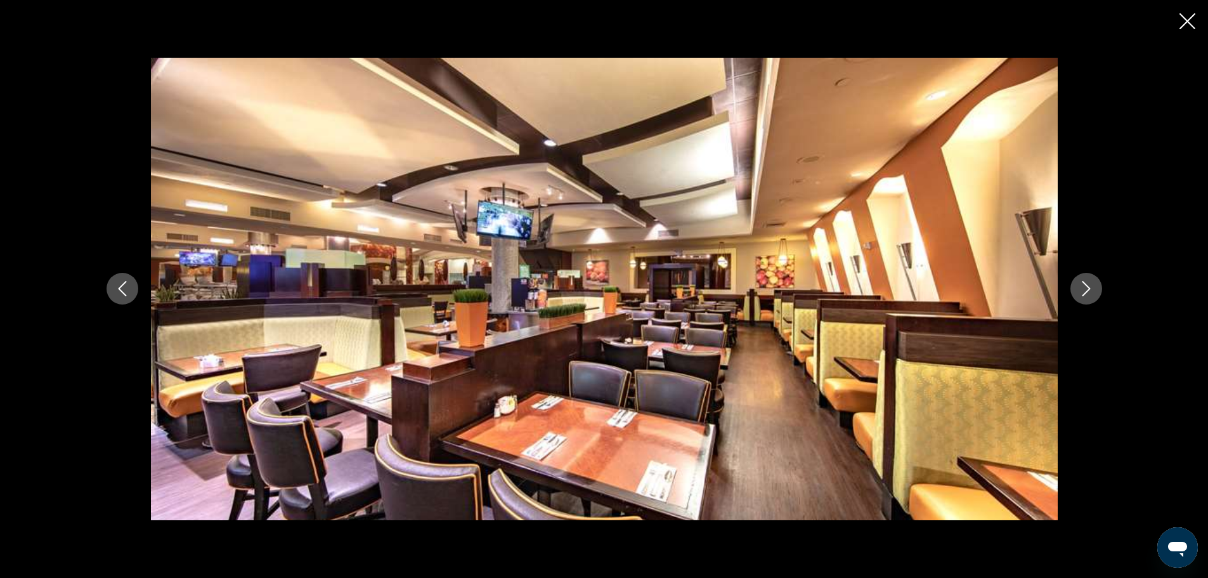
click at [1083, 287] on icon "Next image" at bounding box center [1086, 288] width 15 height 15
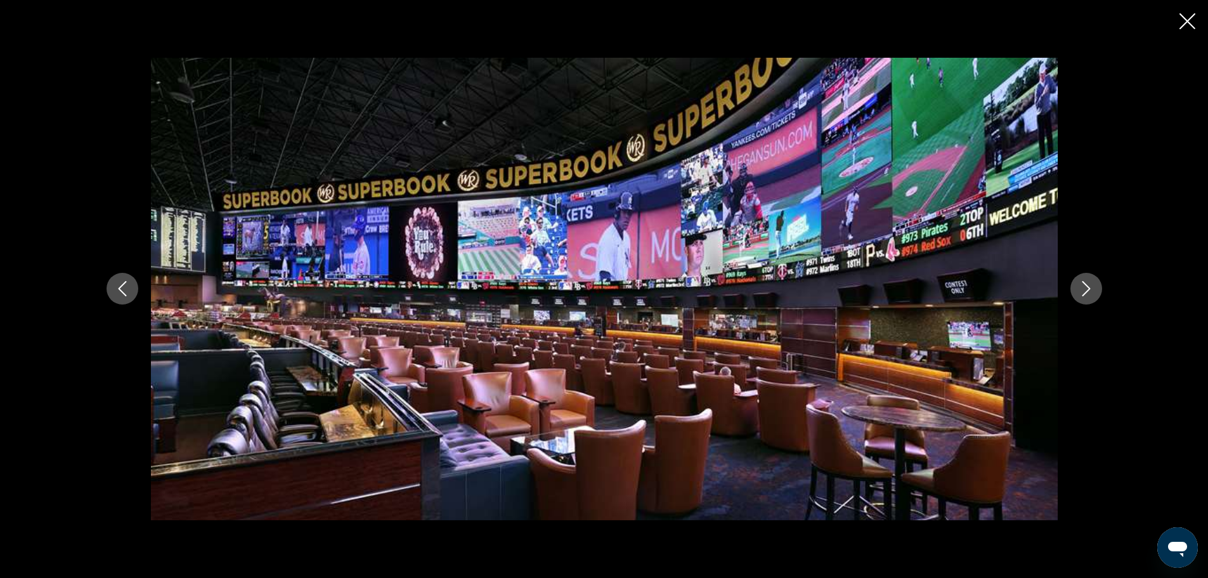
click at [1083, 287] on icon "Next image" at bounding box center [1086, 288] width 15 height 15
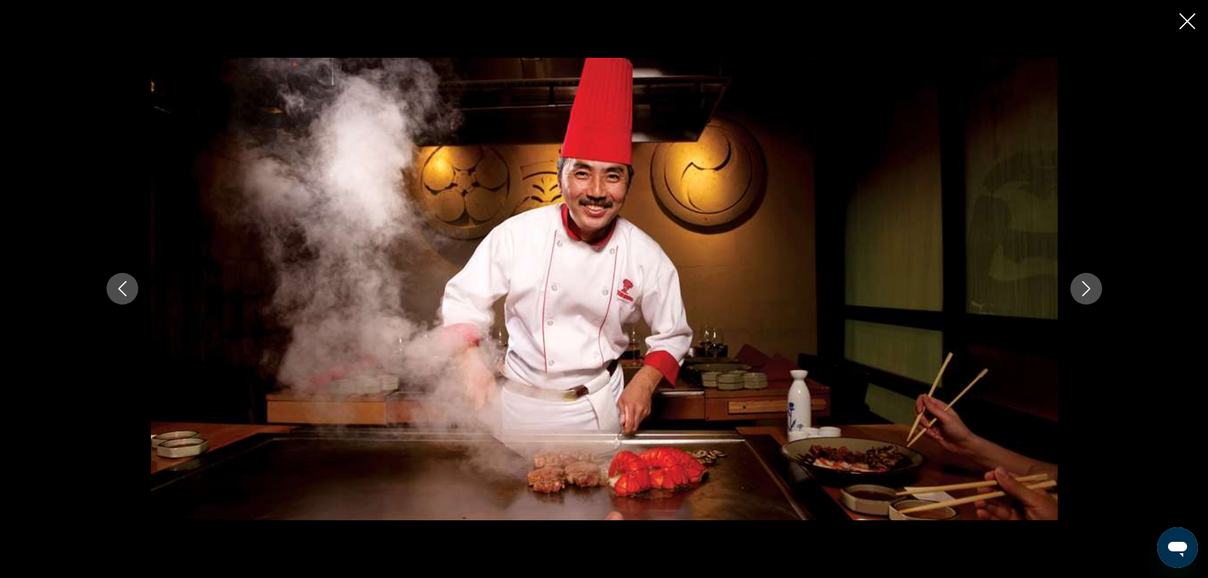
click at [1083, 287] on icon "Next image" at bounding box center [1086, 288] width 15 height 15
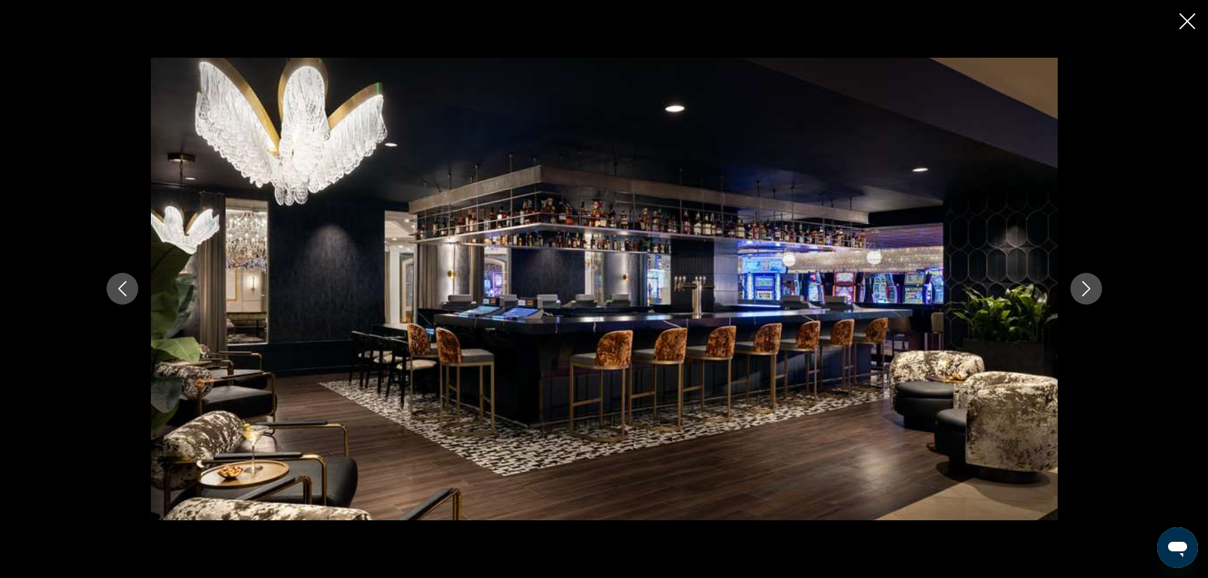
click at [1083, 287] on icon "Next image" at bounding box center [1086, 288] width 15 height 15
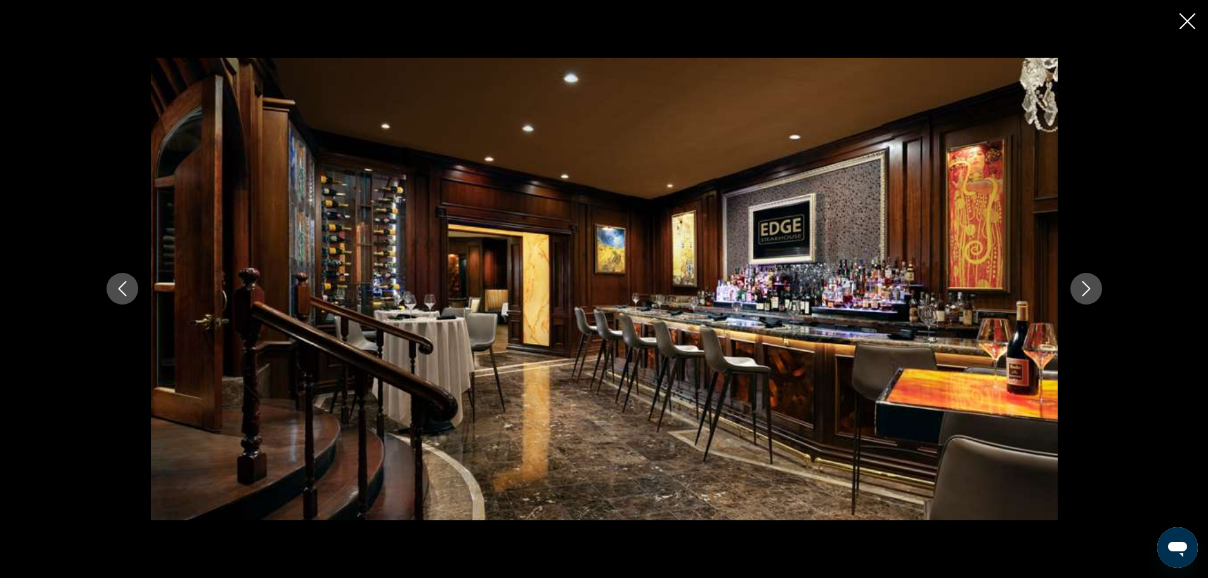
click at [1083, 287] on icon "Next image" at bounding box center [1086, 288] width 15 height 15
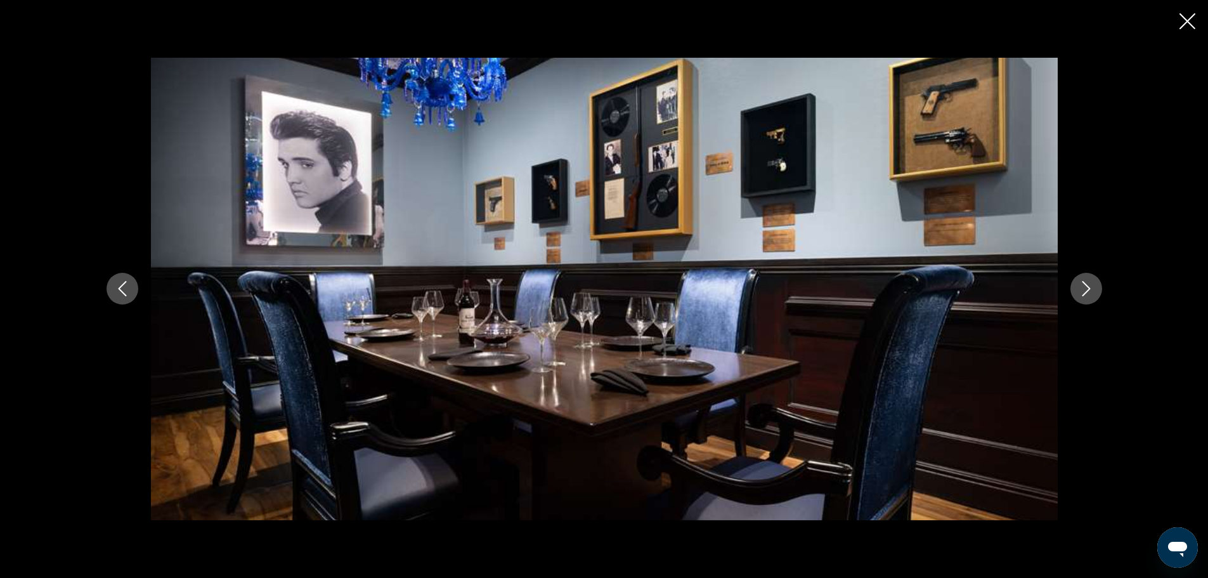
click at [1083, 287] on icon "Next image" at bounding box center [1086, 288] width 15 height 15
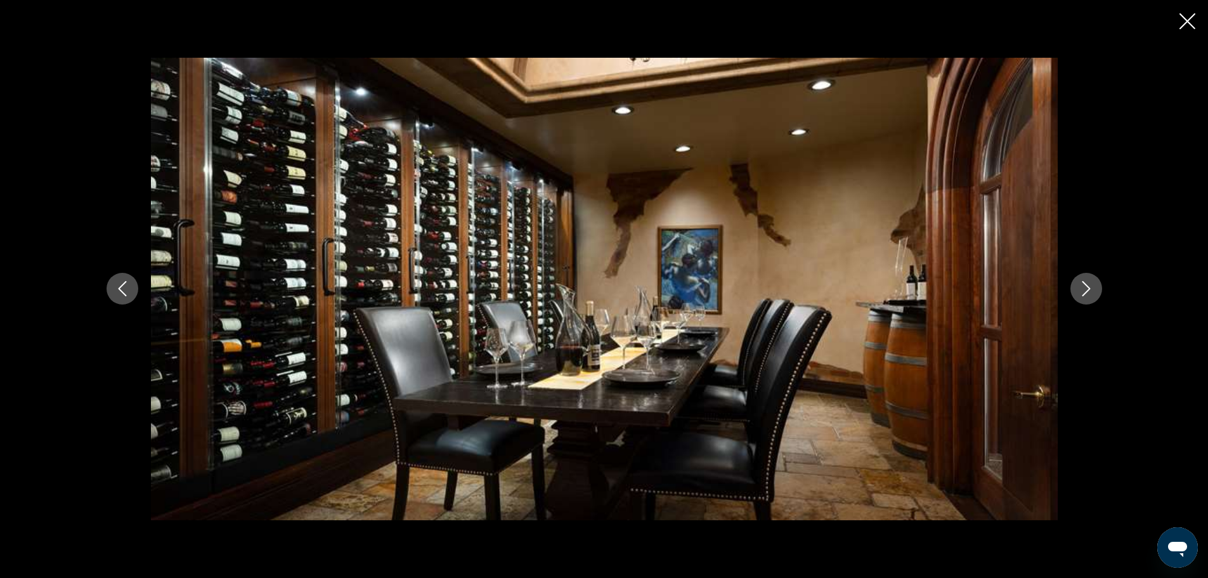
click at [1083, 287] on icon "Next image" at bounding box center [1086, 288] width 15 height 15
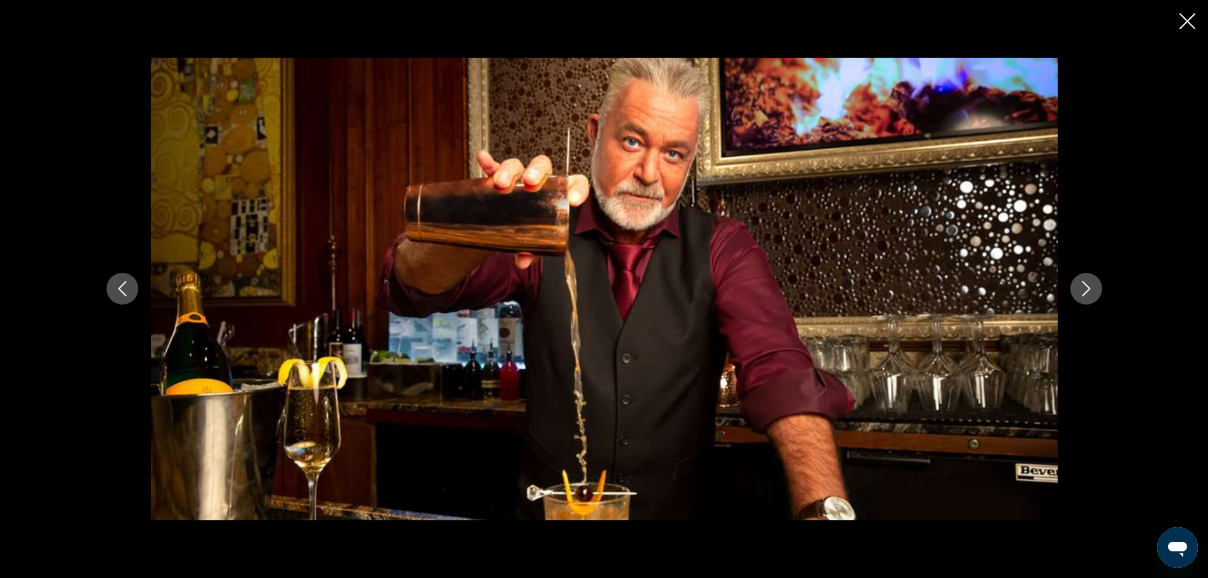
click at [1083, 287] on icon "Next image" at bounding box center [1086, 288] width 15 height 15
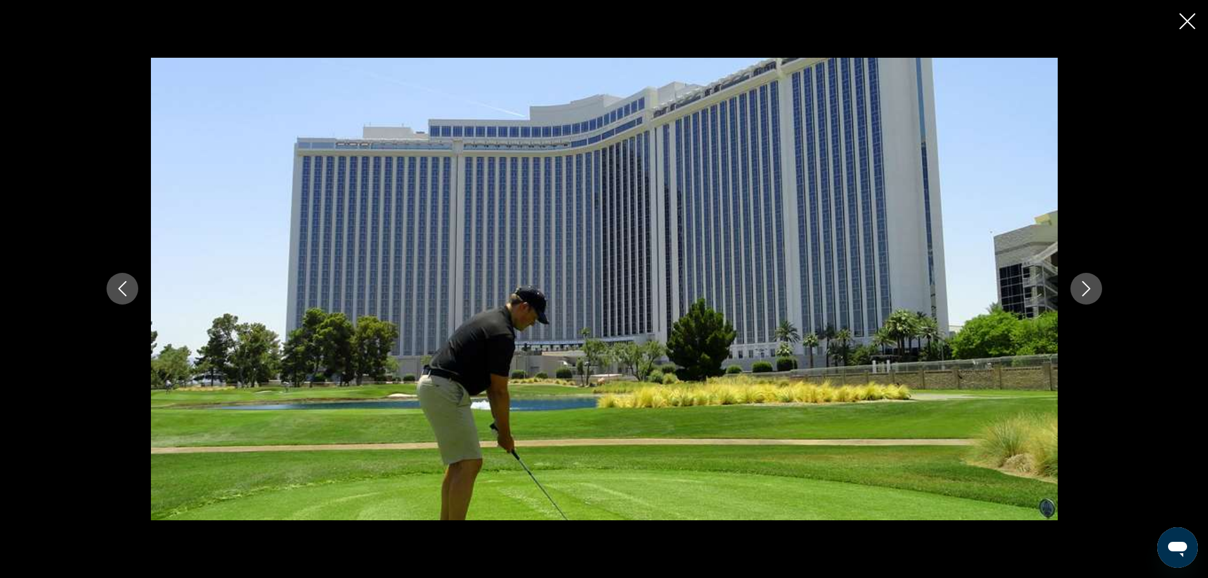
click at [1083, 287] on icon "Next image" at bounding box center [1086, 288] width 15 height 15
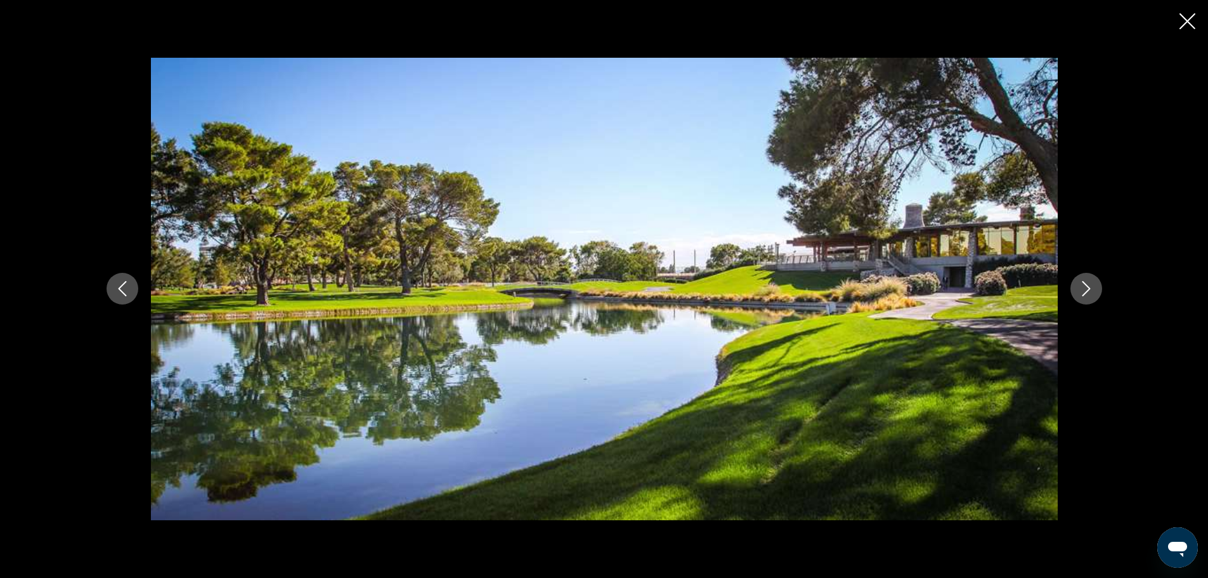
click at [1083, 287] on icon "Next image" at bounding box center [1086, 288] width 15 height 15
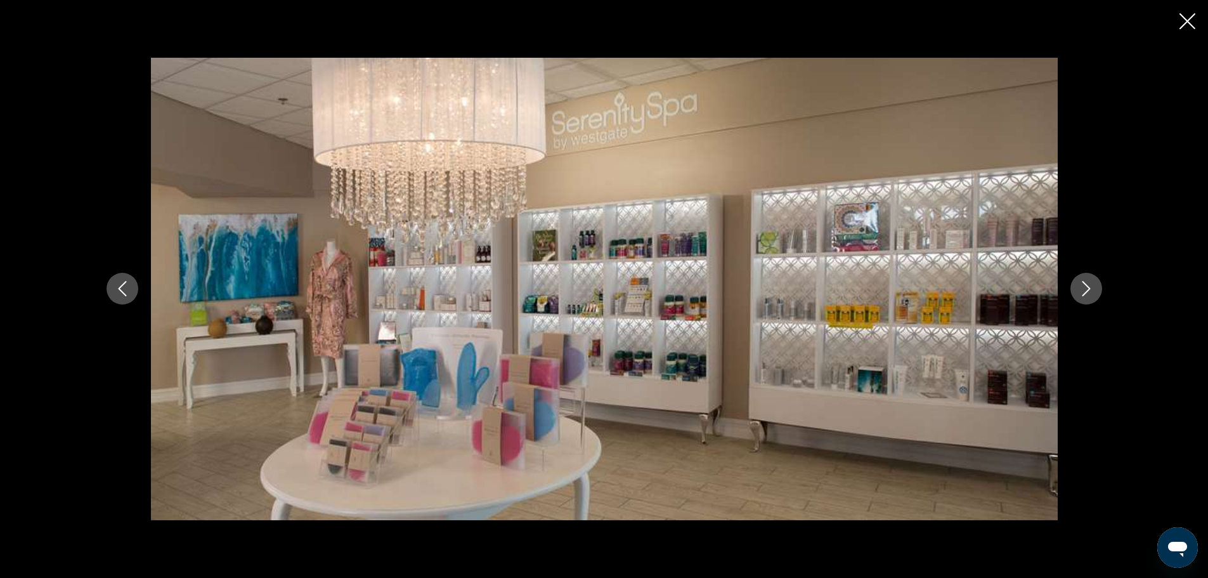
click at [1083, 287] on icon "Next image" at bounding box center [1086, 288] width 15 height 15
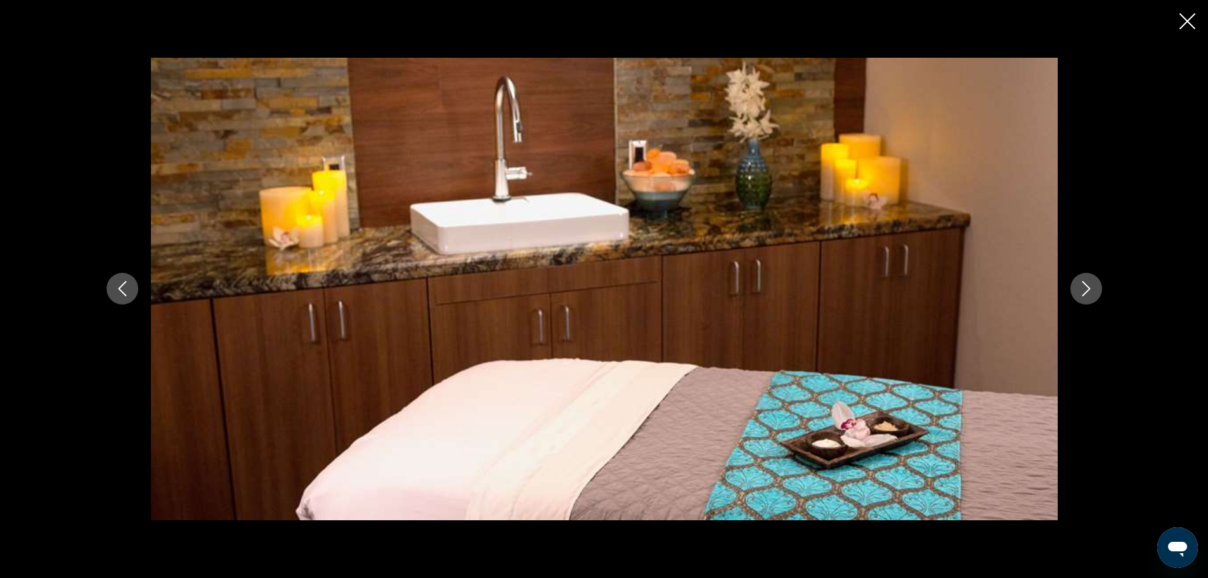
click at [1083, 287] on icon "Next image" at bounding box center [1086, 288] width 15 height 15
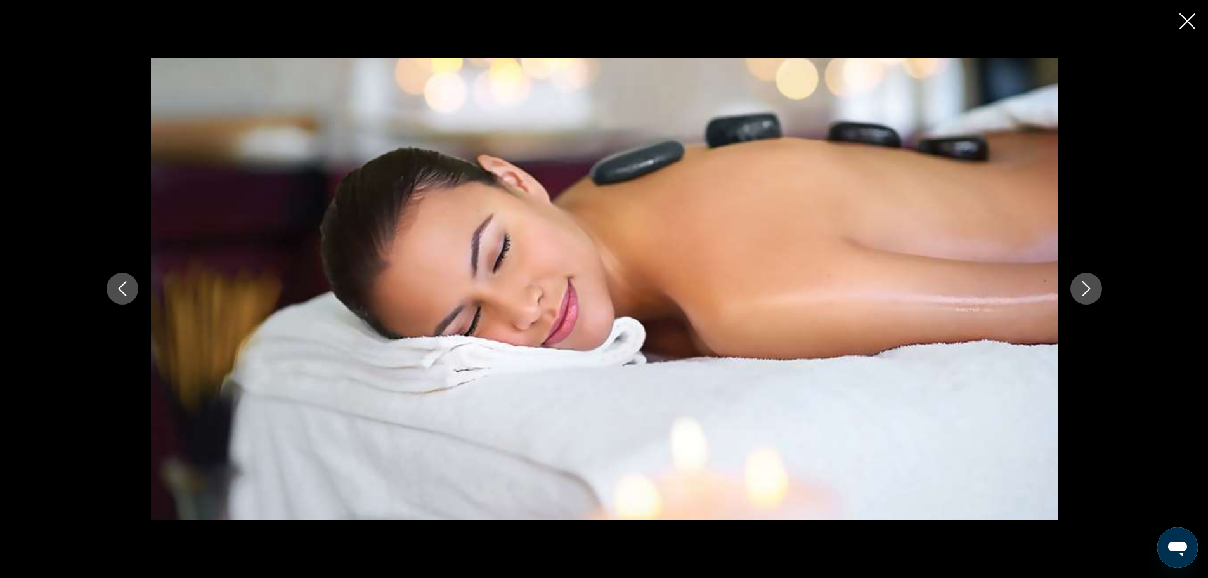
click at [1083, 287] on icon "Next image" at bounding box center [1086, 288] width 15 height 15
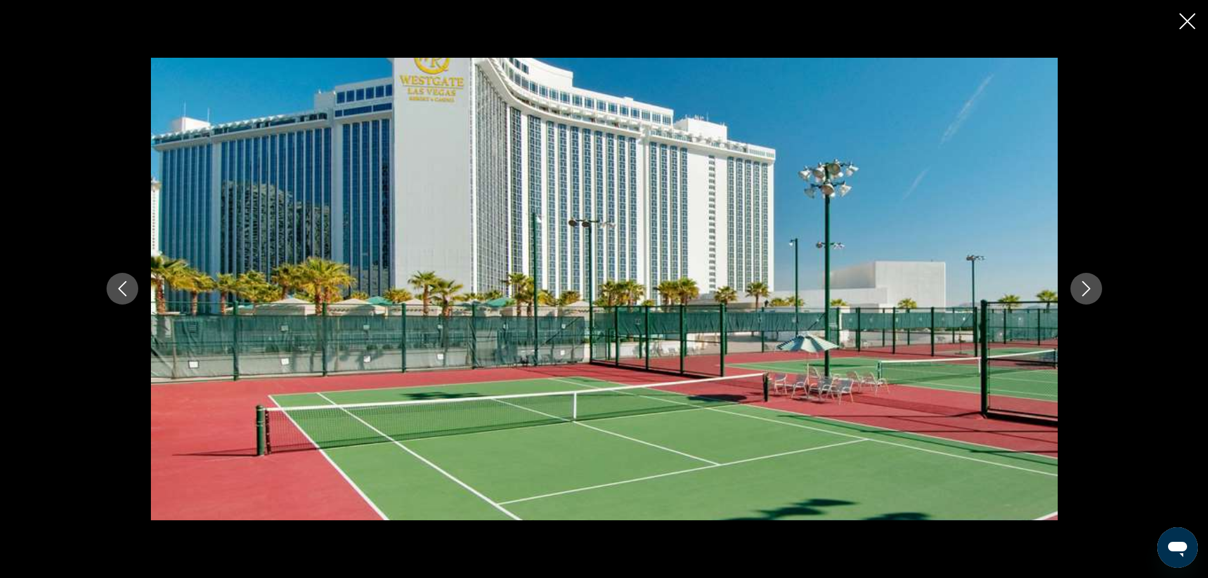
click at [1083, 287] on icon "Next image" at bounding box center [1086, 288] width 15 height 15
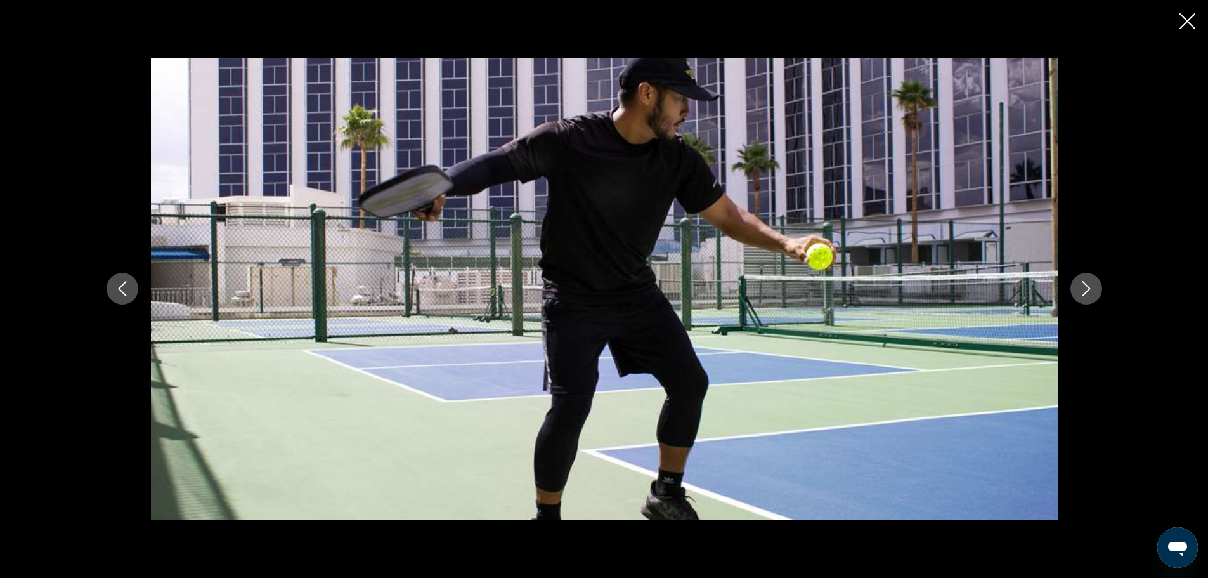
click at [1083, 287] on icon "Next image" at bounding box center [1086, 288] width 15 height 15
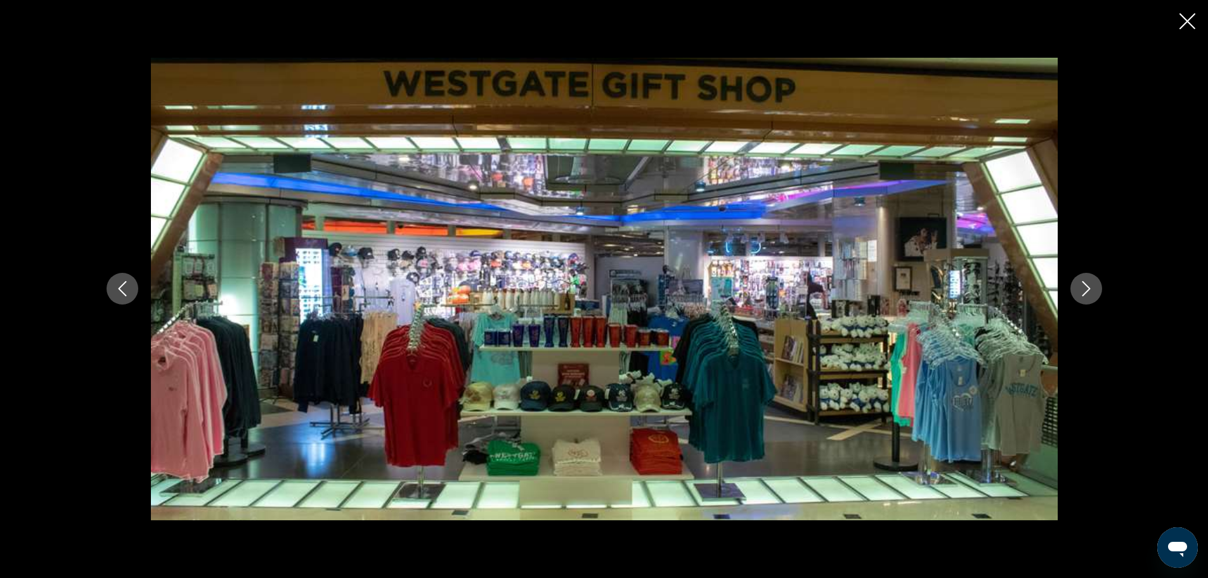
click at [1083, 287] on icon "Next image" at bounding box center [1086, 288] width 15 height 15
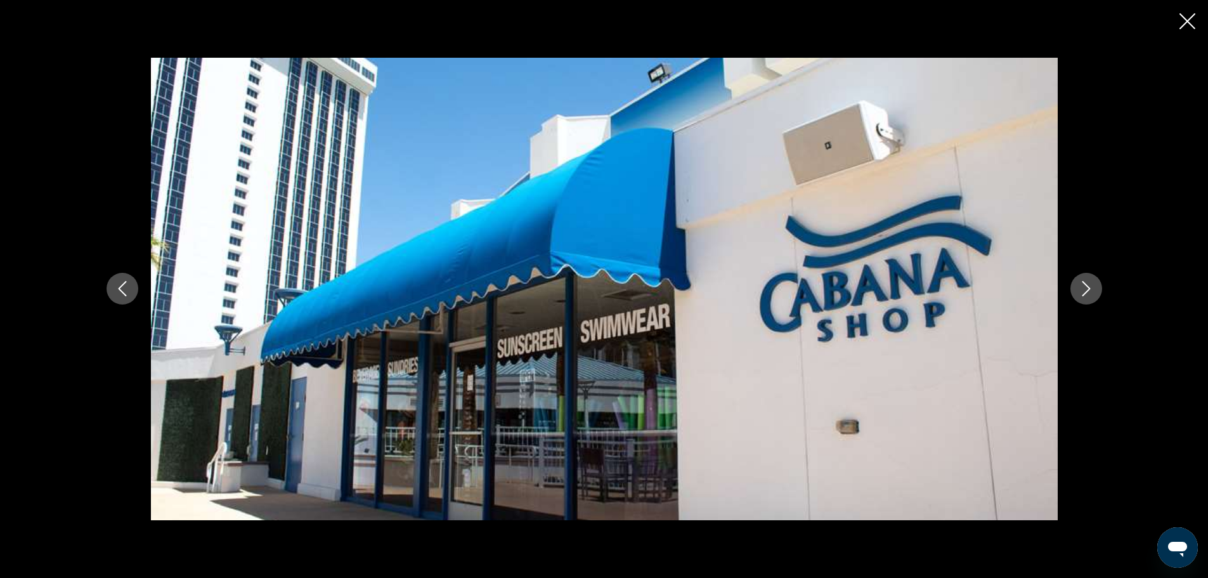
click at [1083, 287] on icon "Next image" at bounding box center [1086, 288] width 15 height 15
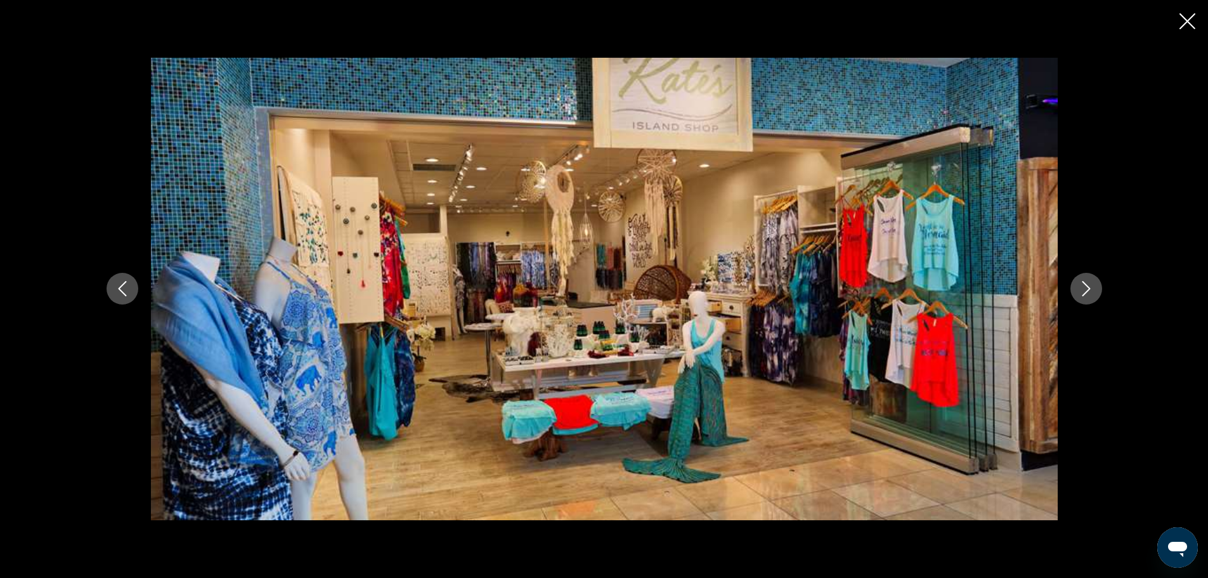
click at [1083, 287] on icon "Next image" at bounding box center [1086, 288] width 15 height 15
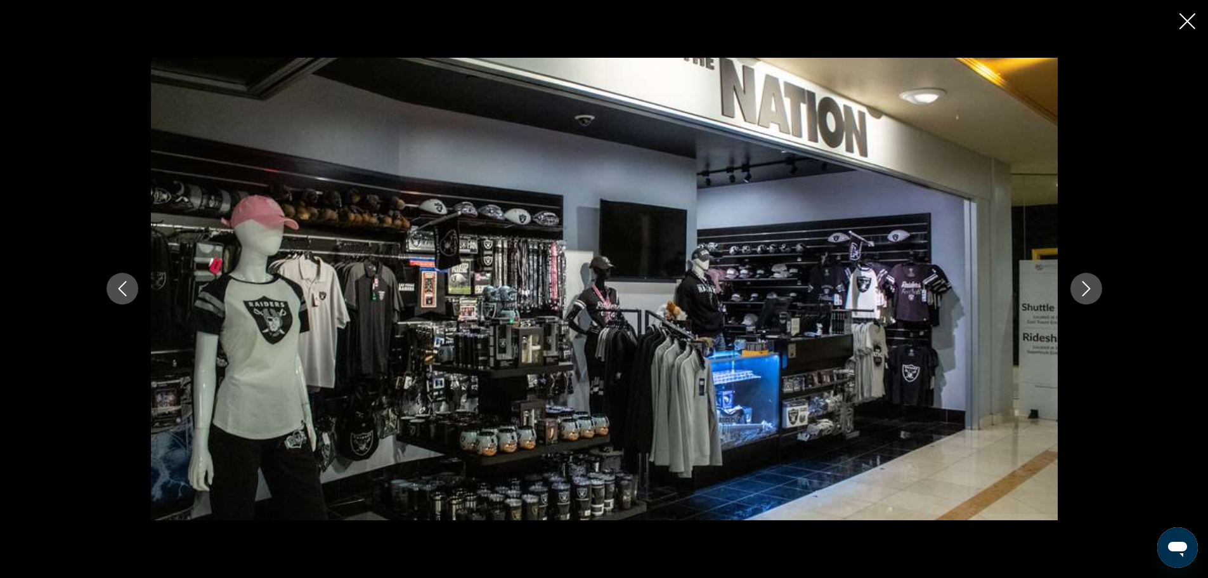
click at [1083, 287] on icon "Next image" at bounding box center [1086, 288] width 15 height 15
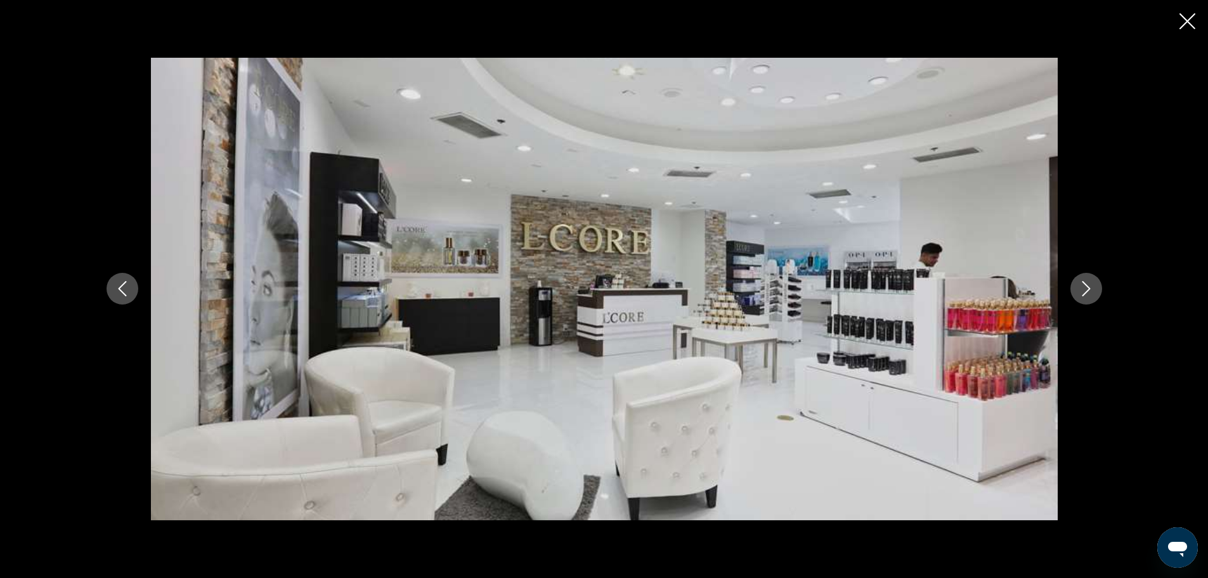
click at [1083, 287] on icon "Next image" at bounding box center [1086, 288] width 15 height 15
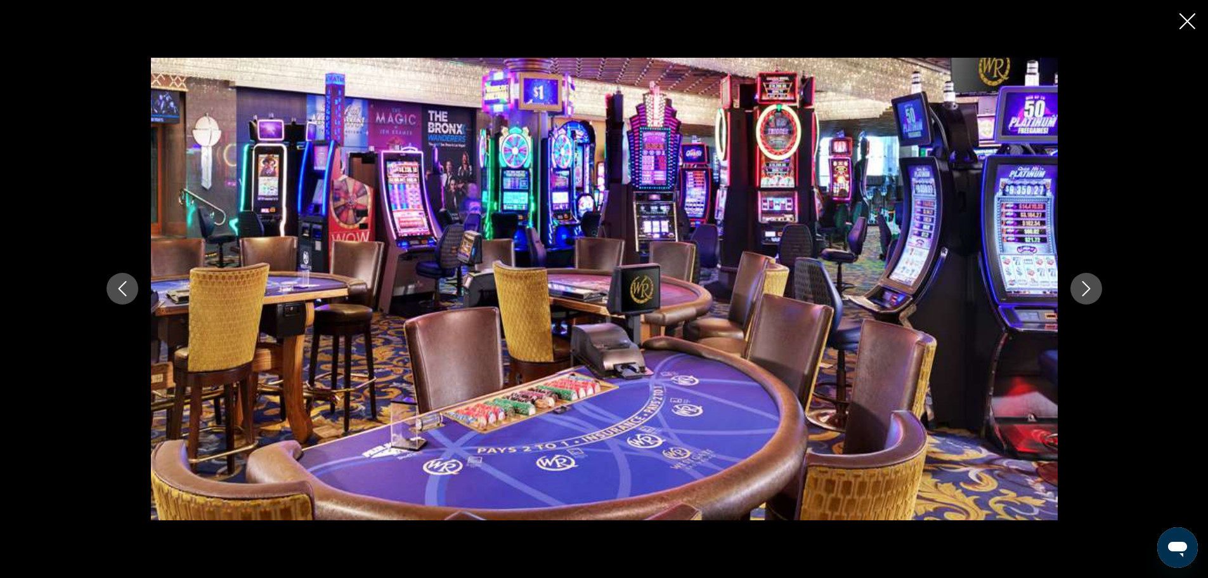
click at [1083, 287] on icon "Next image" at bounding box center [1086, 288] width 15 height 15
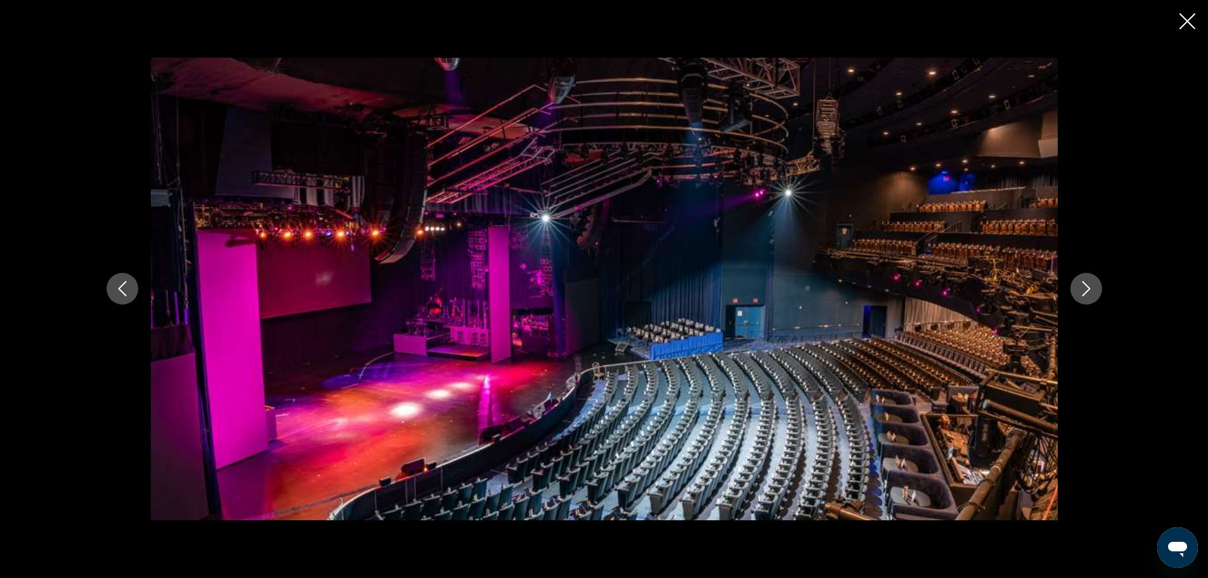
click at [1083, 287] on icon "Next image" at bounding box center [1086, 288] width 15 height 15
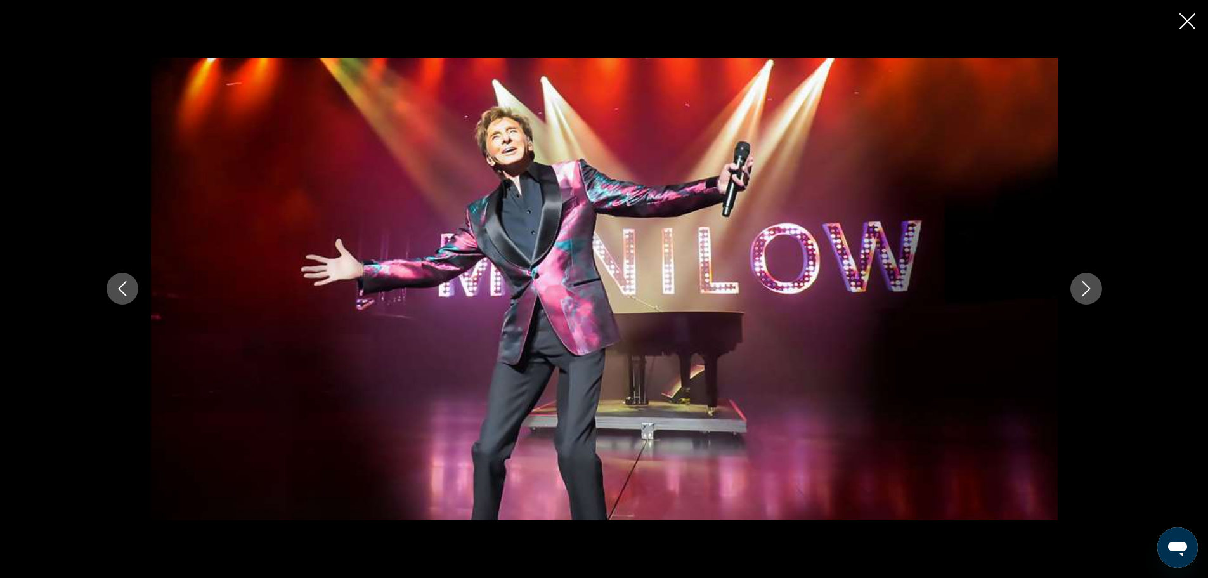
click at [1083, 287] on icon "Next image" at bounding box center [1086, 288] width 15 height 15
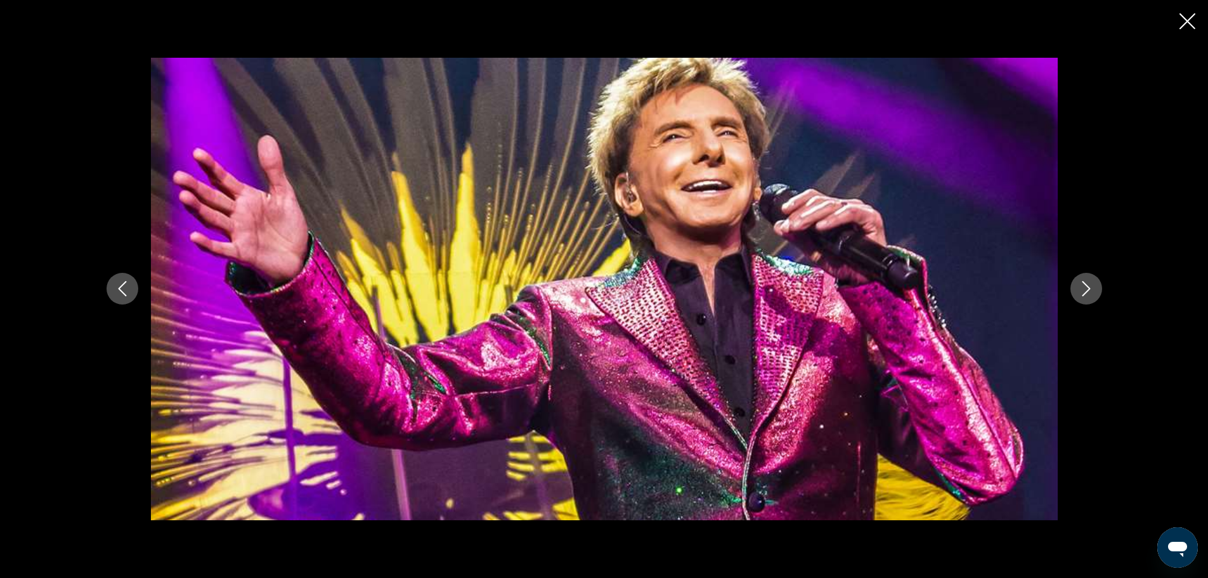
click at [1083, 287] on icon "Next image" at bounding box center [1086, 288] width 15 height 15
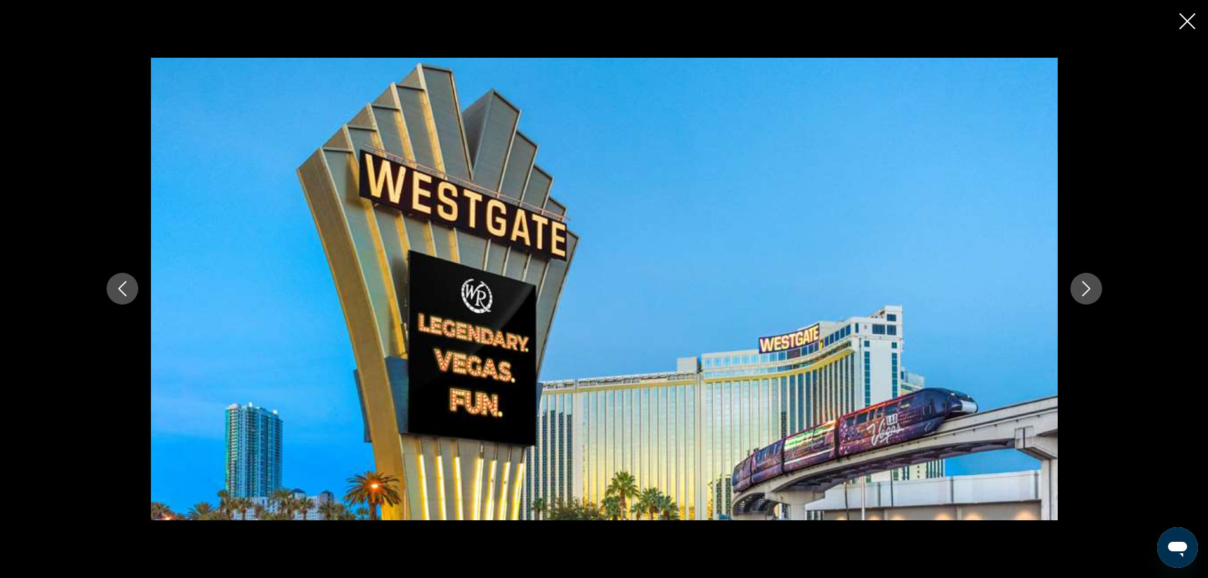
click at [1083, 287] on icon "Next image" at bounding box center [1086, 288] width 15 height 15
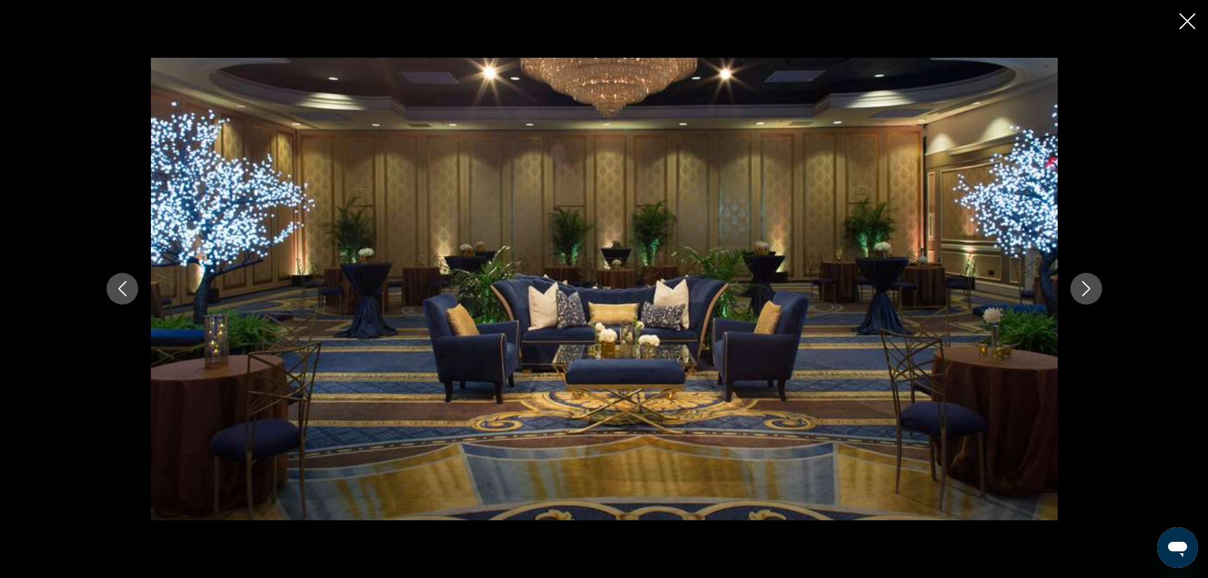
click at [1083, 287] on icon "Next image" at bounding box center [1086, 288] width 15 height 15
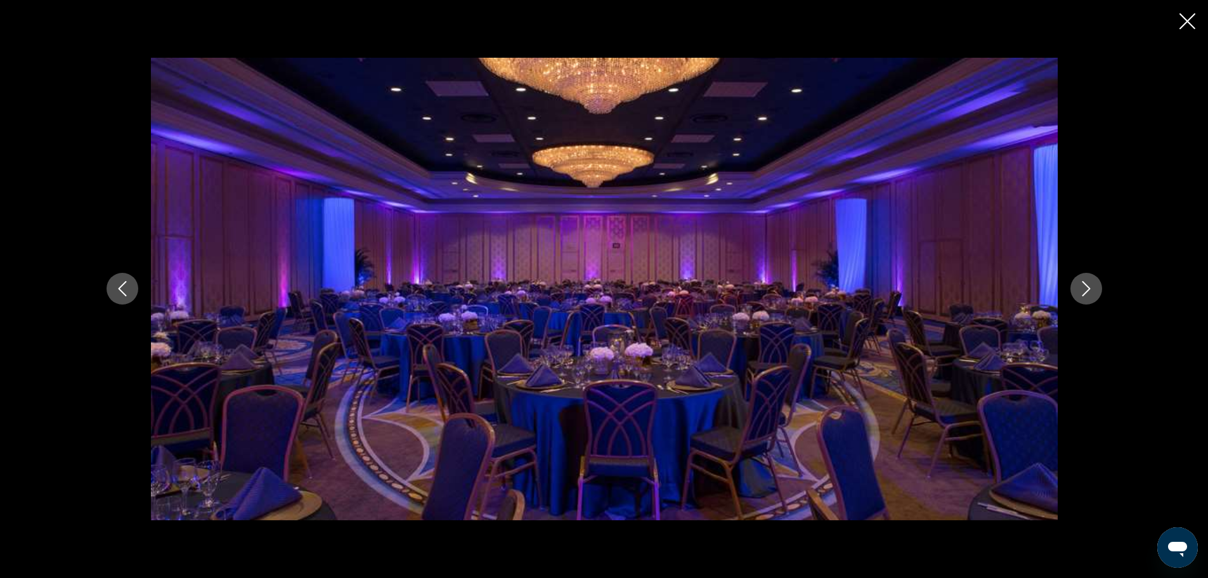
click at [1083, 287] on icon "Next image" at bounding box center [1086, 288] width 15 height 15
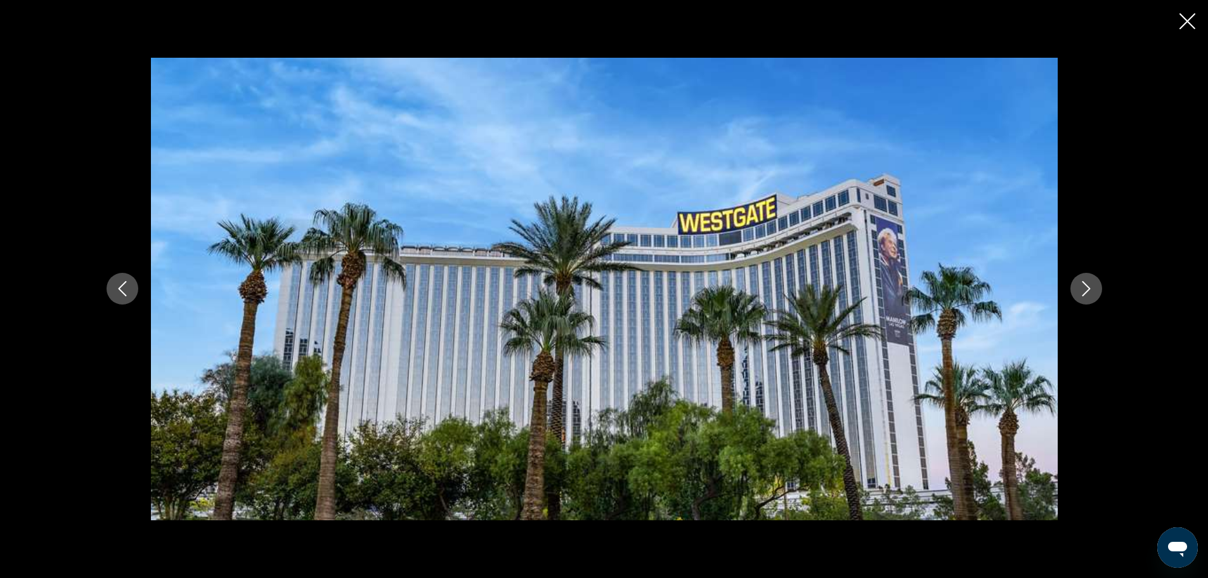
click at [1083, 287] on icon "Next image" at bounding box center [1086, 288] width 15 height 15
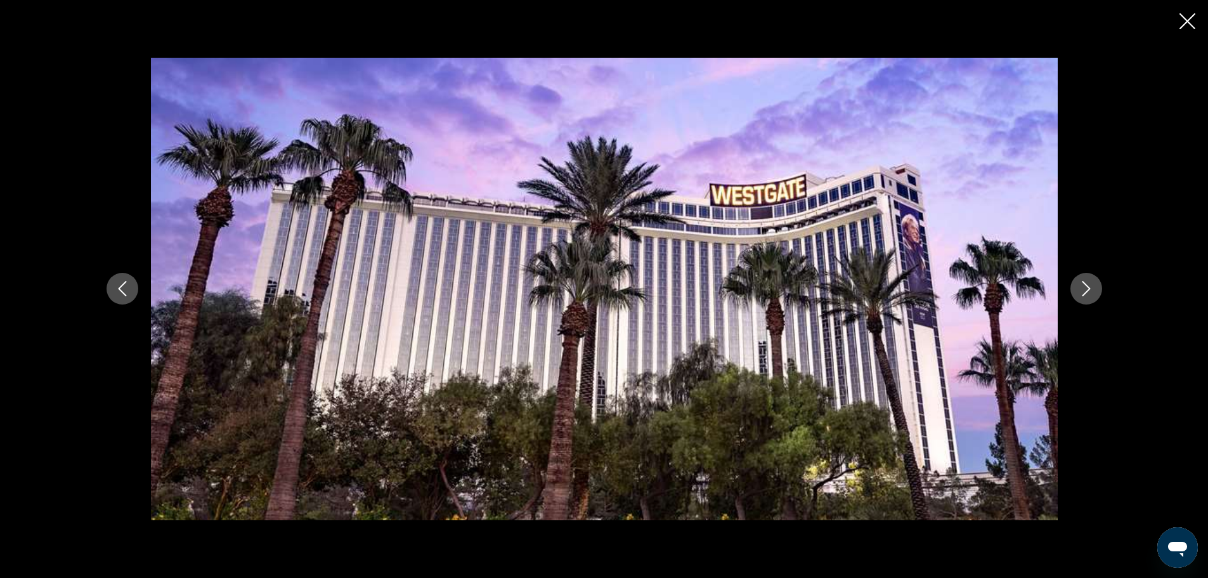
click at [1083, 287] on icon "Next image" at bounding box center [1086, 288] width 15 height 15
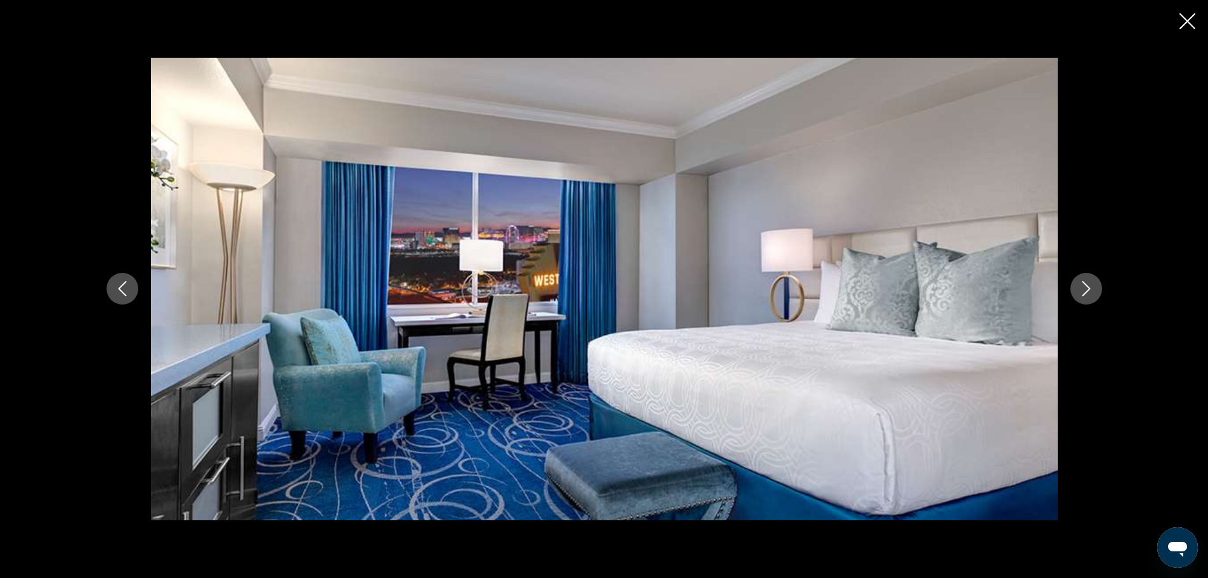
click at [1083, 287] on icon "Next image" at bounding box center [1086, 288] width 15 height 15
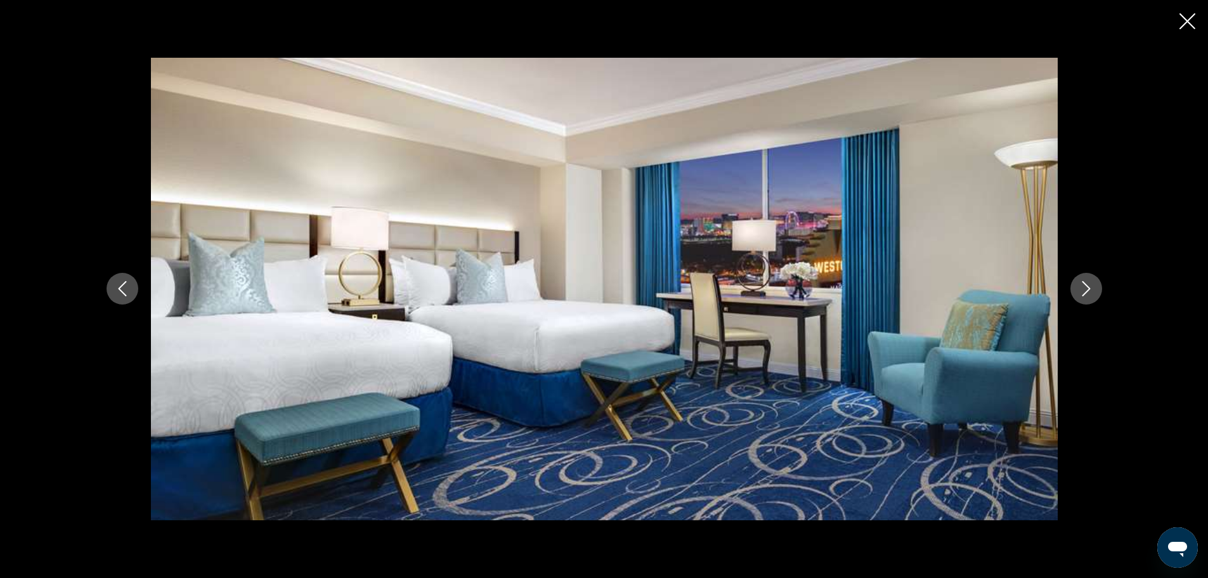
click at [1083, 287] on icon "Next image" at bounding box center [1086, 288] width 15 height 15
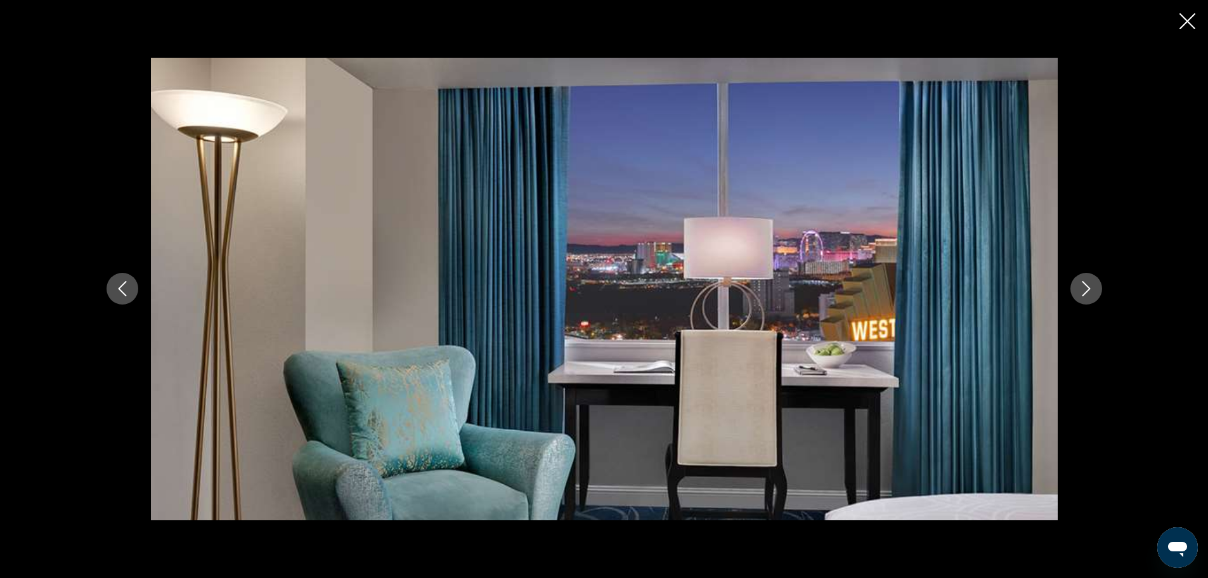
click at [1083, 287] on icon "Next image" at bounding box center [1086, 288] width 15 height 15
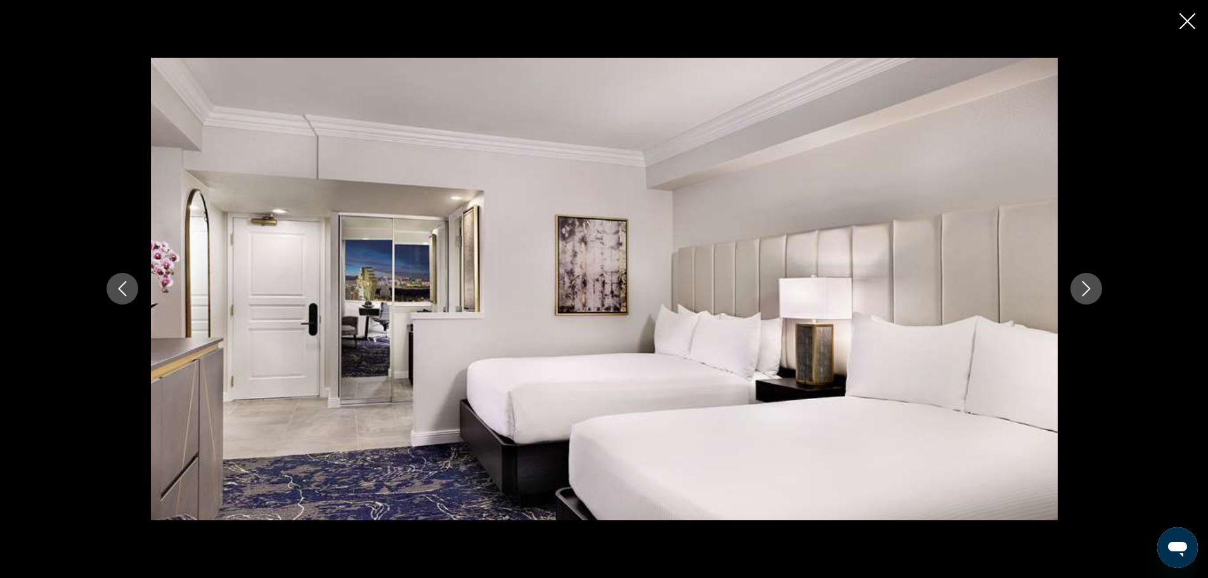
click at [1082, 285] on icon "Next image" at bounding box center [1086, 288] width 15 height 15
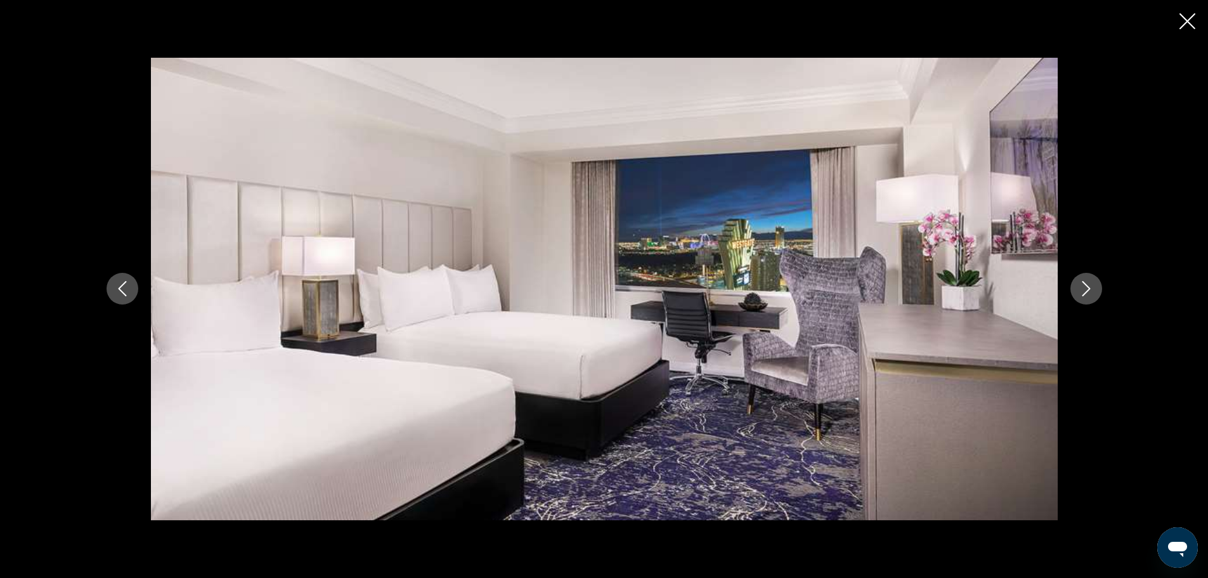
click at [1082, 285] on icon "Next image" at bounding box center [1086, 288] width 15 height 15
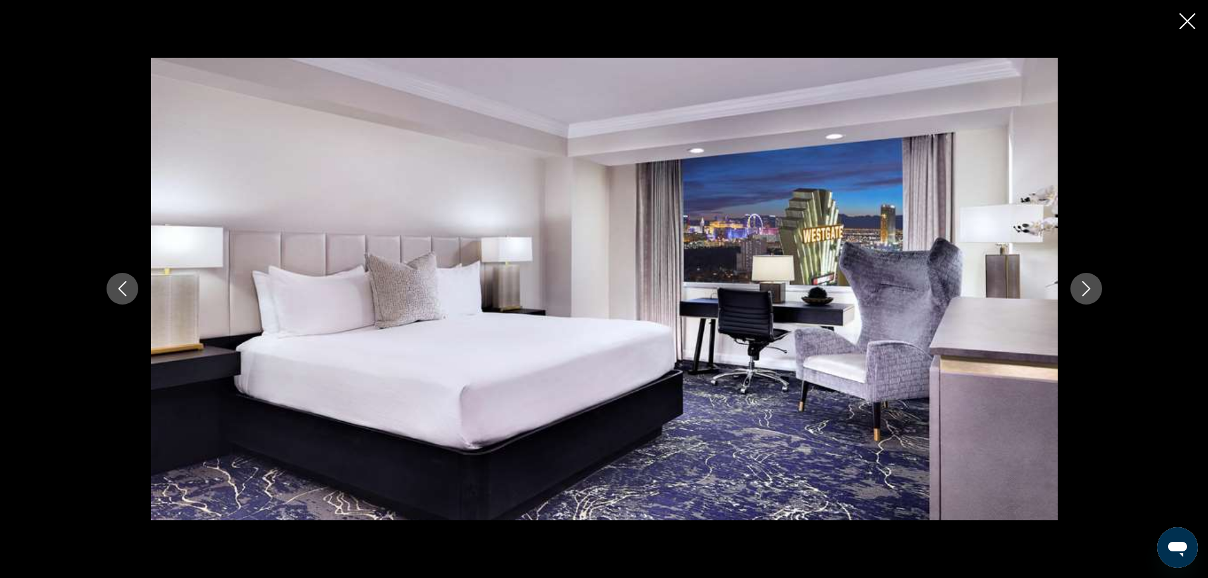
click at [1082, 285] on icon "Next image" at bounding box center [1086, 288] width 15 height 15
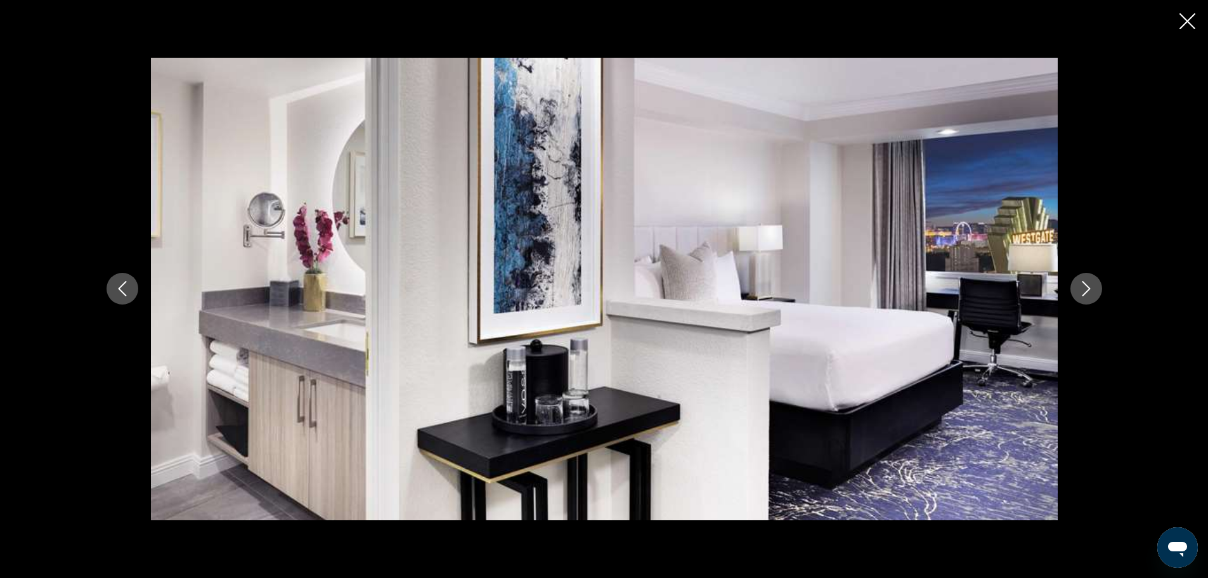
click at [1082, 285] on icon "Next image" at bounding box center [1086, 288] width 15 height 15
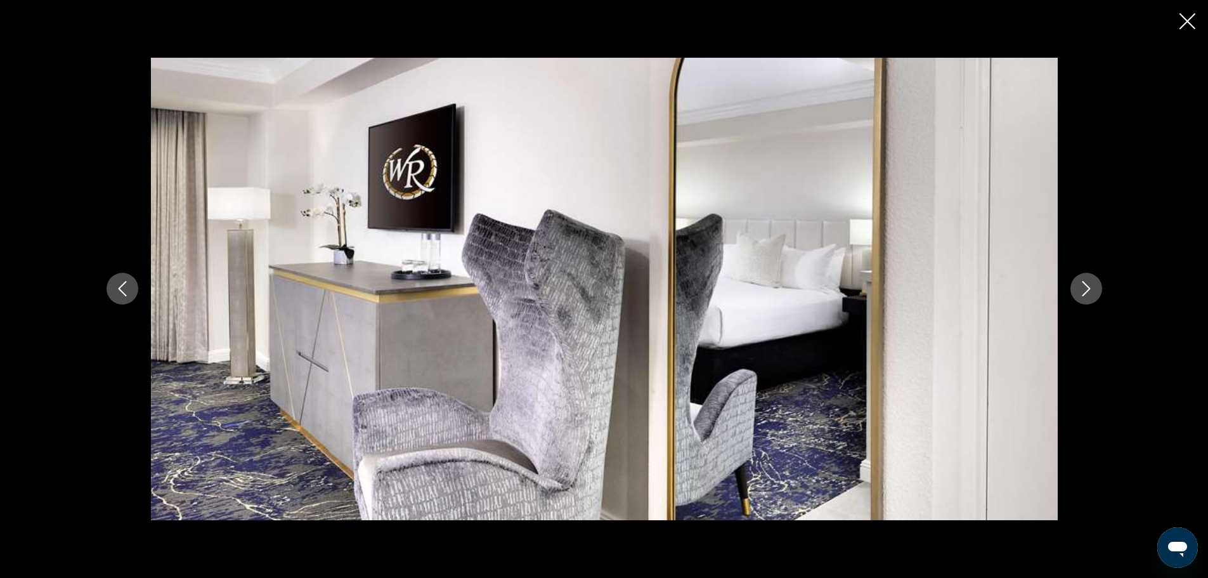
click at [1082, 285] on icon "Next image" at bounding box center [1086, 288] width 15 height 15
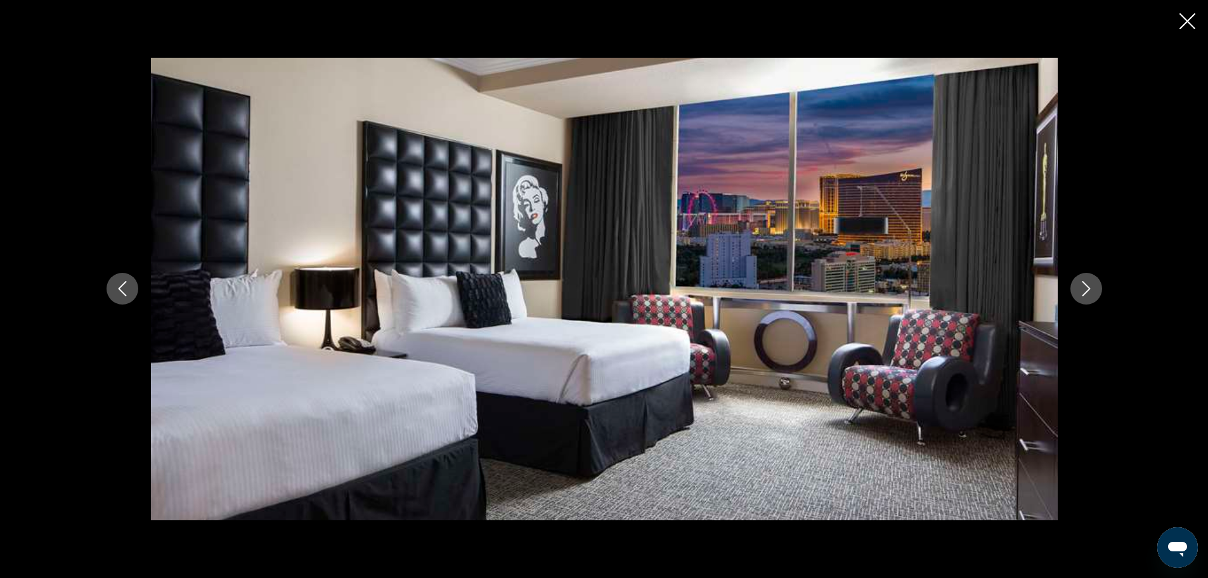
click at [1087, 289] on icon "Next image" at bounding box center [1086, 288] width 15 height 15
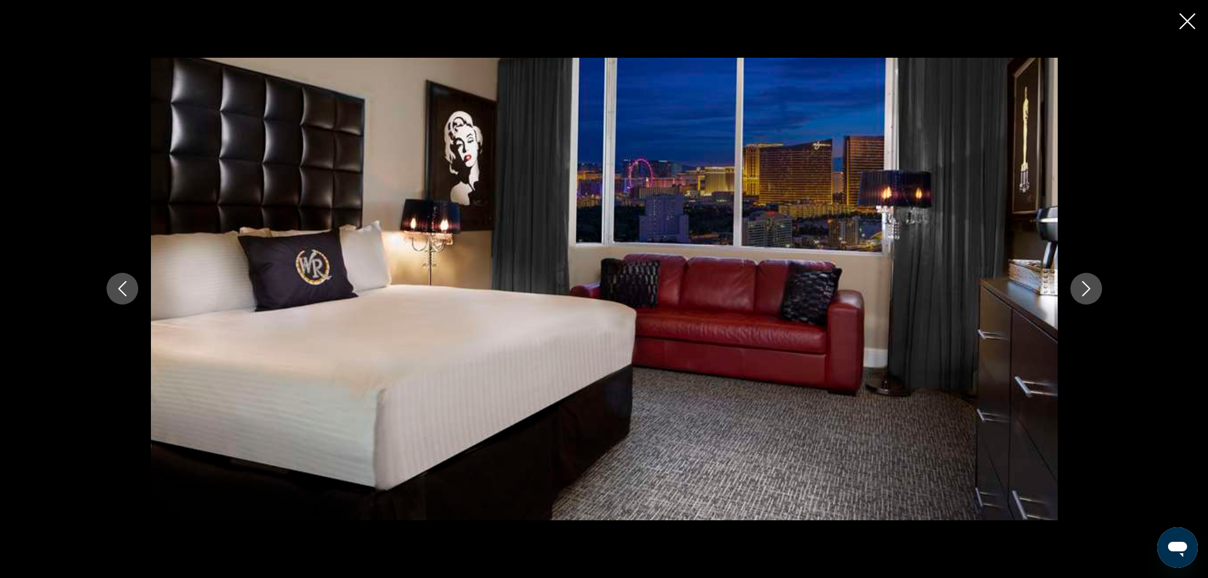
click at [1087, 289] on icon "Next image" at bounding box center [1086, 288] width 15 height 15
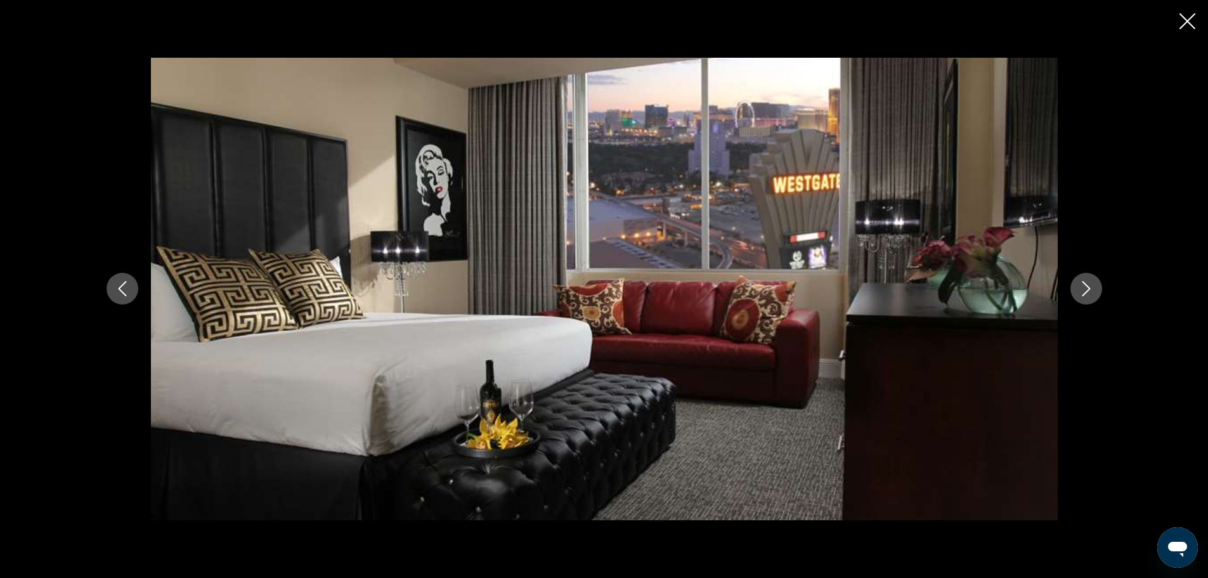
click at [1087, 289] on icon "Next image" at bounding box center [1086, 288] width 15 height 15
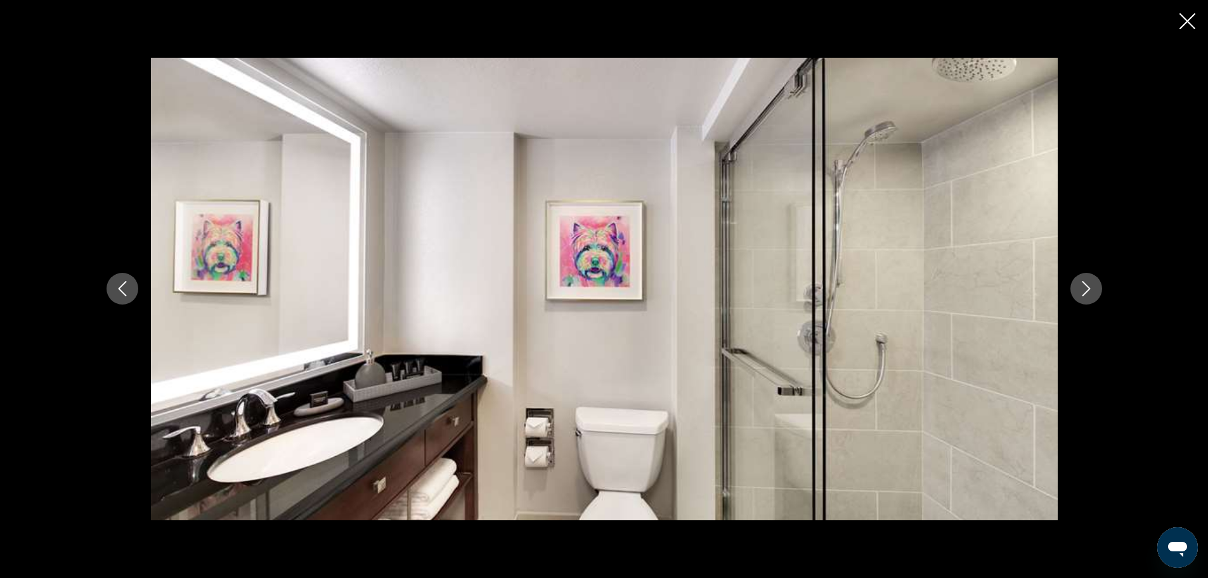
click at [1087, 289] on icon "Next image" at bounding box center [1086, 288] width 15 height 15
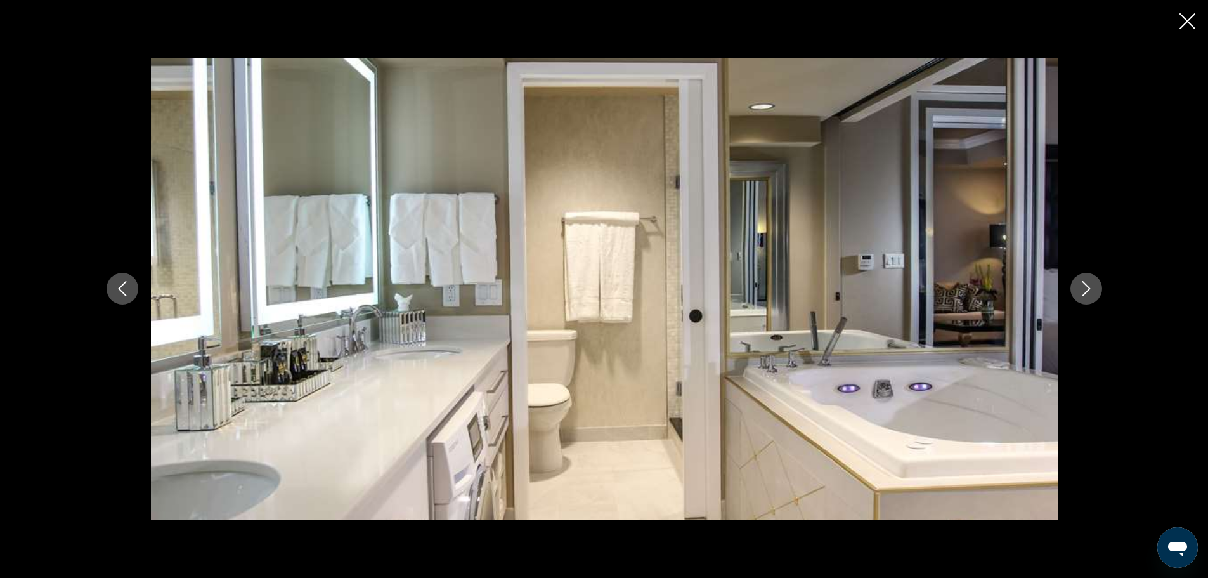
click at [1087, 289] on icon "Next image" at bounding box center [1086, 288] width 15 height 15
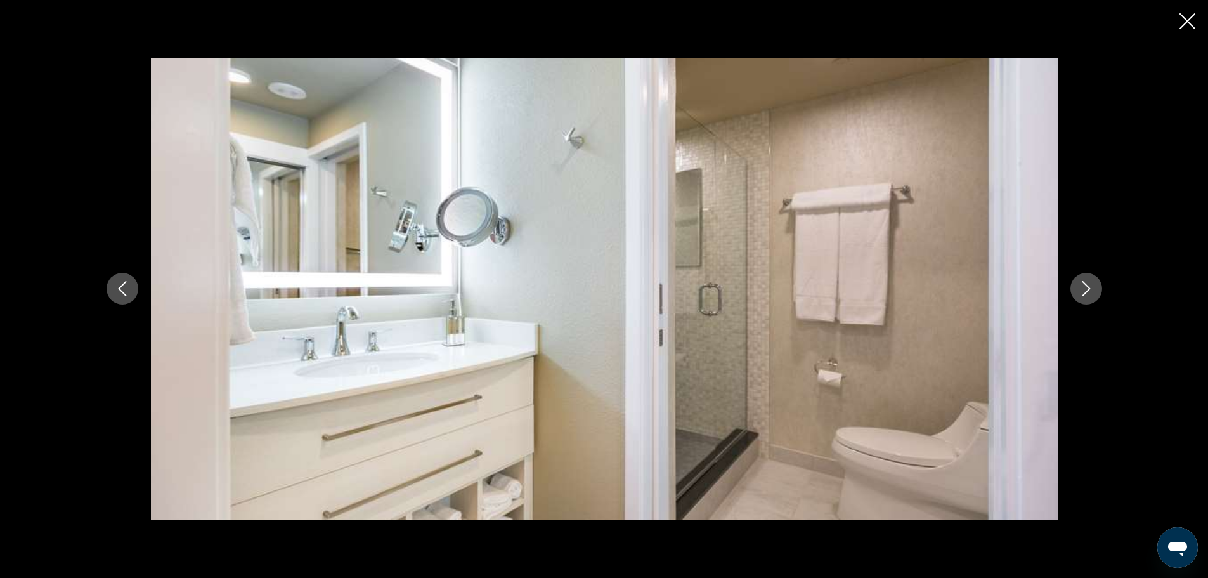
click at [1087, 289] on icon "Next image" at bounding box center [1086, 288] width 15 height 15
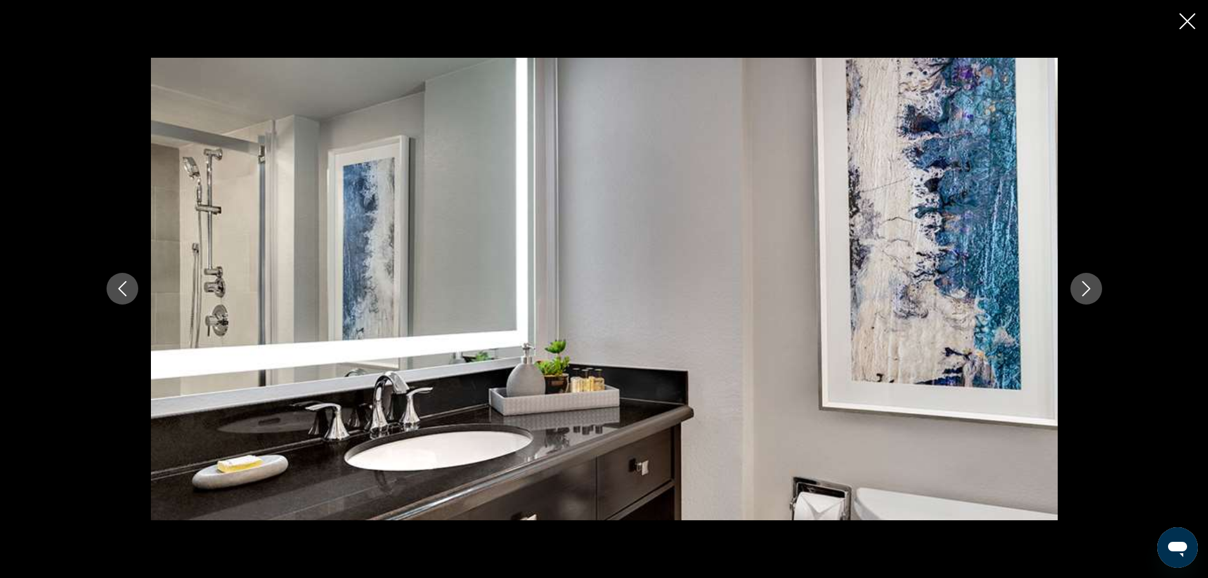
click at [1087, 289] on icon "Next image" at bounding box center [1086, 288] width 15 height 15
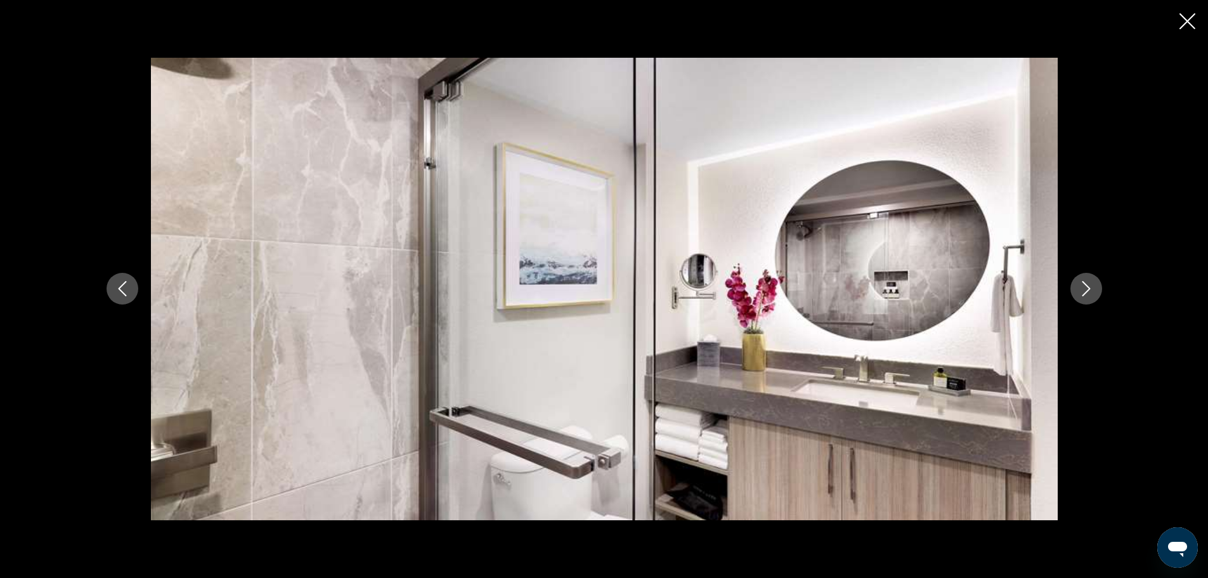
click at [1087, 289] on icon "Next image" at bounding box center [1086, 288] width 15 height 15
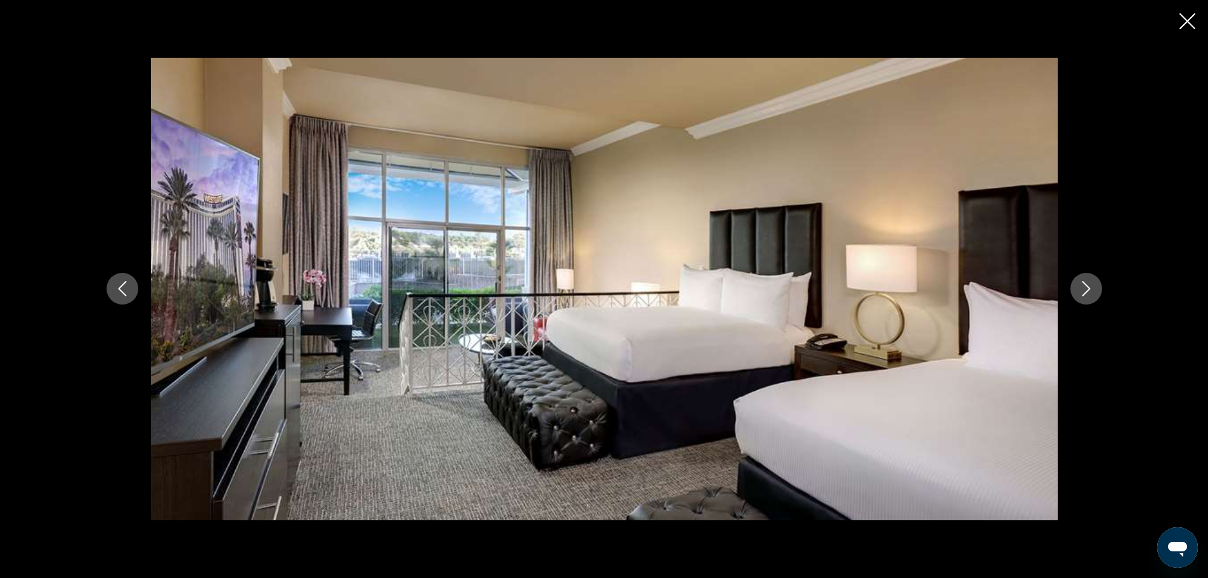
click at [1087, 289] on icon "Next image" at bounding box center [1086, 288] width 15 height 15
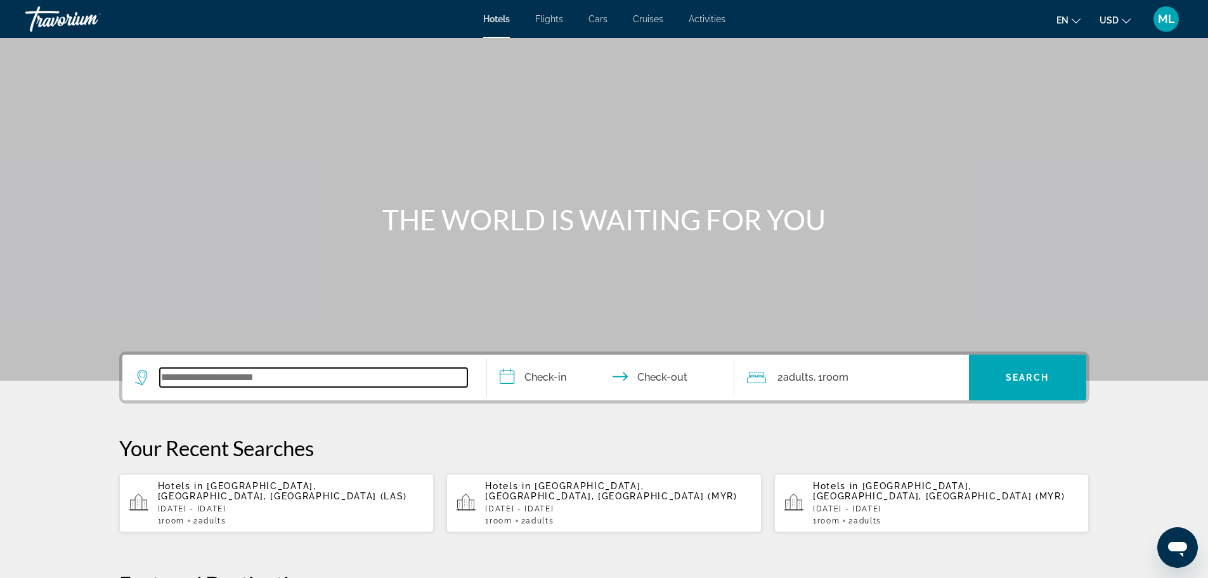
click at [295, 377] on input "Search widget" at bounding box center [314, 377] width 308 height 19
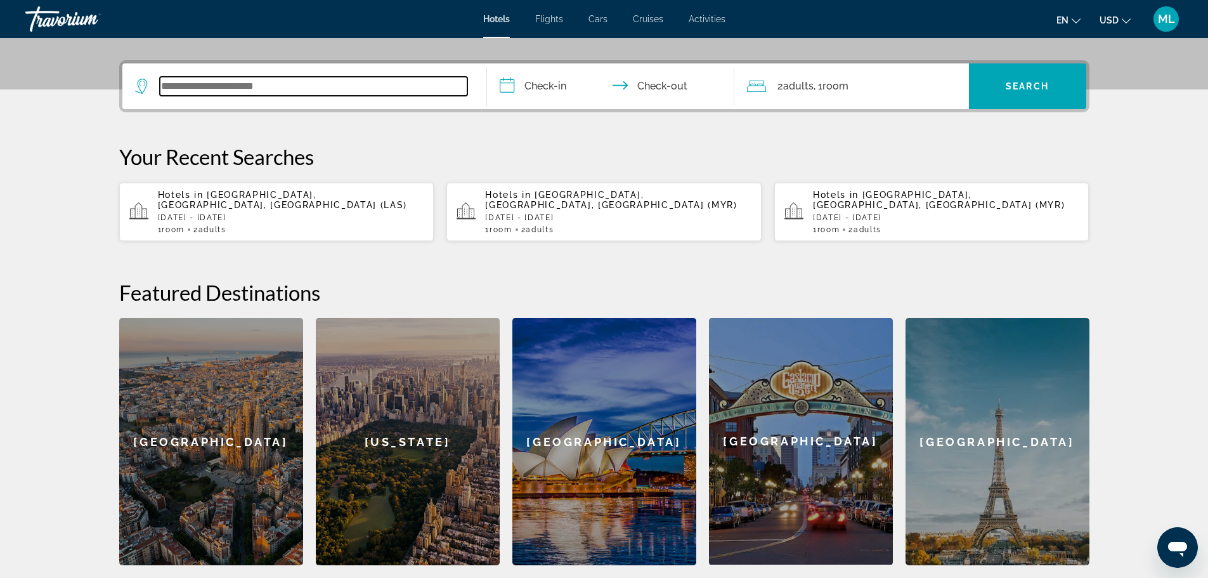
scroll to position [310, 0]
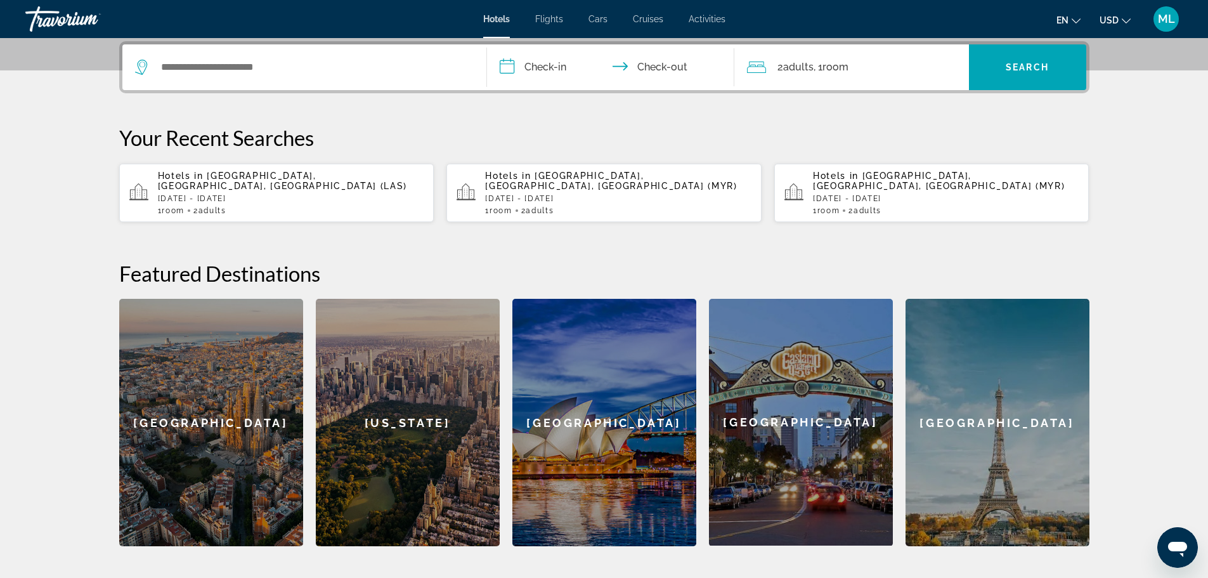
click at [282, 194] on p "[DATE] - [DATE]" at bounding box center [291, 198] width 266 height 9
